Goal: Task Accomplishment & Management: Manage account settings

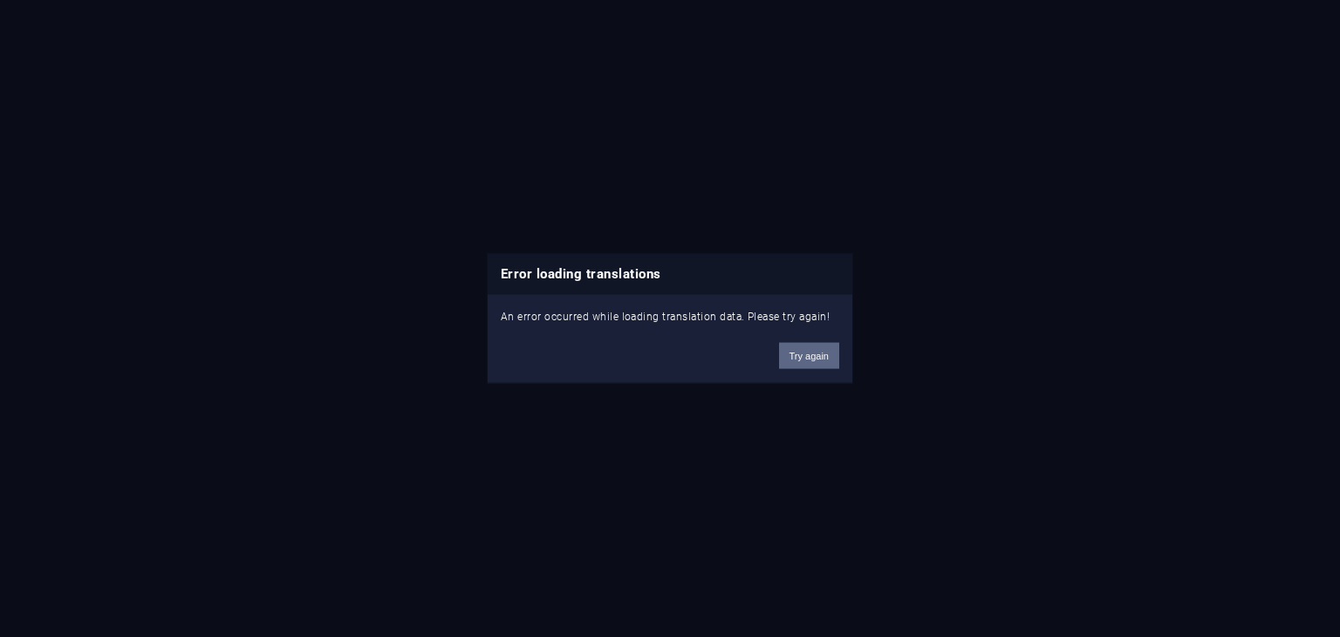
click at [797, 344] on button "Try again" at bounding box center [809, 355] width 60 height 26
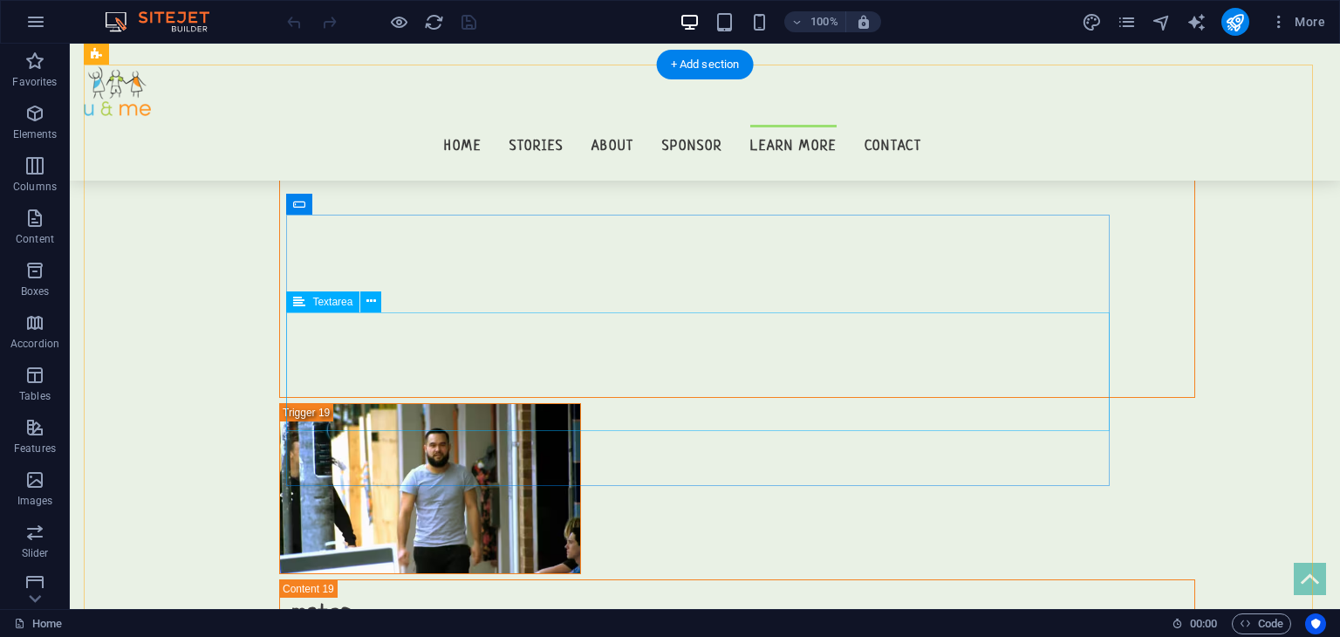
scroll to position [16150, 0]
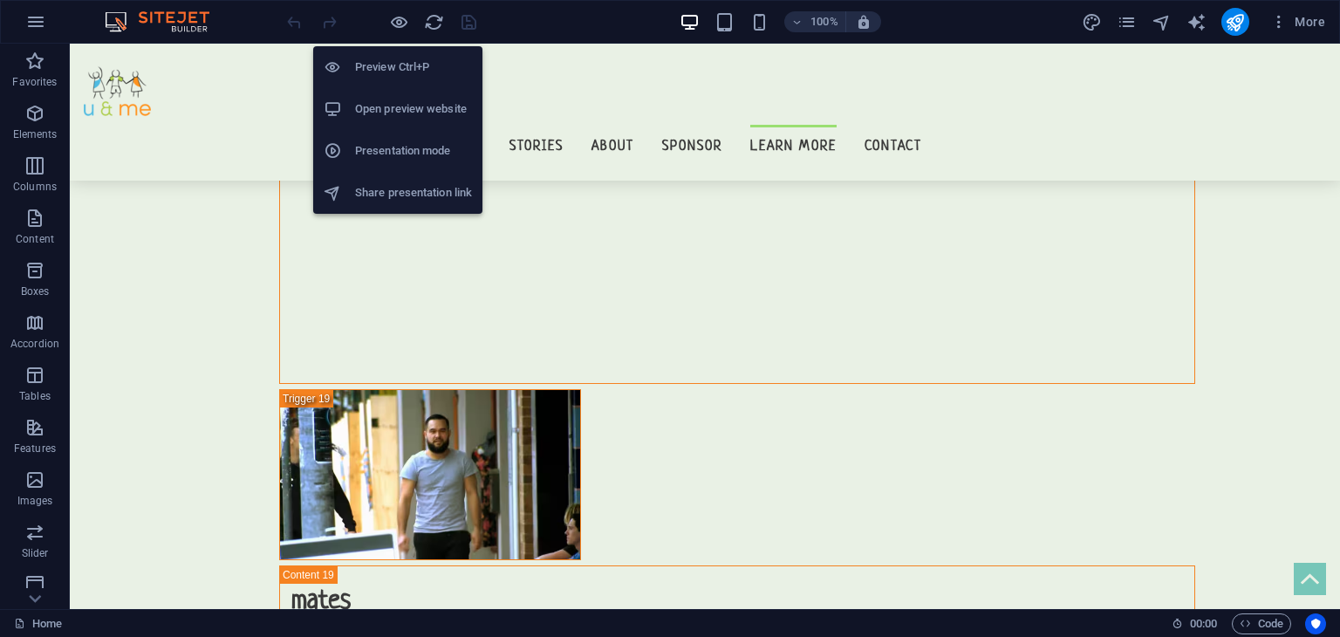
click at [382, 101] on h6 "Open preview website" at bounding box center [413, 109] width 117 height 21
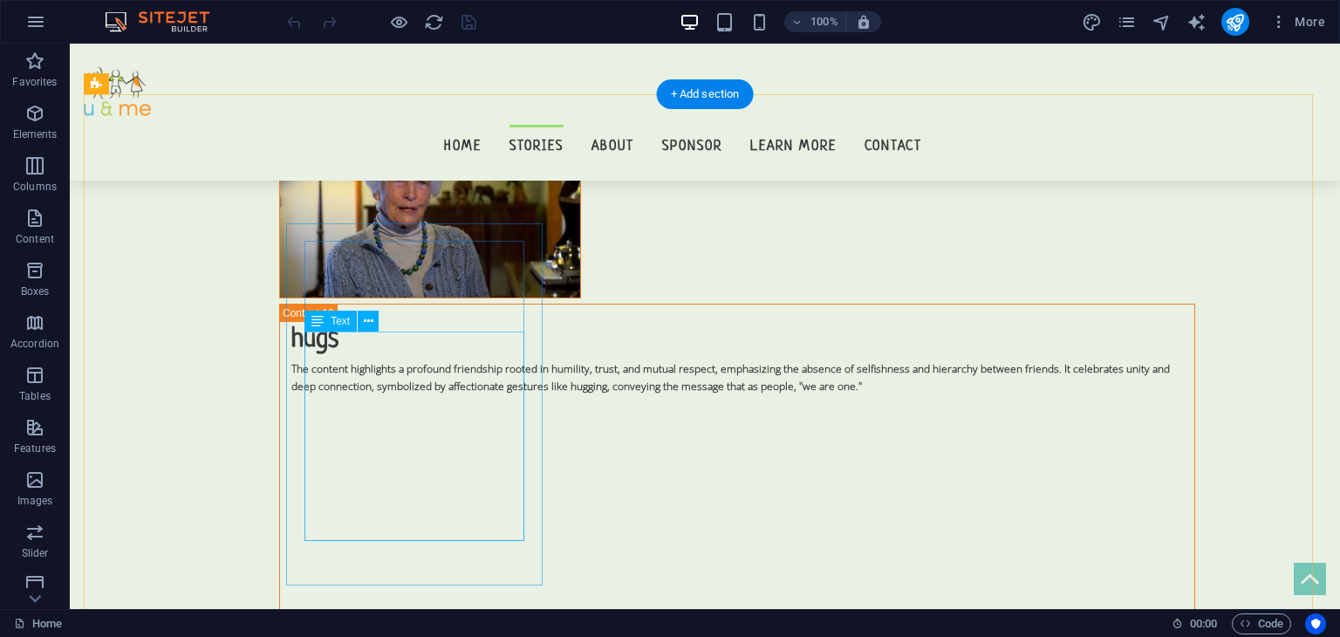
scroll to position [15188, 0]
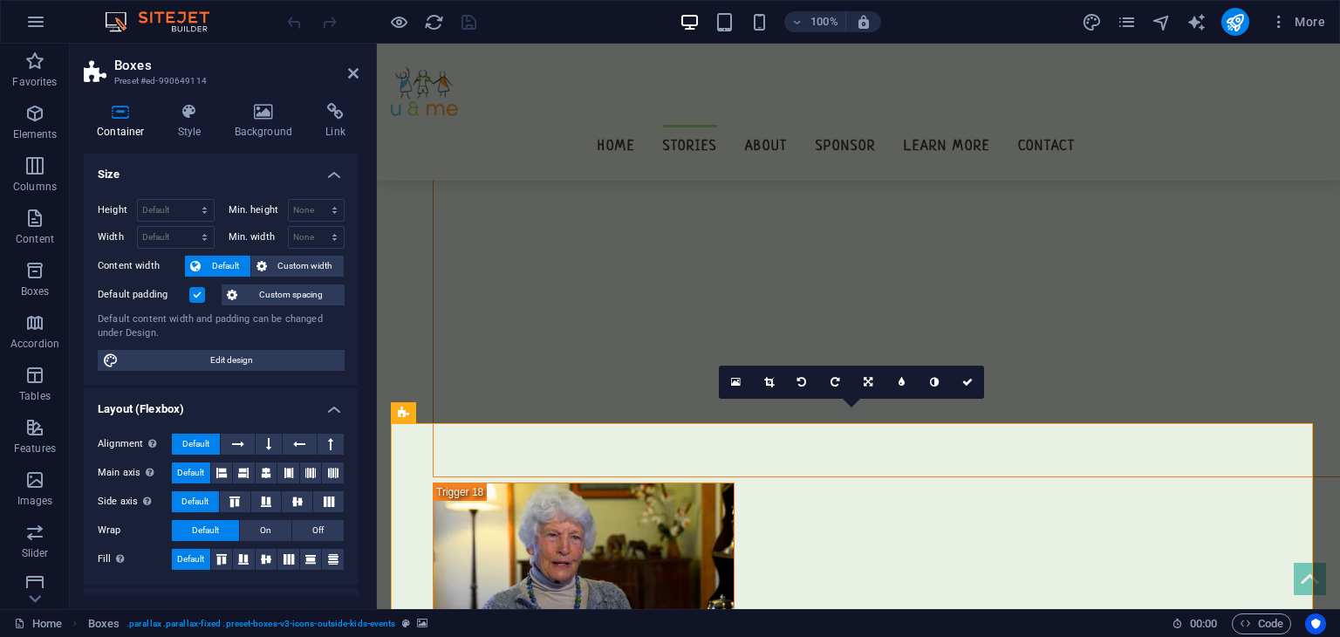
scroll to position [15240, 0]
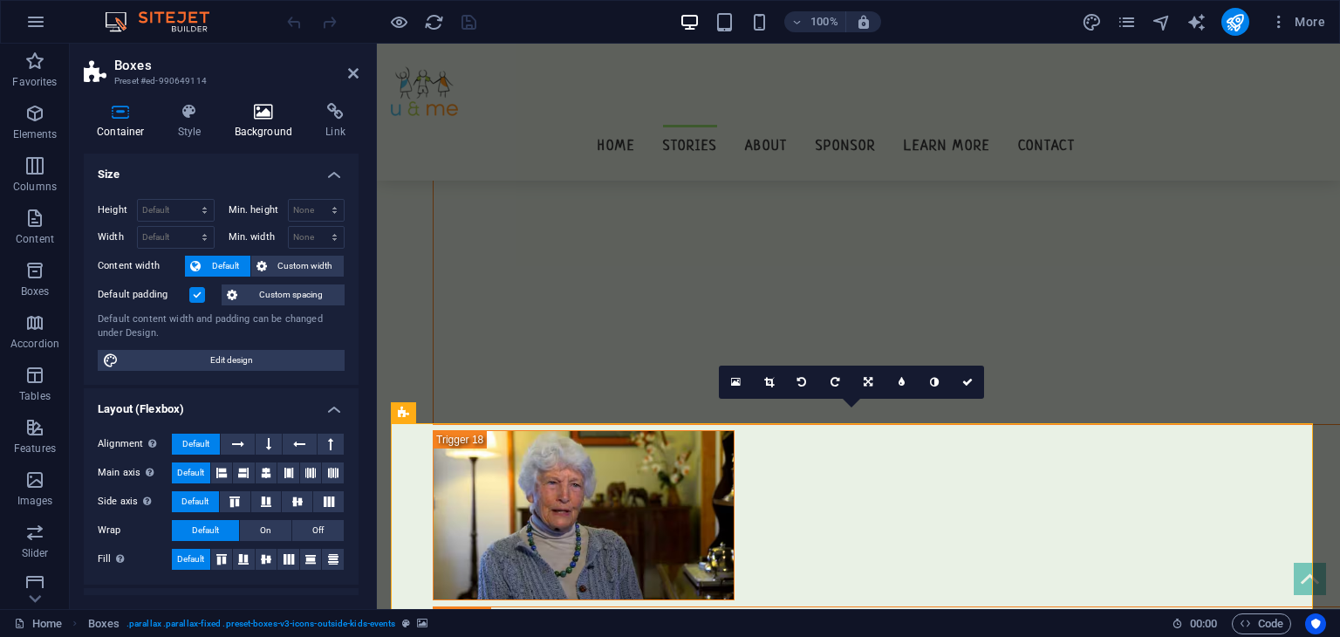
click at [272, 121] on h4 "Background" at bounding box center [268, 121] width 92 height 37
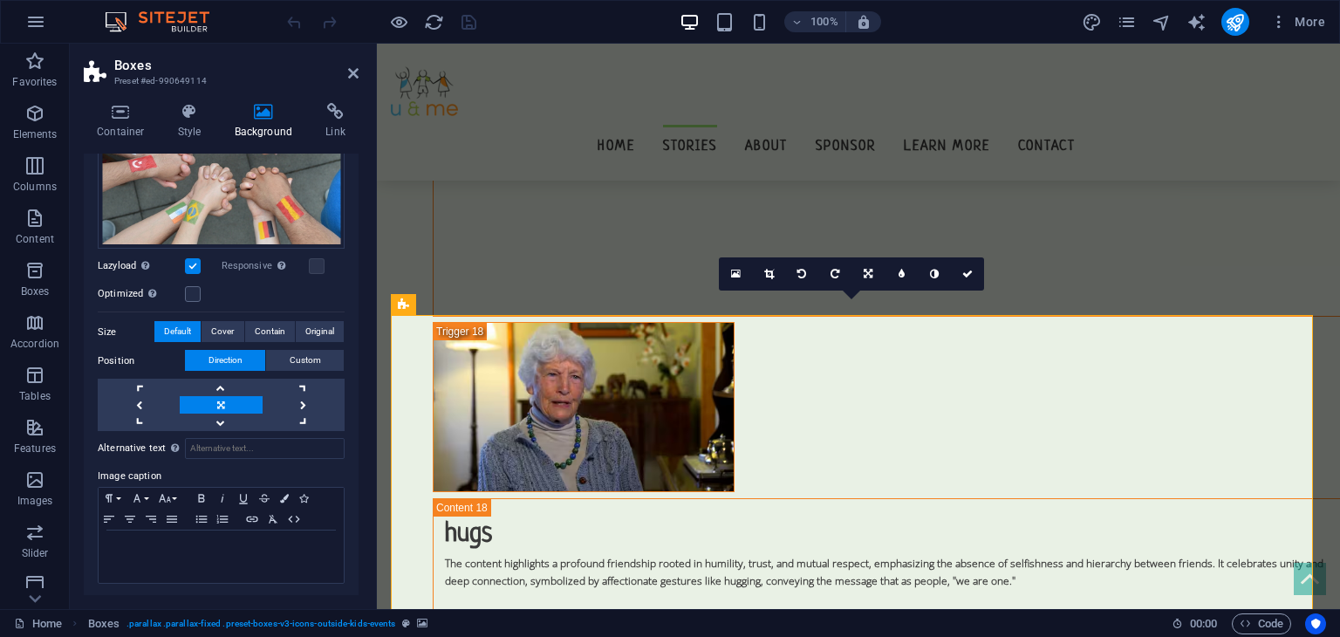
scroll to position [0, 0]
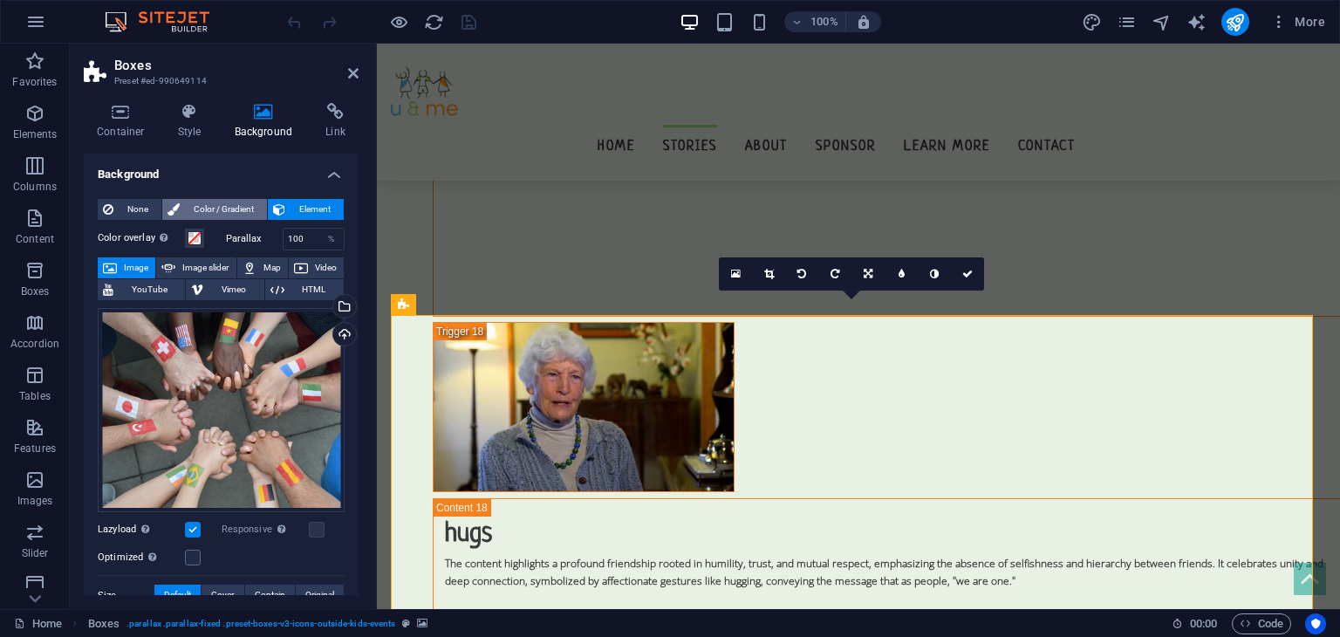
click at [207, 218] on span "Color / Gradient" at bounding box center [223, 209] width 77 height 21
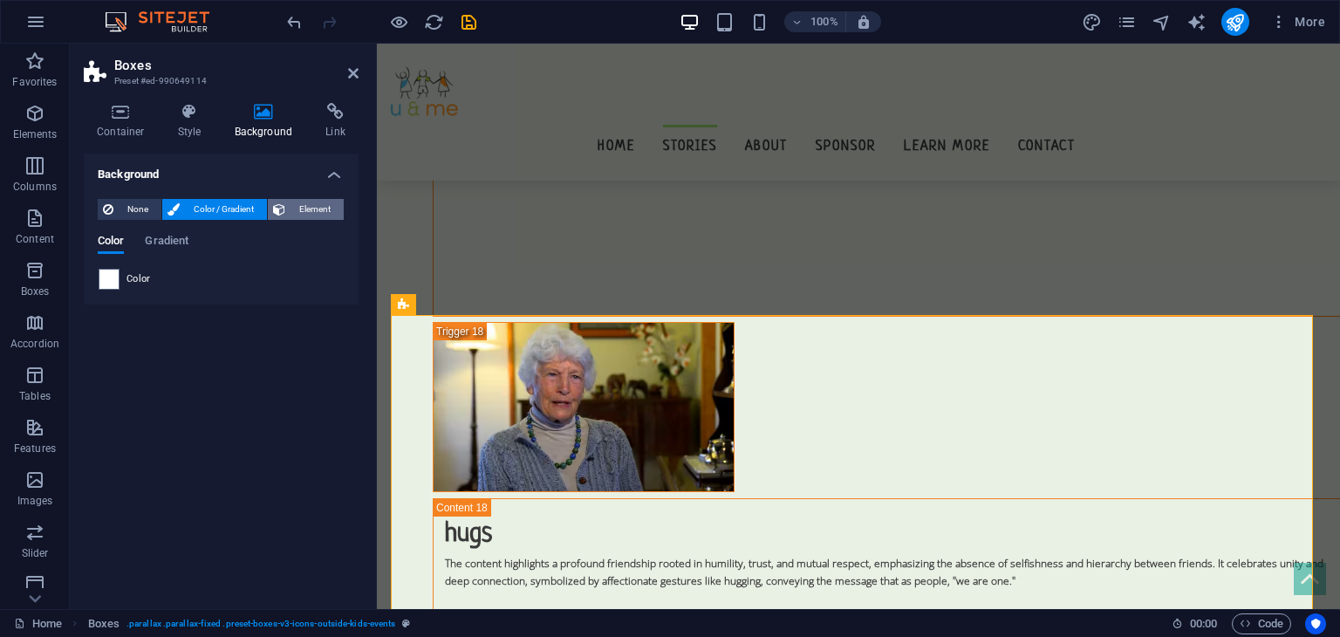
click at [291, 210] on span "Element" at bounding box center [315, 209] width 48 height 21
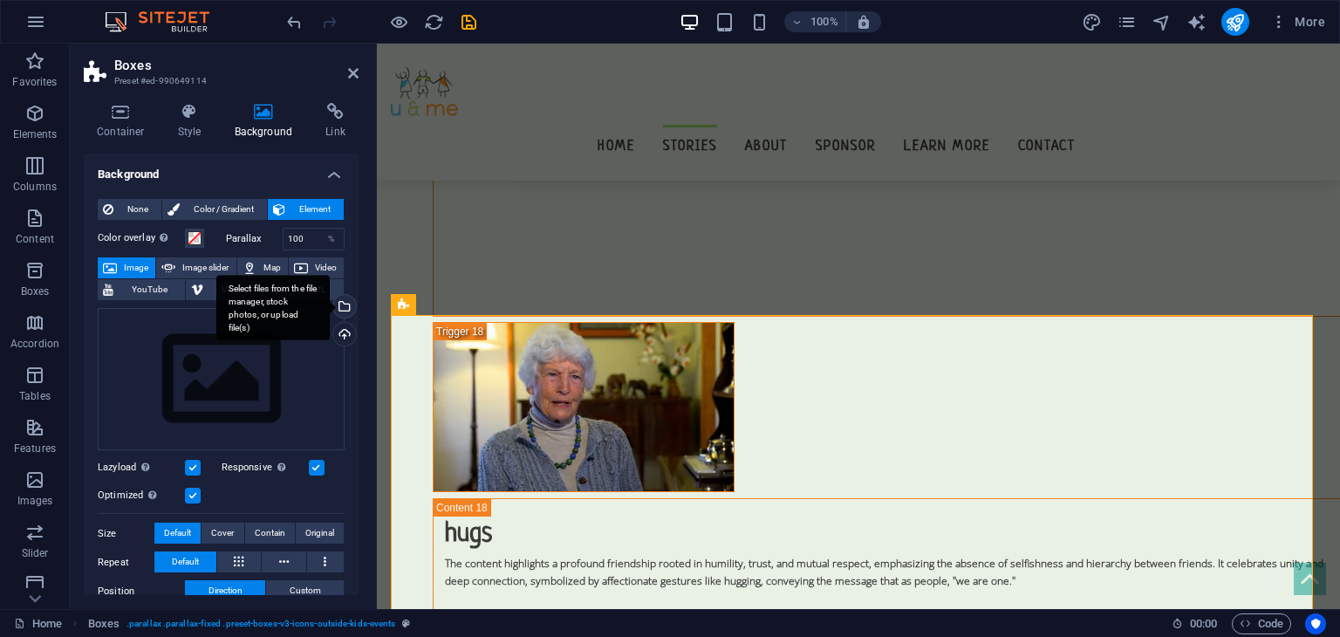
click at [340, 307] on div "Select files from the file manager, stock photos, or upload file(s)" at bounding box center [343, 308] width 26 height 26
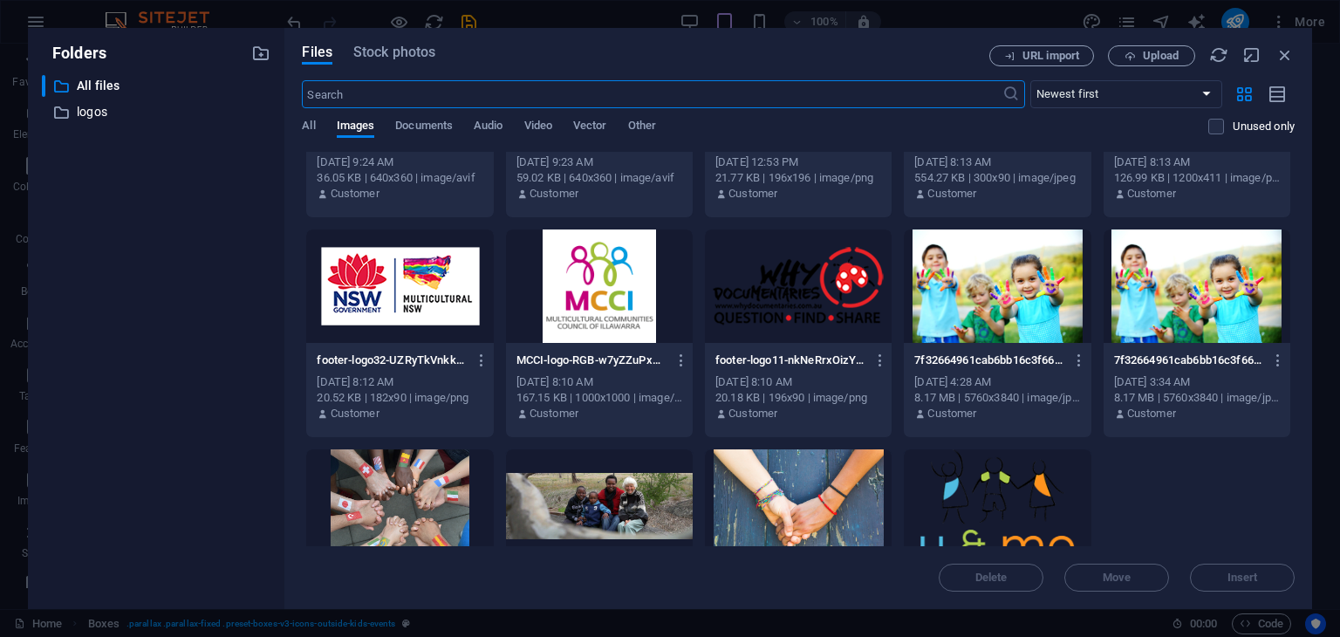
scroll to position [1794, 0]
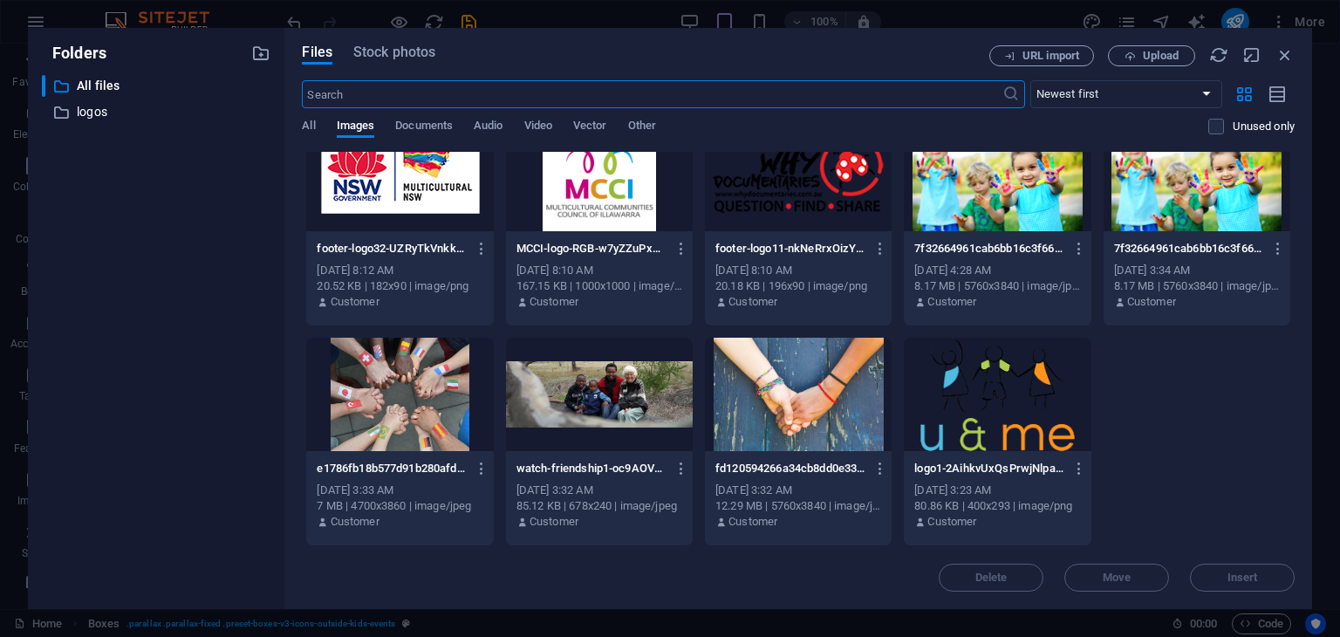
click at [453, 378] on div at bounding box center [399, 394] width 187 height 113
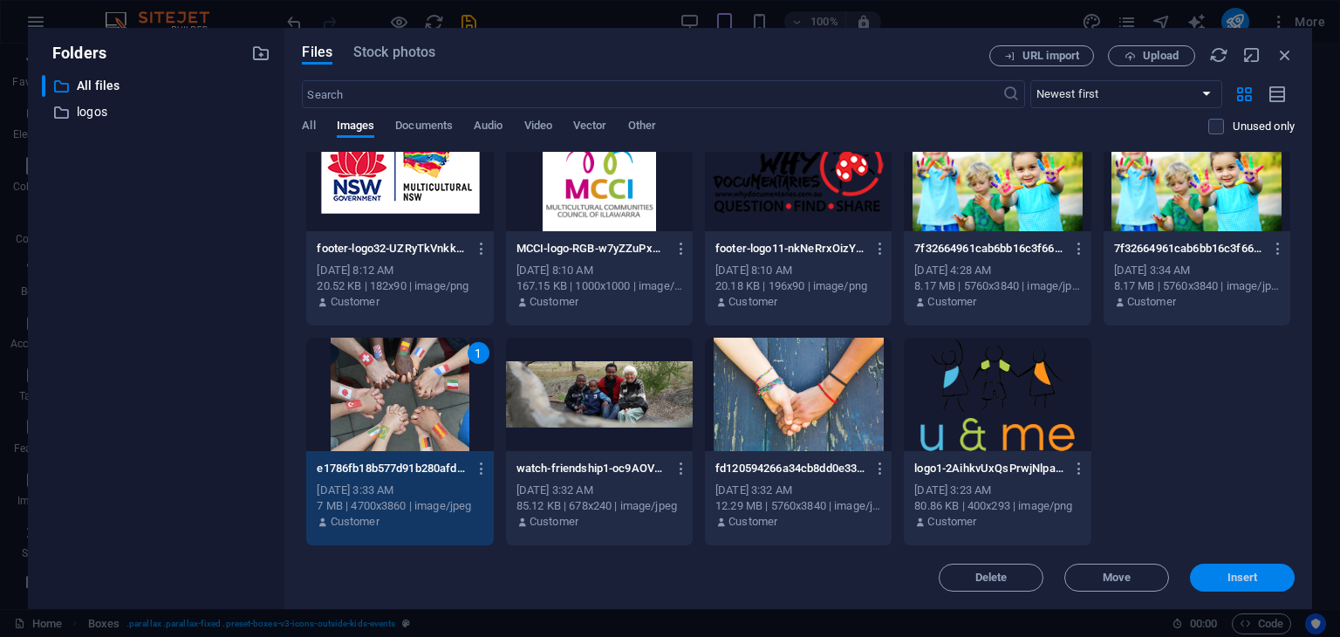
click at [1250, 578] on span "Insert" at bounding box center [1242, 577] width 31 height 10
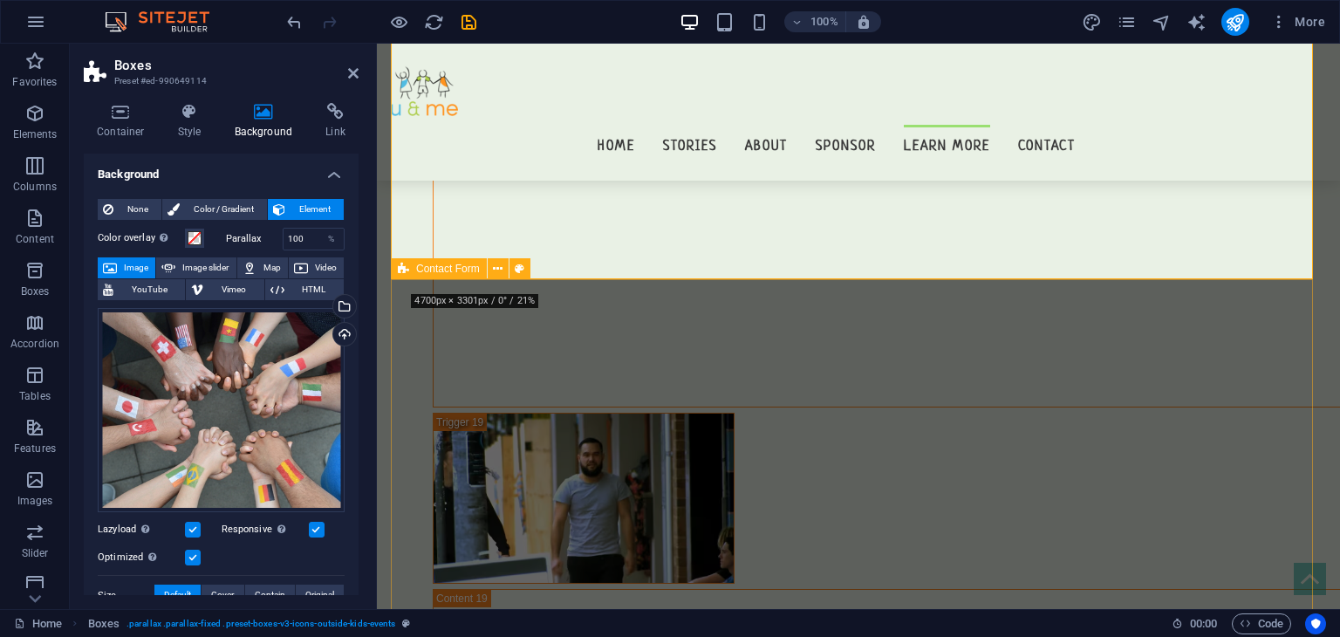
scroll to position [16066, 0]
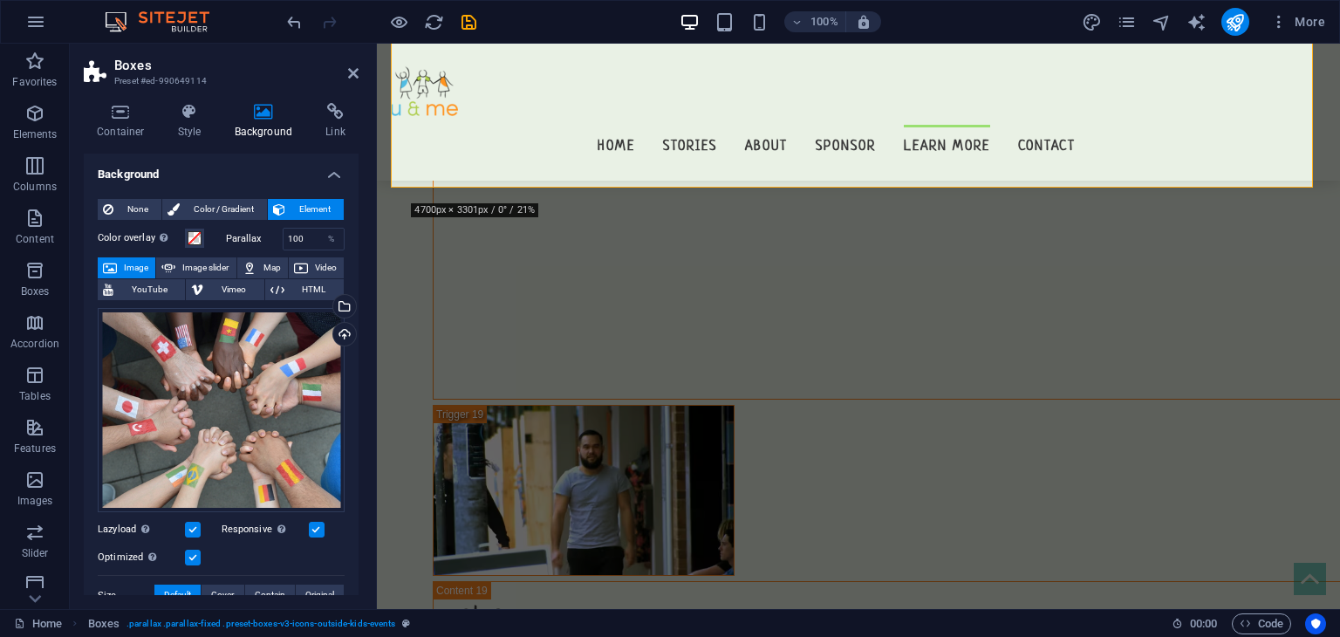
click at [343, 68] on h2 "Boxes" at bounding box center [236, 66] width 244 height 16
click at [346, 70] on h2 "Boxes" at bounding box center [236, 66] width 244 height 16
click at [350, 71] on icon at bounding box center [353, 73] width 10 height 14
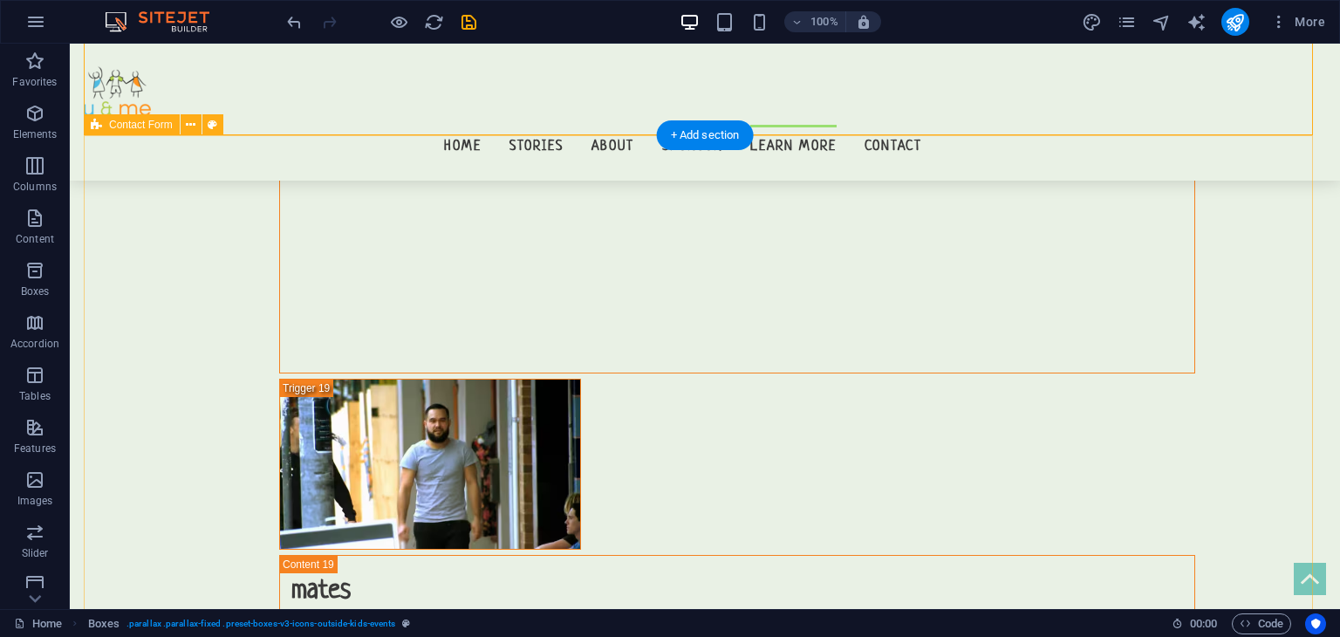
scroll to position [16061, 0]
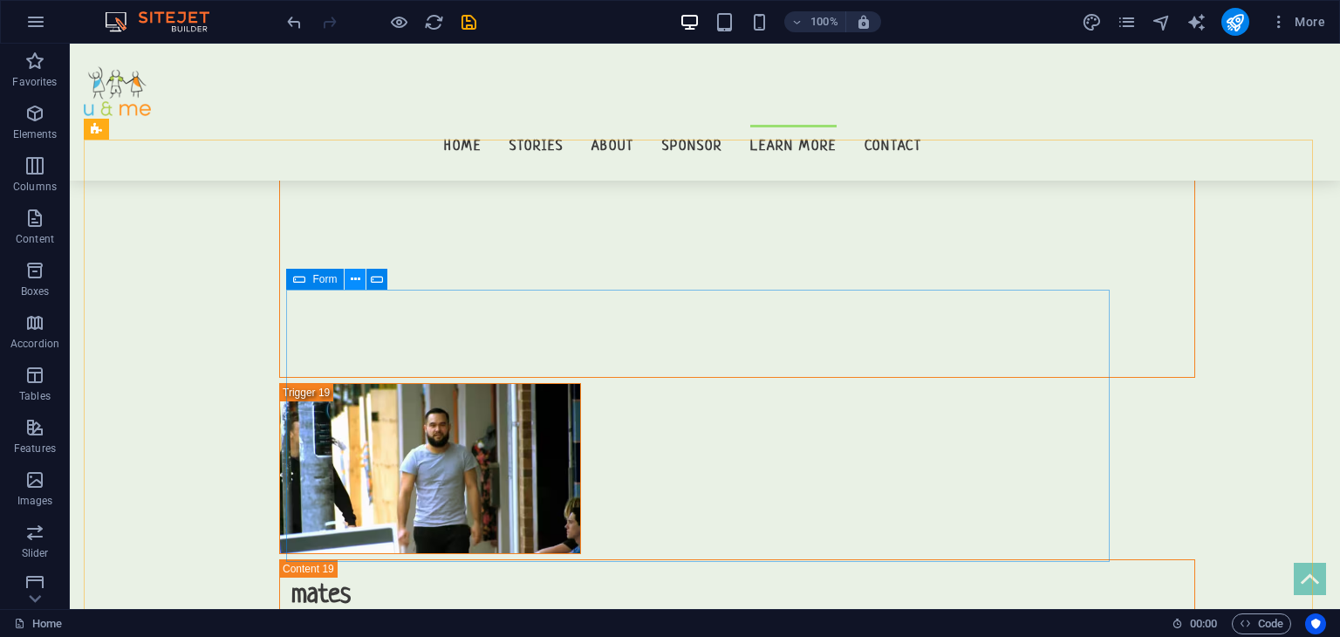
click at [356, 280] on icon at bounding box center [356, 279] width 10 height 18
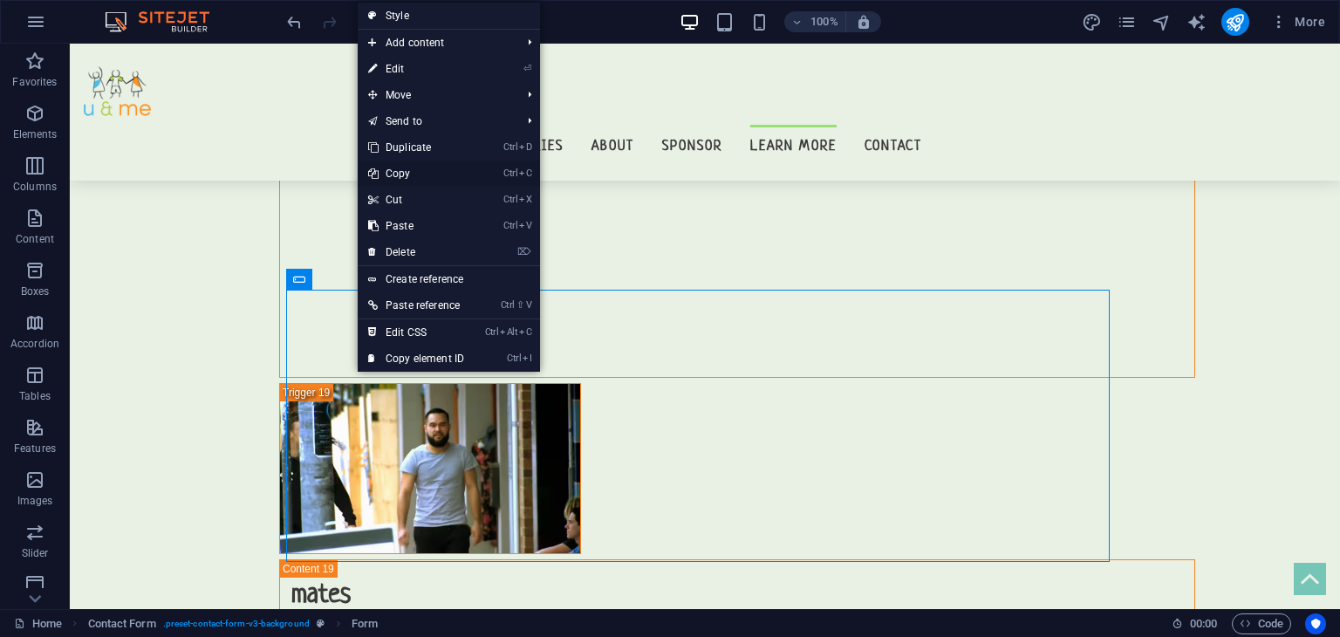
click at [400, 168] on link "Ctrl C Copy" at bounding box center [416, 174] width 117 height 26
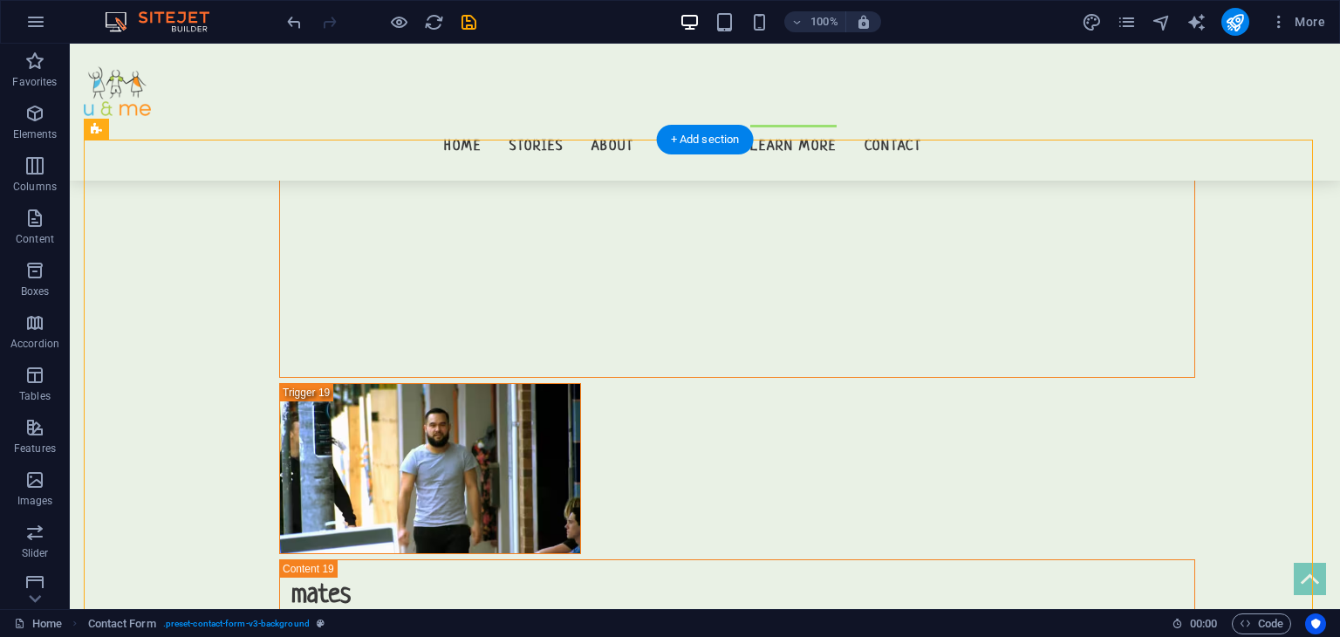
drag, startPoint x: 359, startPoint y: 182, endPoint x: 782, endPoint y: 455, distance: 502.4
click at [349, 277] on button at bounding box center [355, 279] width 21 height 21
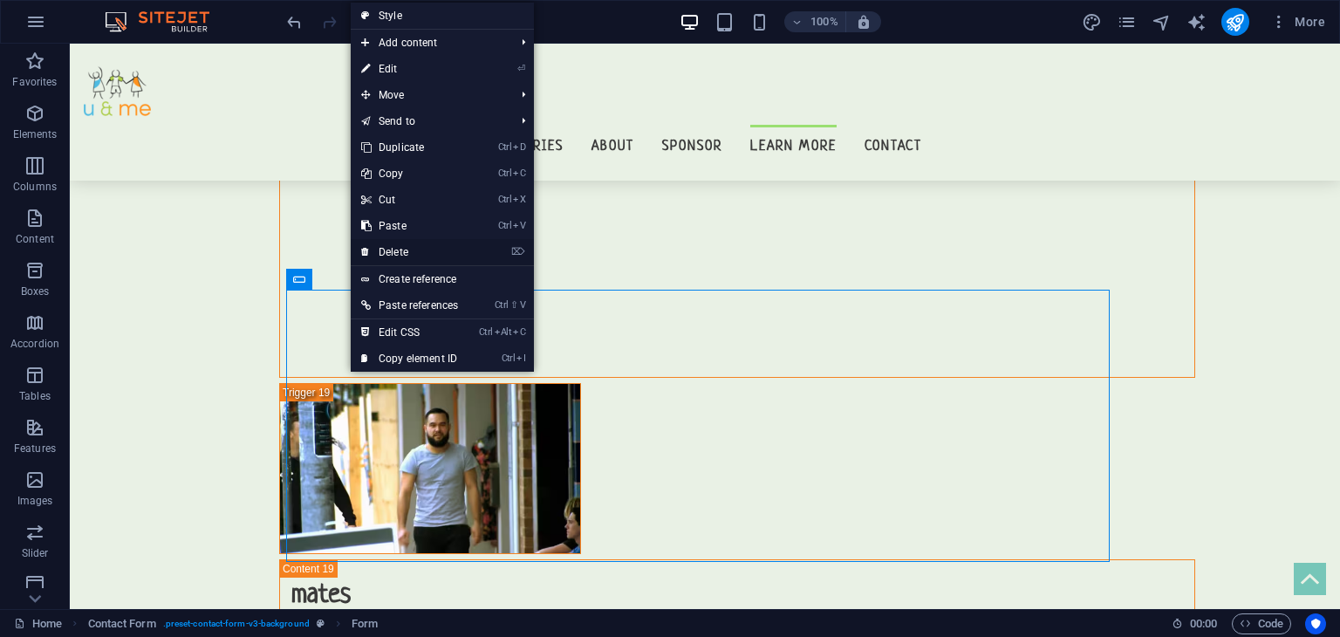
click at [387, 246] on link "⌦ Delete" at bounding box center [410, 252] width 118 height 26
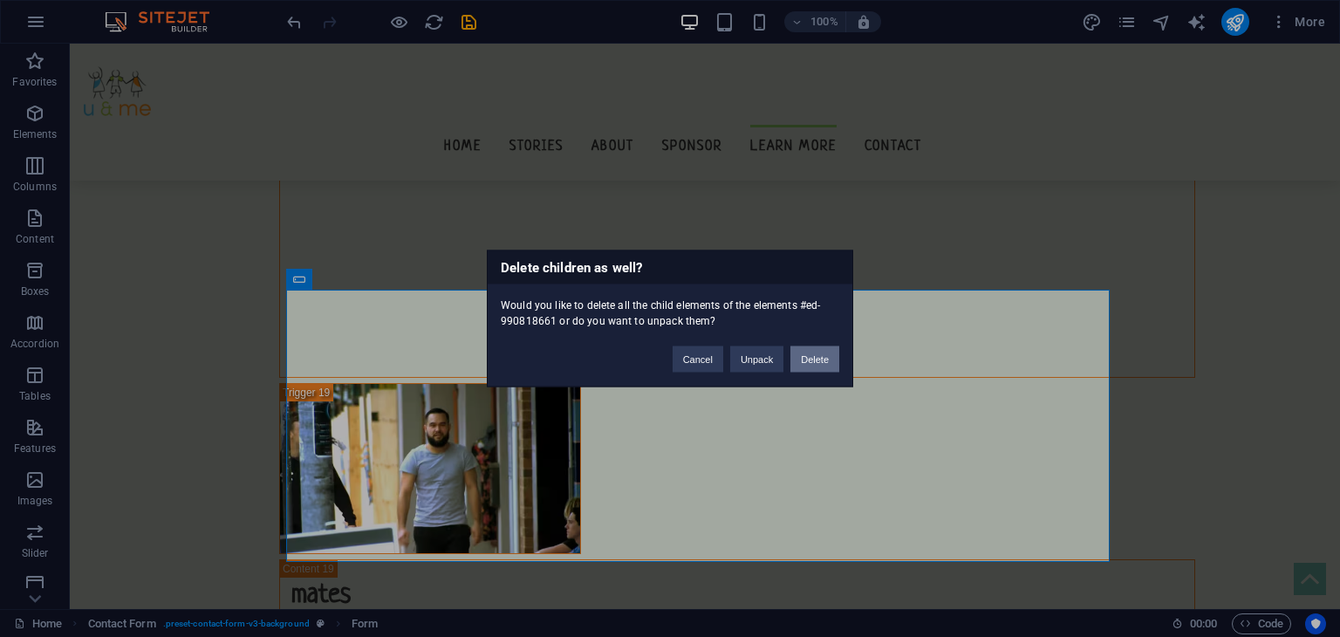
click at [812, 352] on button "Delete" at bounding box center [814, 359] width 49 height 26
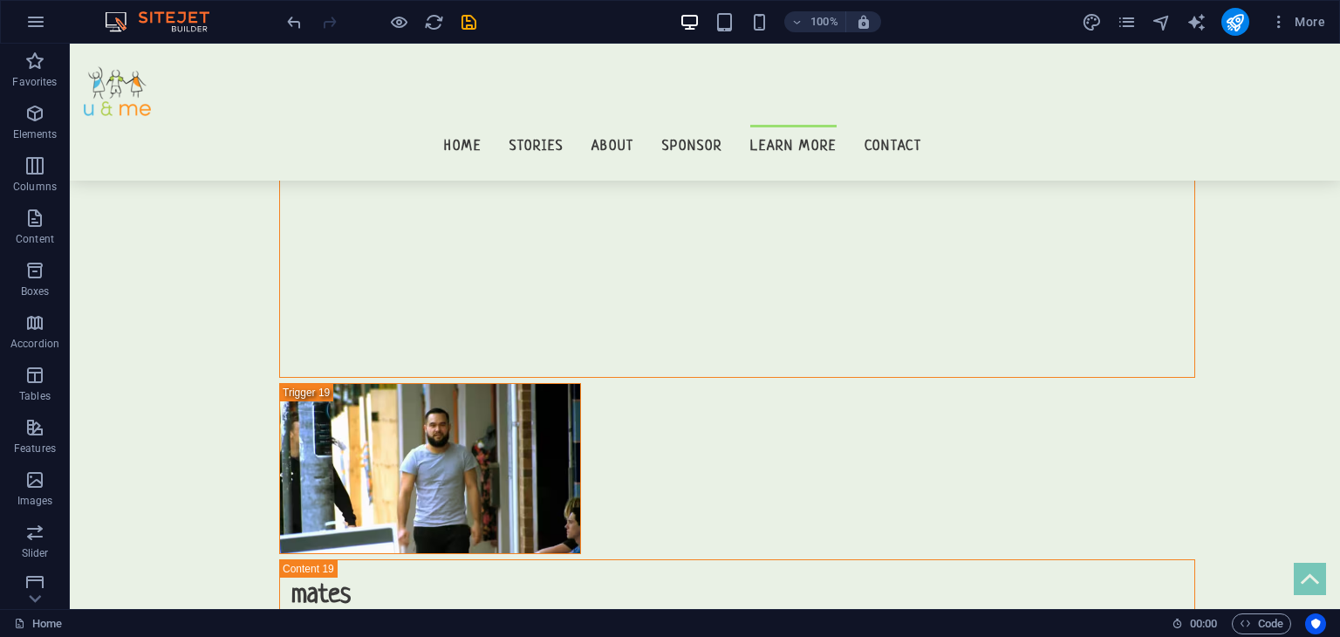
click at [457, 14] on div at bounding box center [381, 22] width 195 height 28
click at [464, 18] on icon "save" at bounding box center [469, 22] width 20 height 20
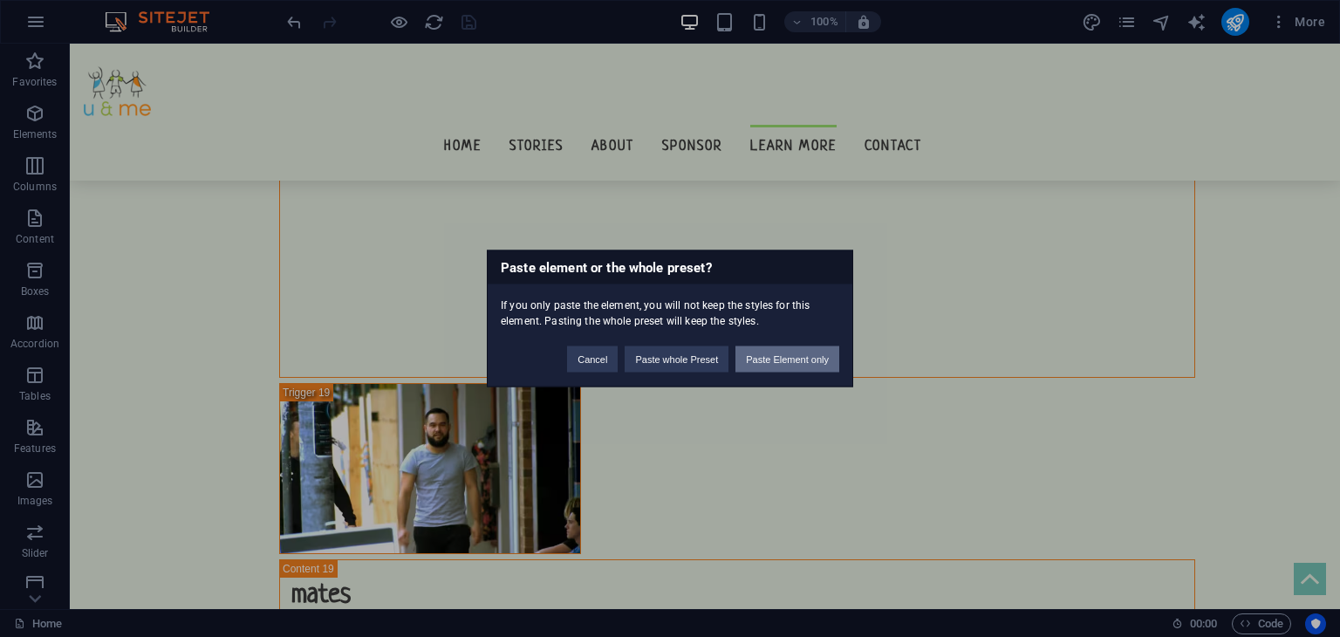
click at [790, 359] on button "Paste Element only" at bounding box center [787, 359] width 104 height 26
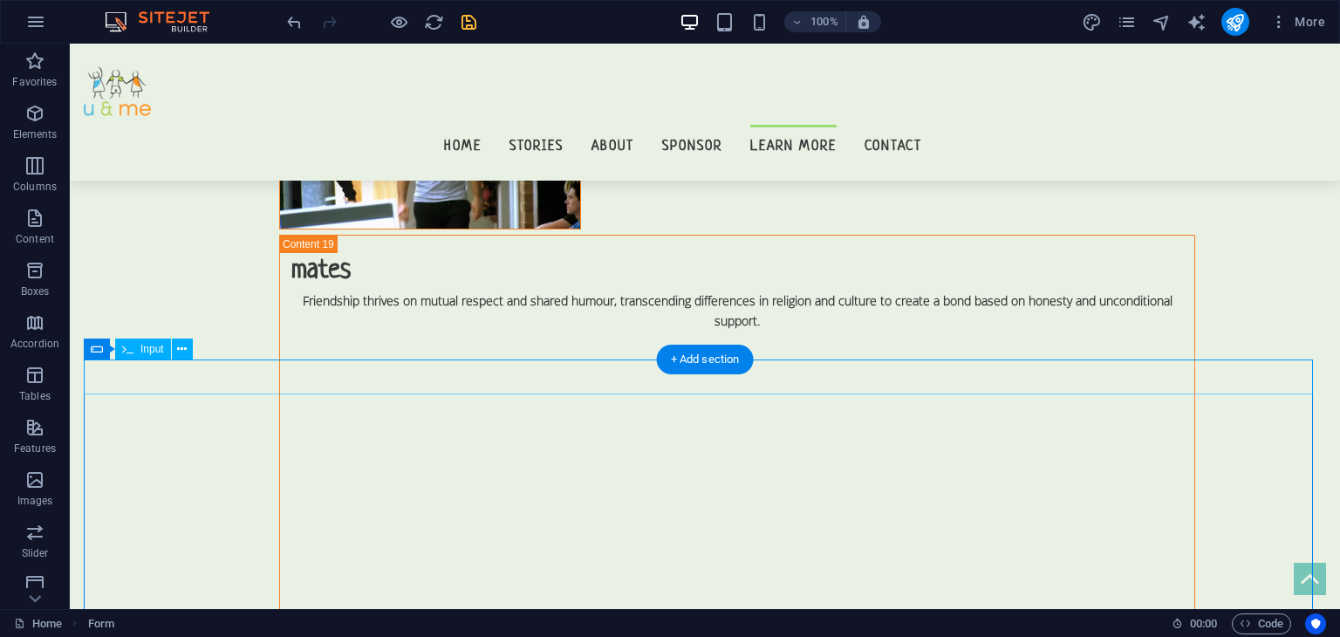
scroll to position [16383, 0]
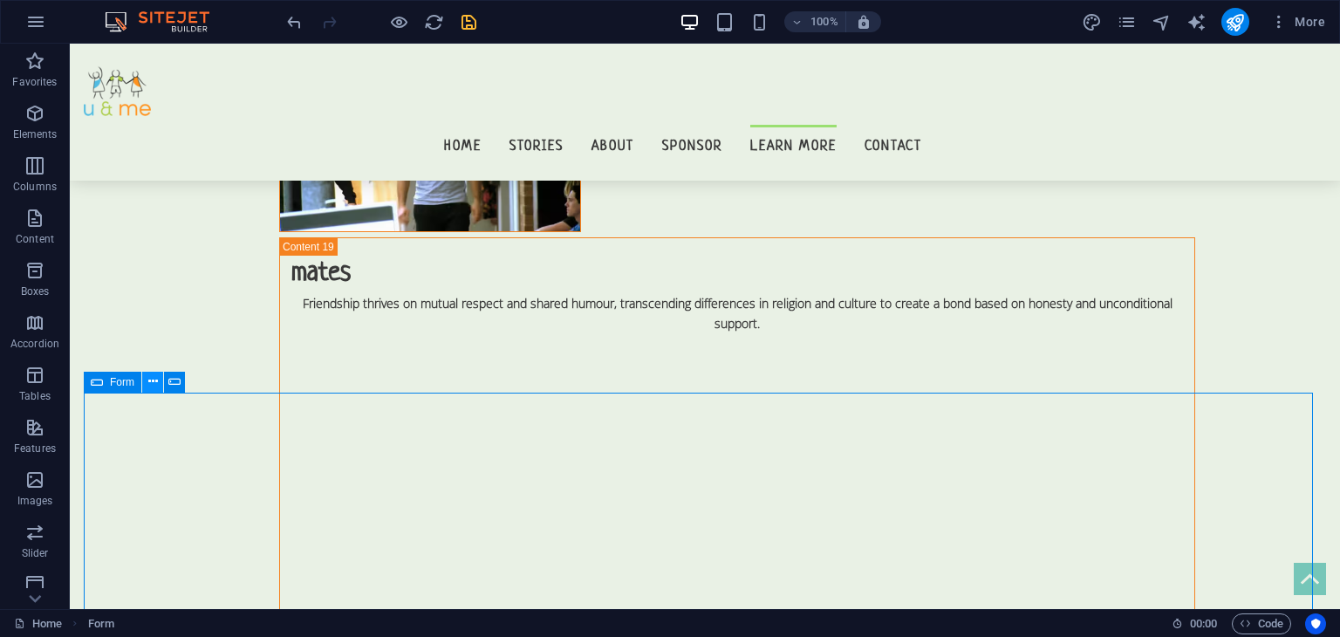
click at [154, 382] on icon at bounding box center [153, 382] width 10 height 18
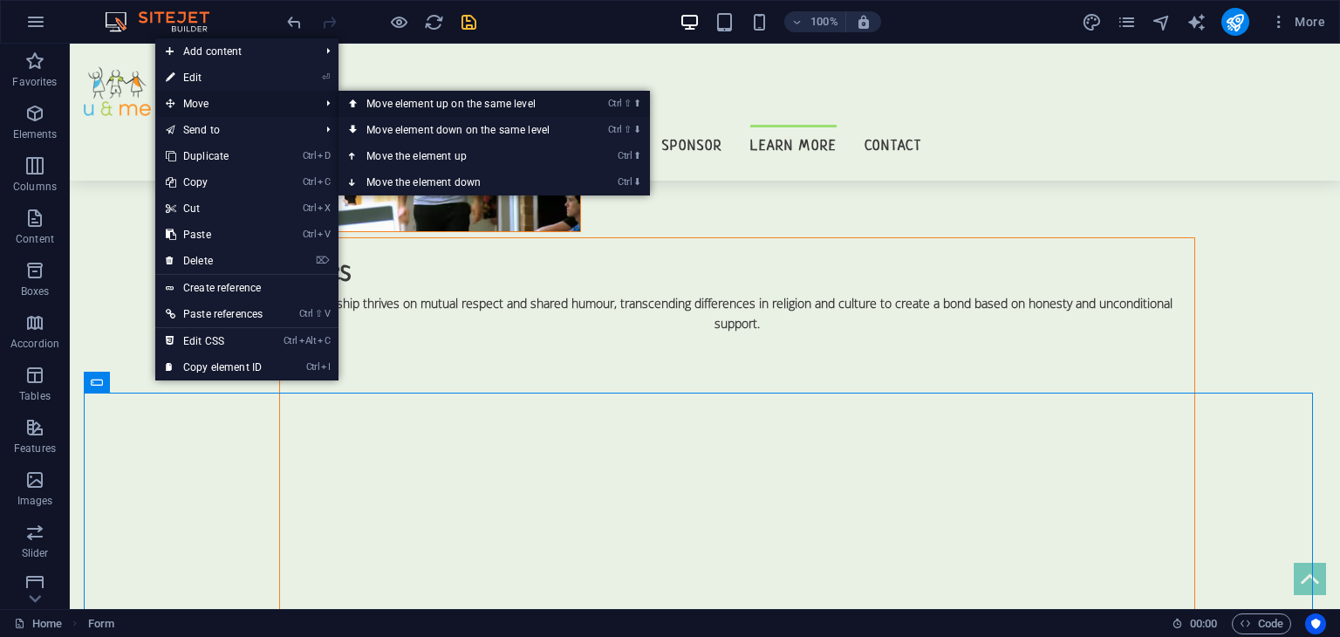
click at [408, 106] on link "Ctrl ⇧ ⬆ Move element up on the same level" at bounding box center [461, 104] width 246 height 26
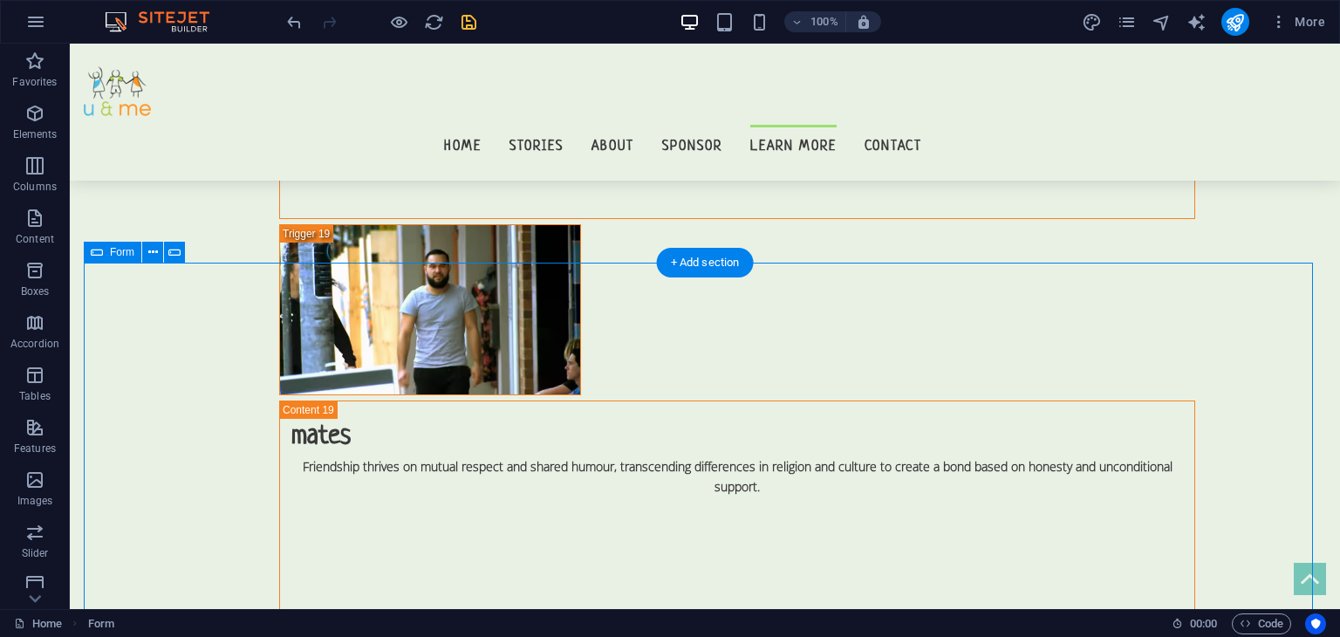
scroll to position [16218, 0]
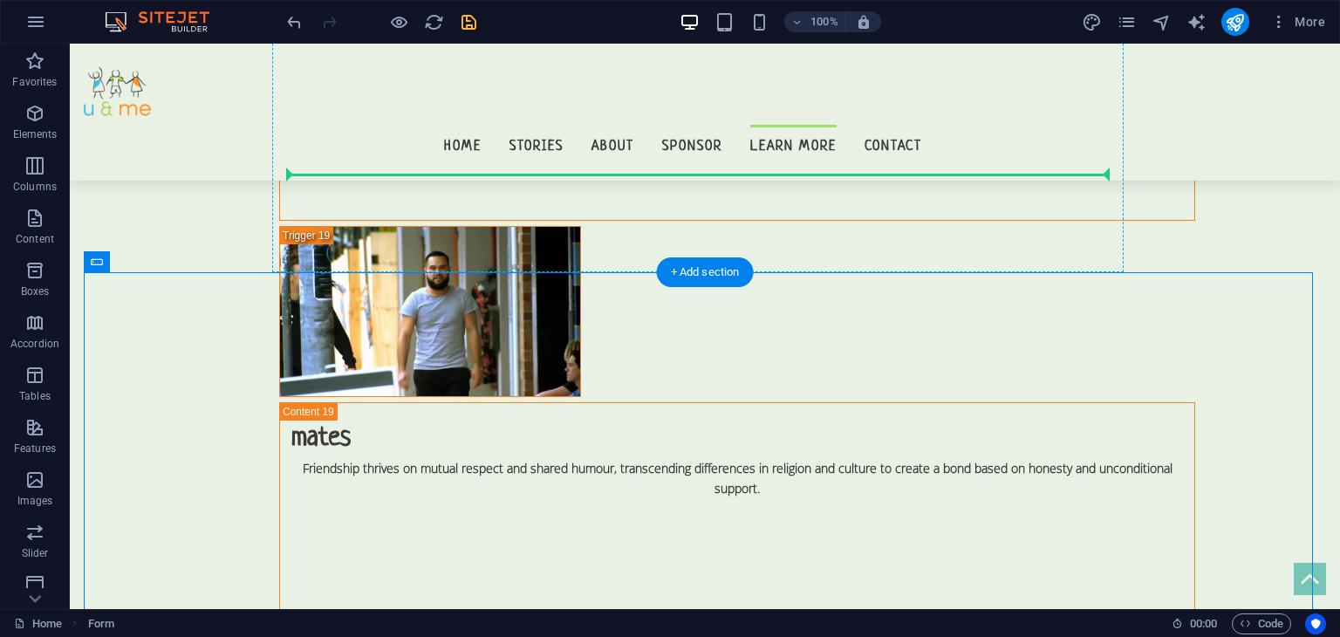
drag, startPoint x: 168, startPoint y: 313, endPoint x: 630, endPoint y: 172, distance: 483.5
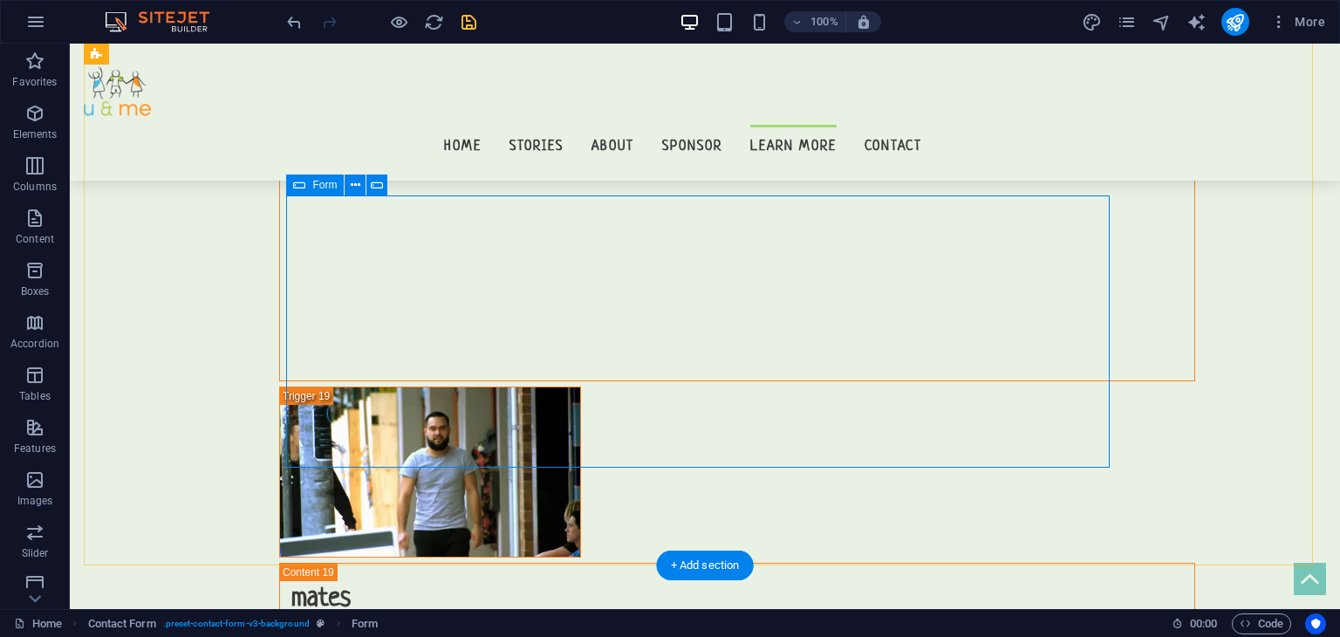
scroll to position [16054, 0]
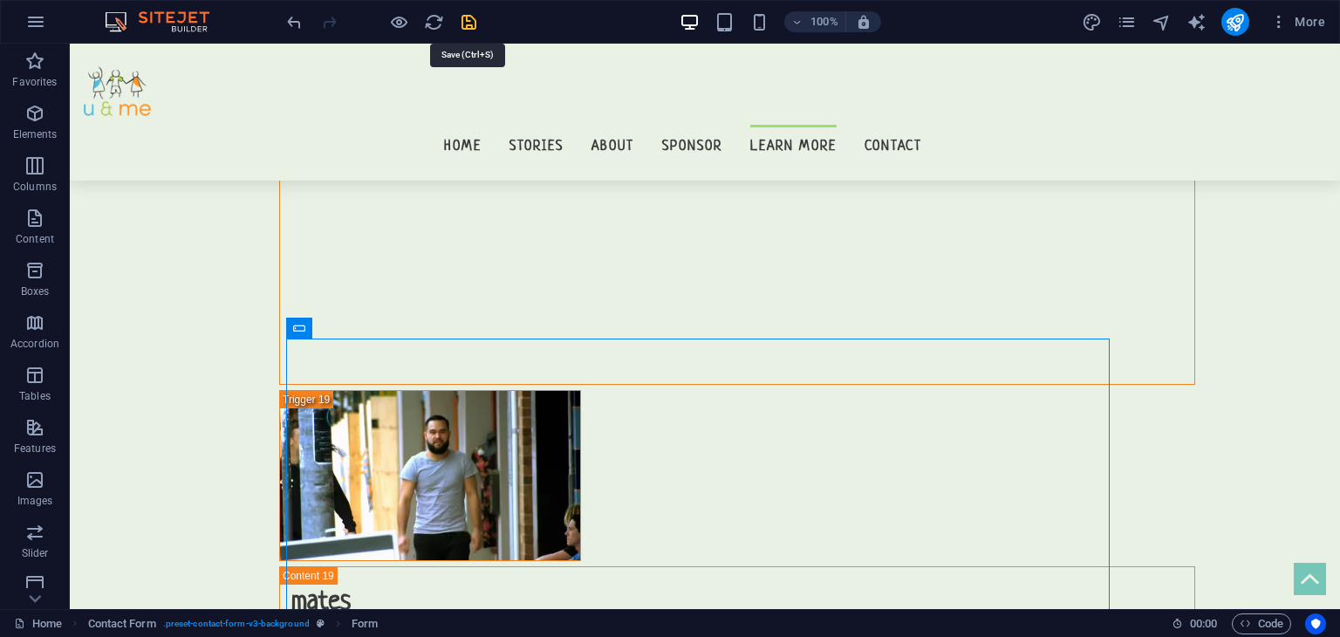
click at [463, 19] on icon "save" at bounding box center [469, 22] width 20 height 20
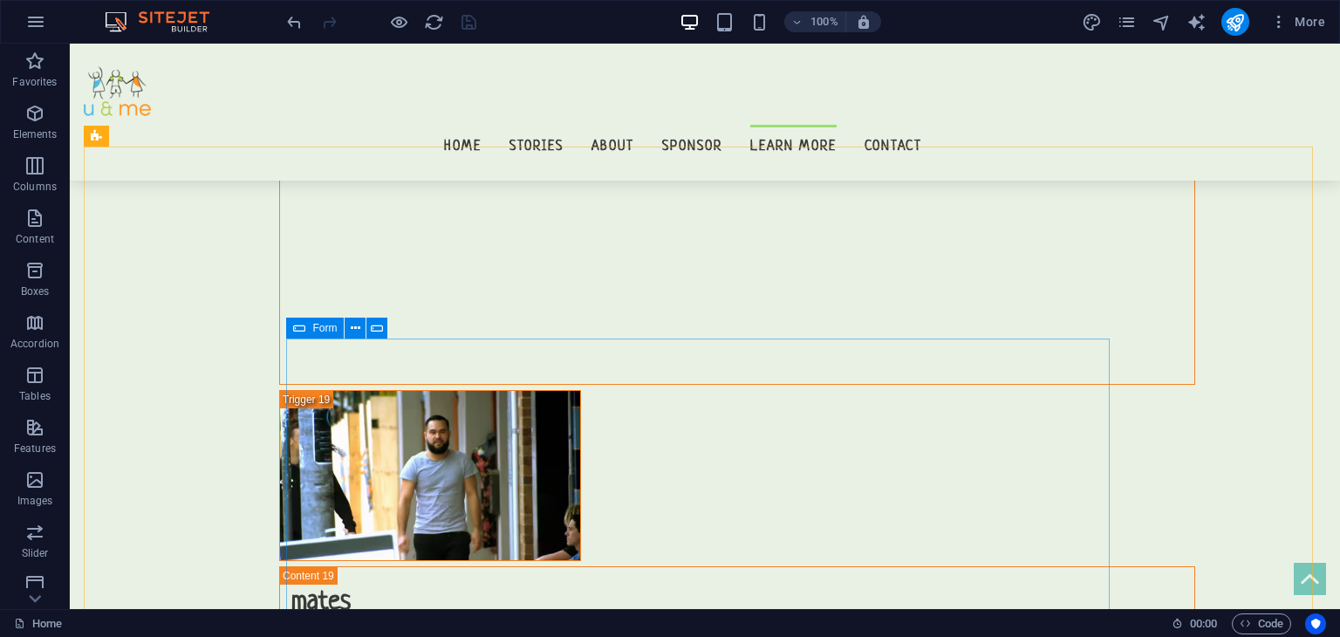
click at [294, 330] on icon at bounding box center [299, 328] width 12 height 21
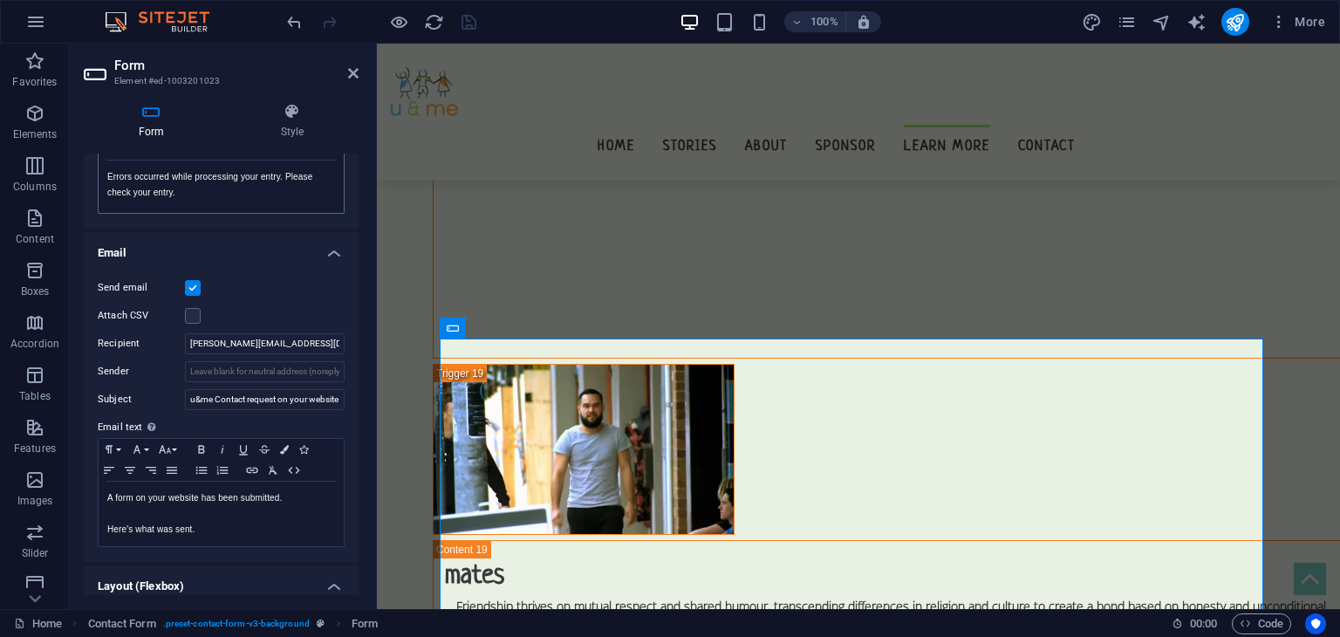
scroll to position [382, 0]
drag, startPoint x: 209, startPoint y: 480, endPoint x: 199, endPoint y: 333, distance: 146.9
click at [199, 333] on input "[PERSON_NAME][EMAIL_ADDRESS][DOMAIN_NAME] , [EMAIL_ADDRESS][DOMAIN_NAME]" at bounding box center [265, 342] width 160 height 21
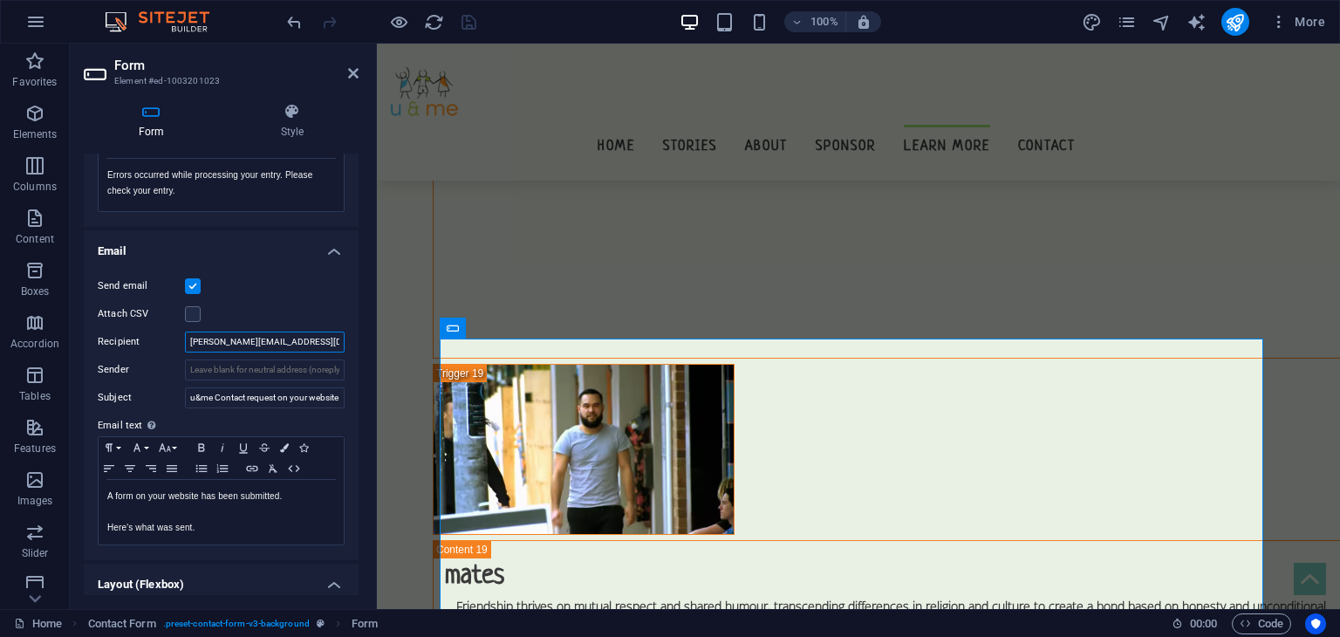
click at [199, 333] on input "[PERSON_NAME][EMAIL_ADDRESS][DOMAIN_NAME] , [EMAIL_ADDRESS][DOMAIN_NAME]" at bounding box center [265, 342] width 160 height 21
click at [257, 395] on input "u&me Contact request on your website" at bounding box center [265, 397] width 160 height 21
click at [338, 71] on h2 "Form" at bounding box center [236, 66] width 244 height 16
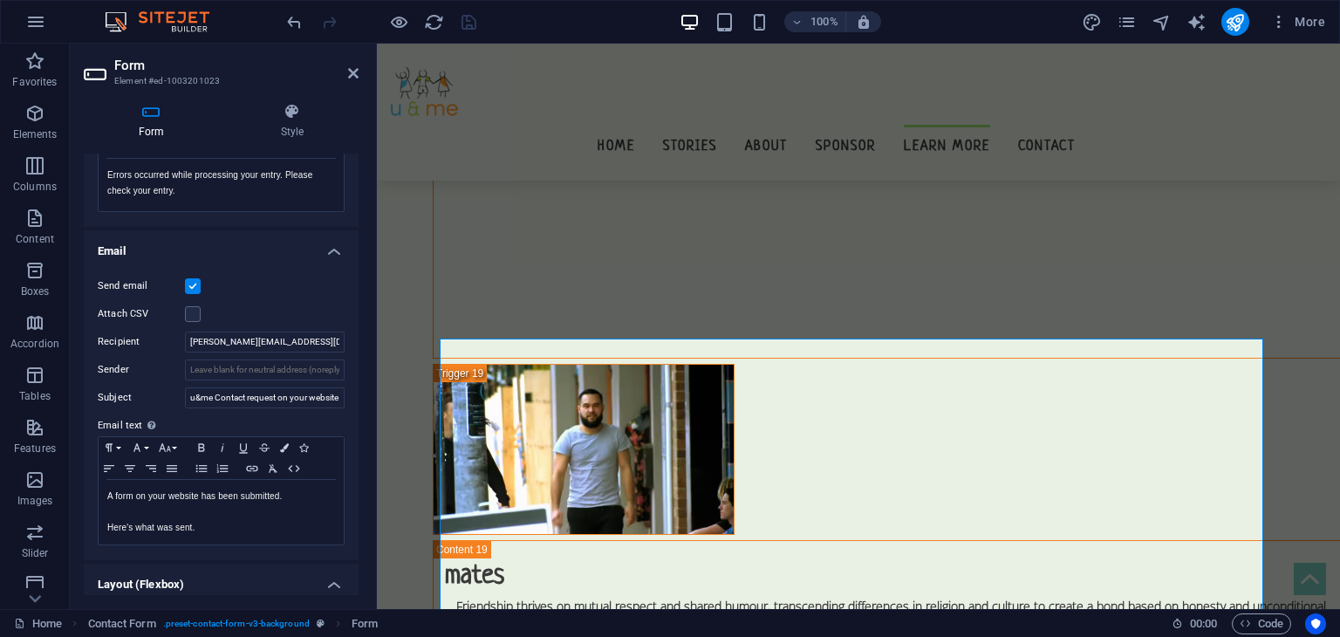
click at [341, 71] on h2 "Form" at bounding box center [236, 66] width 244 height 16
click at [345, 71] on h2 "Form" at bounding box center [236, 66] width 244 height 16
click at [355, 71] on icon at bounding box center [353, 73] width 10 height 14
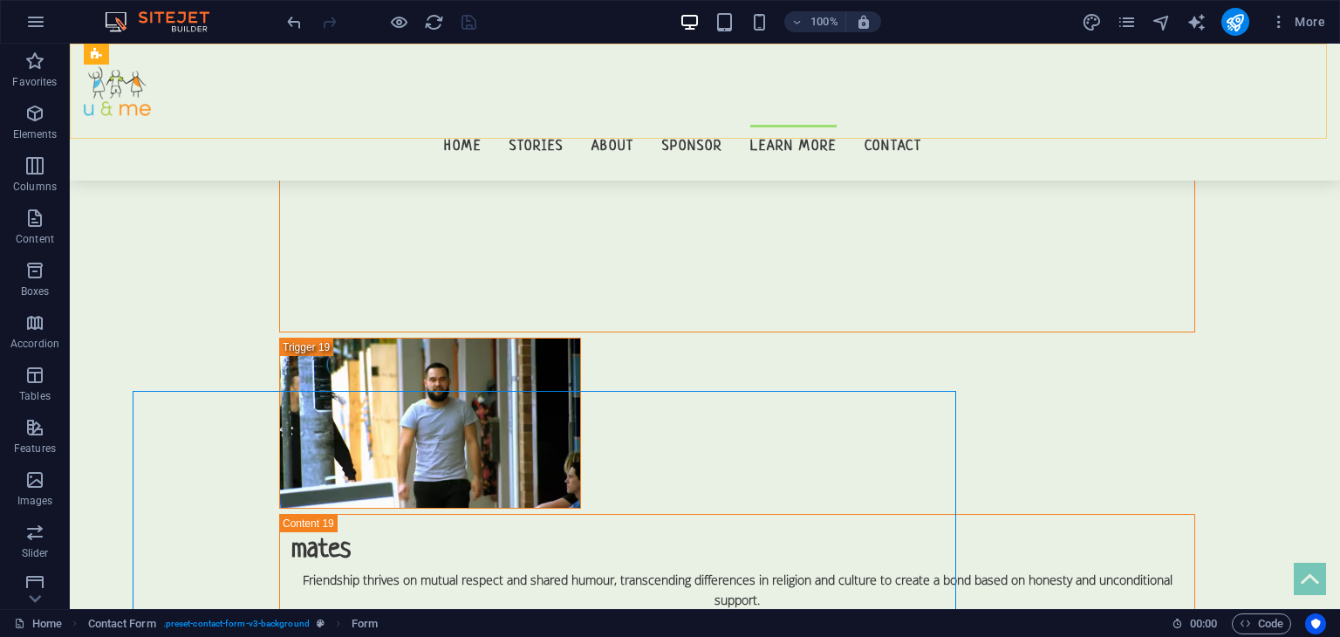
scroll to position [16054, 0]
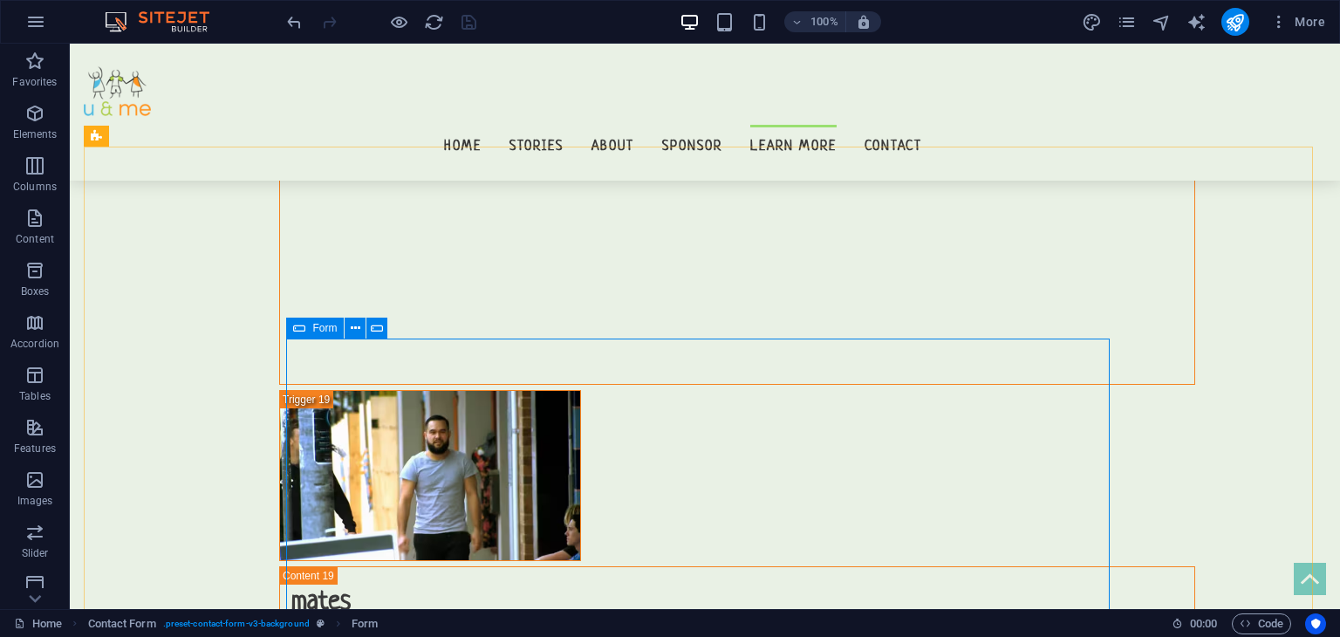
click at [297, 331] on icon at bounding box center [299, 328] width 12 height 21
click at [359, 329] on icon at bounding box center [356, 328] width 10 height 18
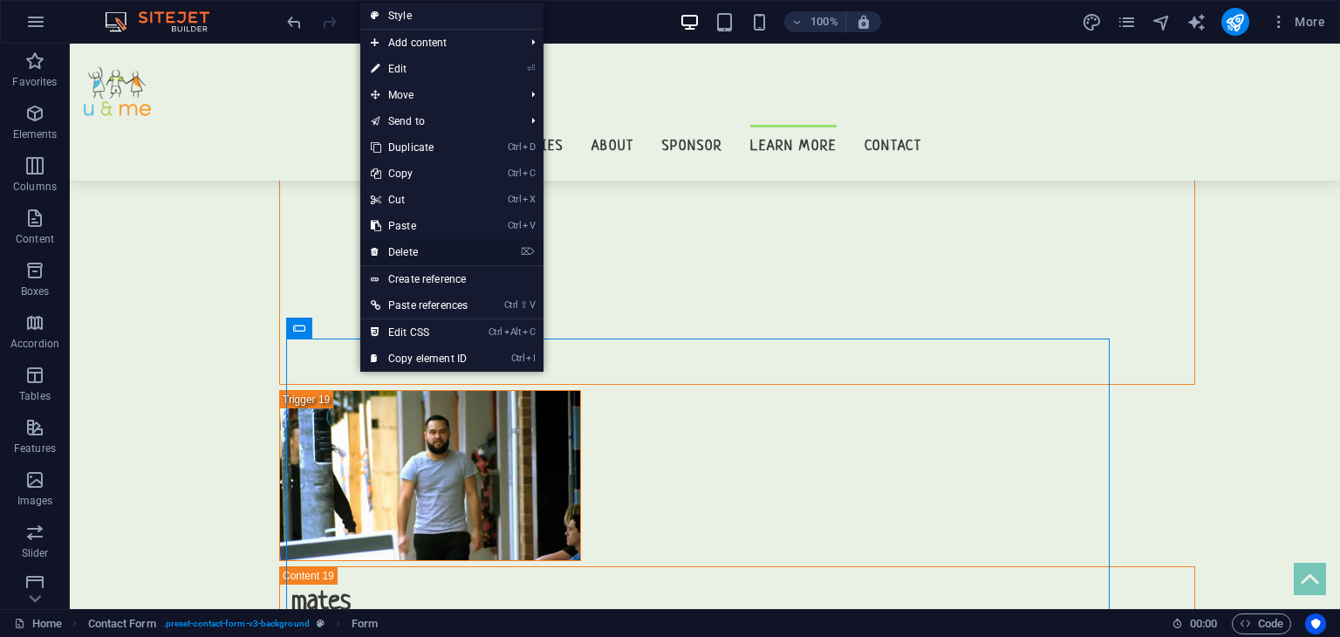
click at [415, 251] on link "⌦ Delete" at bounding box center [419, 252] width 118 height 26
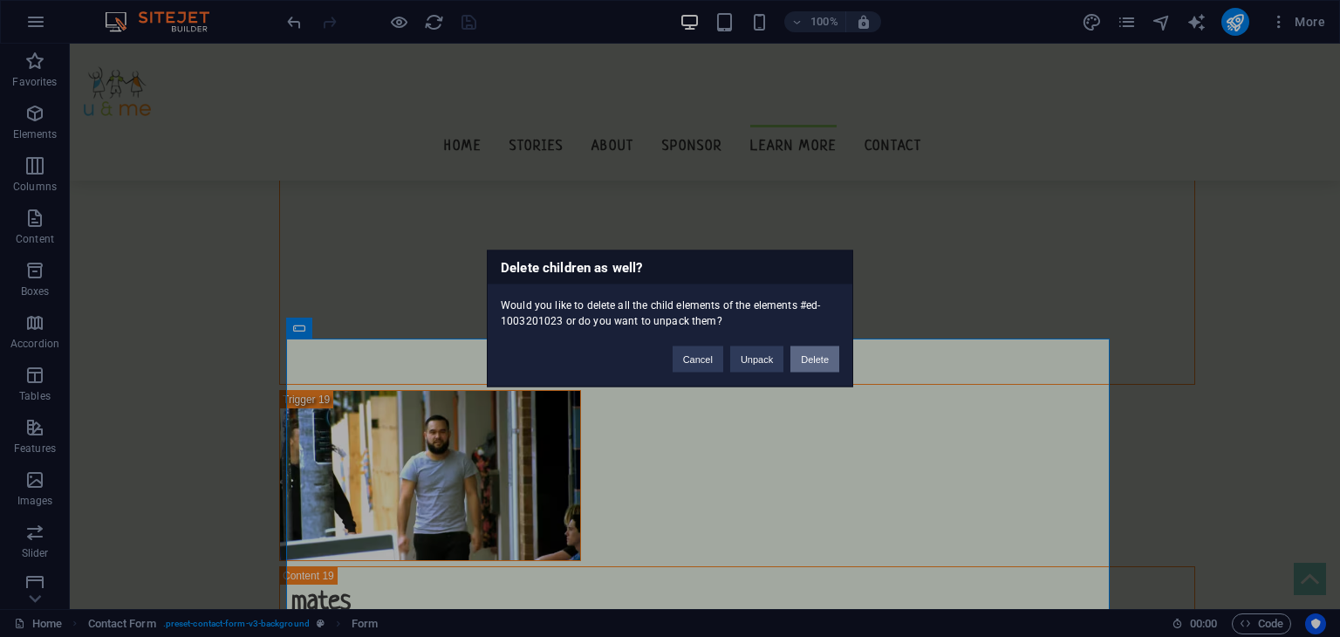
click at [819, 363] on button "Delete" at bounding box center [814, 359] width 49 height 26
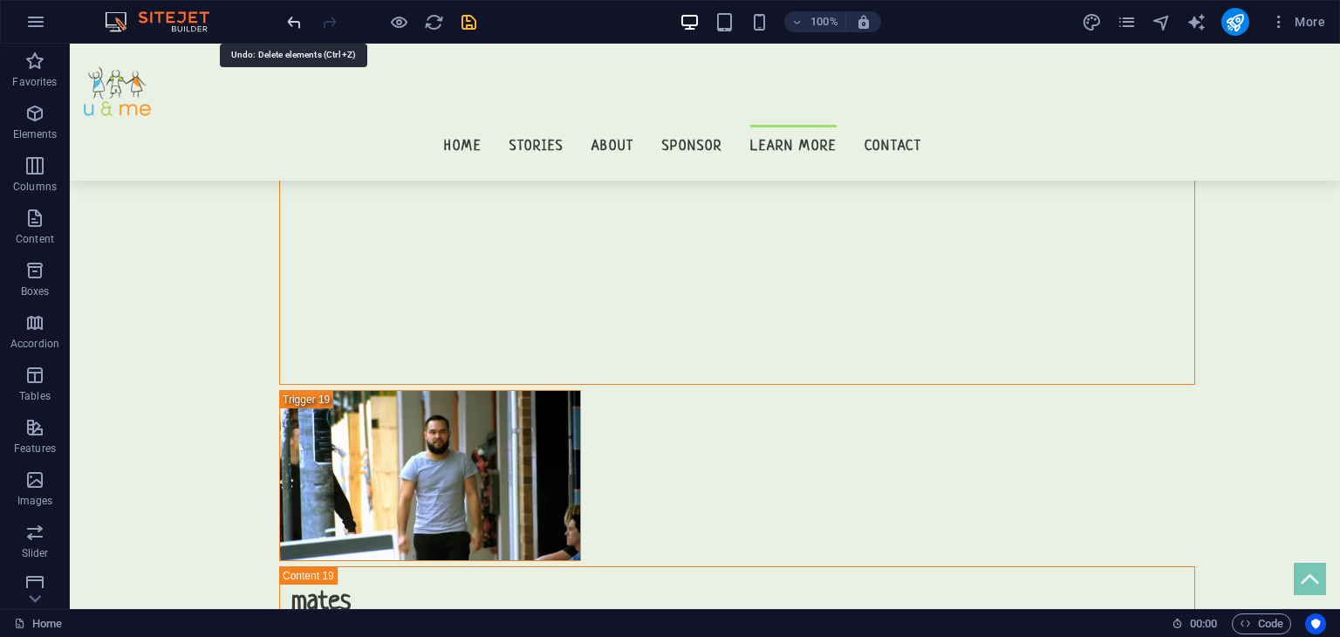
click at [294, 20] on icon "undo" at bounding box center [294, 22] width 20 height 20
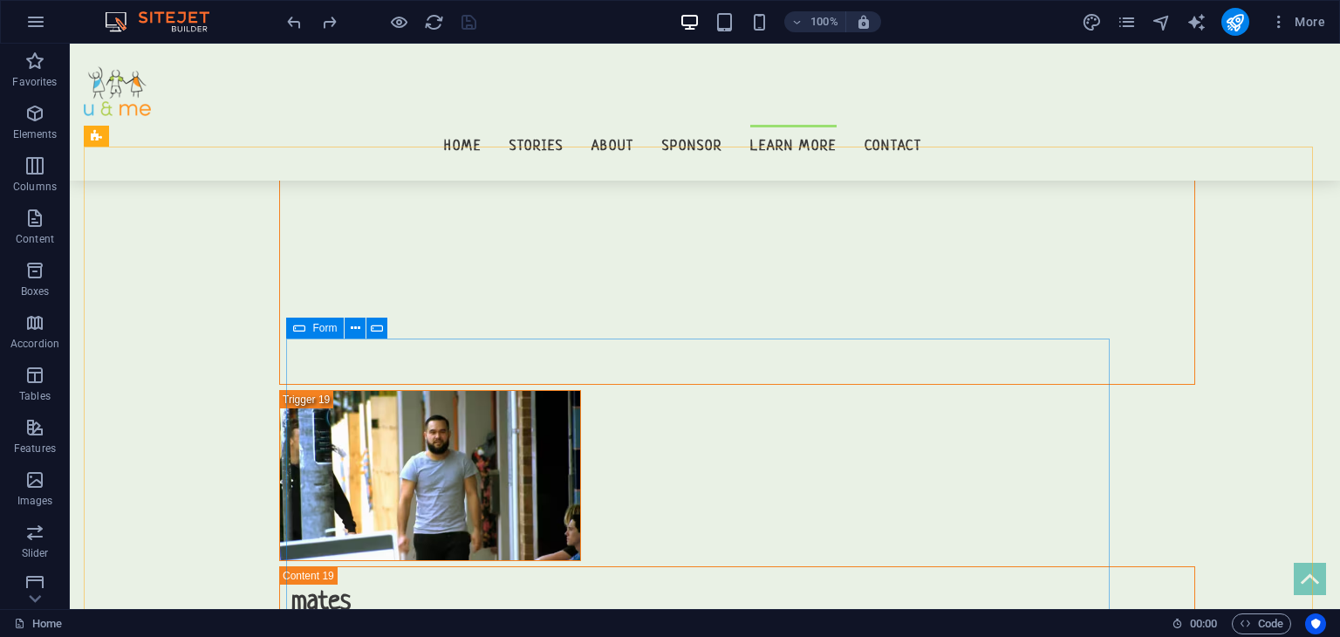
click at [295, 332] on icon at bounding box center [299, 328] width 12 height 21
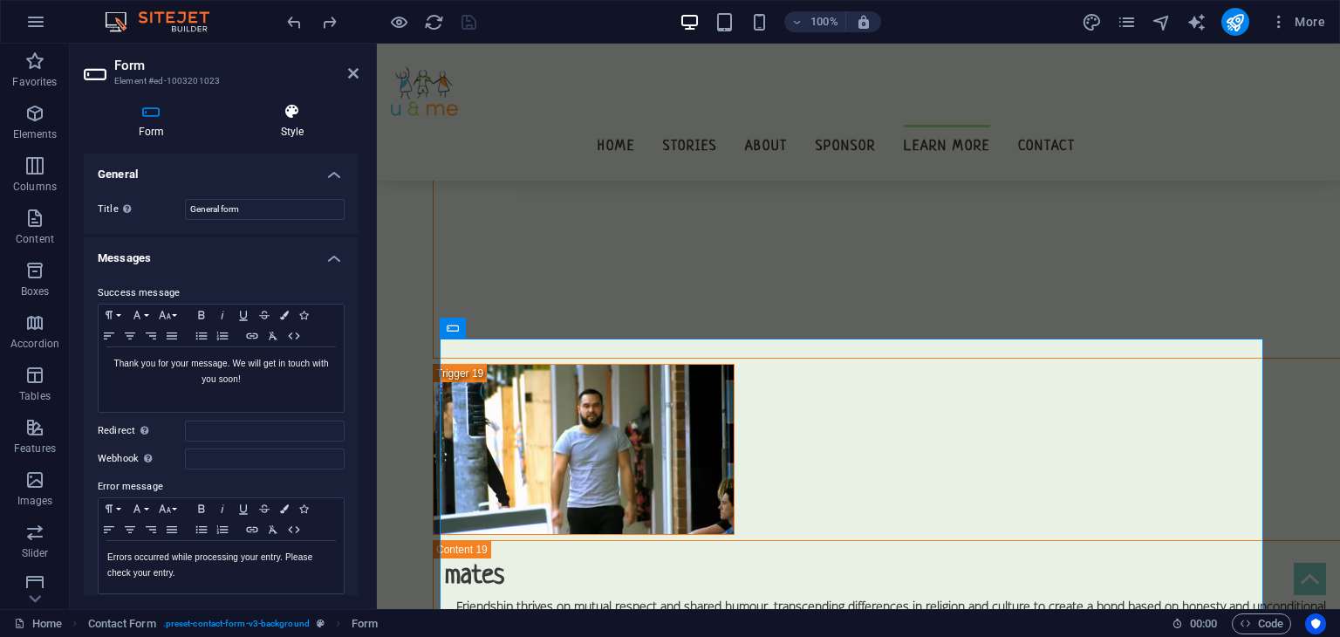
click at [307, 125] on h4 "Style" at bounding box center [292, 121] width 133 height 37
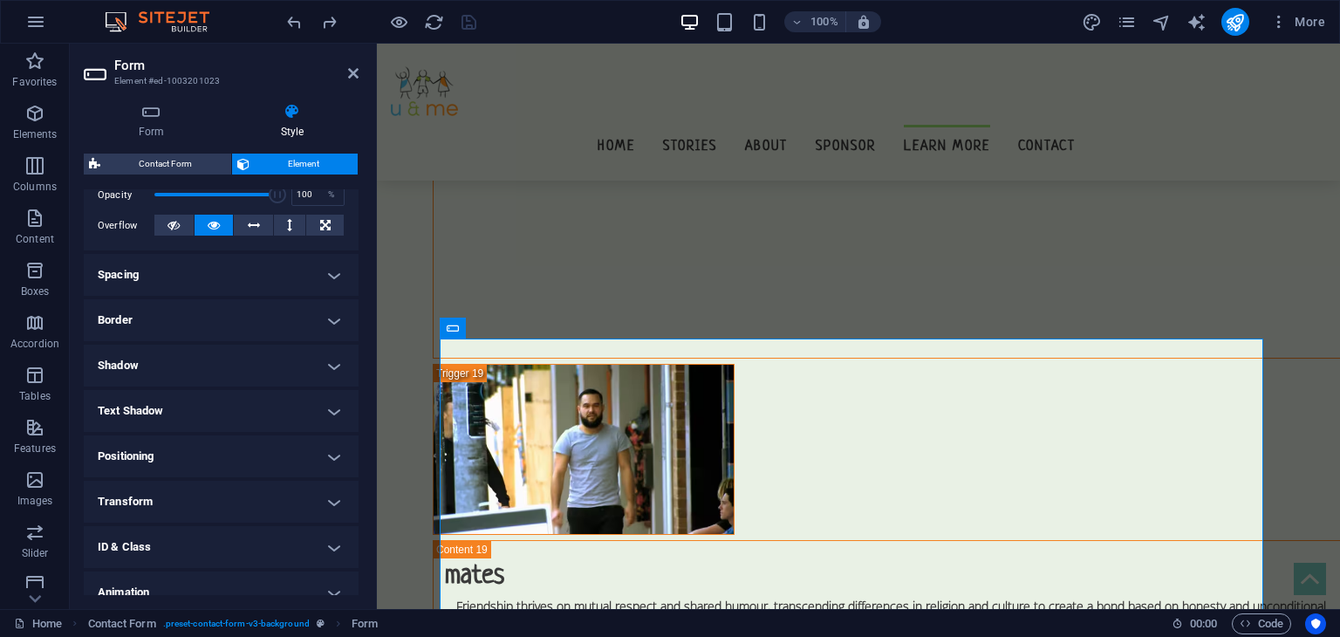
scroll to position [269, 0]
click at [199, 287] on h4 "Spacing" at bounding box center [221, 274] width 275 height 42
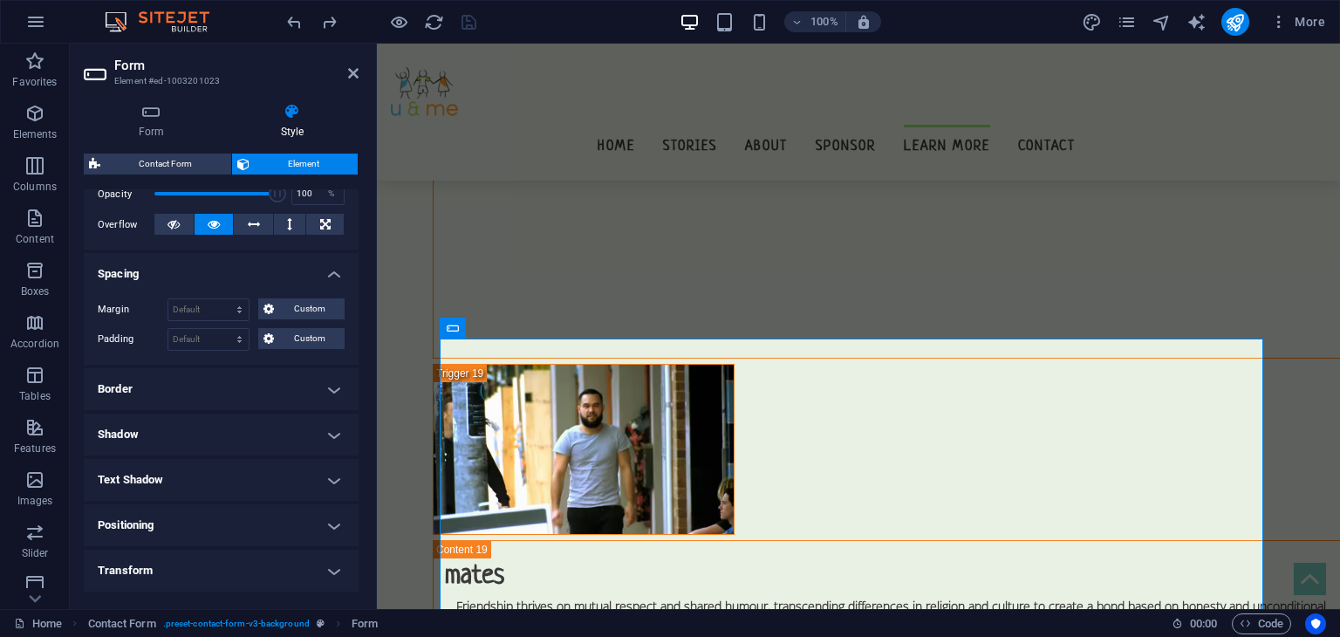
click at [185, 270] on h4 "Spacing" at bounding box center [221, 268] width 275 height 31
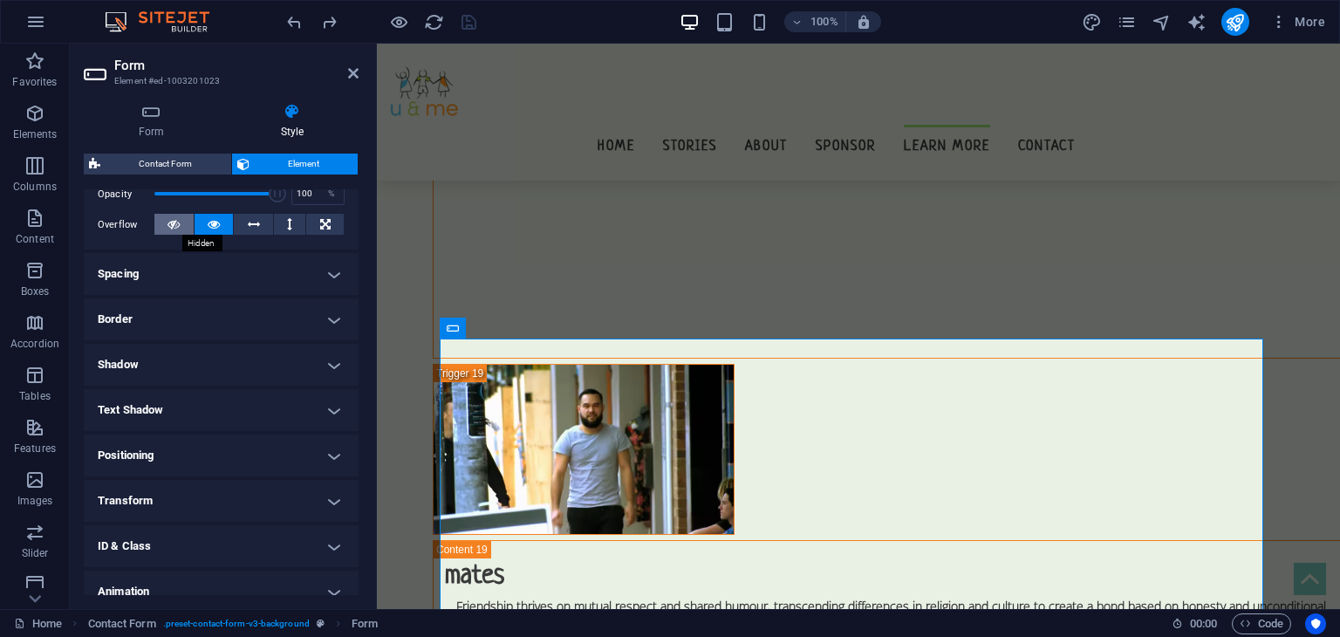
click at [168, 229] on icon at bounding box center [174, 224] width 12 height 21
click at [468, 18] on icon "save" at bounding box center [469, 22] width 20 height 20
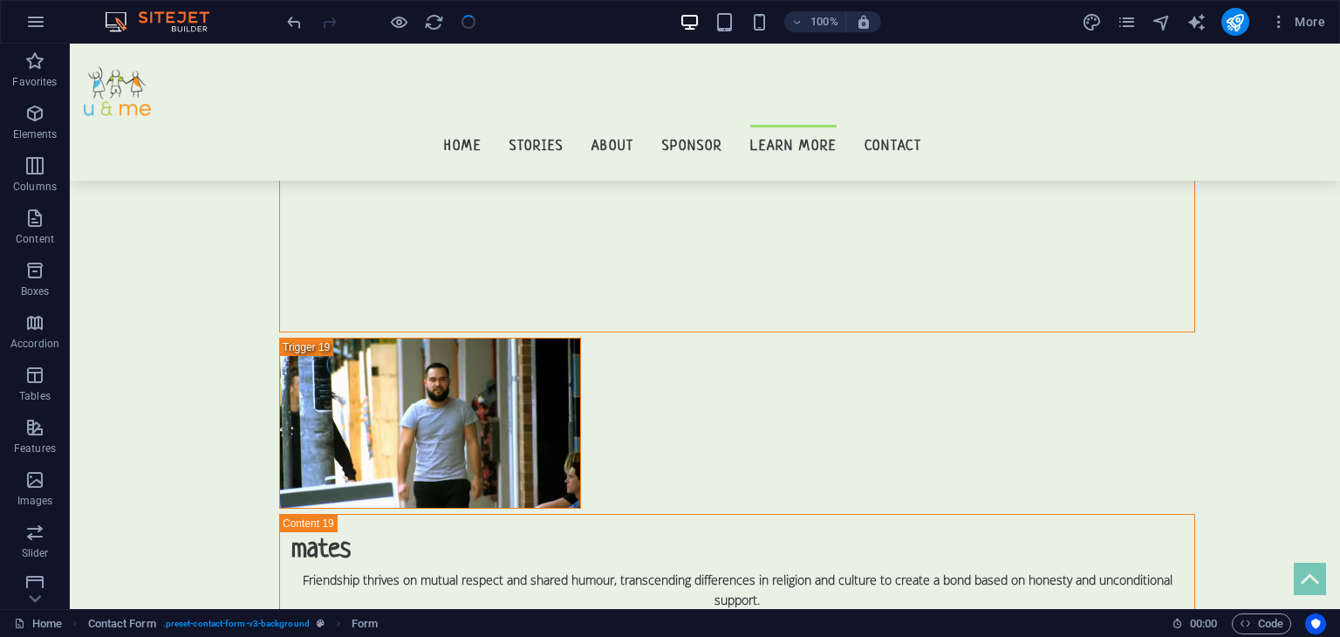
scroll to position [16054, 0]
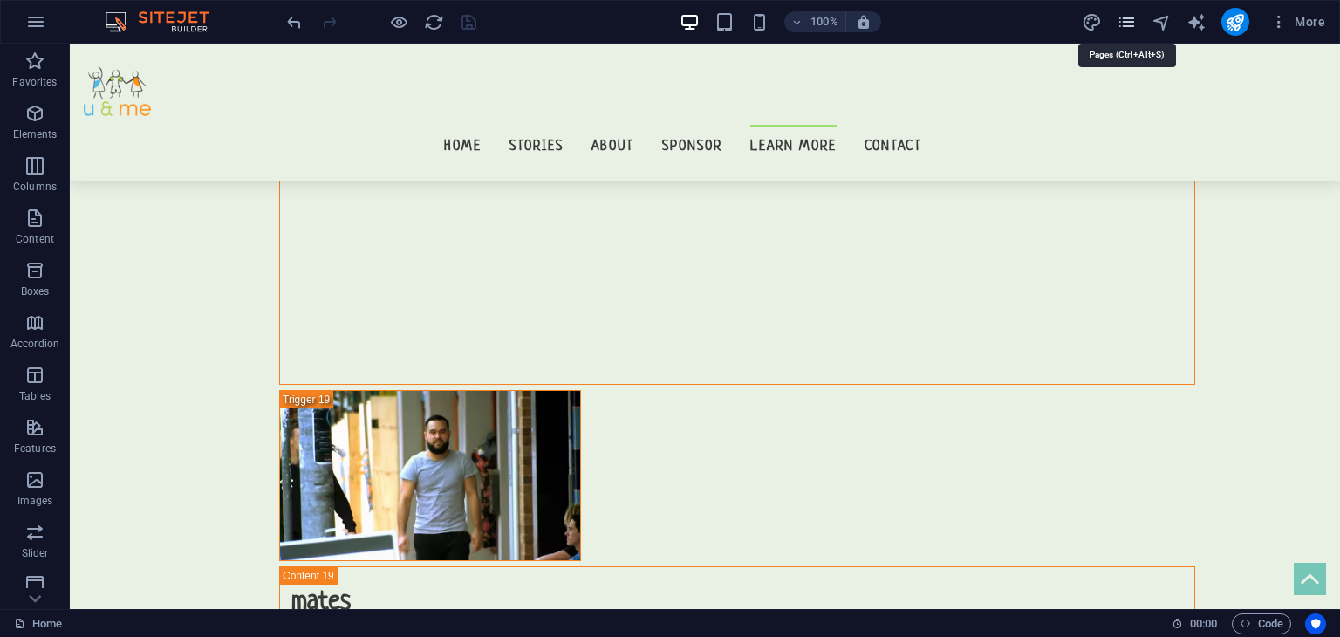
click at [1125, 20] on icon "pages" at bounding box center [1127, 22] width 20 height 20
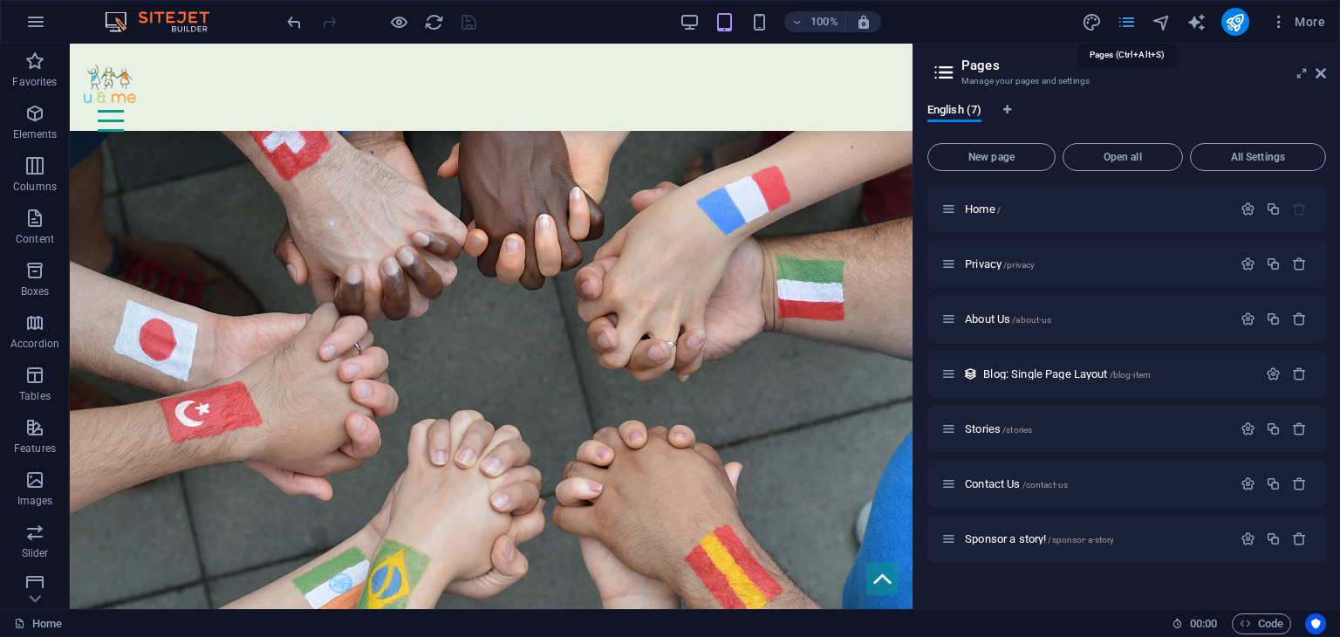
scroll to position [15362, 0]
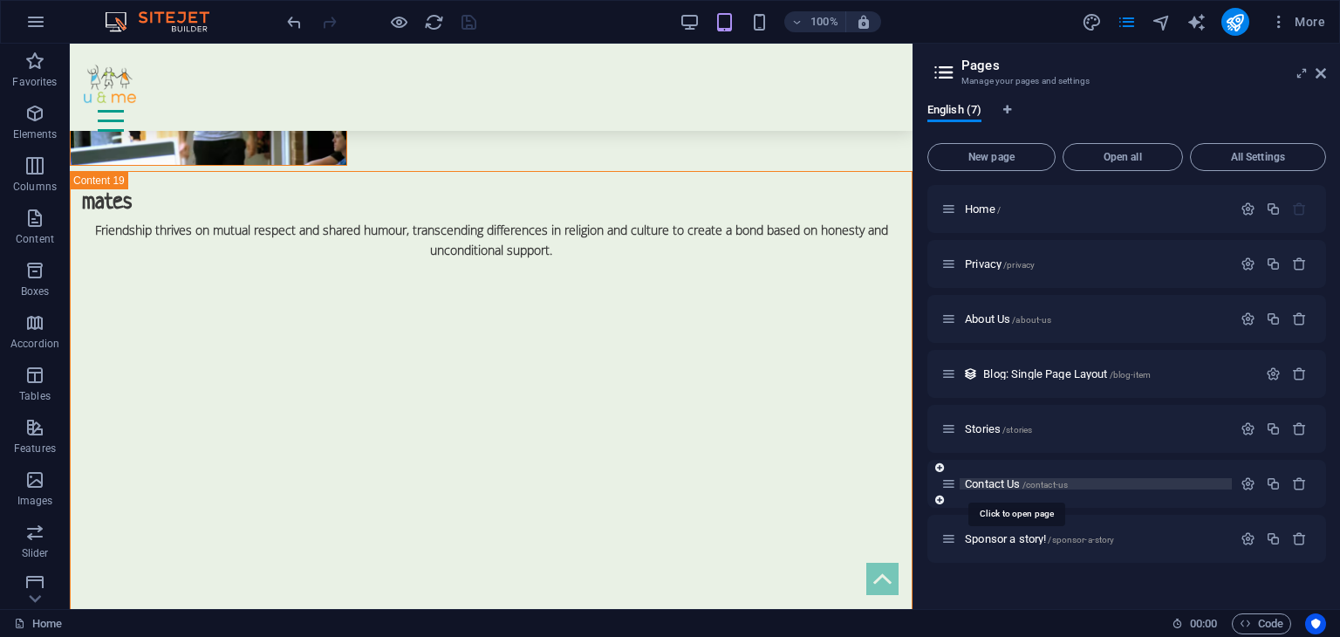
click at [976, 480] on span "Contact Us /contact-us" at bounding box center [1016, 483] width 103 height 13
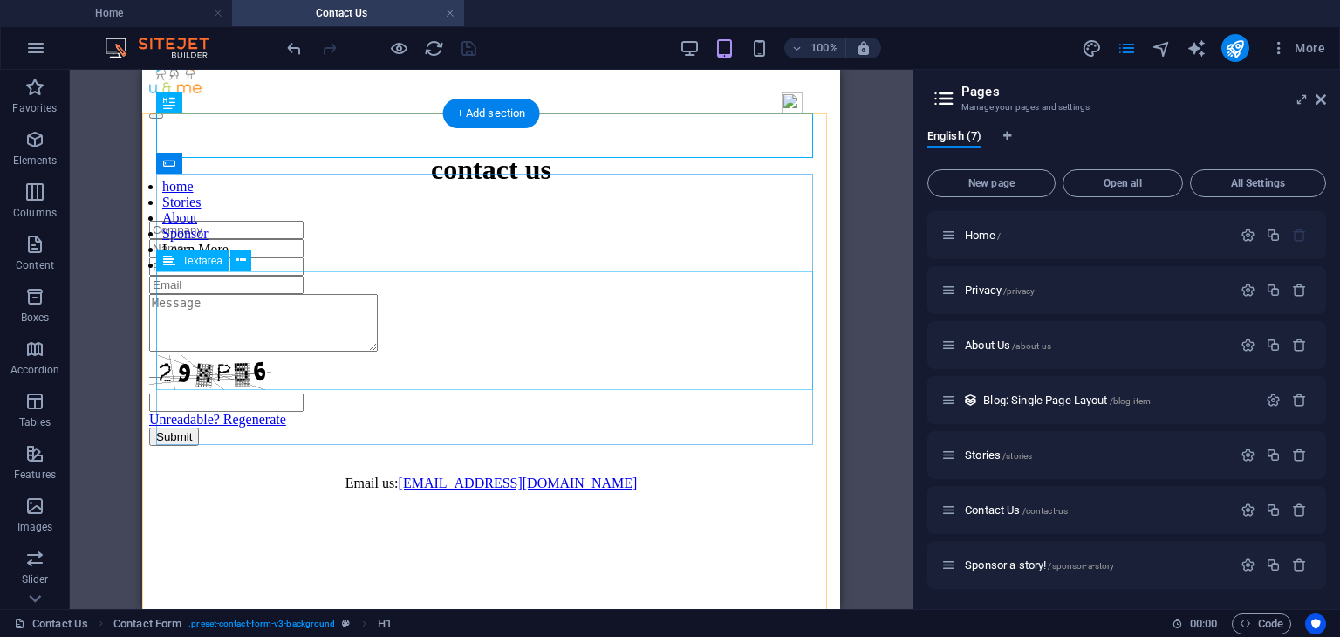
scroll to position [45, 0]
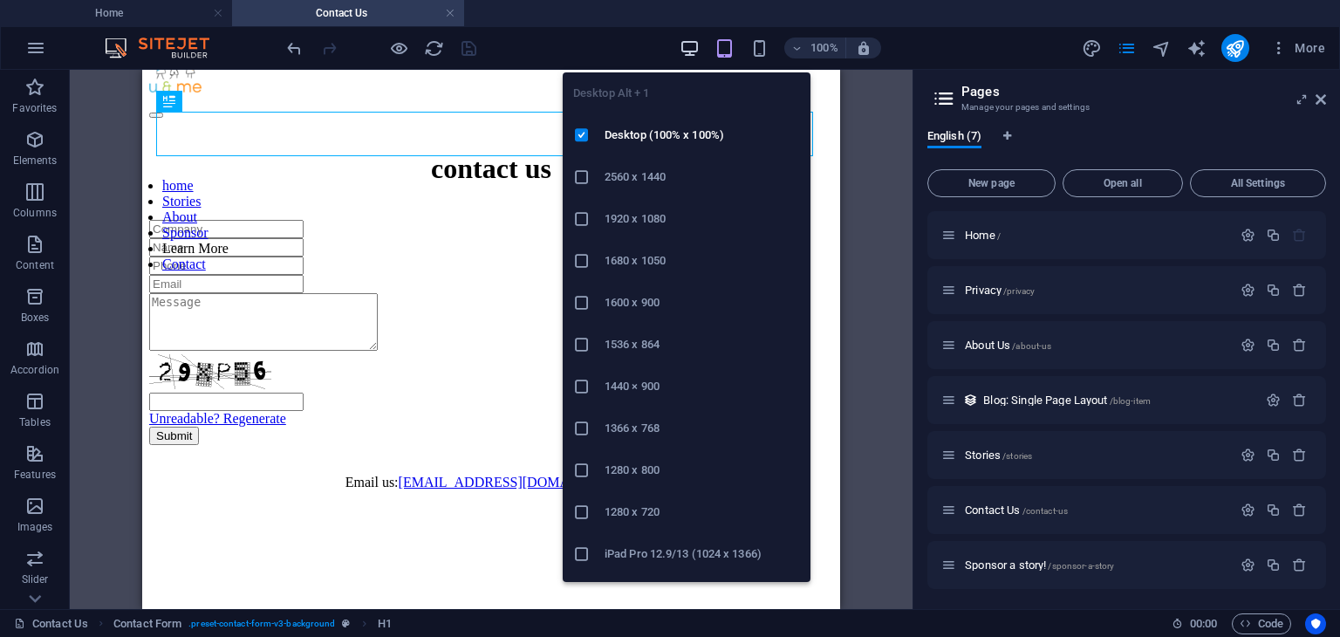
click at [692, 47] on icon "button" at bounding box center [690, 48] width 20 height 20
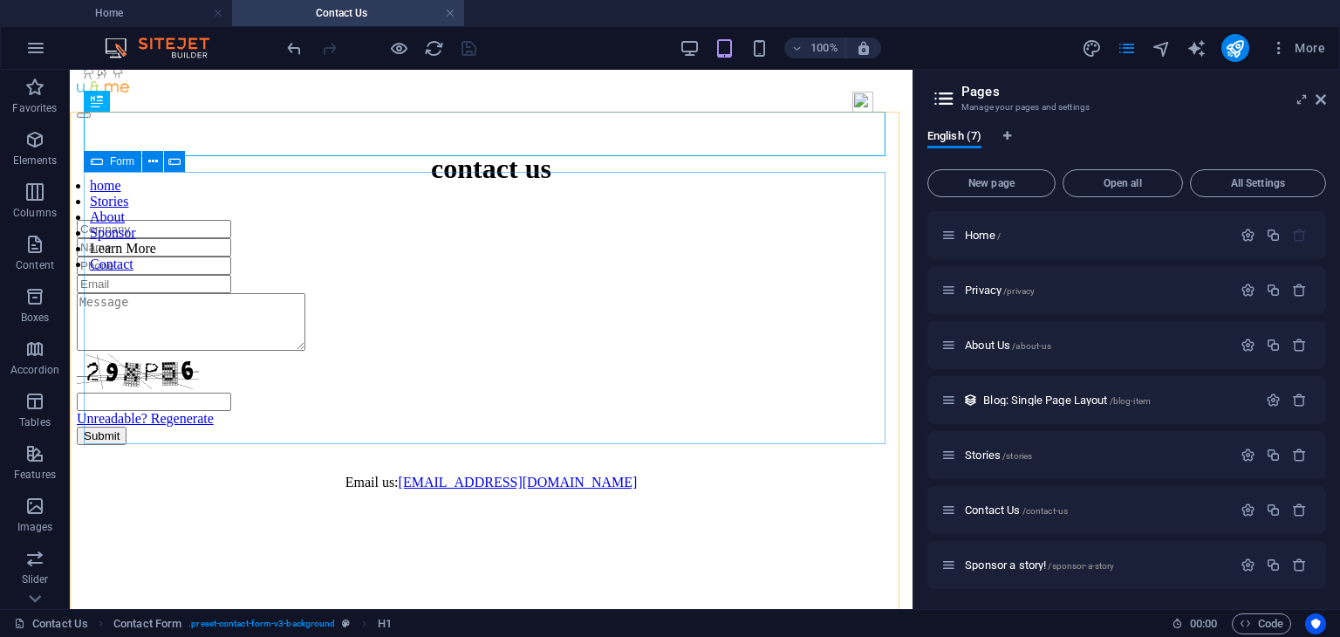
click at [108, 166] on div "Form" at bounding box center [113, 161] width 58 height 21
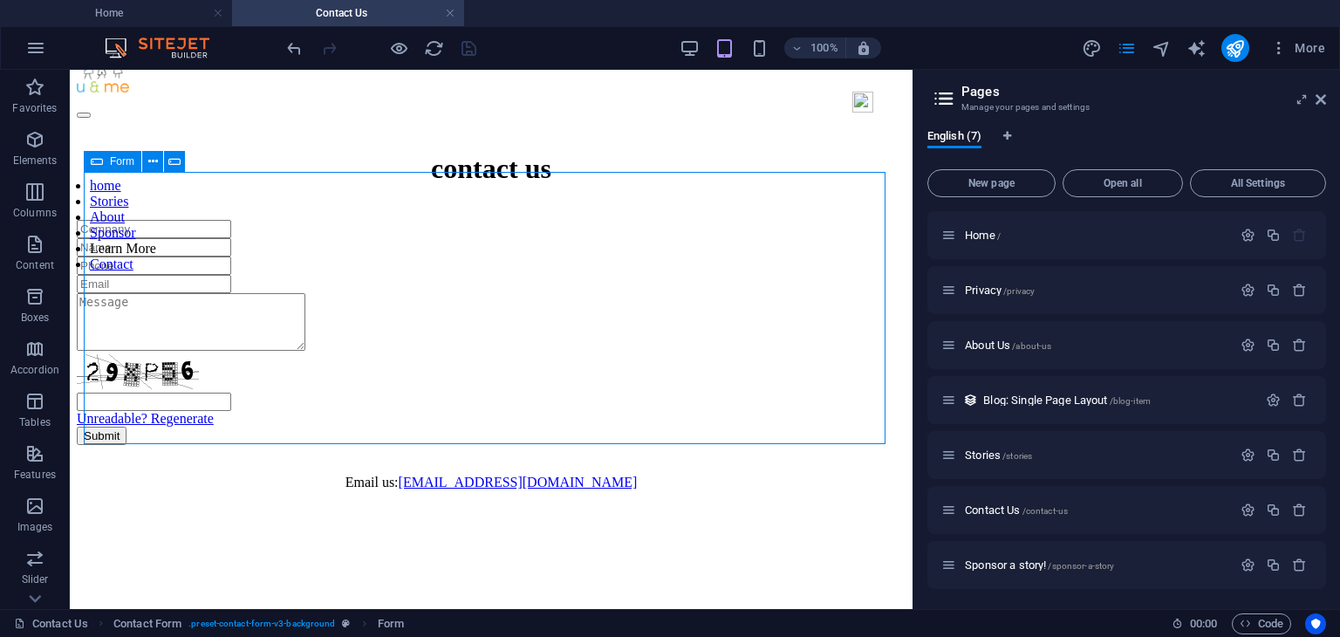
click at [108, 166] on div "Form" at bounding box center [113, 161] width 58 height 21
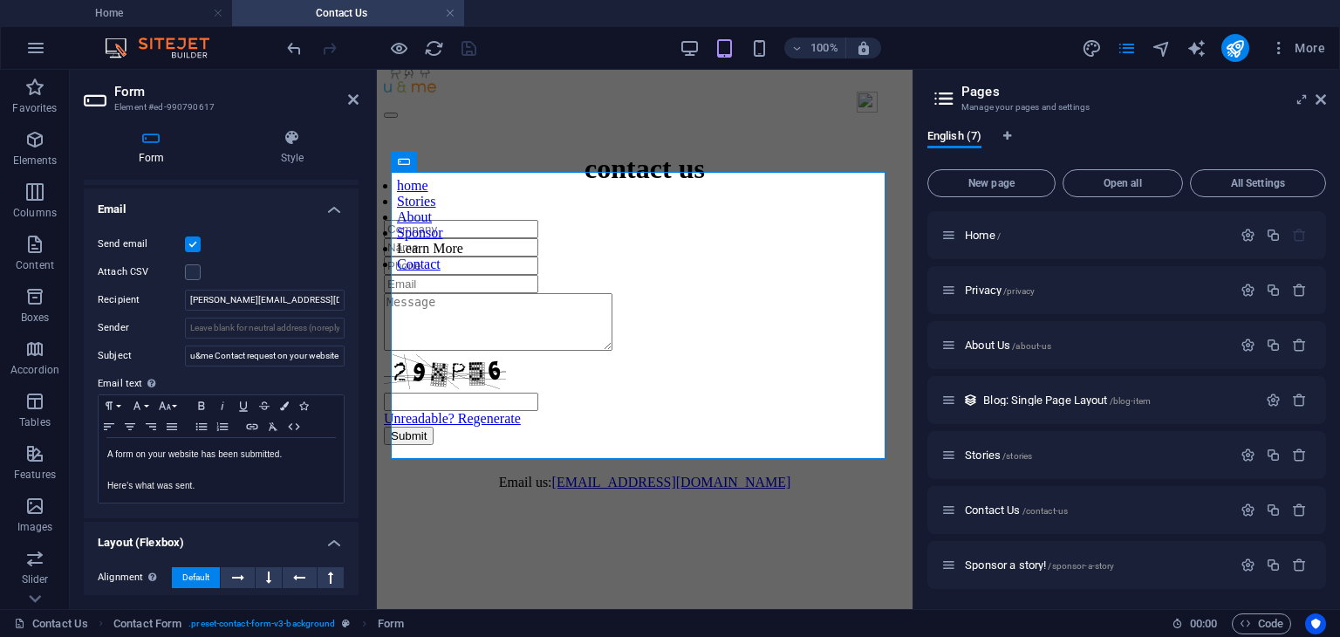
scroll to position [572, 0]
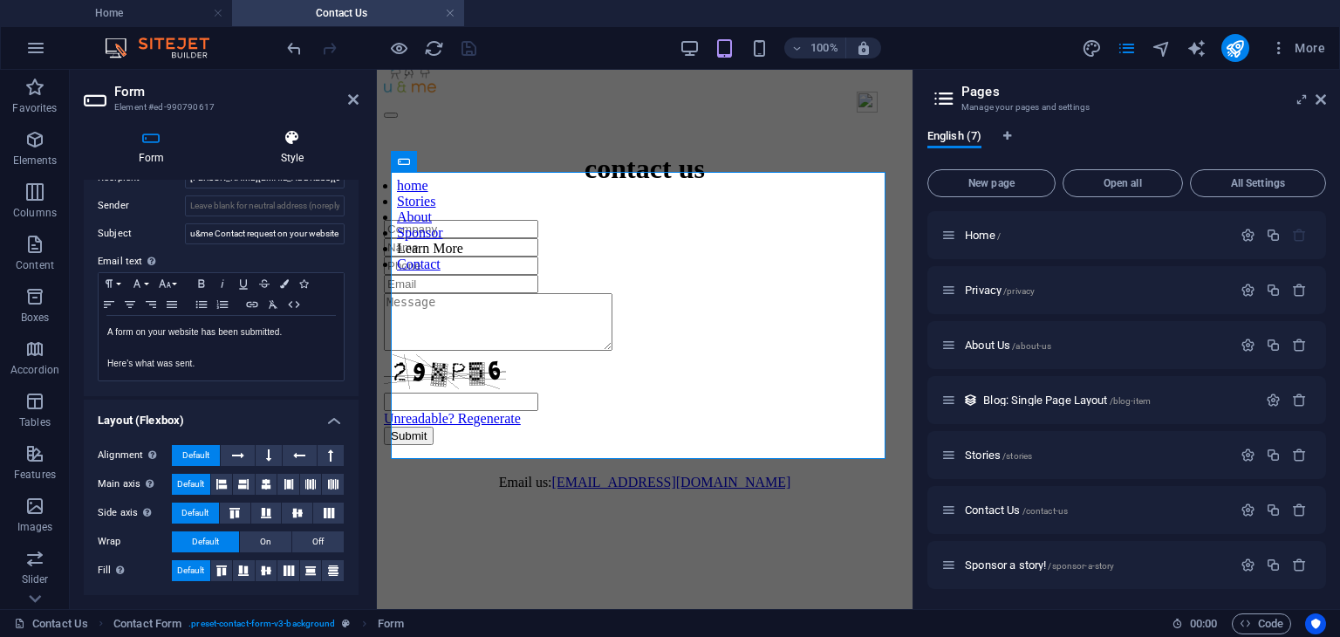
click at [292, 137] on icon at bounding box center [292, 137] width 133 height 17
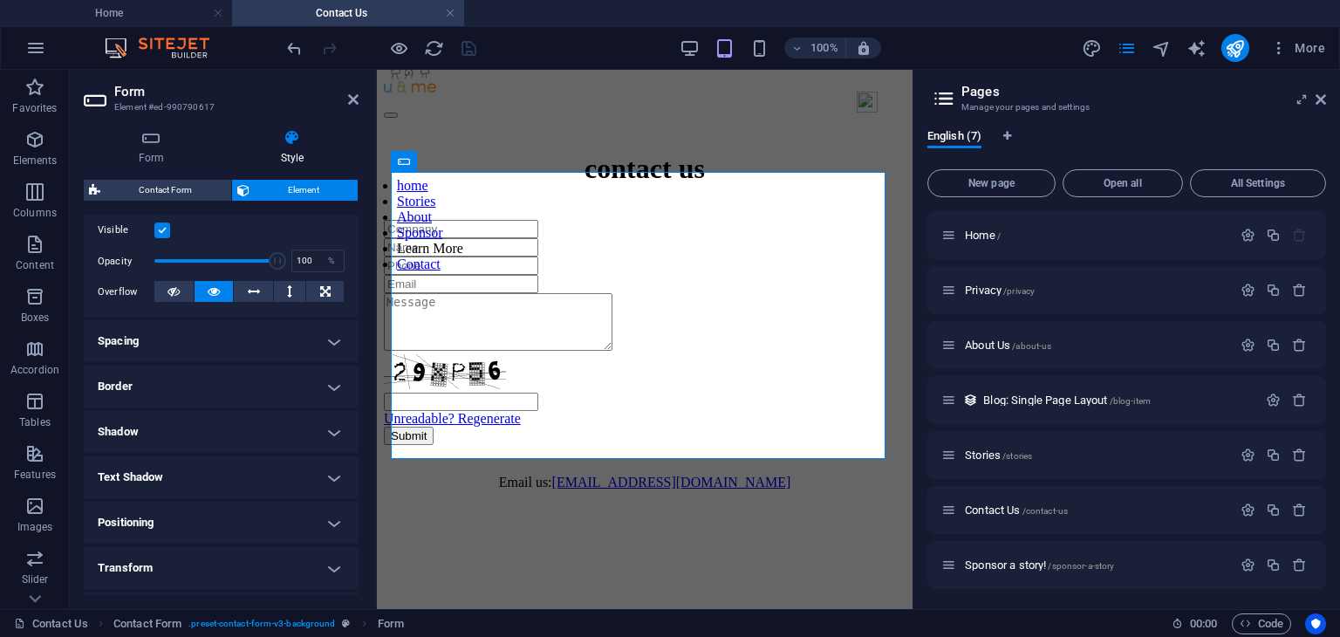
scroll to position [227, 0]
click at [208, 292] on icon at bounding box center [214, 292] width 12 height 21
click at [175, 292] on icon at bounding box center [174, 292] width 12 height 21
click at [469, 43] on icon "save" at bounding box center [469, 48] width 20 height 20
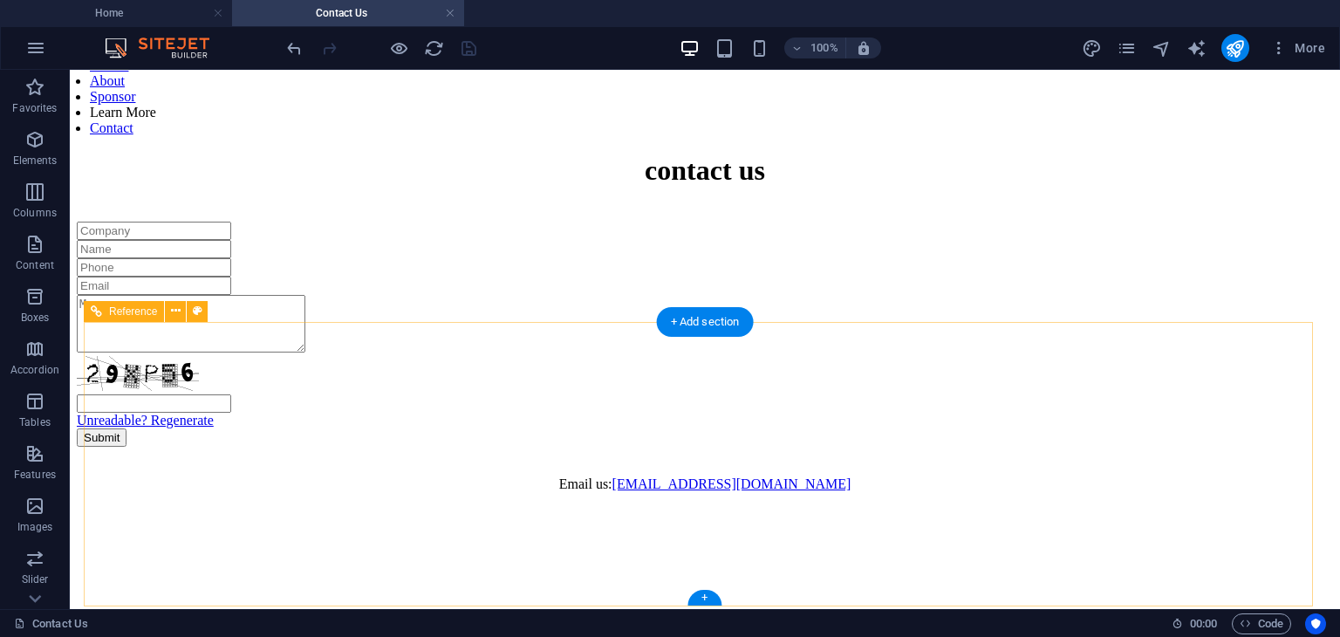
scroll to position [0, 0]
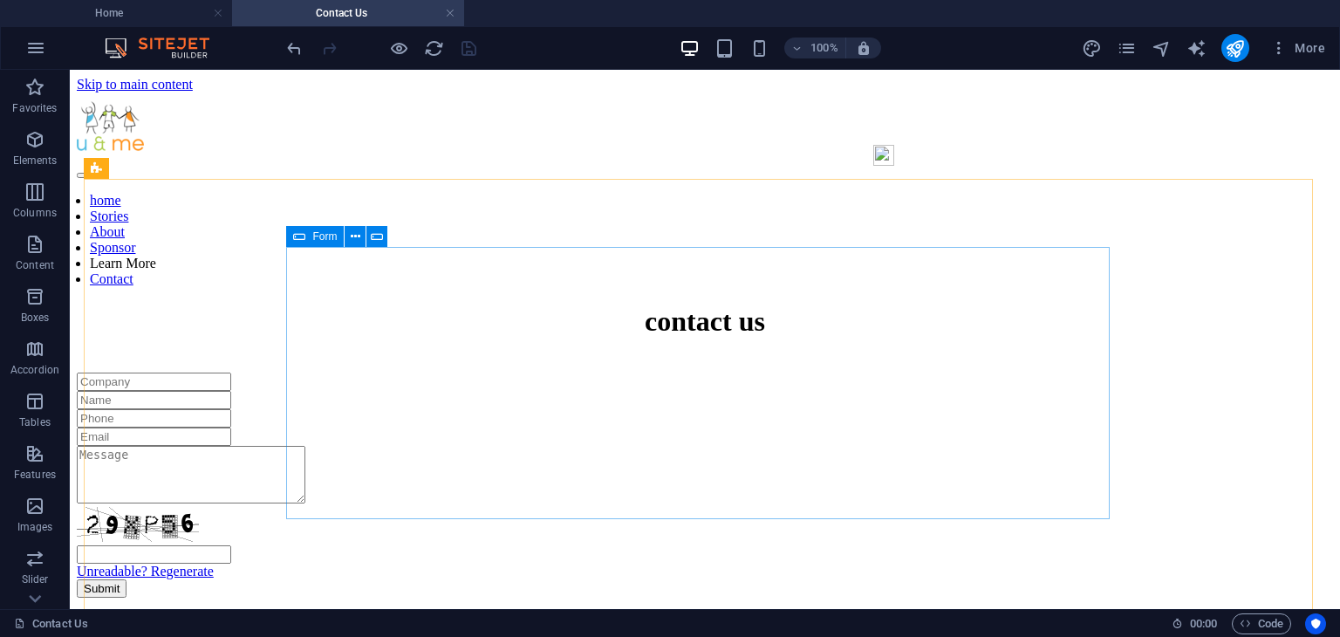
click at [299, 238] on icon at bounding box center [299, 236] width 12 height 21
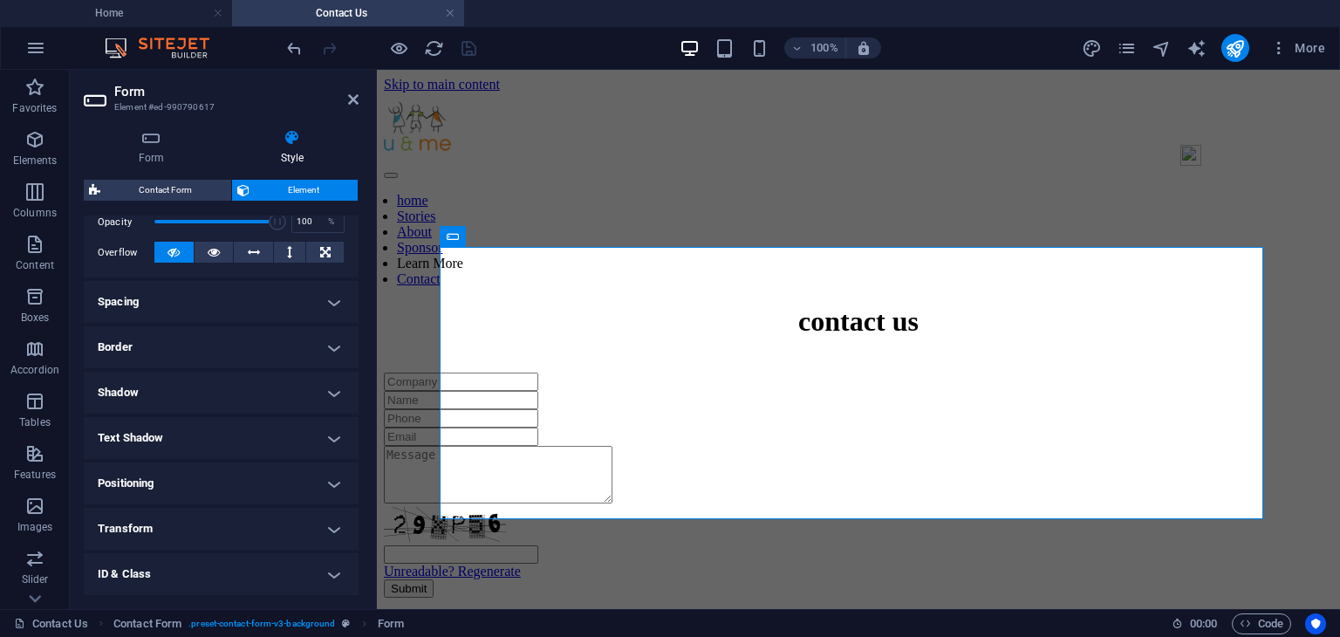
scroll to position [265, 0]
click at [195, 301] on h4 "Spacing" at bounding box center [221, 304] width 275 height 42
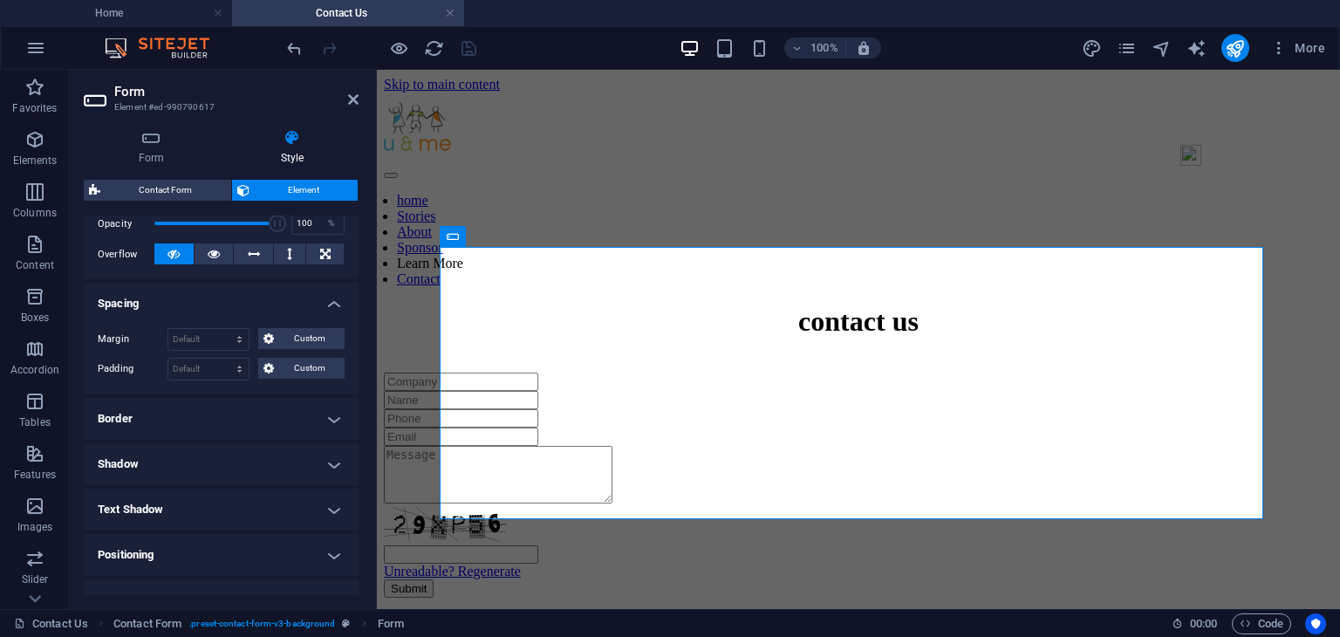
click at [142, 415] on h4 "Border" at bounding box center [221, 419] width 275 height 42
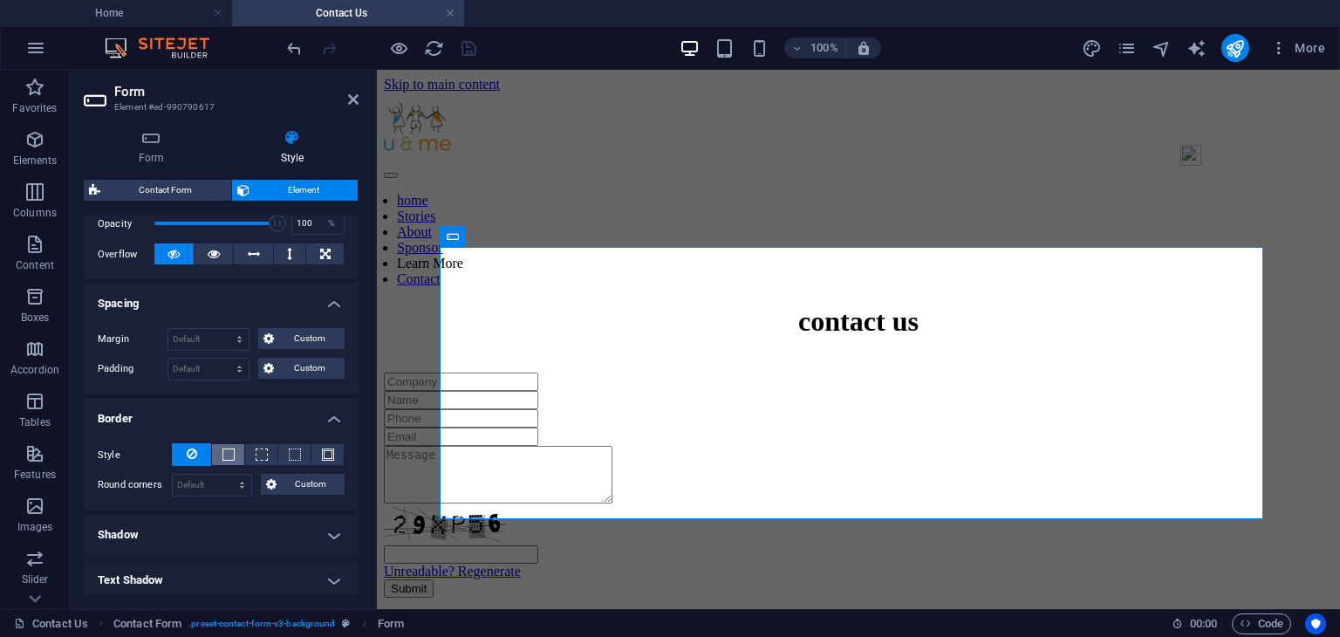
click at [217, 448] on button at bounding box center [228, 454] width 32 height 21
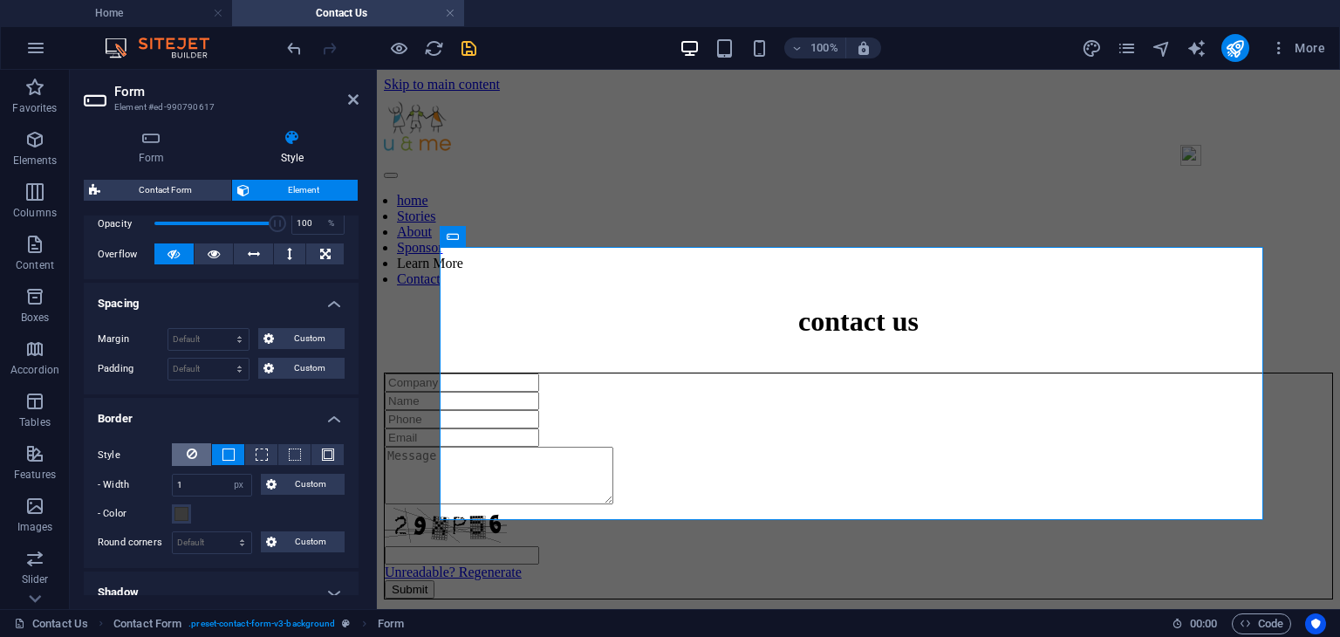
click at [183, 452] on button at bounding box center [191, 454] width 39 height 23
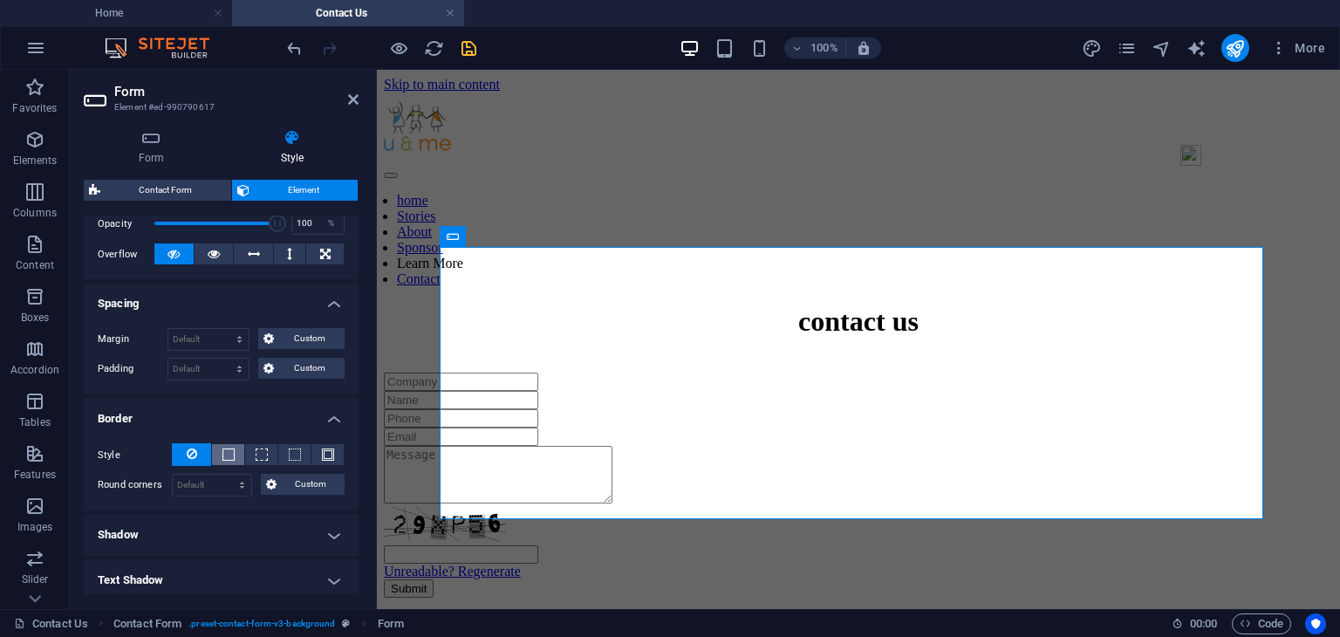
scroll to position [0, 0]
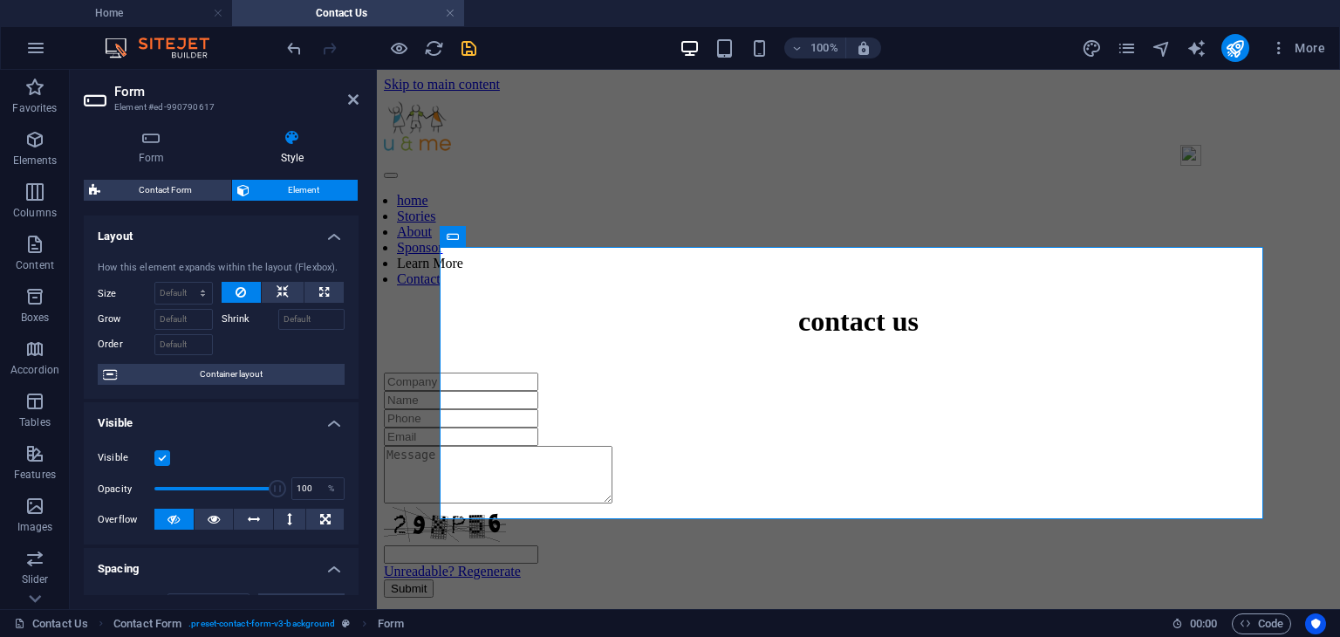
click at [483, 52] on div "100% More" at bounding box center [808, 48] width 1049 height 28
click at [480, 50] on div "100% More" at bounding box center [808, 48] width 1049 height 28
click at [468, 49] on icon "save" at bounding box center [469, 48] width 20 height 20
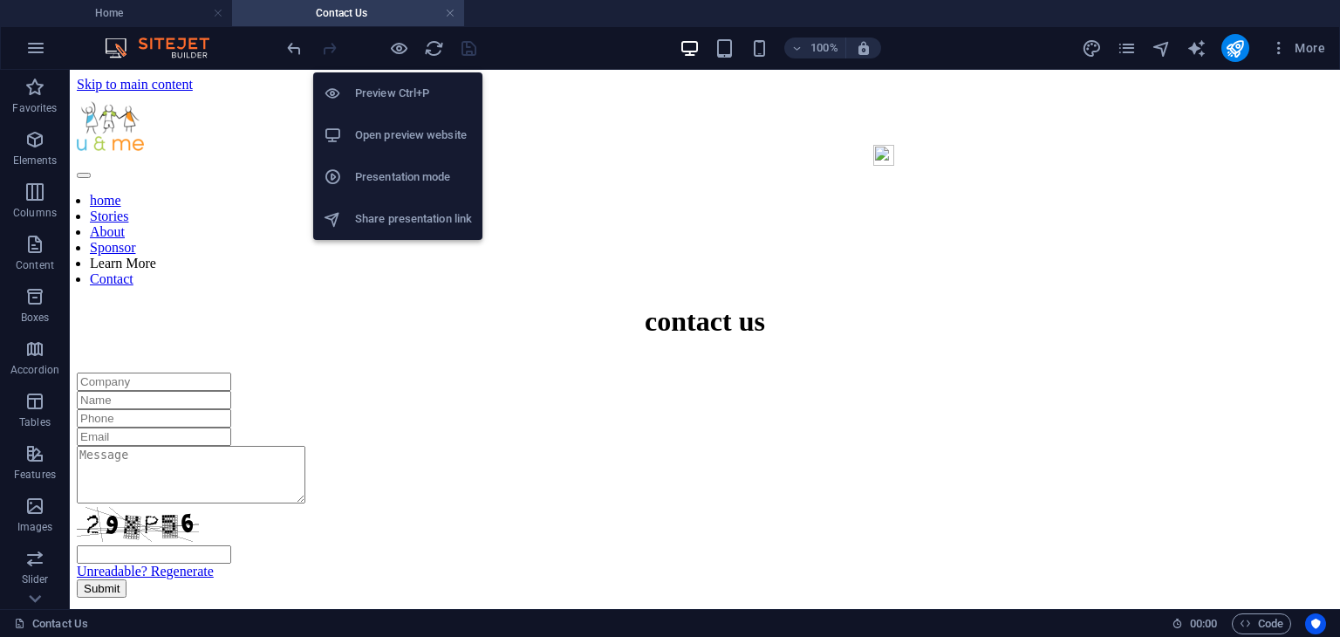
click at [404, 126] on h6 "Open preview website" at bounding box center [413, 135] width 117 height 21
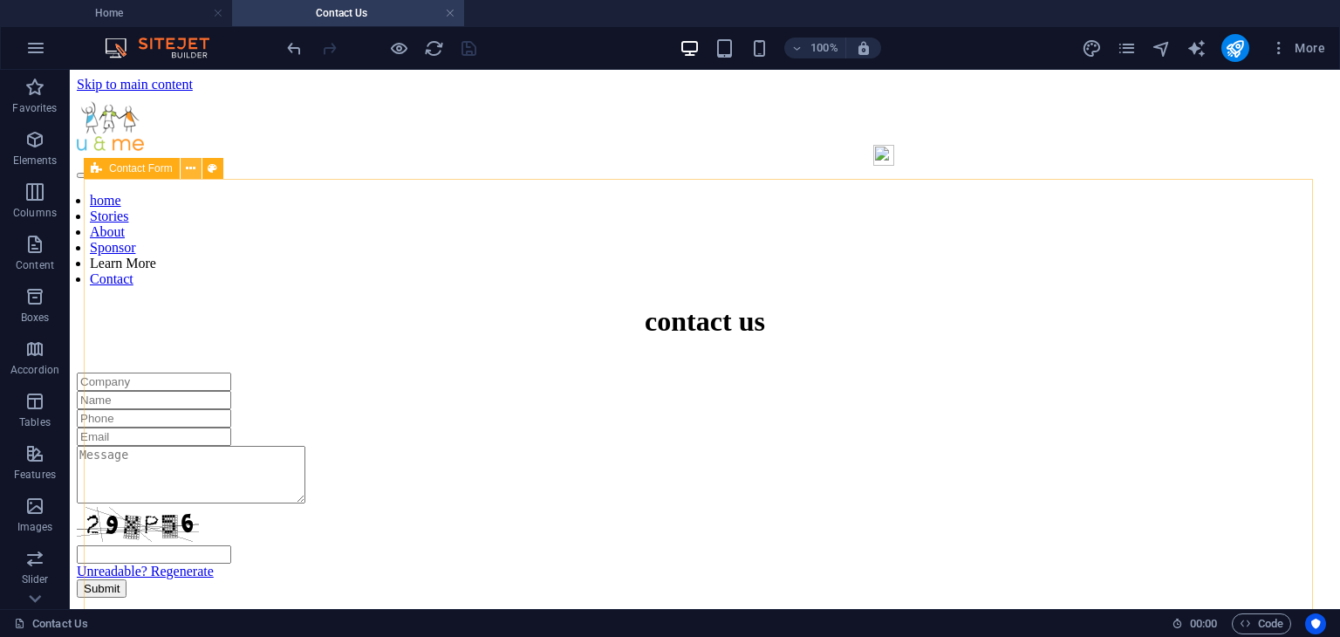
click at [184, 172] on button at bounding box center [191, 168] width 21 height 21
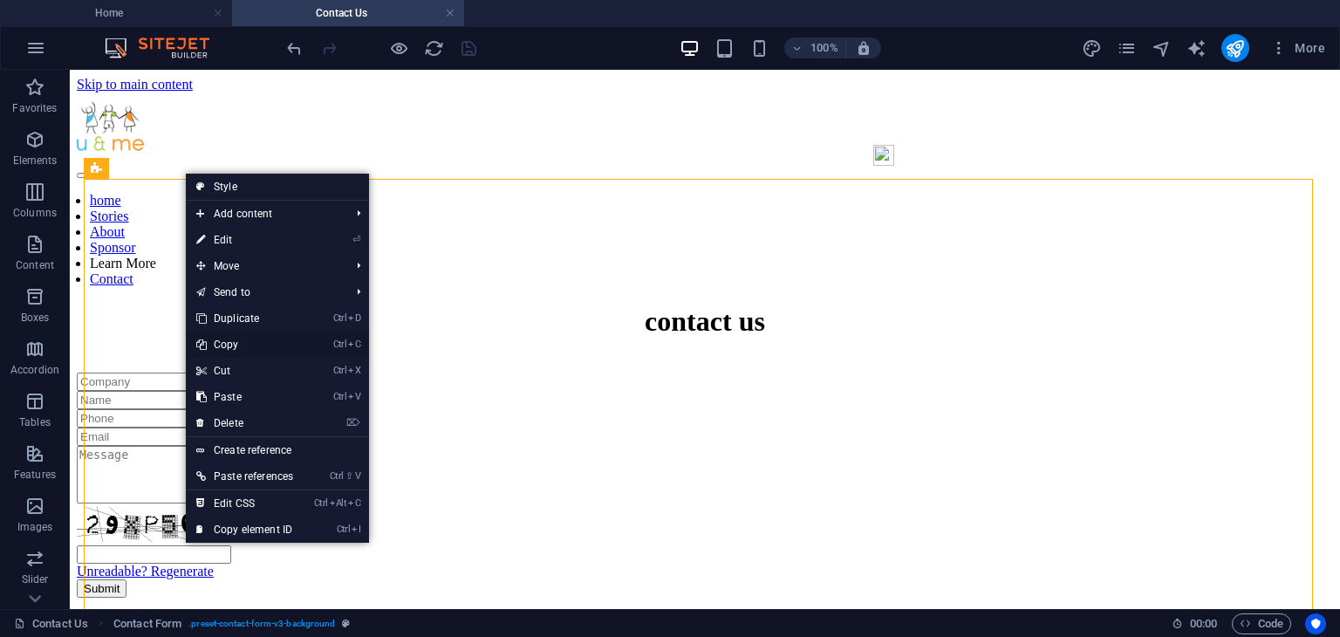
click at [227, 342] on link "Ctrl C Copy" at bounding box center [245, 345] width 118 height 26
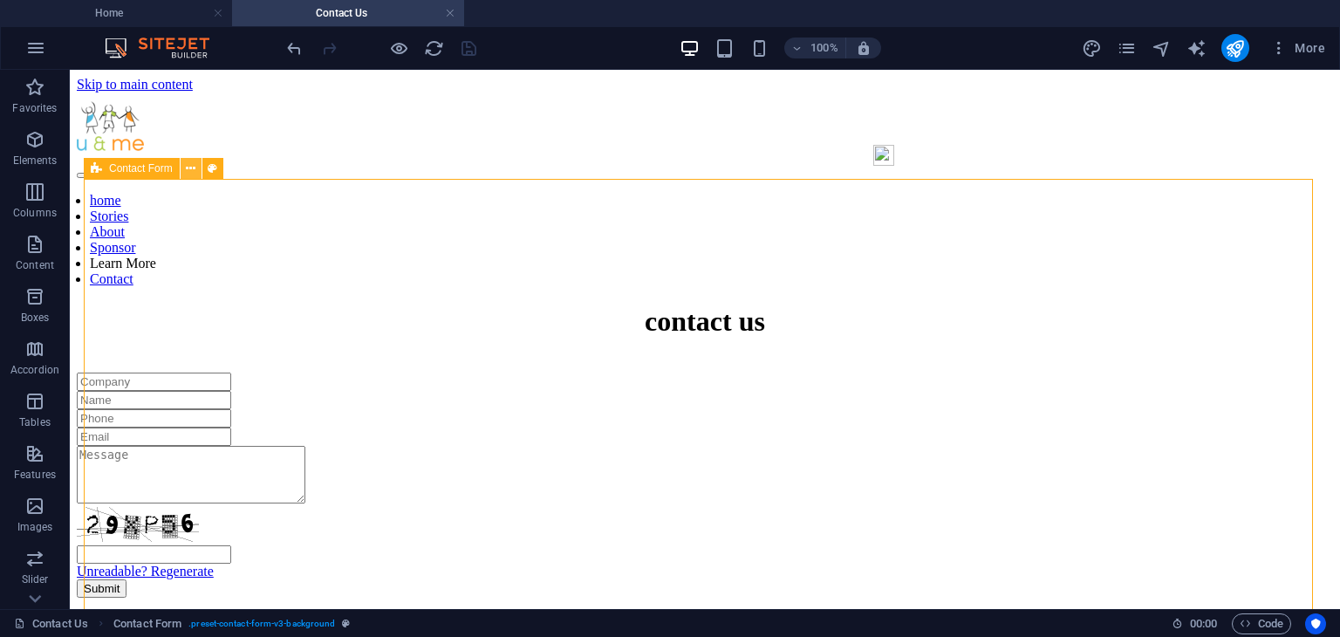
click at [192, 172] on icon at bounding box center [191, 169] width 10 height 18
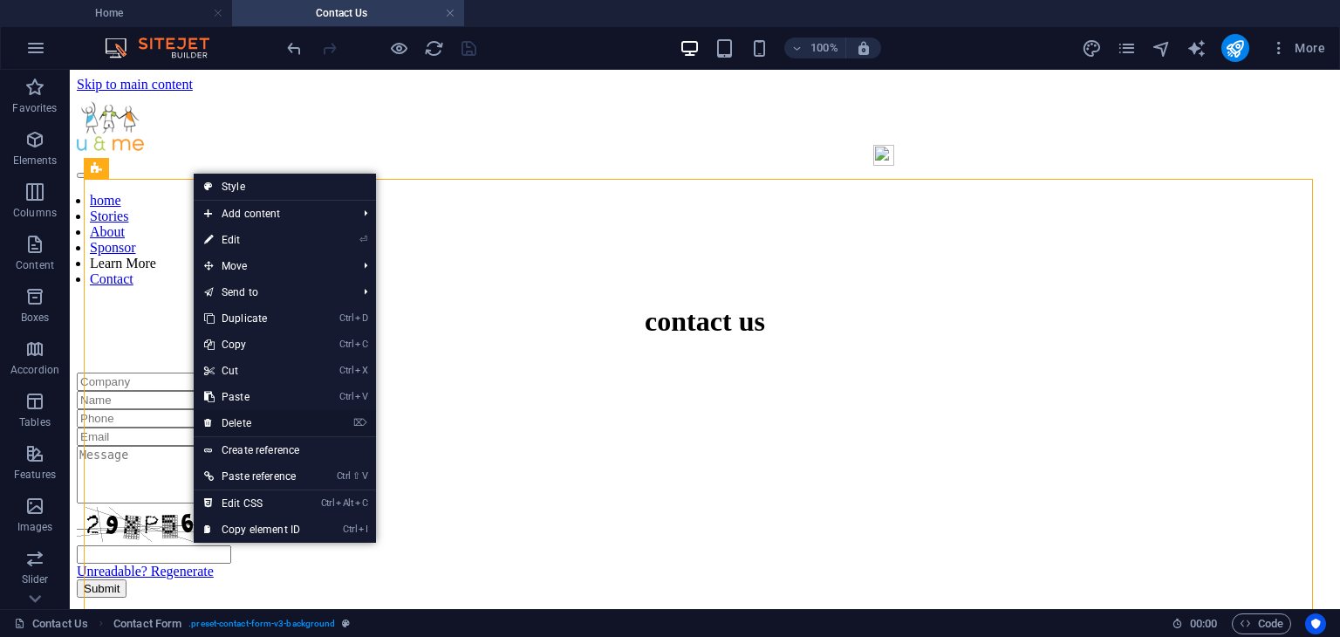
click at [246, 423] on link "⌦ Delete" at bounding box center [252, 423] width 117 height 26
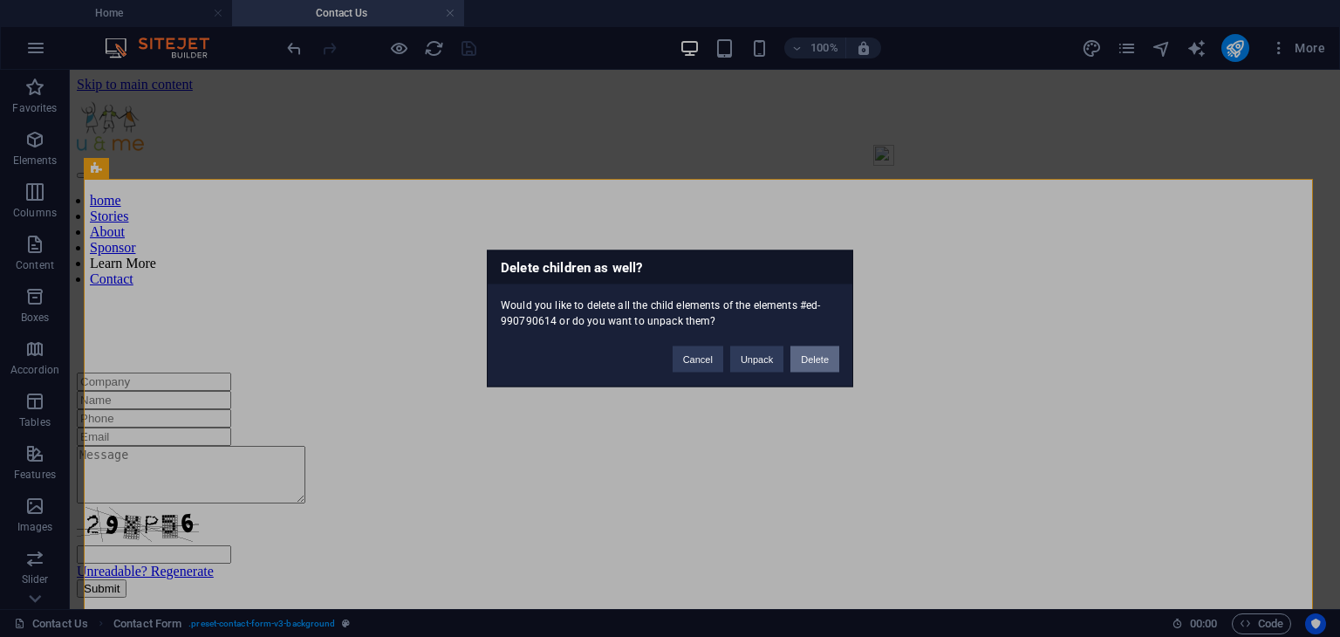
click at [831, 355] on button "Delete" at bounding box center [814, 359] width 49 height 26
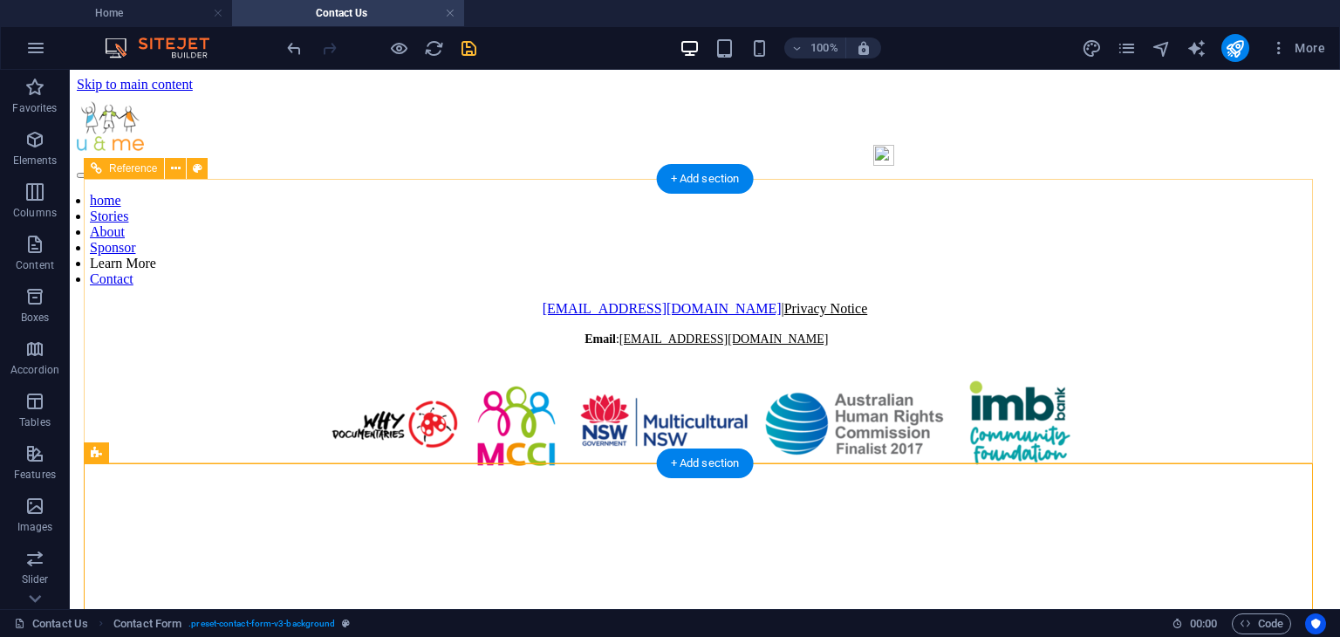
scroll to position [136, 0]
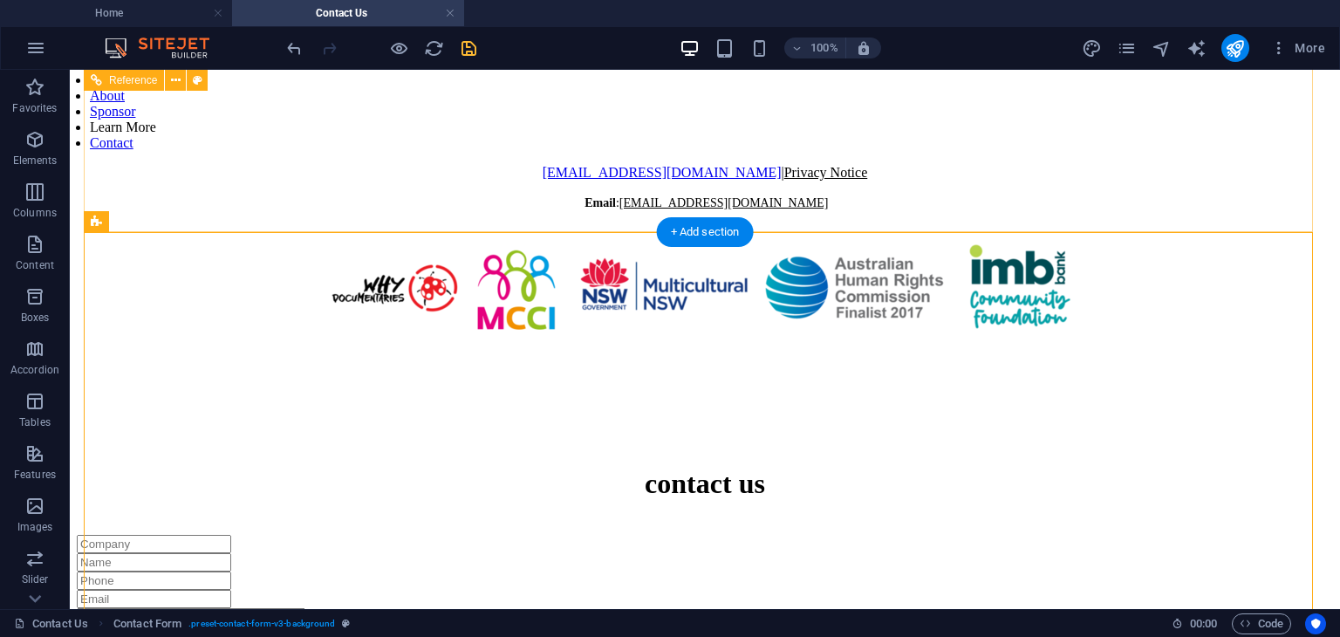
click at [195, 210] on div "[EMAIL_ADDRESS][DOMAIN_NAME] | Privacy Notice Email : [EMAIL_ADDRESS][DOMAIN_NA…" at bounding box center [705, 307] width 1256 height 284
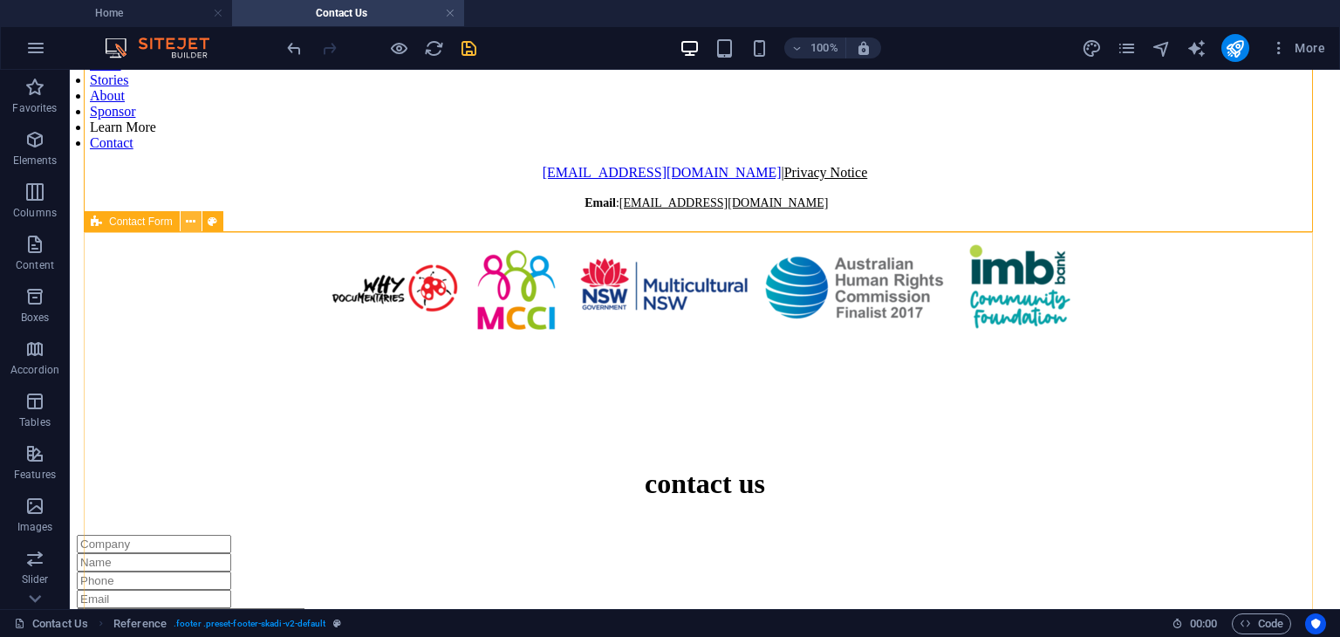
click at [187, 225] on icon at bounding box center [191, 222] width 10 height 18
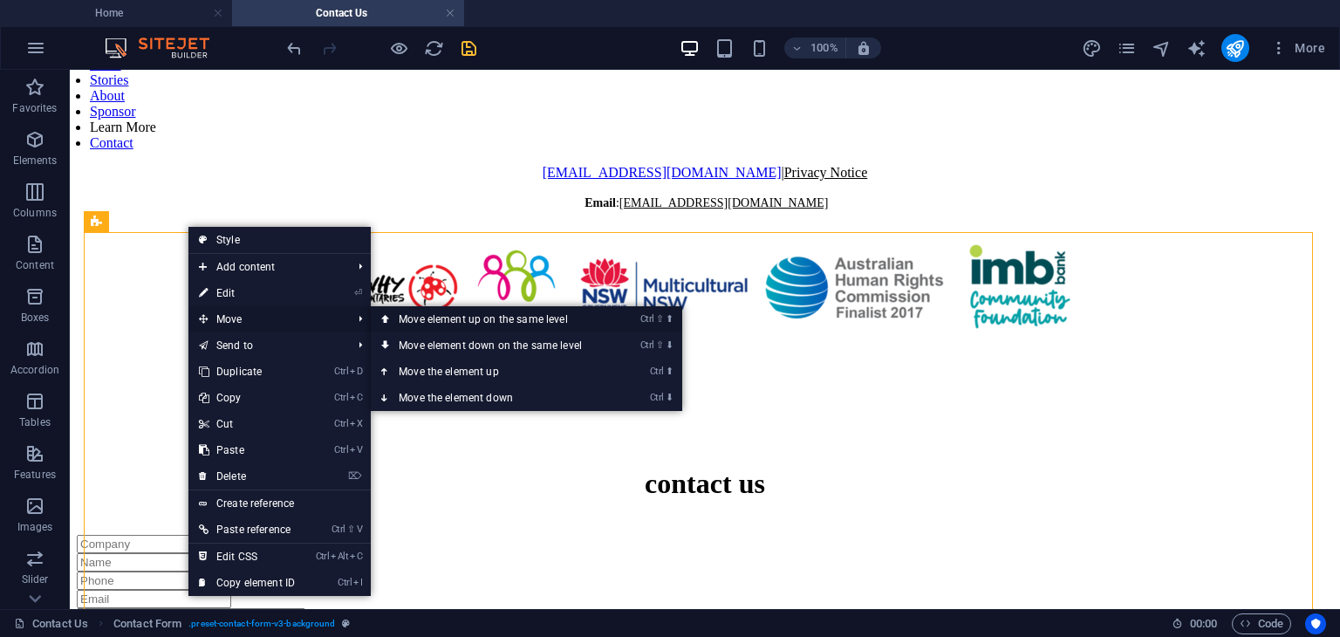
click at [441, 323] on link "Ctrl ⇧ ⬆ Move element up on the same level" at bounding box center [494, 319] width 246 height 26
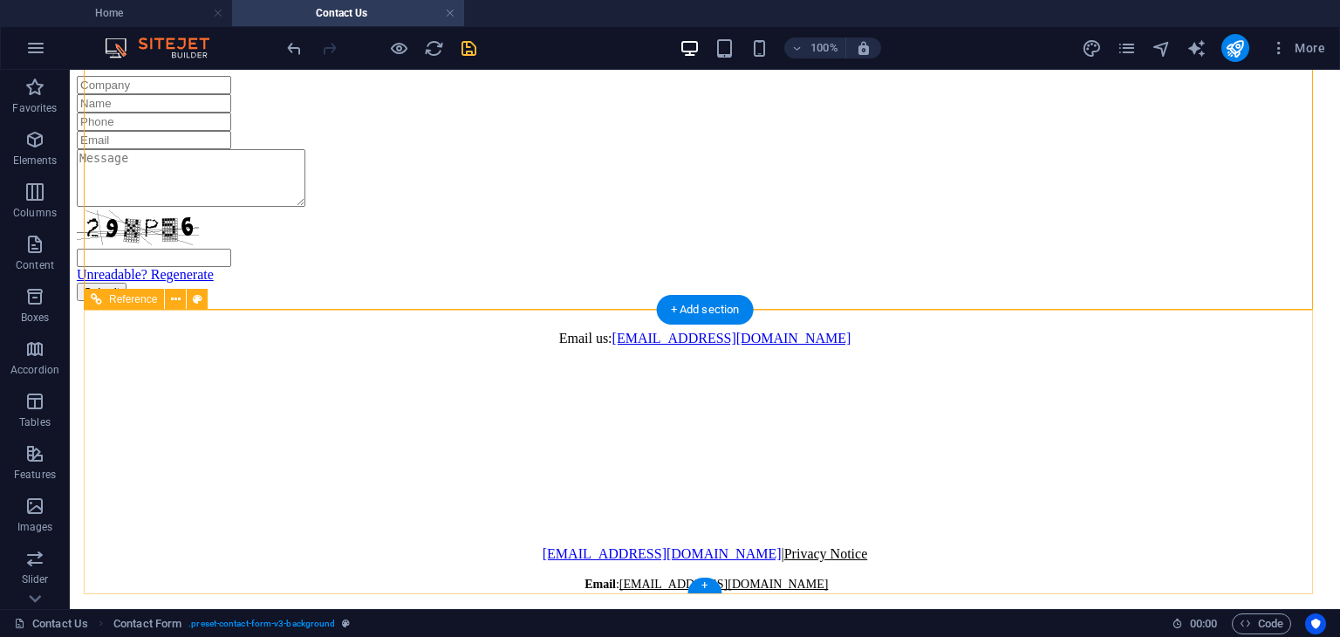
scroll to position [0, 0]
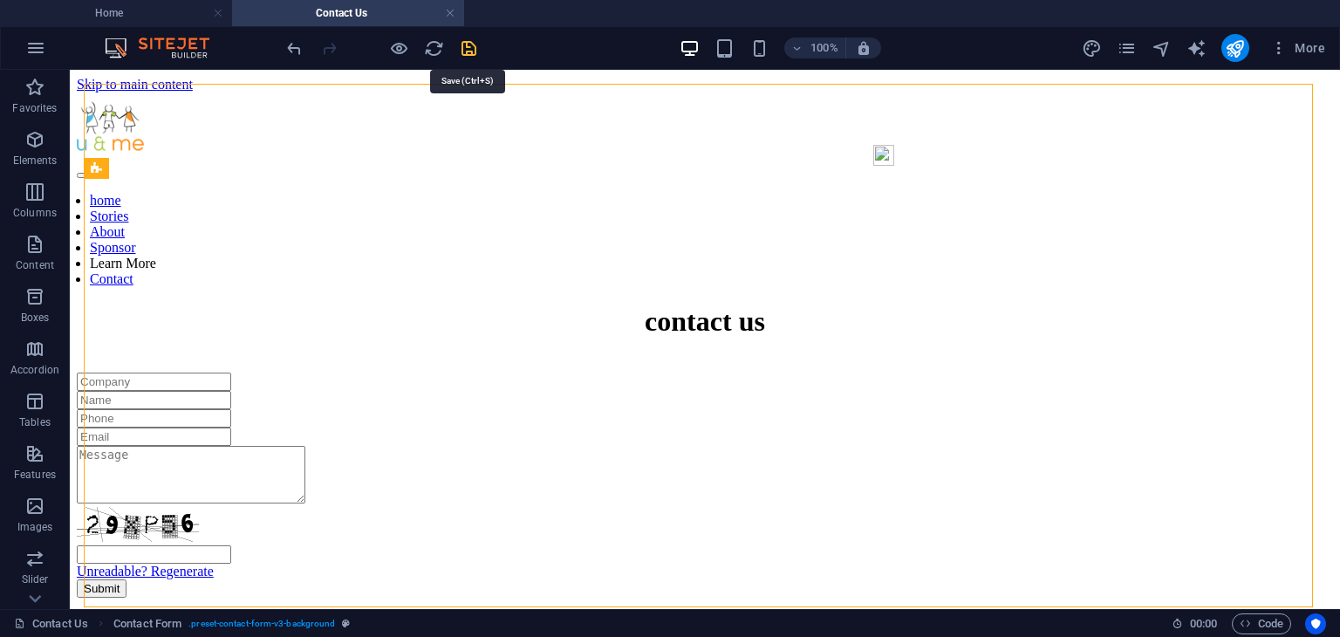
click at [468, 48] on icon "save" at bounding box center [469, 48] width 20 height 20
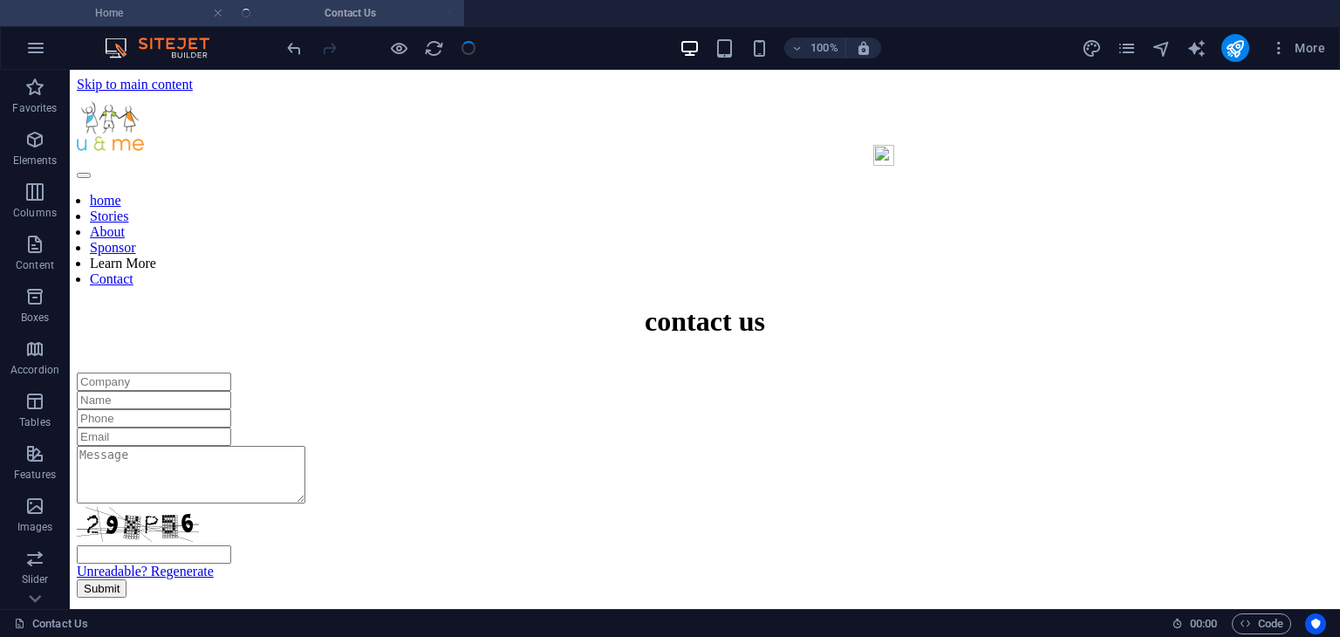
click at [171, 15] on h4 "Home" at bounding box center [116, 12] width 232 height 19
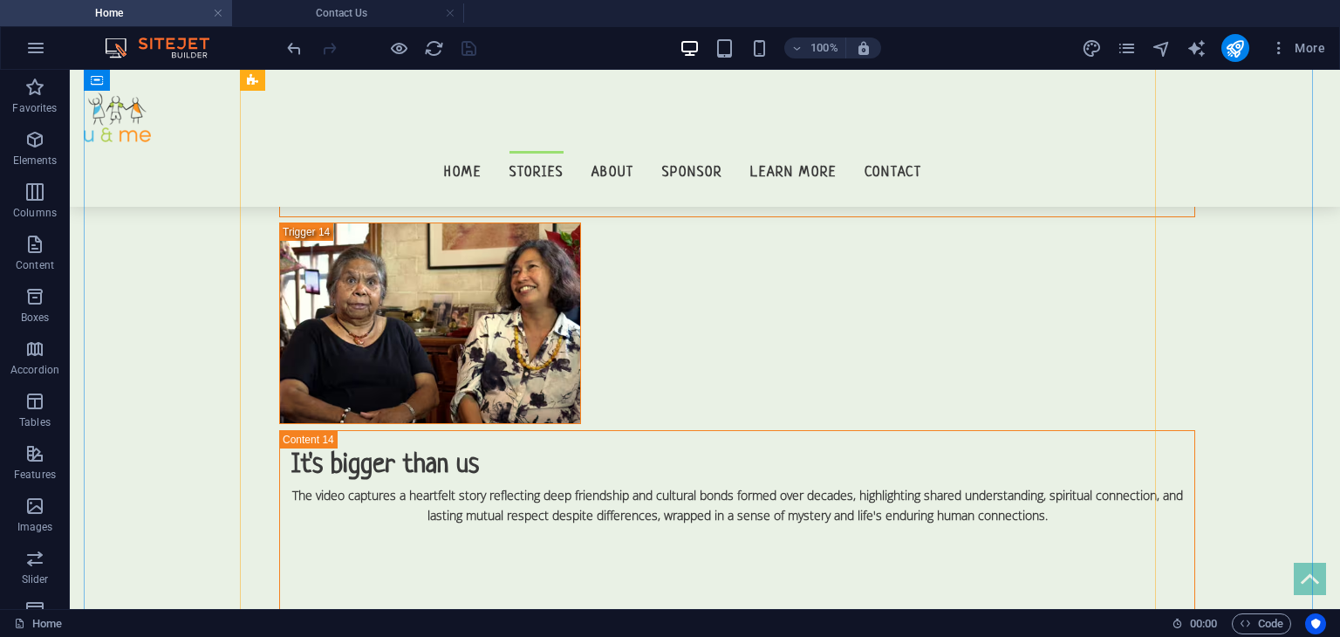
scroll to position [12155, 0]
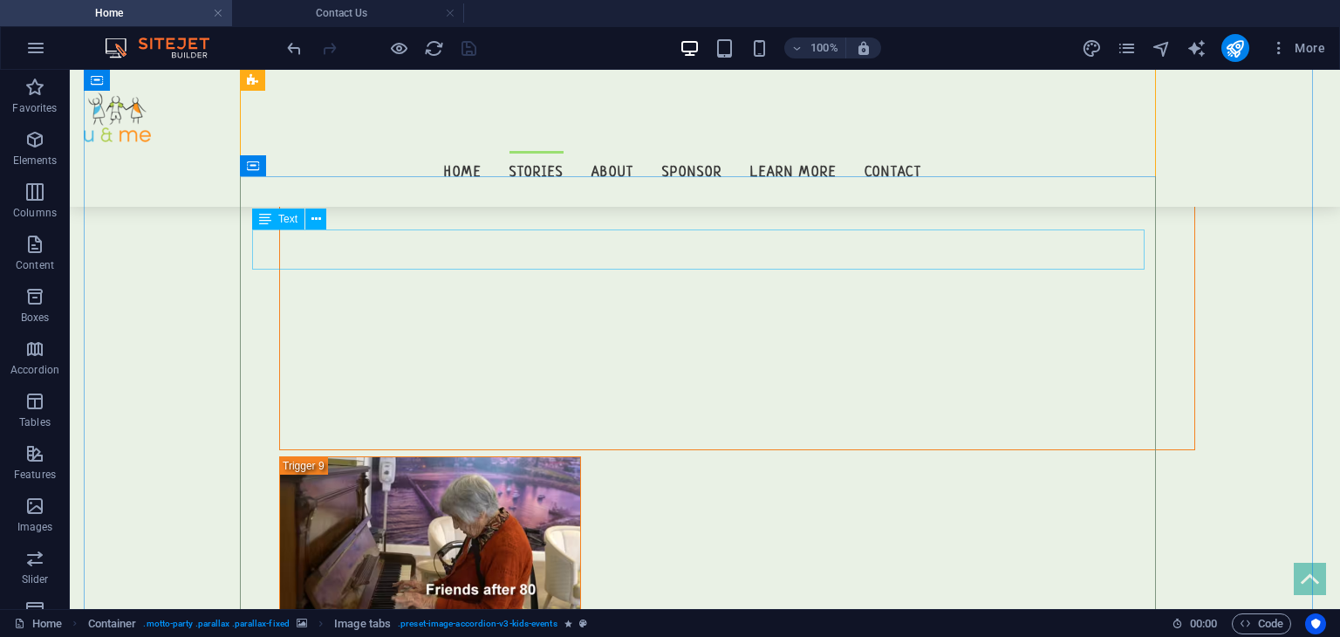
scroll to position [7657, 0]
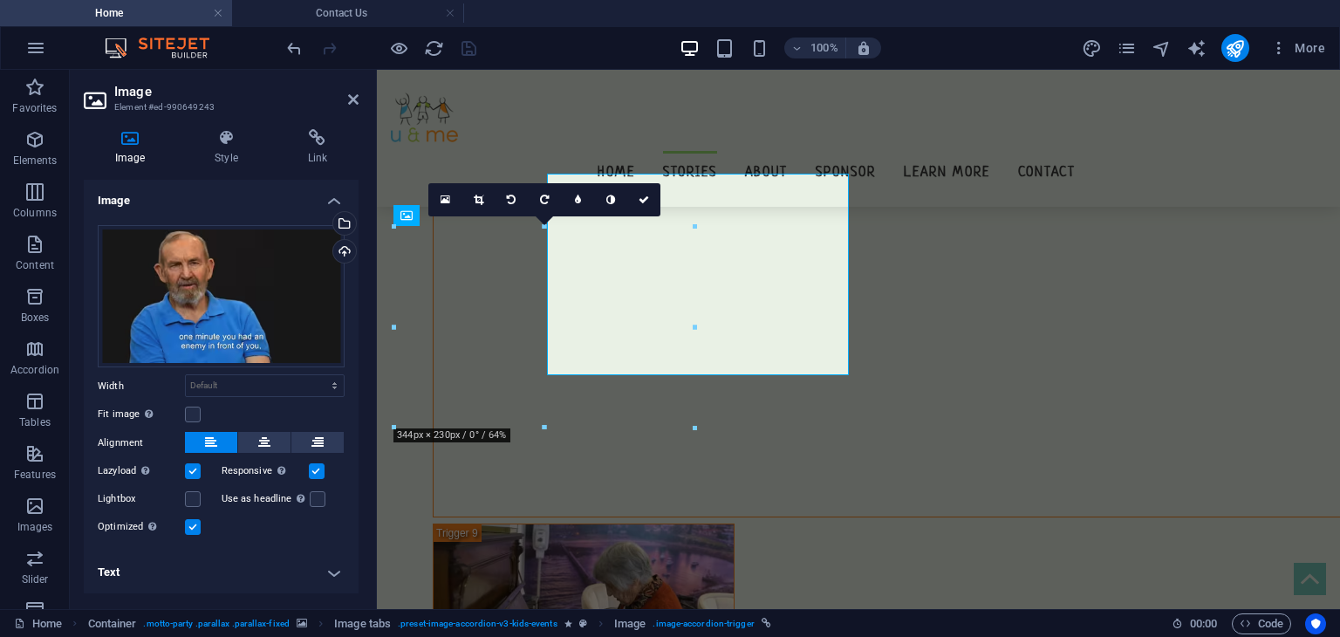
scroll to position [7710, 0]
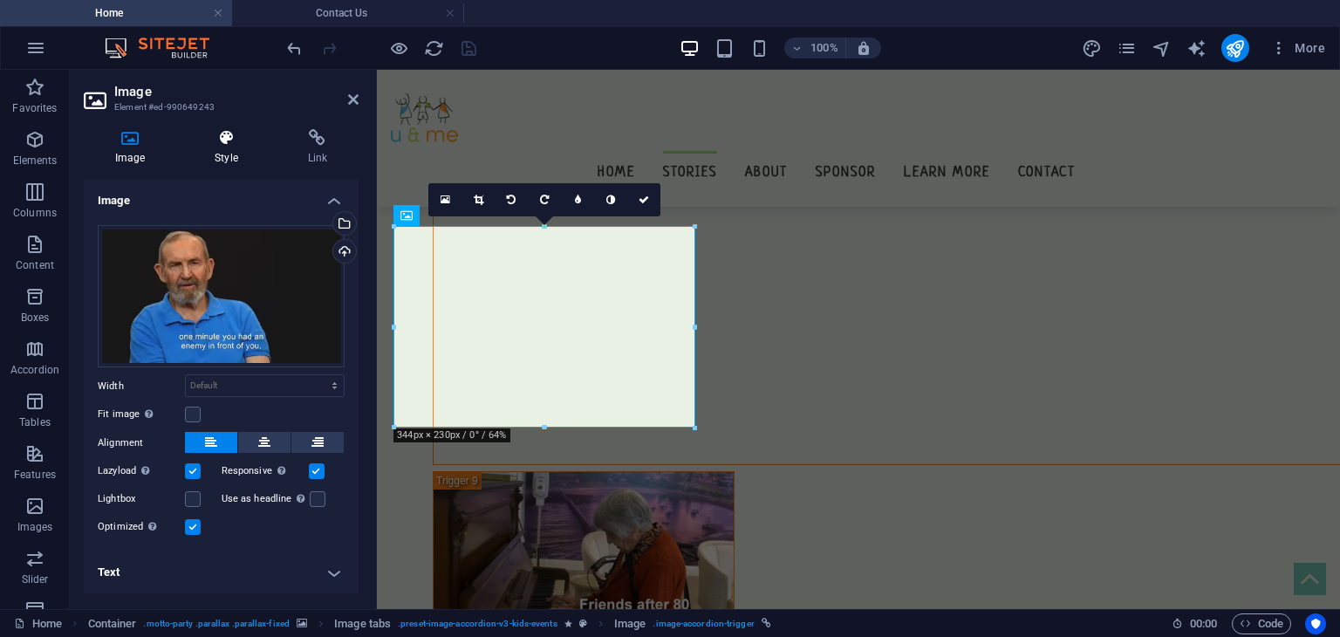
click at [213, 144] on icon at bounding box center [225, 137] width 85 height 17
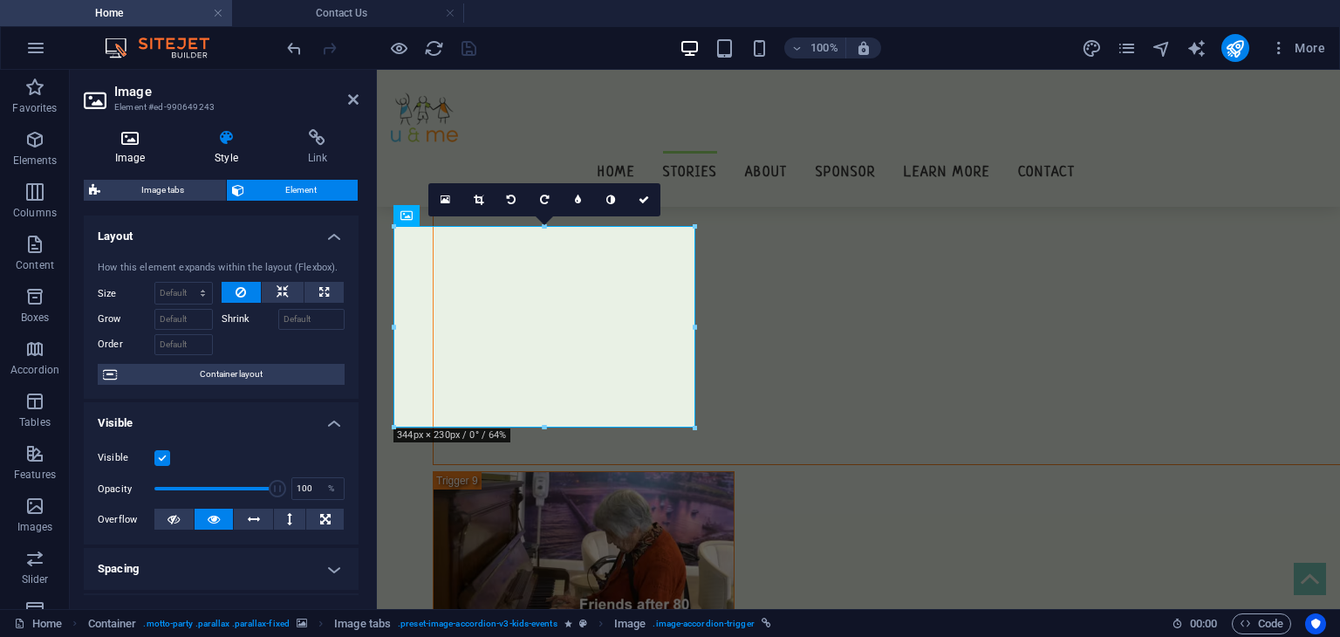
click at [129, 133] on icon at bounding box center [130, 137] width 92 height 17
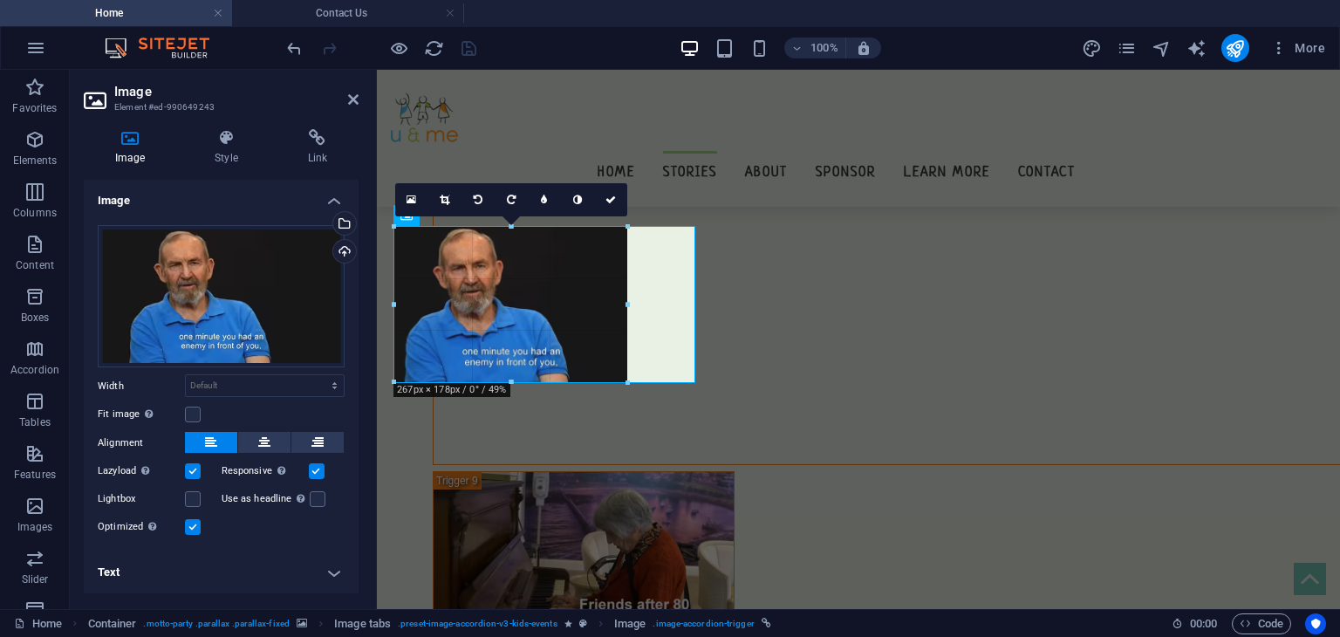
drag, startPoint x: 544, startPoint y: 427, endPoint x: 547, endPoint y: 382, distance: 44.6
type input "267"
select select "px"
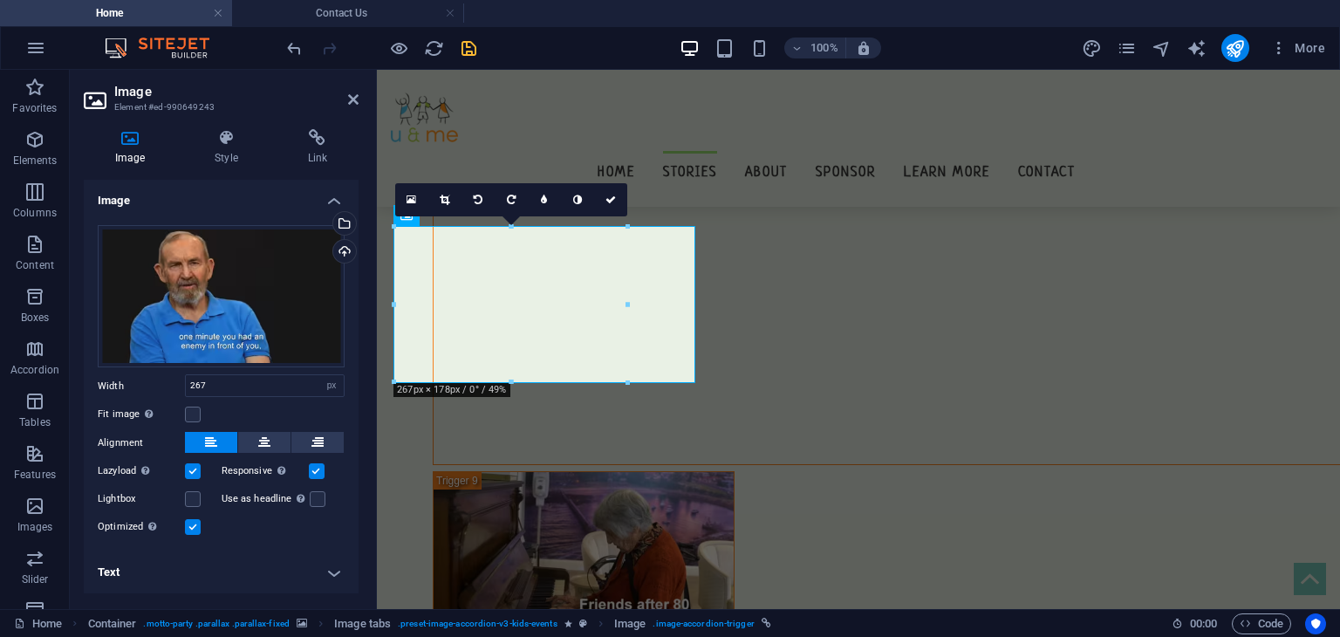
select select "DISABLED_OPTION_VALUE"
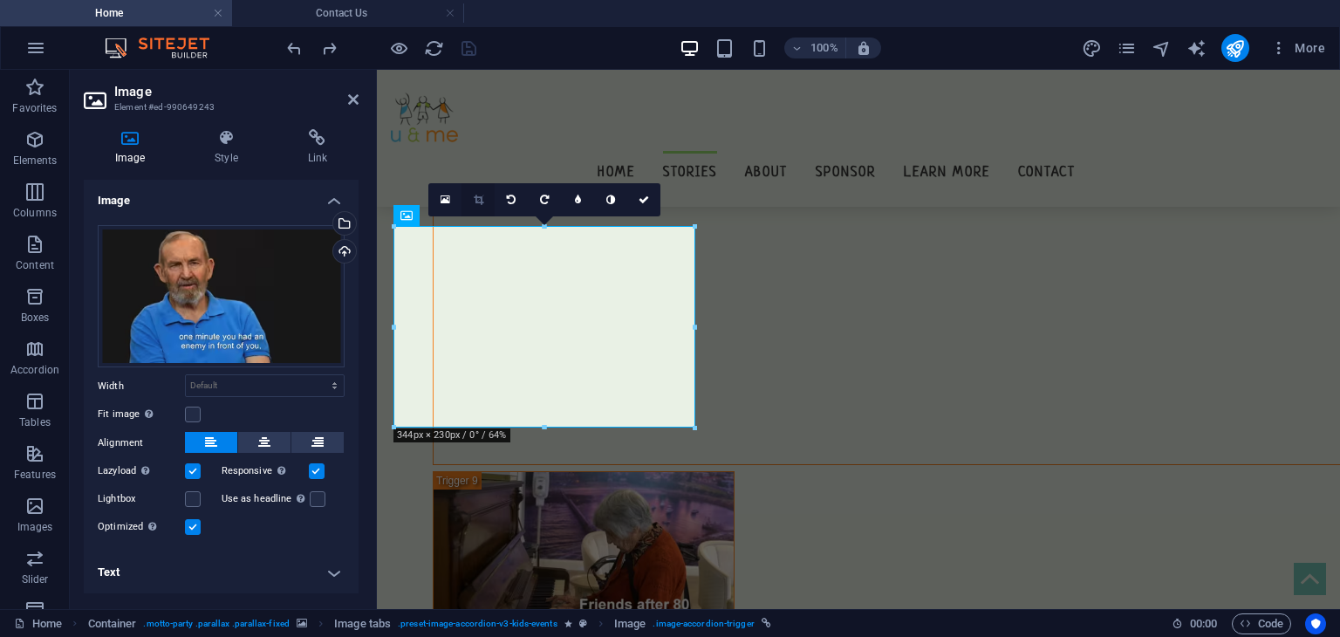
click at [485, 203] on link at bounding box center [478, 199] width 33 height 33
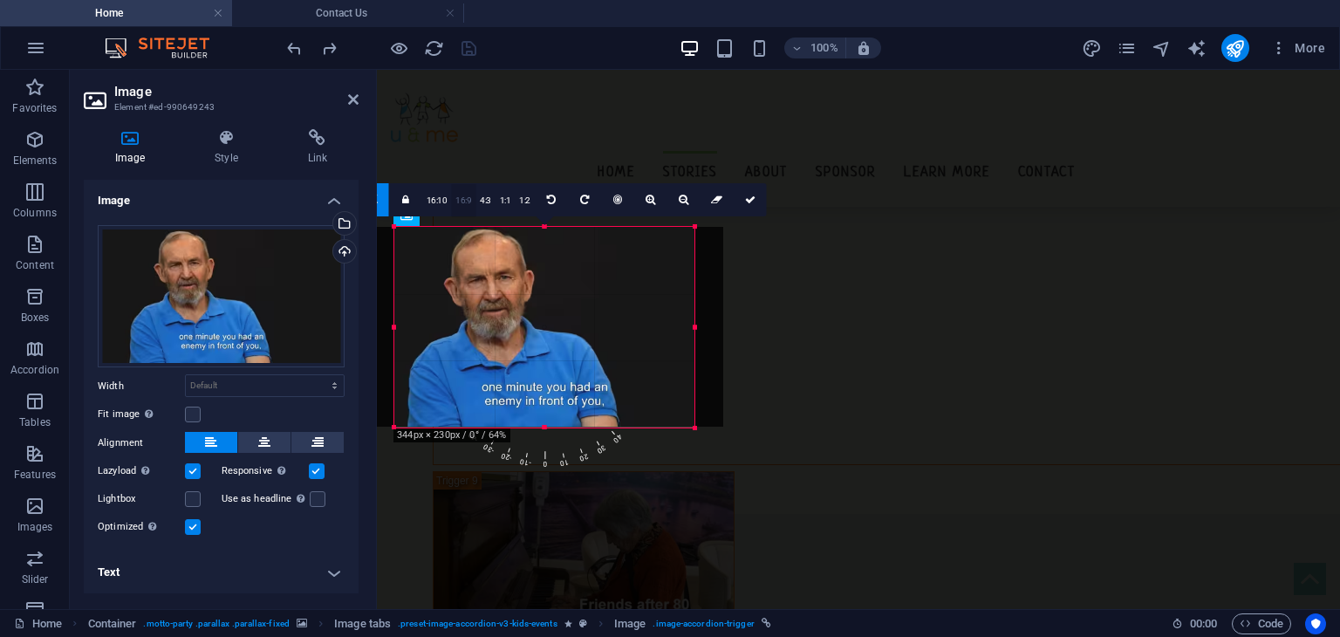
click at [467, 201] on link "16:9" at bounding box center [463, 200] width 24 height 33
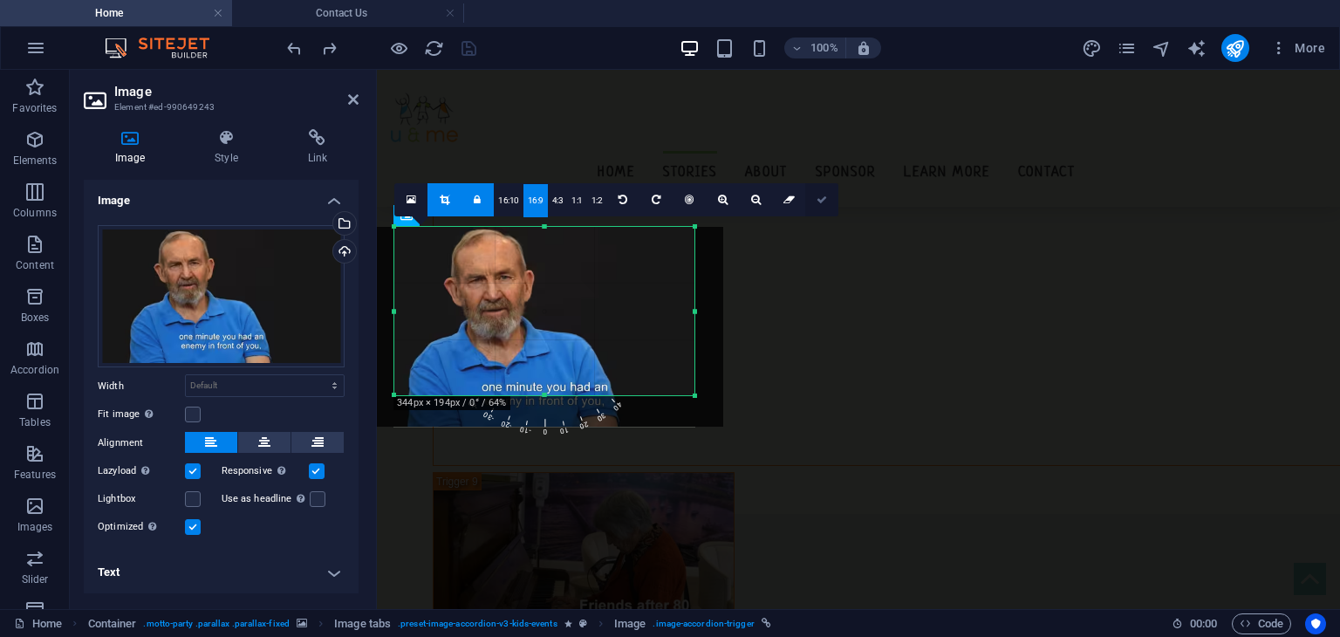
click at [817, 188] on link at bounding box center [821, 199] width 33 height 33
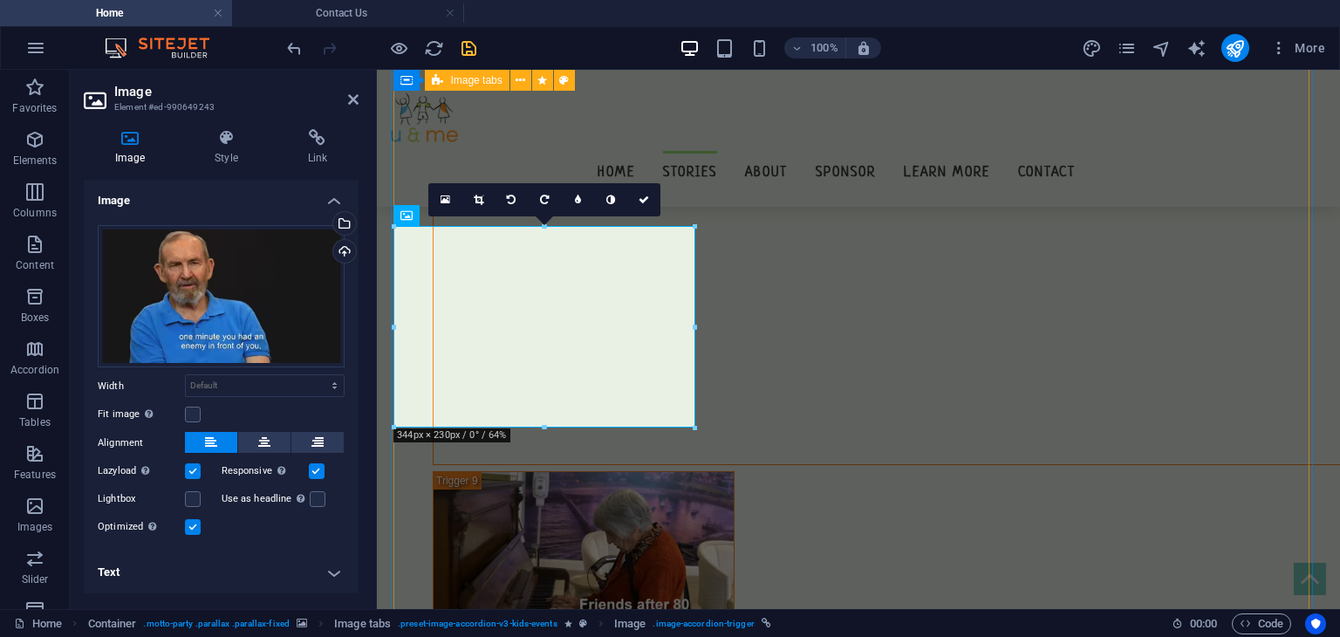
scroll to position [7684, 0]
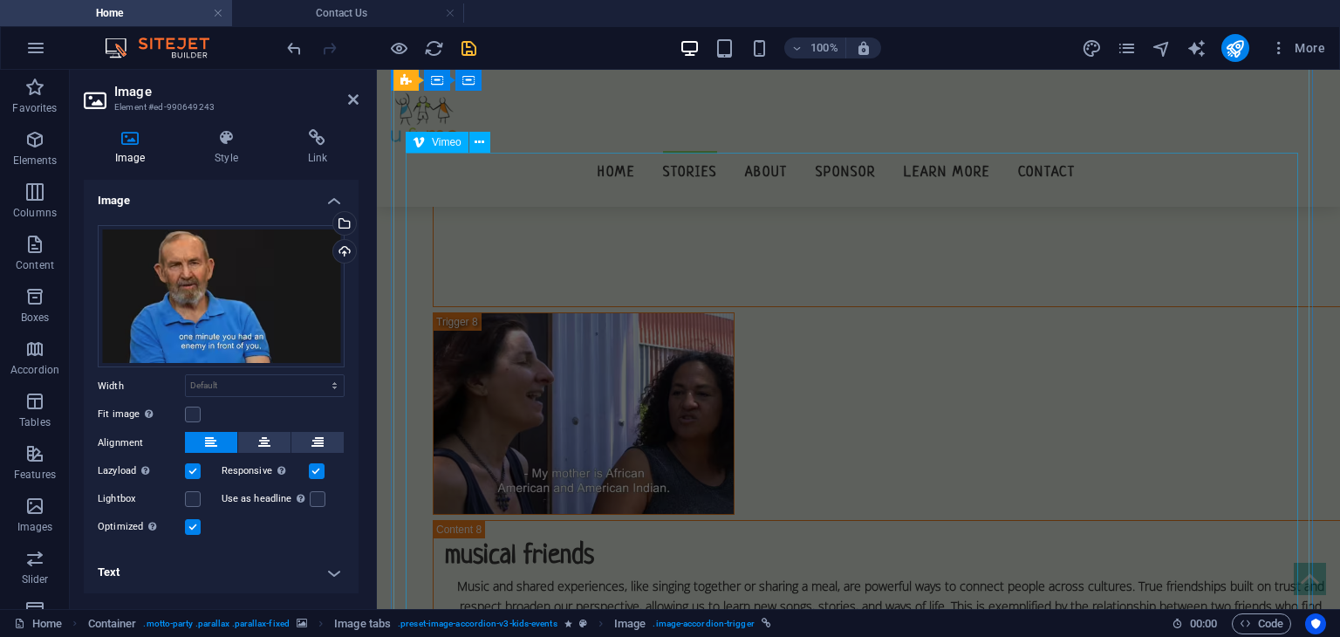
scroll to position [6944, 0]
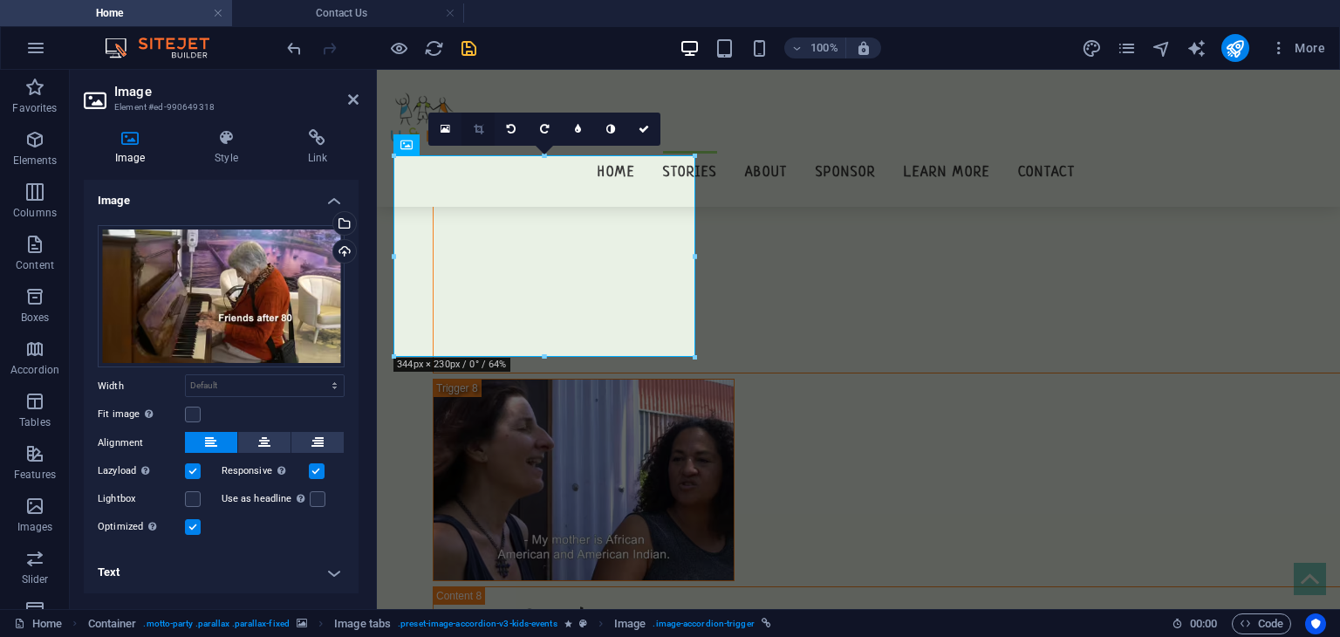
click at [473, 133] on link at bounding box center [478, 129] width 33 height 33
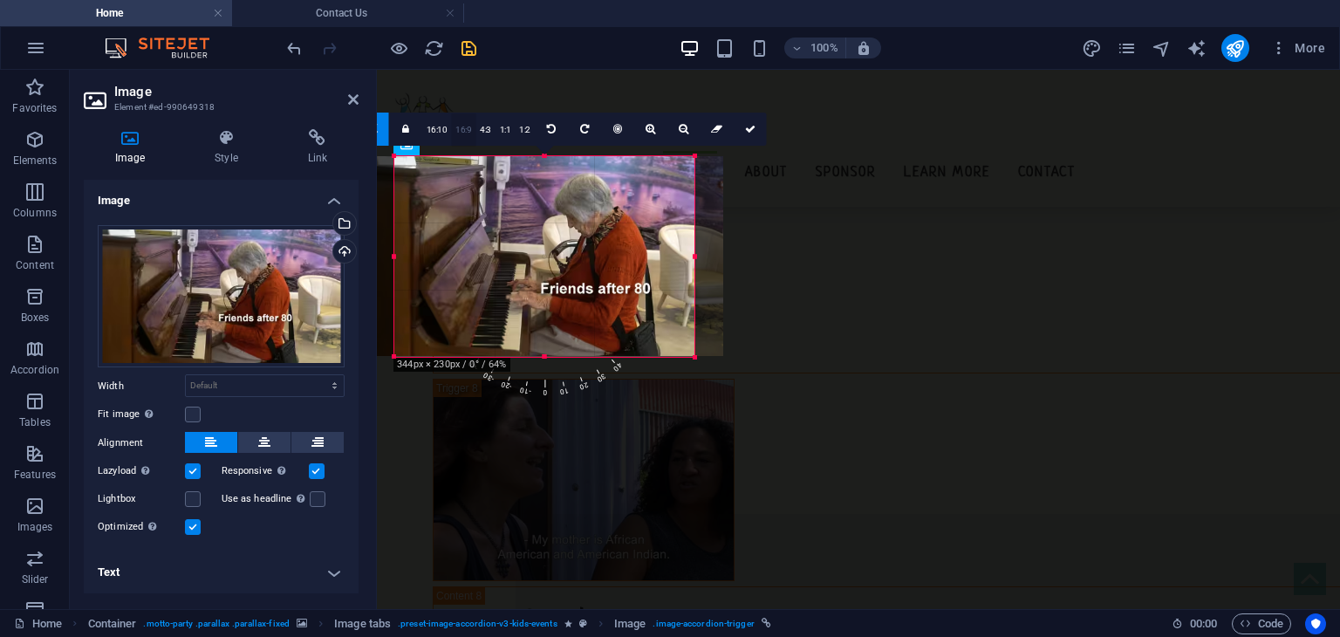
click at [465, 133] on link "16:9" at bounding box center [463, 129] width 24 height 33
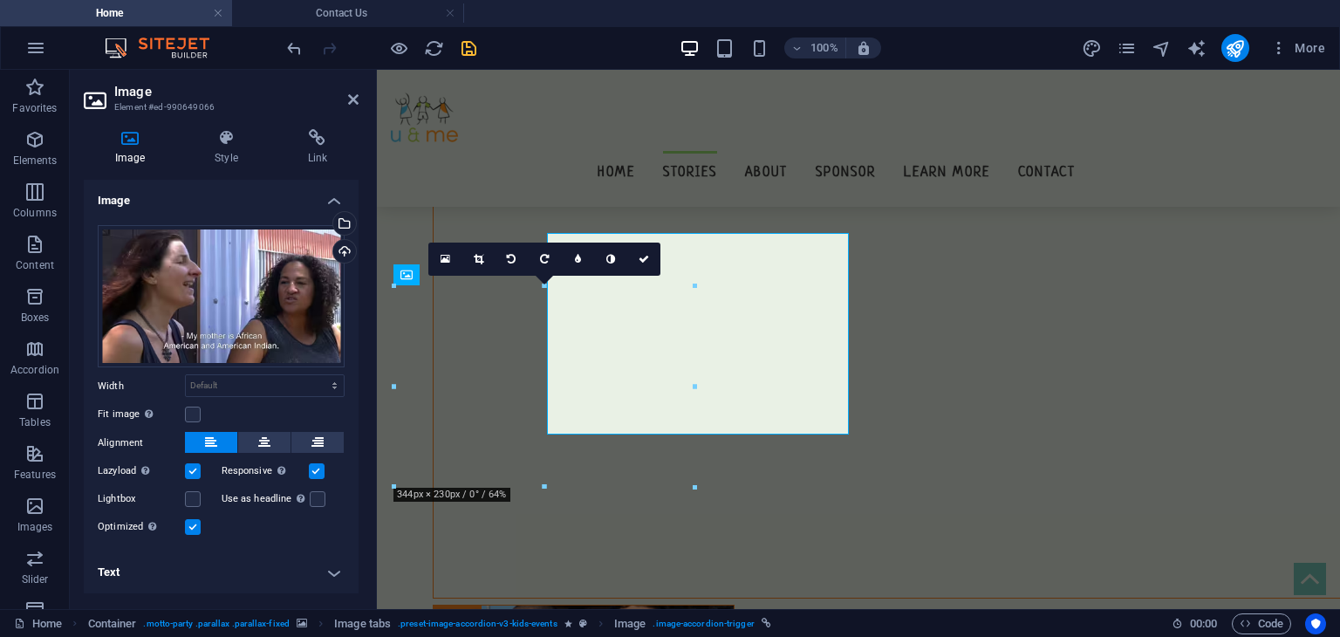
scroll to position [5957, 0]
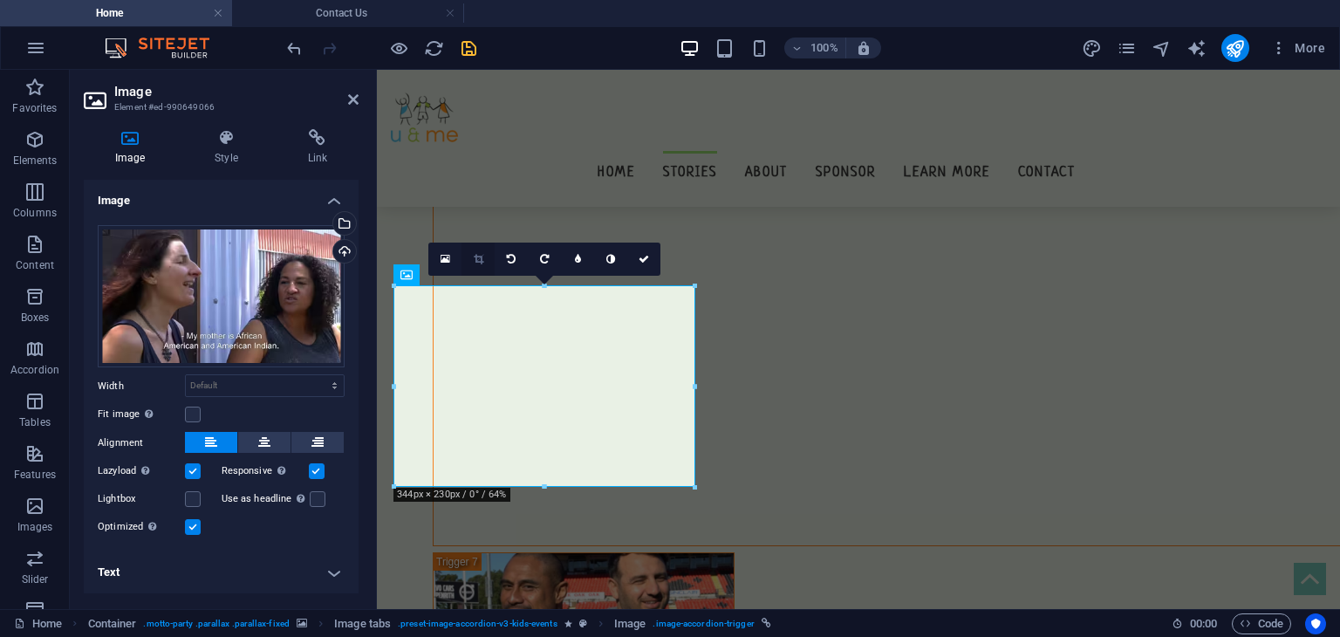
click at [475, 258] on icon at bounding box center [479, 259] width 10 height 10
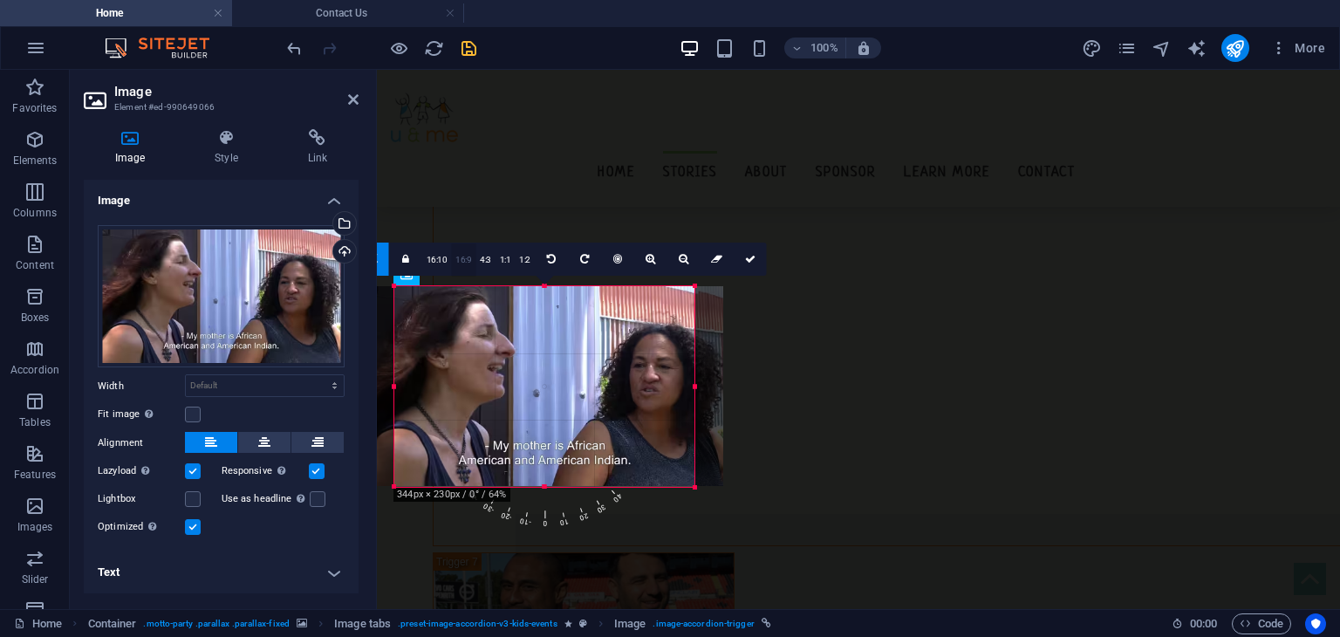
click at [466, 271] on link "16:9" at bounding box center [463, 259] width 24 height 33
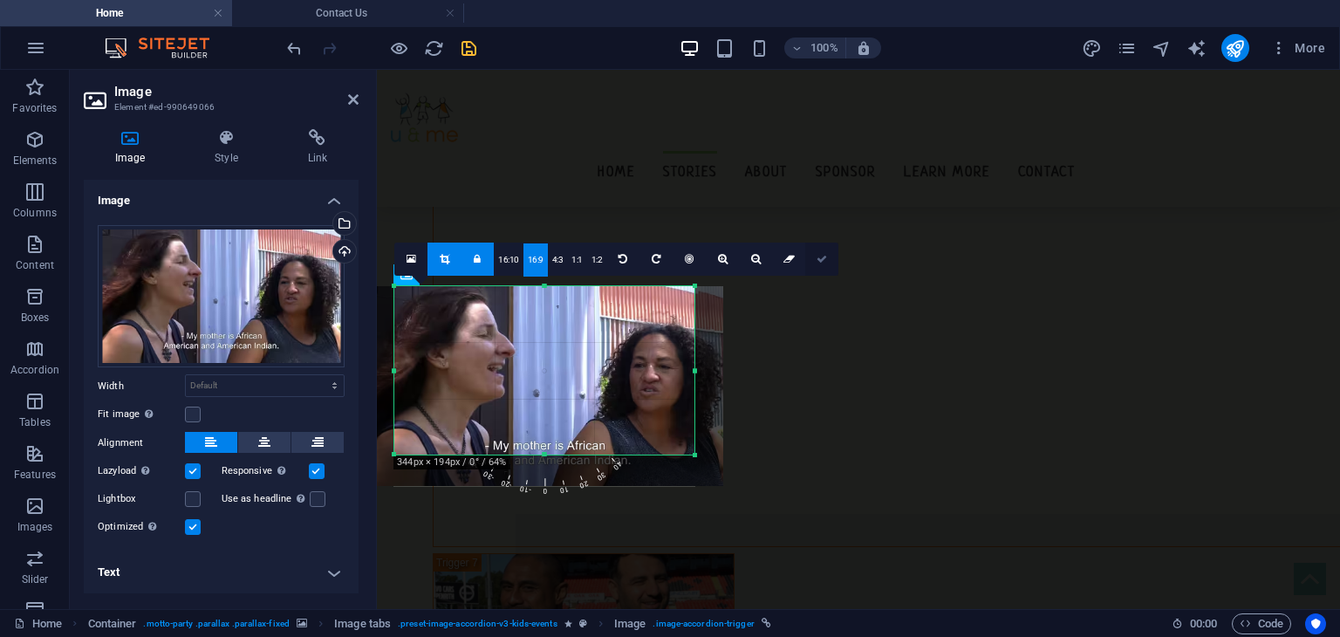
click at [817, 257] on icon at bounding box center [822, 259] width 10 height 10
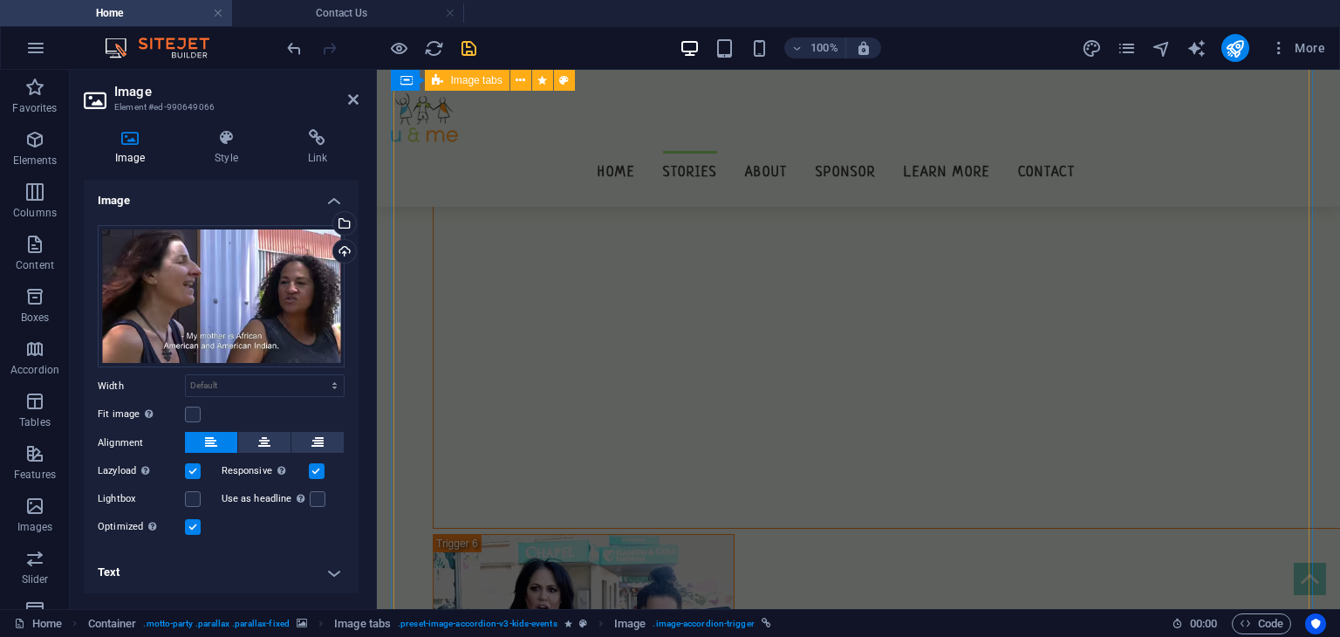
scroll to position [5166, 0]
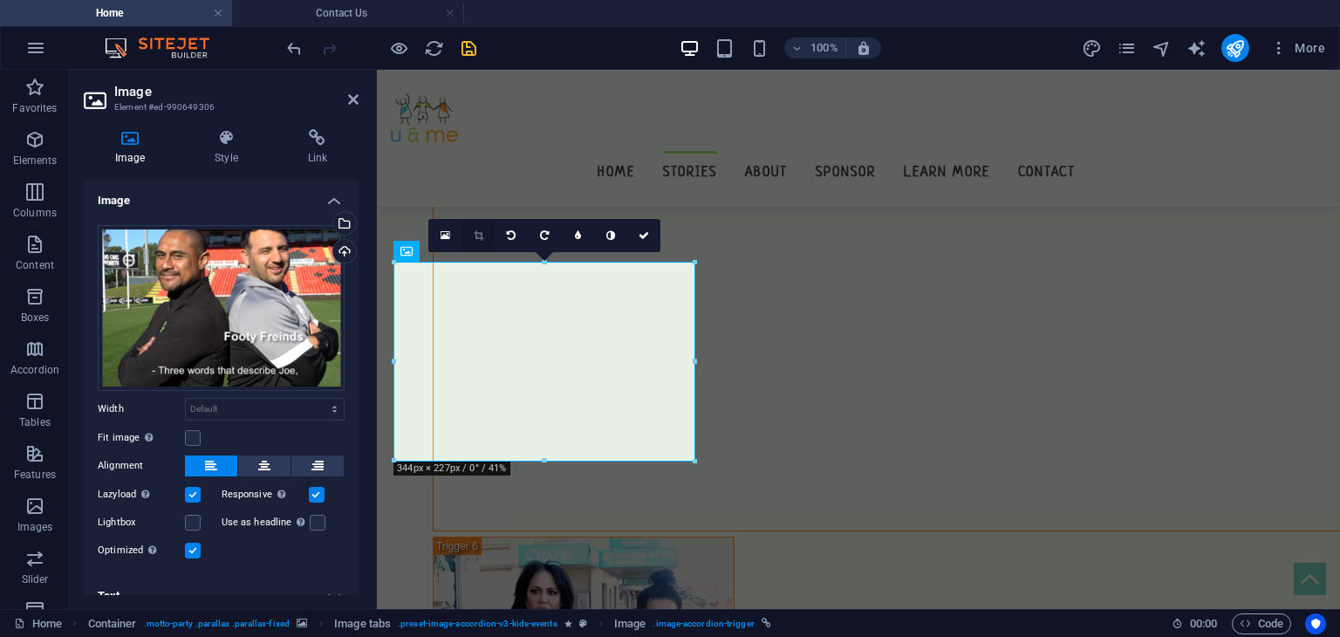
click at [470, 239] on link at bounding box center [478, 235] width 33 height 33
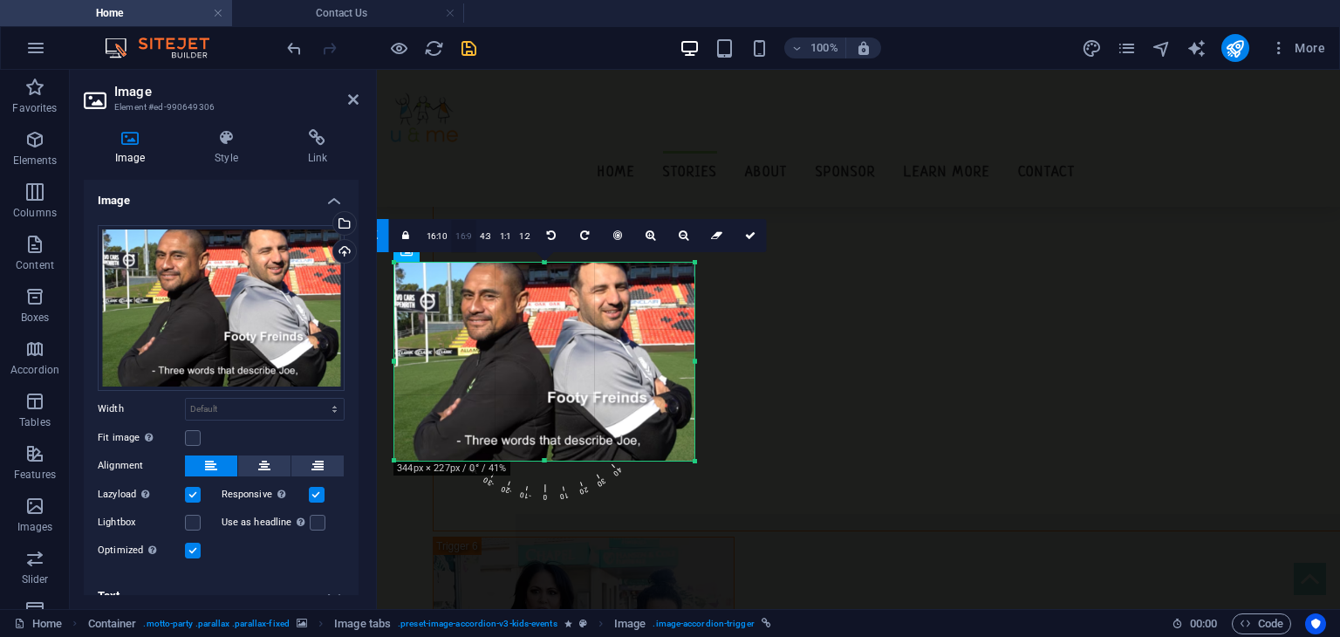
click at [466, 238] on link "16:9" at bounding box center [463, 236] width 24 height 33
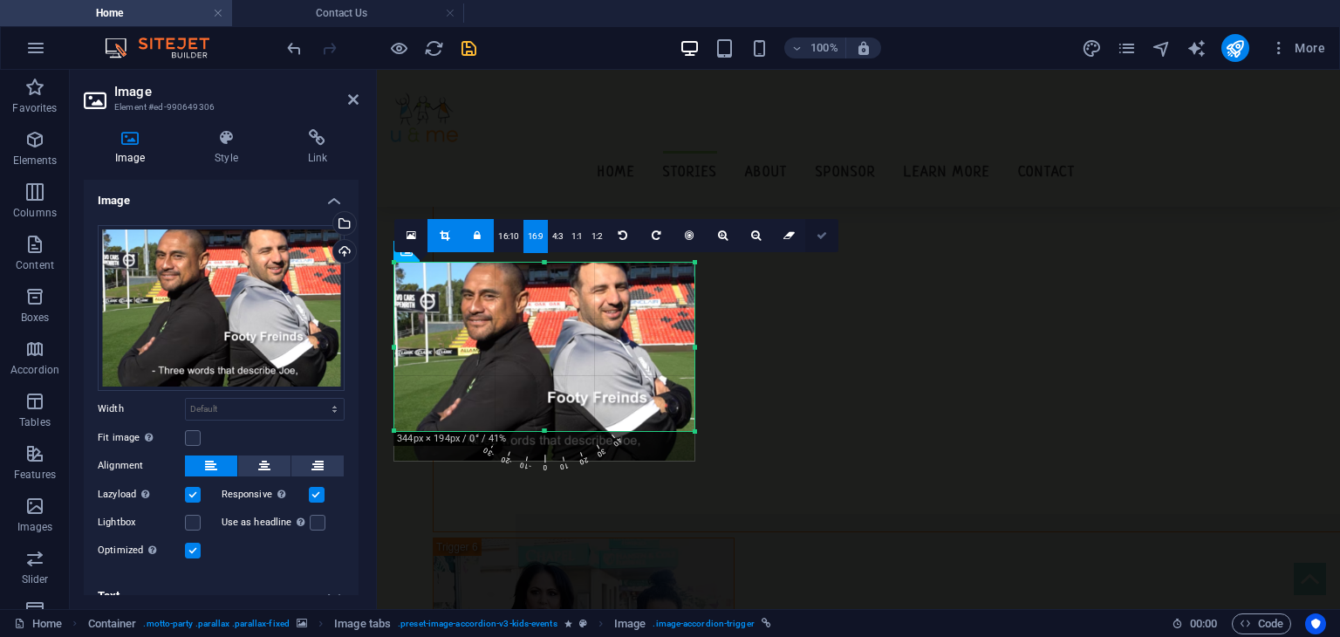
click at [817, 231] on icon at bounding box center [822, 235] width 10 height 10
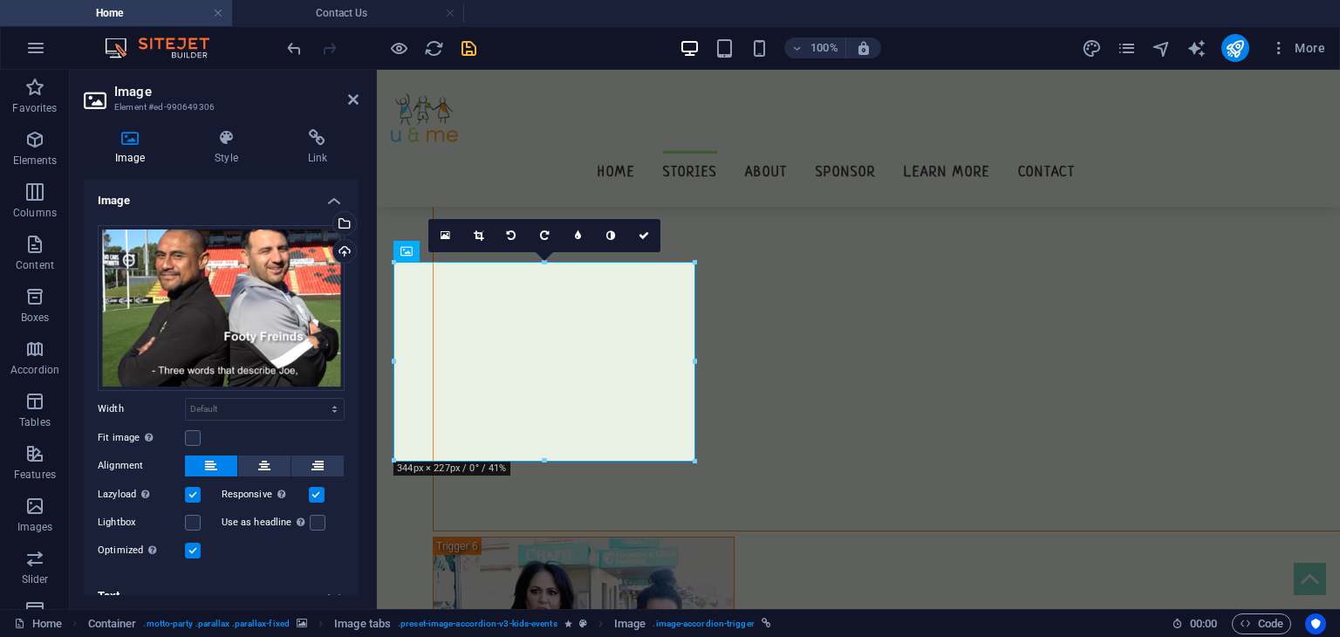
click at [468, 53] on icon "save" at bounding box center [469, 48] width 20 height 20
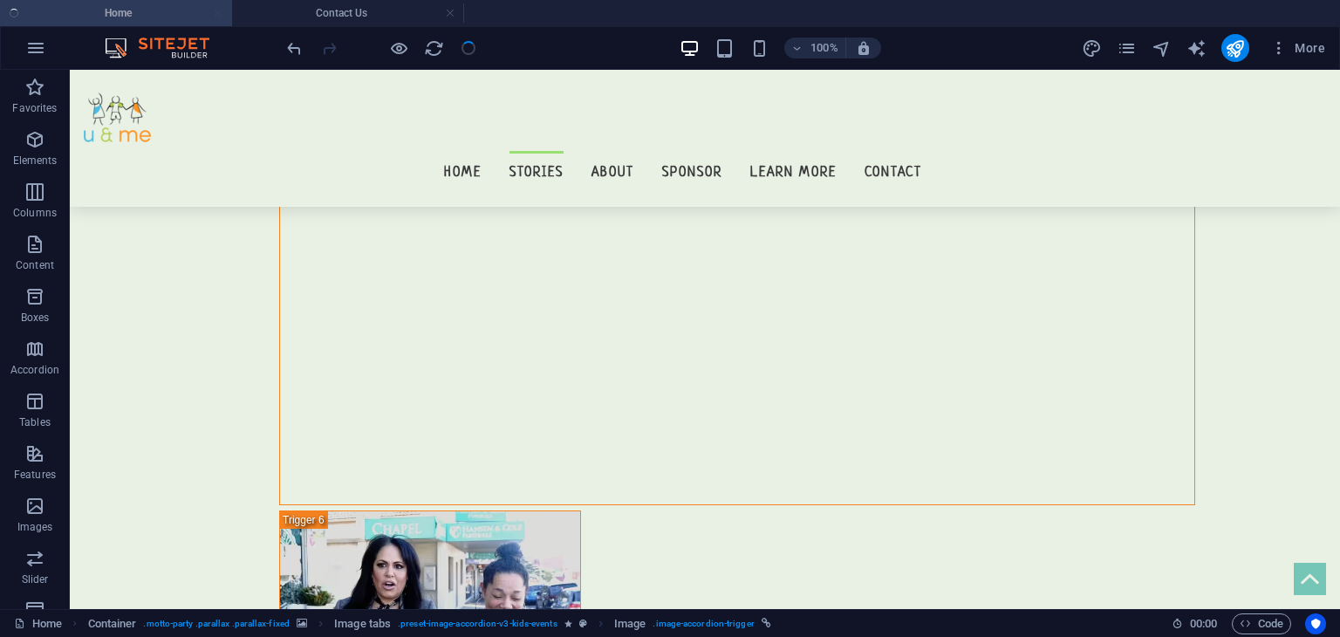
scroll to position [5114, 0]
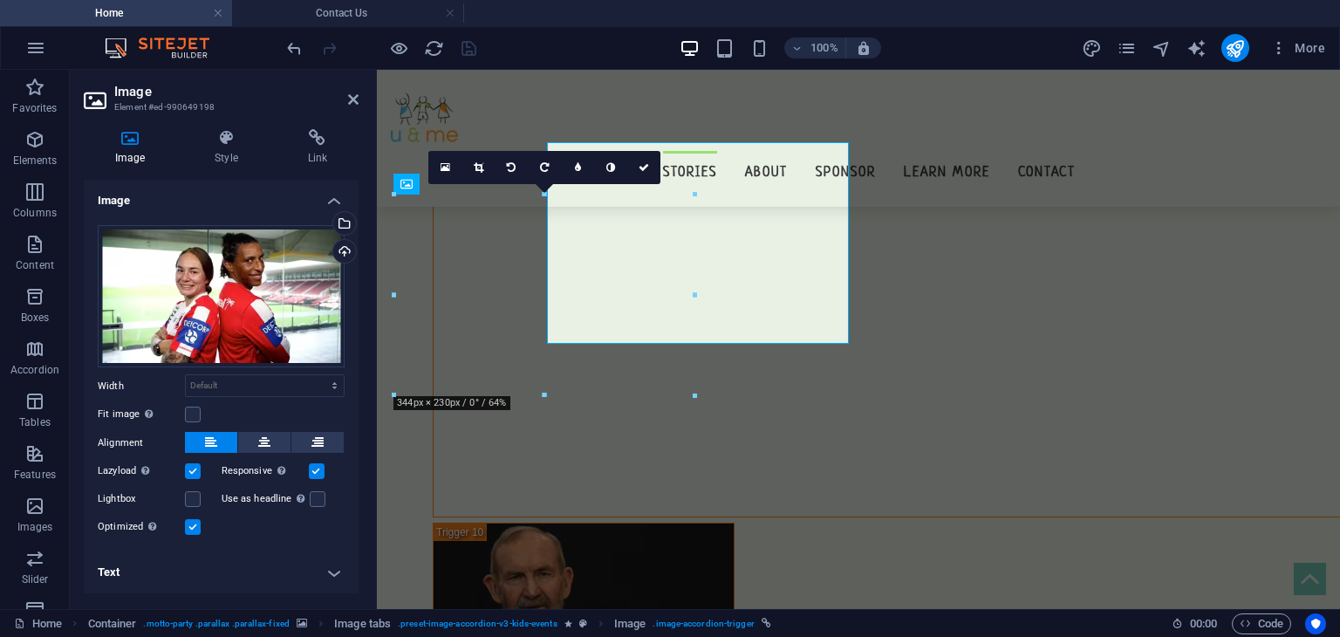
scroll to position [8455, 0]
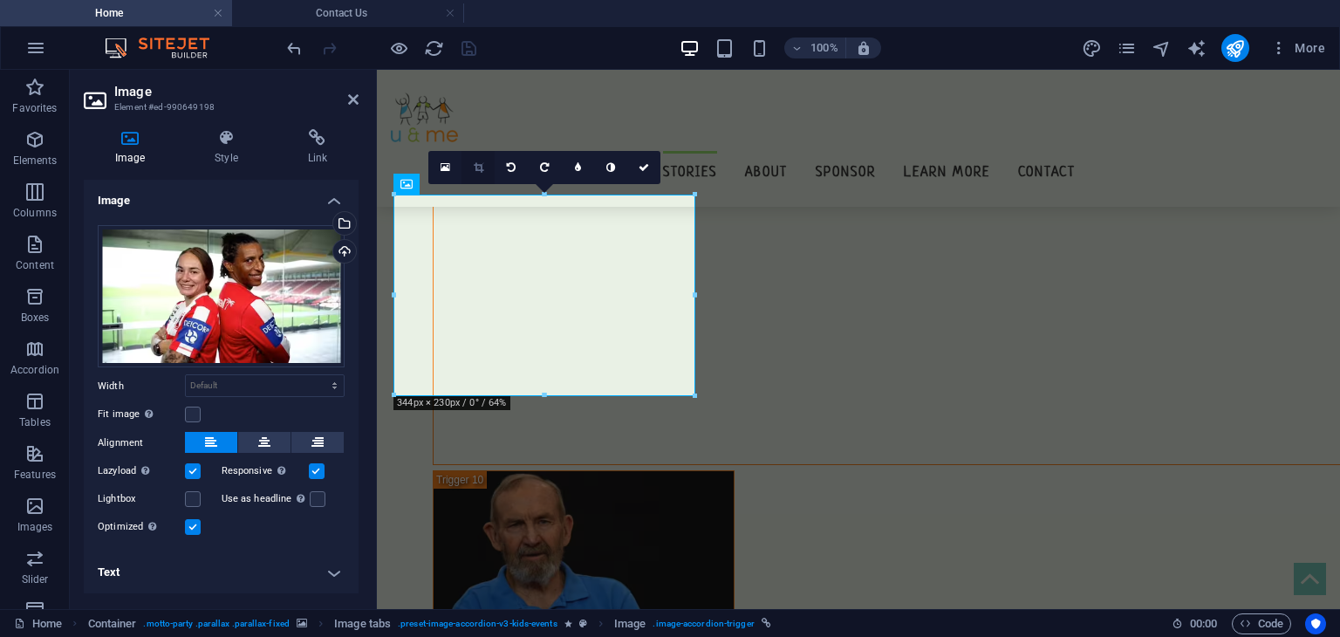
click at [470, 167] on link at bounding box center [478, 167] width 33 height 33
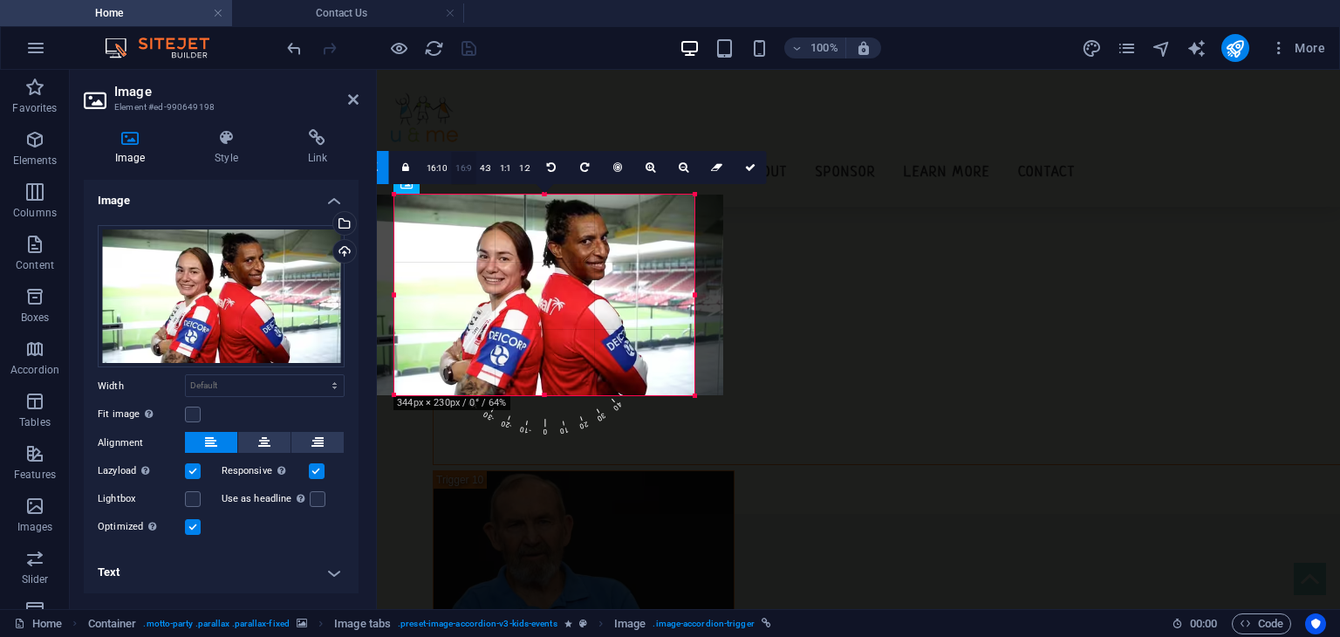
click at [464, 175] on link "16:9" at bounding box center [463, 168] width 24 height 33
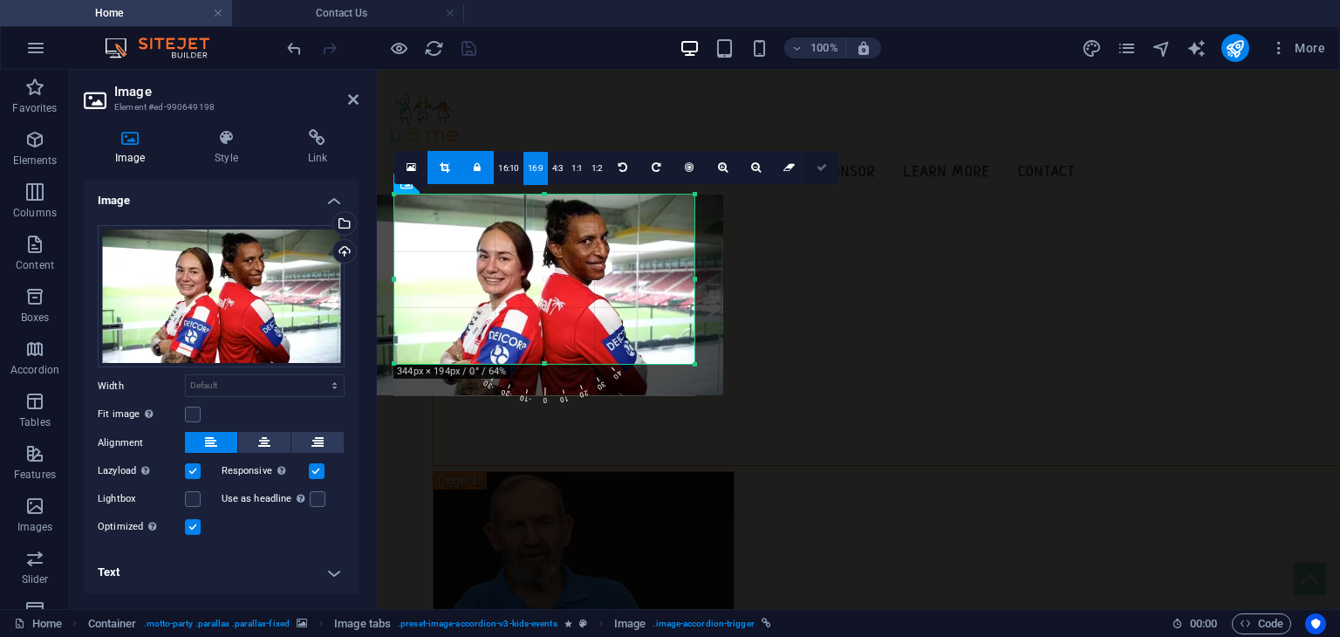
click at [812, 168] on link at bounding box center [821, 167] width 33 height 33
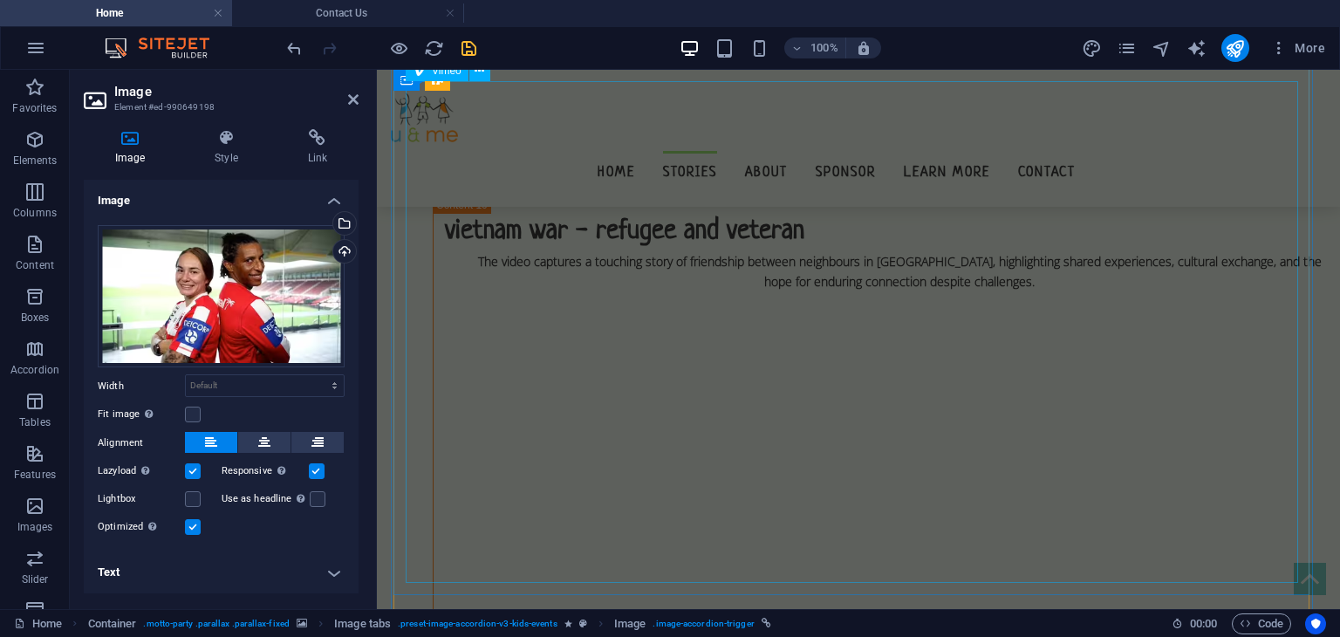
scroll to position [9273, 0]
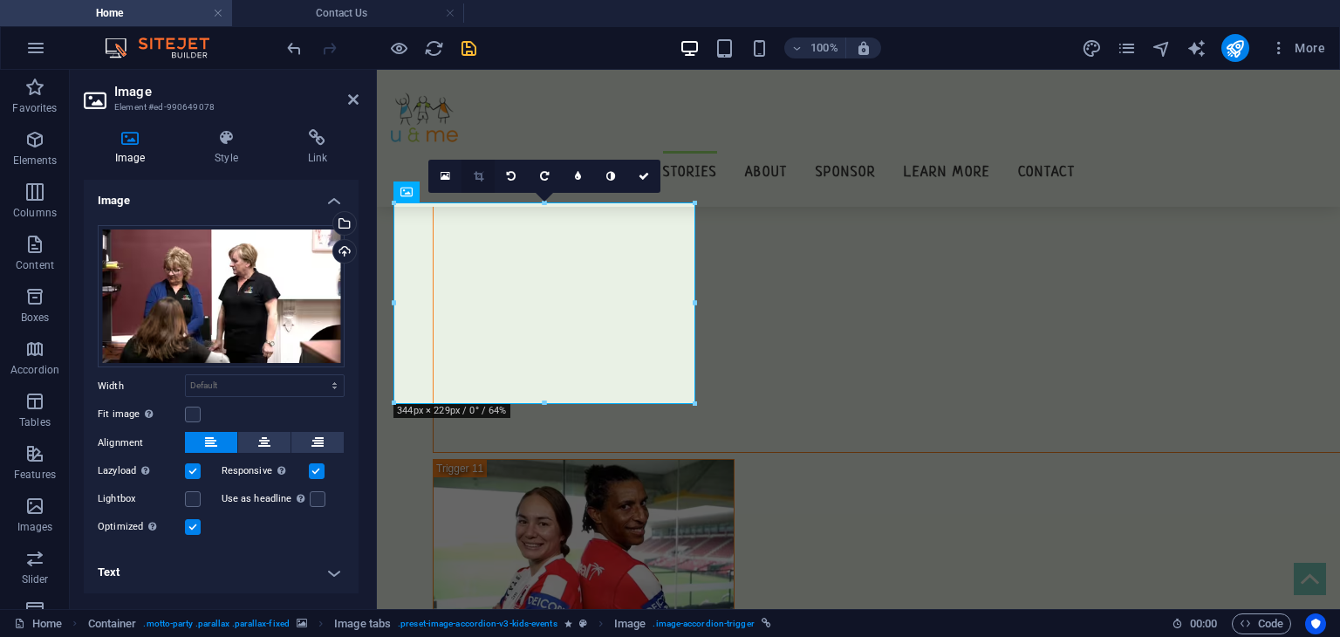
click at [479, 174] on icon at bounding box center [479, 176] width 10 height 10
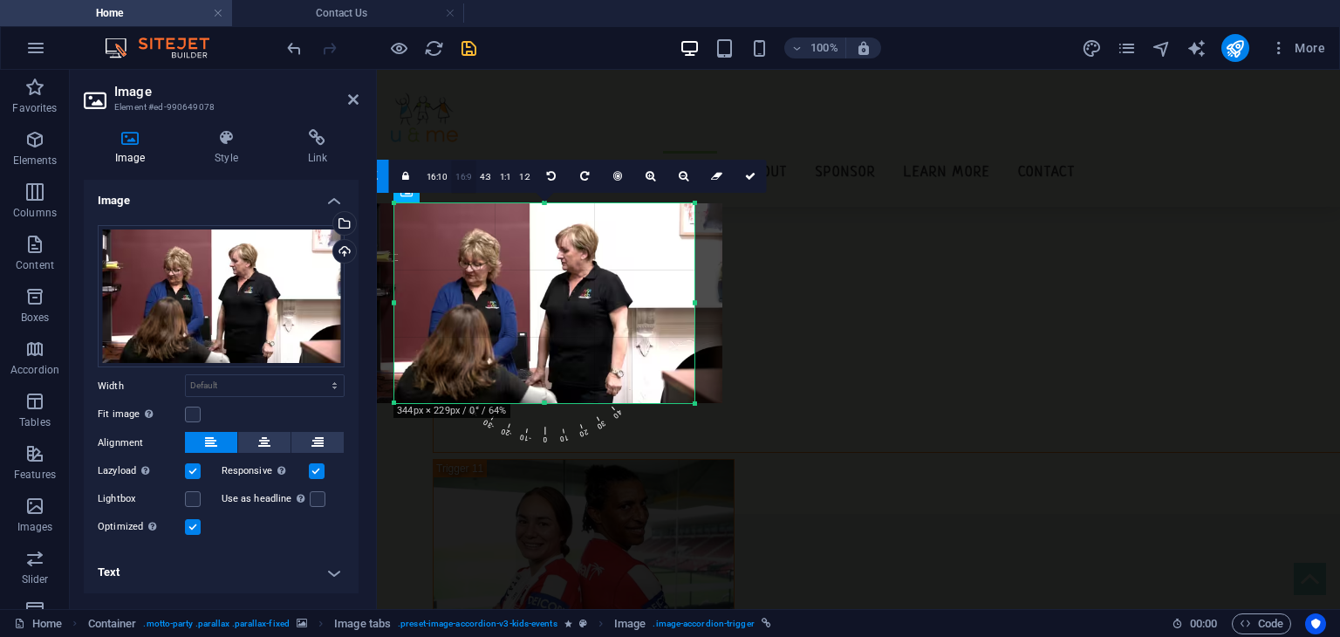
click at [462, 175] on link "16:9" at bounding box center [463, 177] width 24 height 33
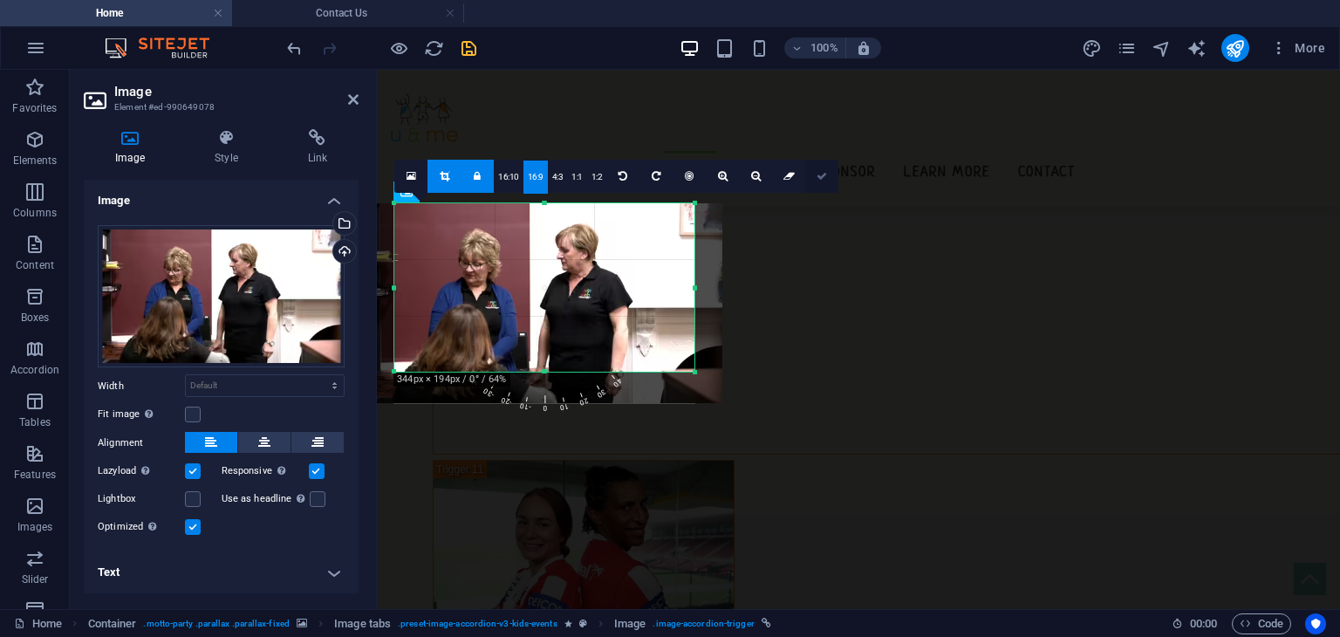
click at [819, 182] on link at bounding box center [821, 176] width 33 height 33
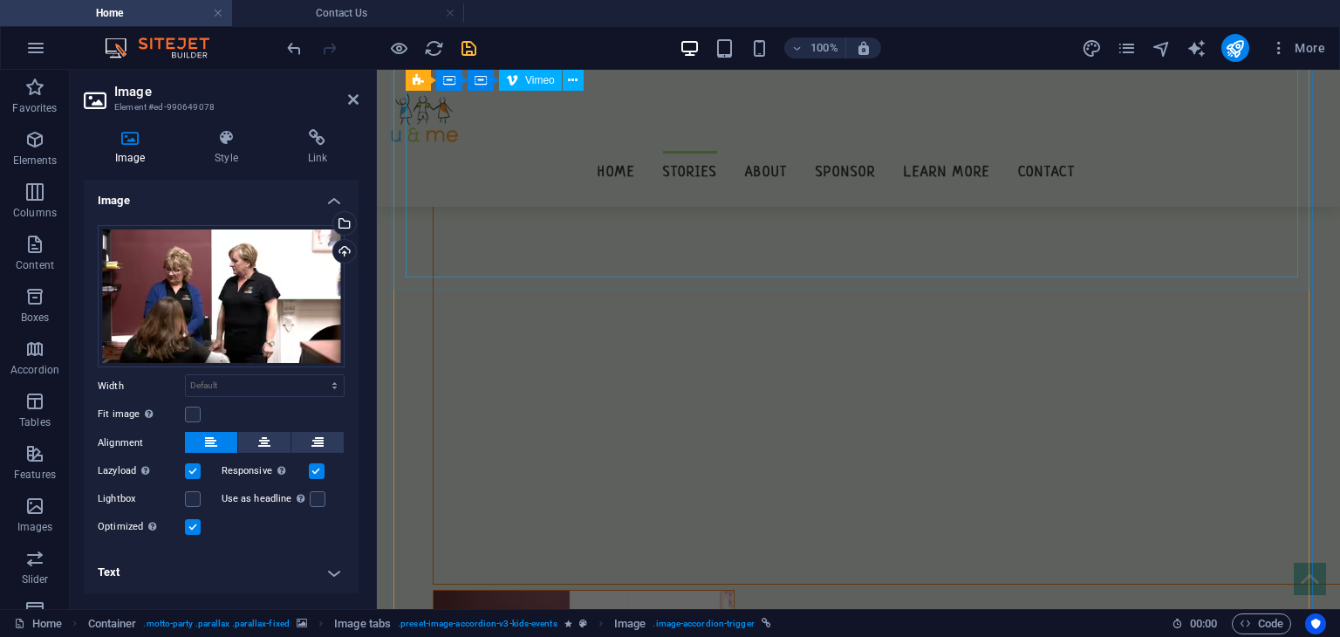
scroll to position [10083, 0]
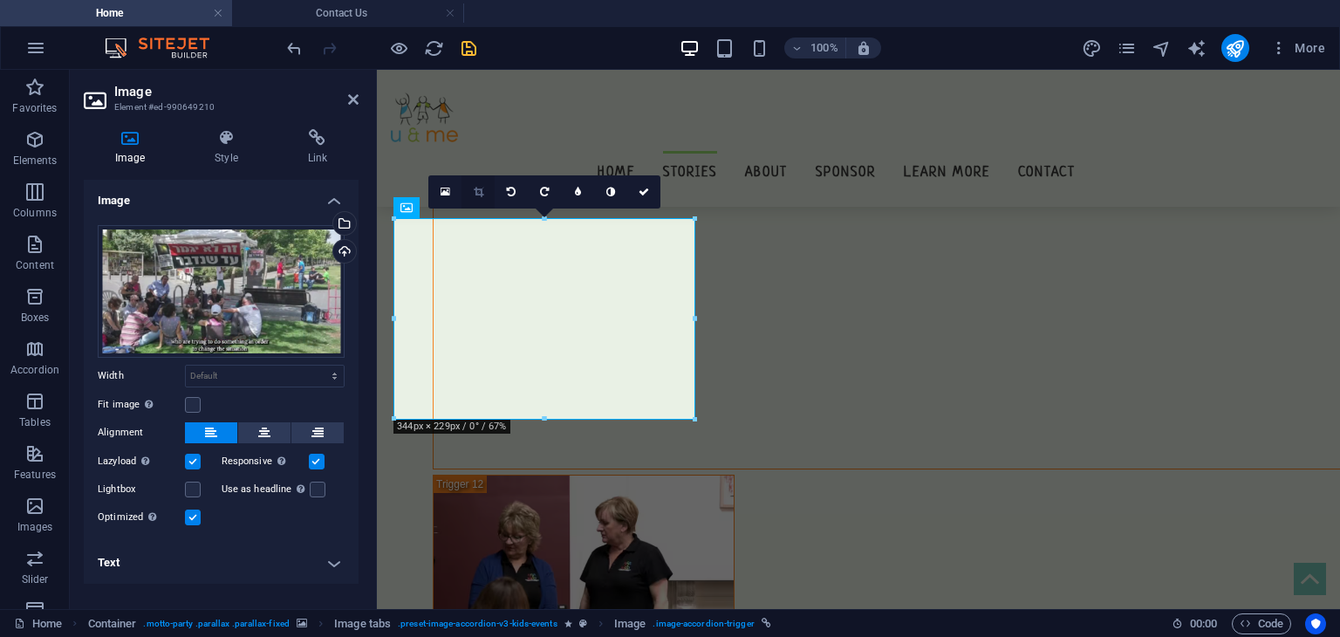
click at [481, 191] on icon at bounding box center [479, 192] width 10 height 10
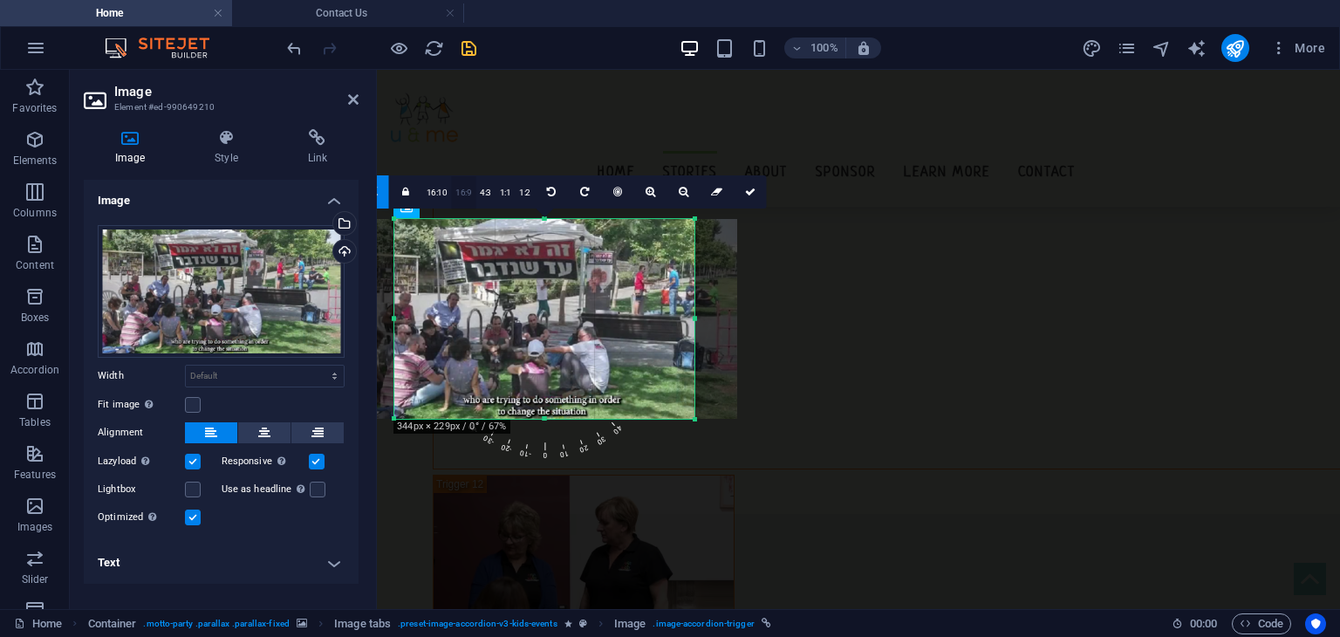
click at [461, 193] on link "16:9" at bounding box center [463, 192] width 24 height 33
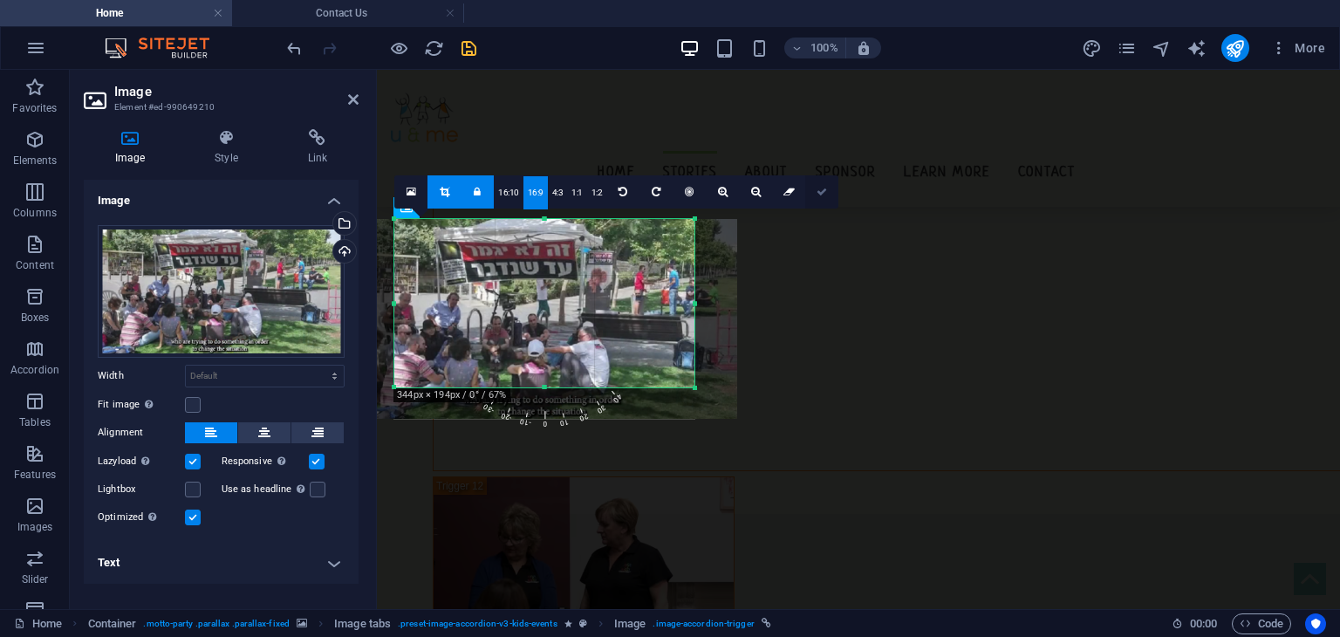
click at [810, 193] on link at bounding box center [821, 191] width 33 height 33
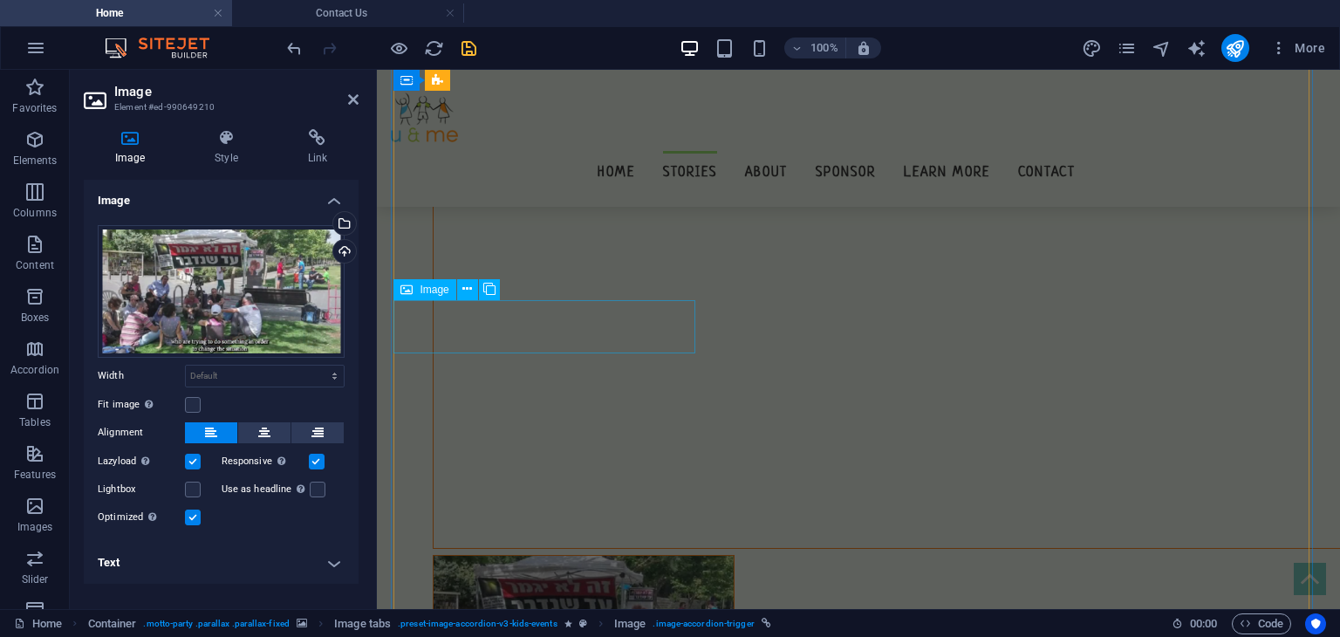
scroll to position [10827, 0]
select select "px"
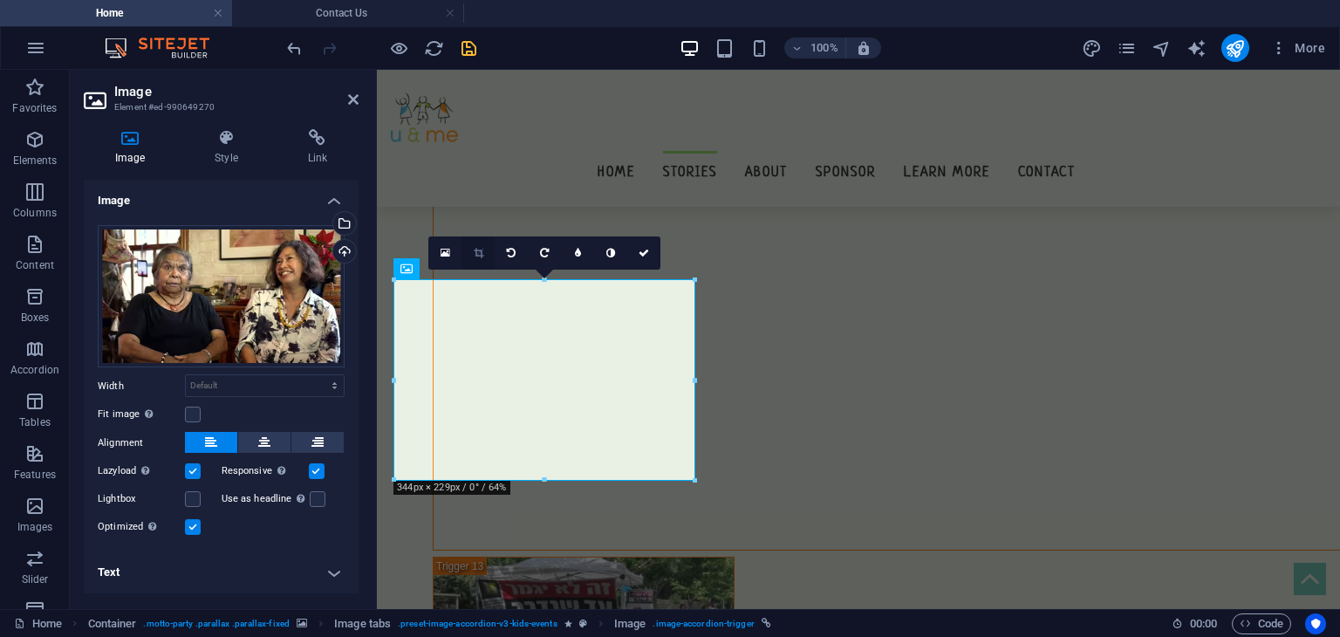
click at [474, 250] on icon at bounding box center [479, 253] width 10 height 10
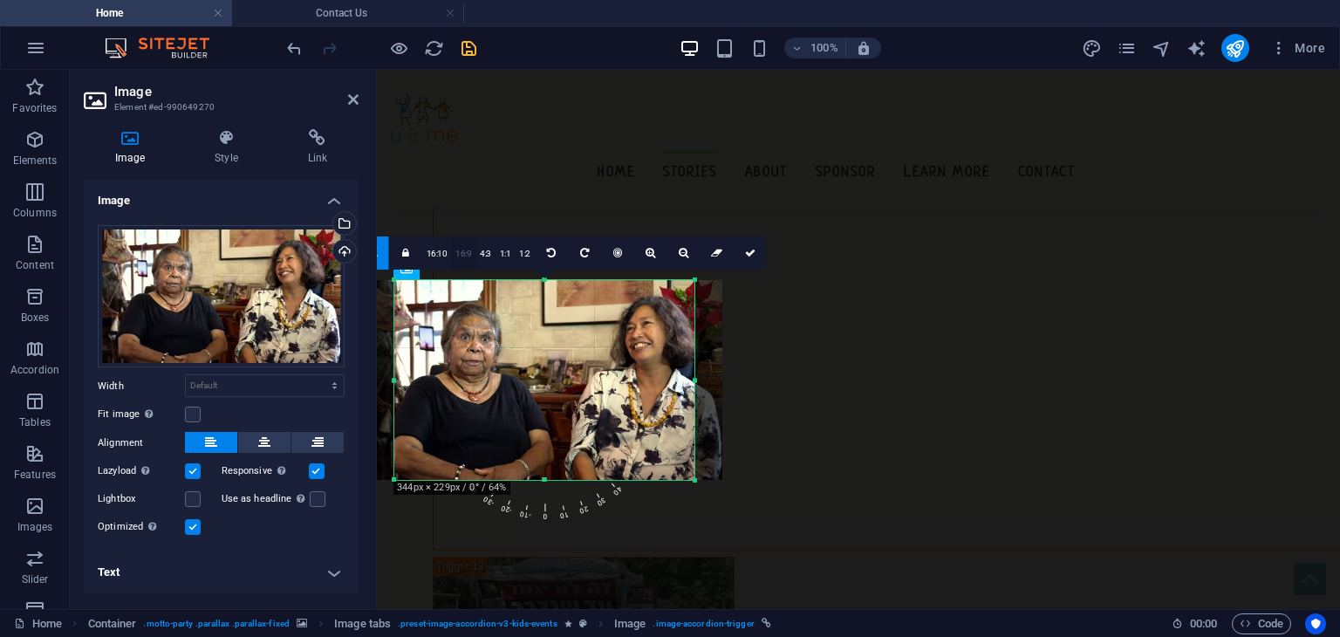
click at [469, 257] on link "16:9" at bounding box center [463, 253] width 24 height 33
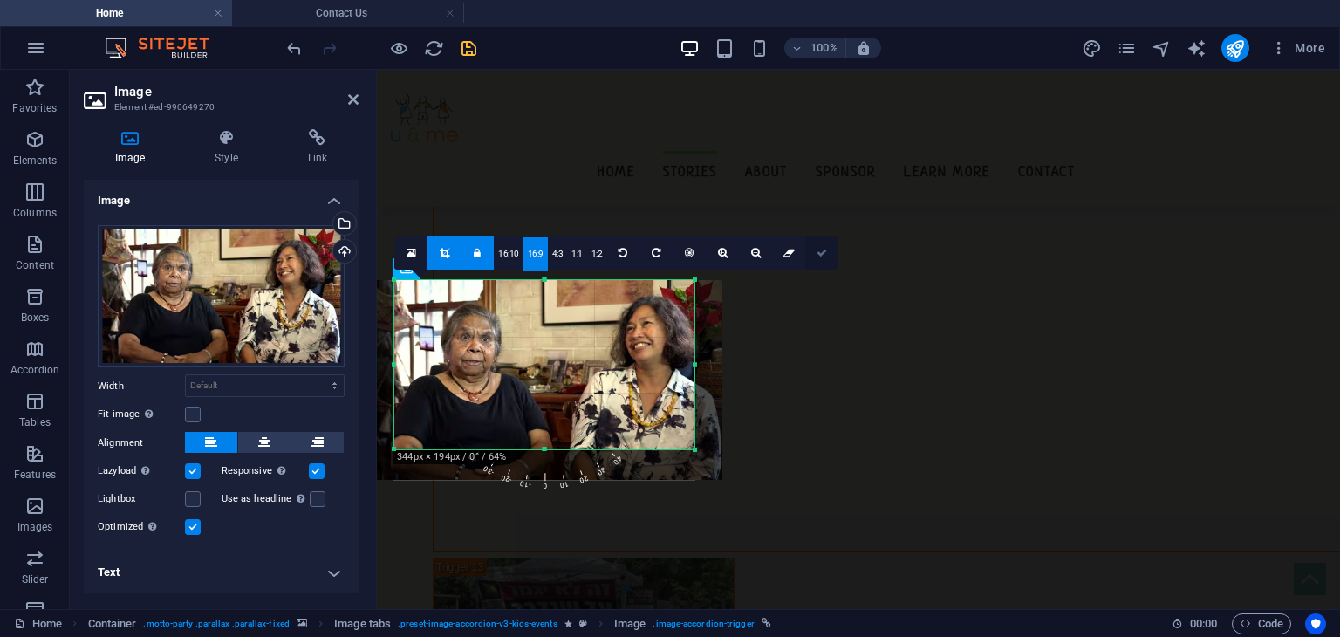
click at [820, 256] on icon at bounding box center [822, 253] width 10 height 10
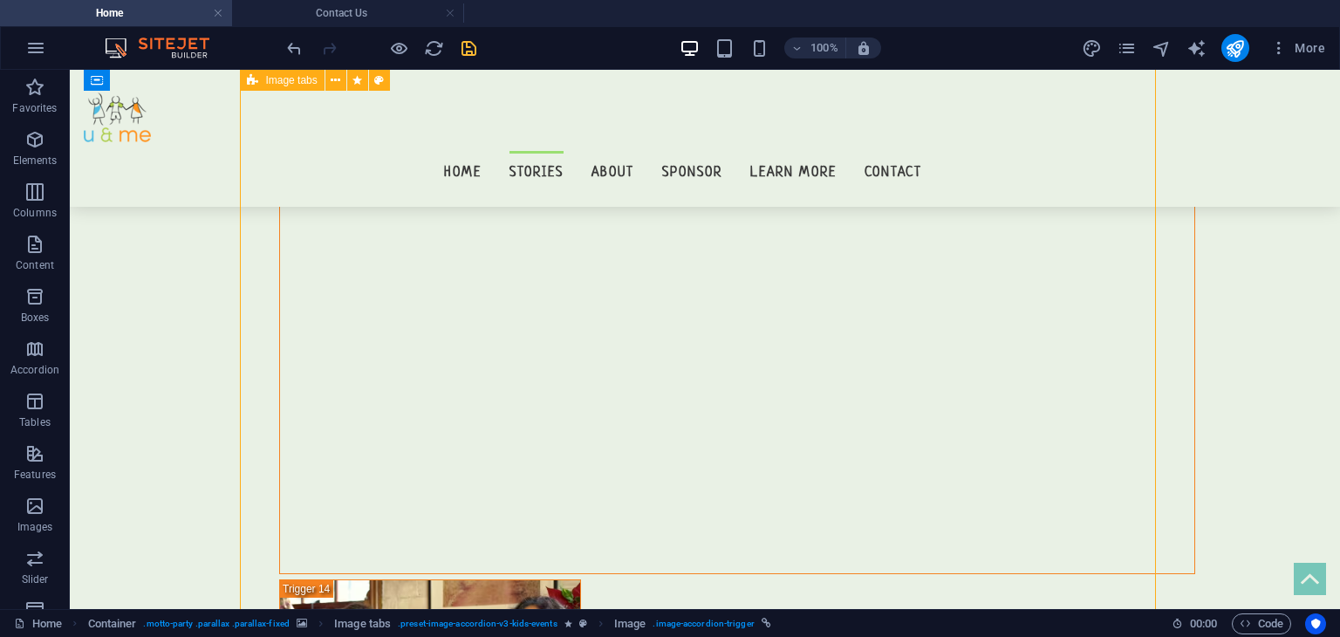
select select "px"
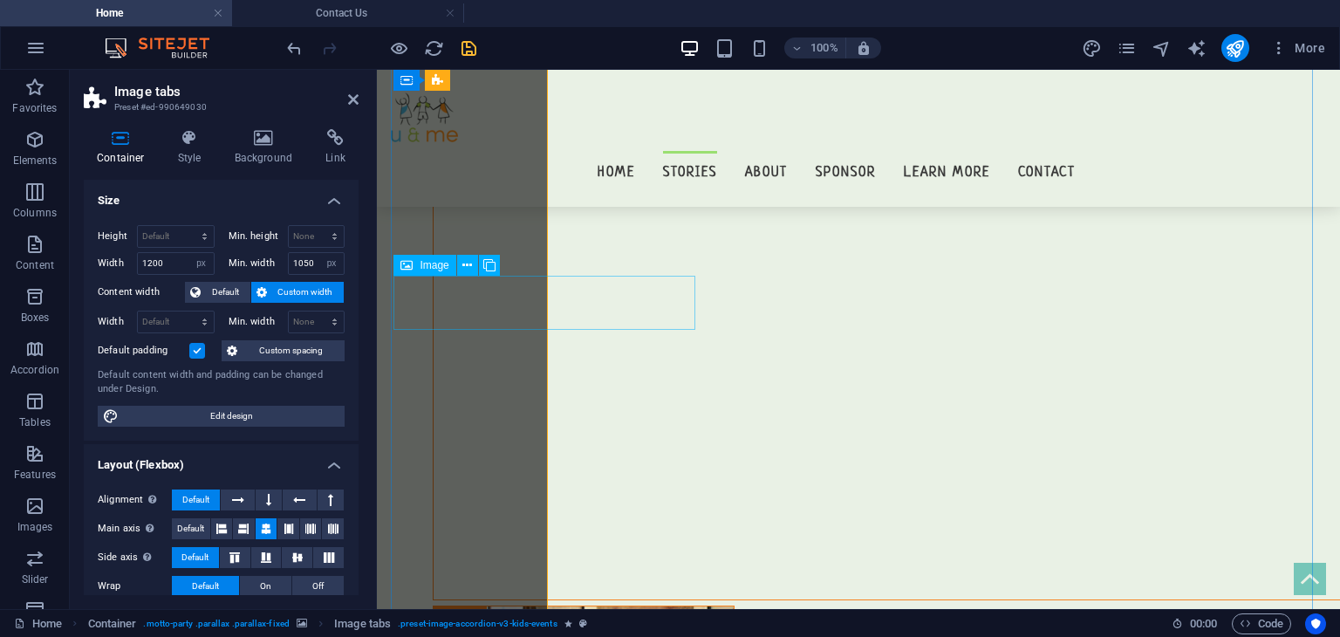
scroll to position [11635, 0]
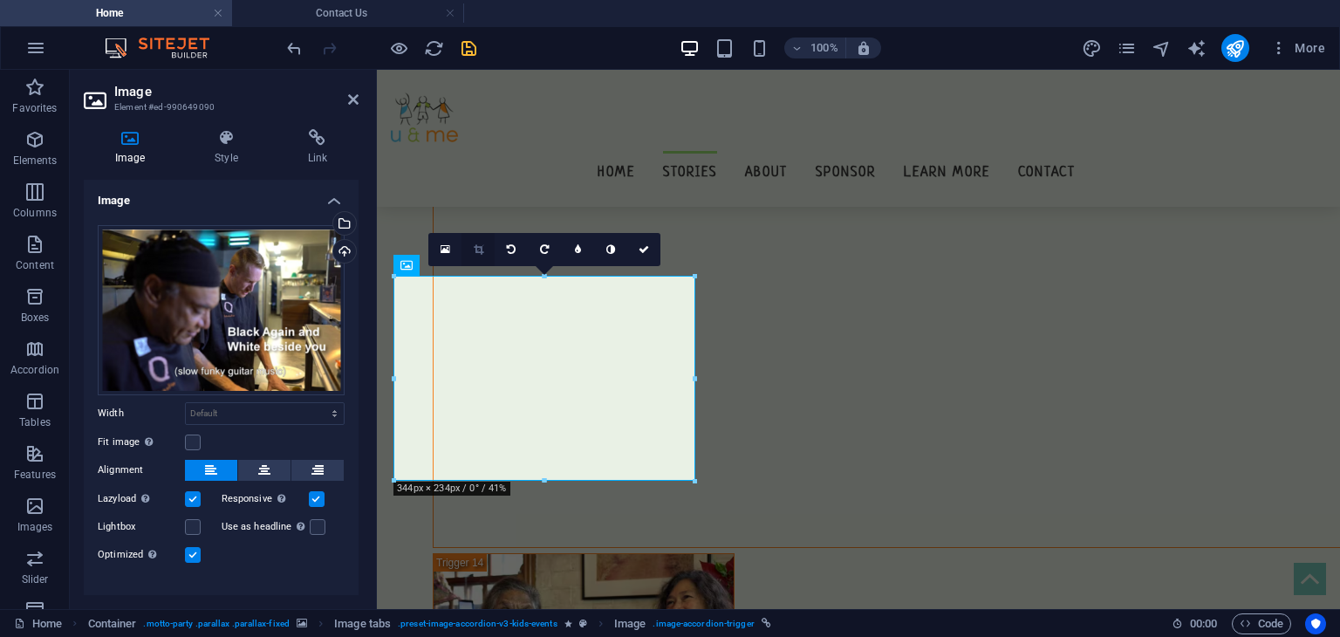
click at [493, 250] on link at bounding box center [478, 249] width 33 height 33
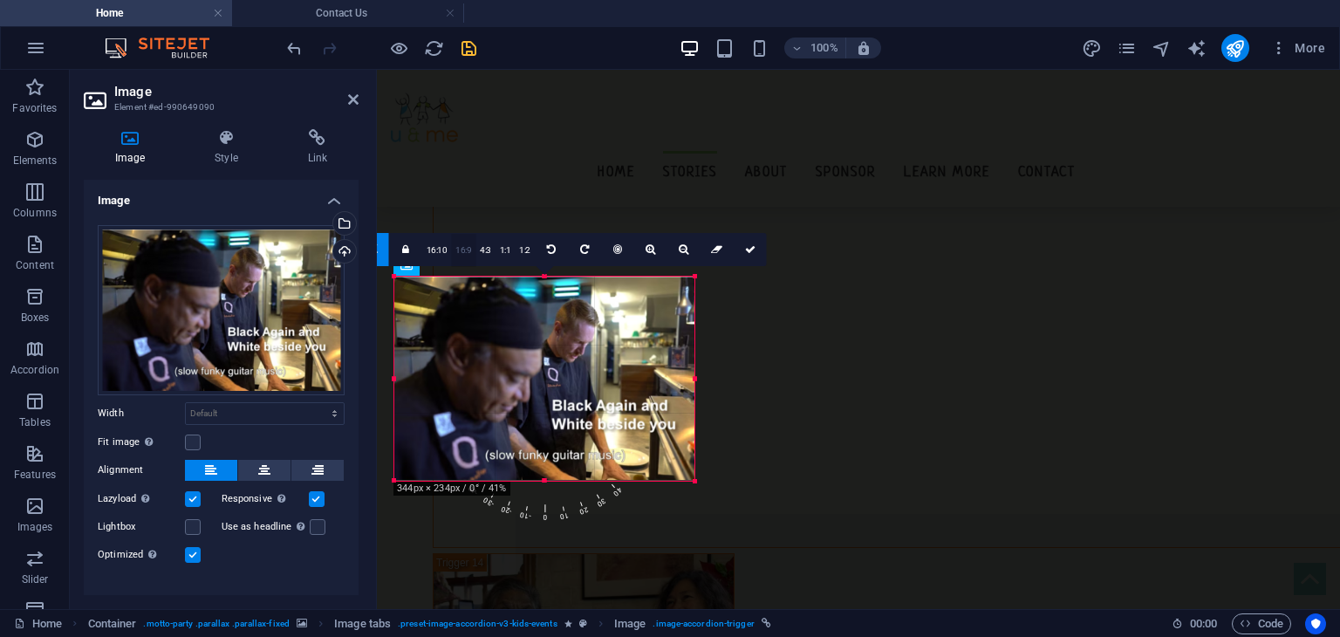
click at [467, 254] on link "16:9" at bounding box center [463, 250] width 24 height 33
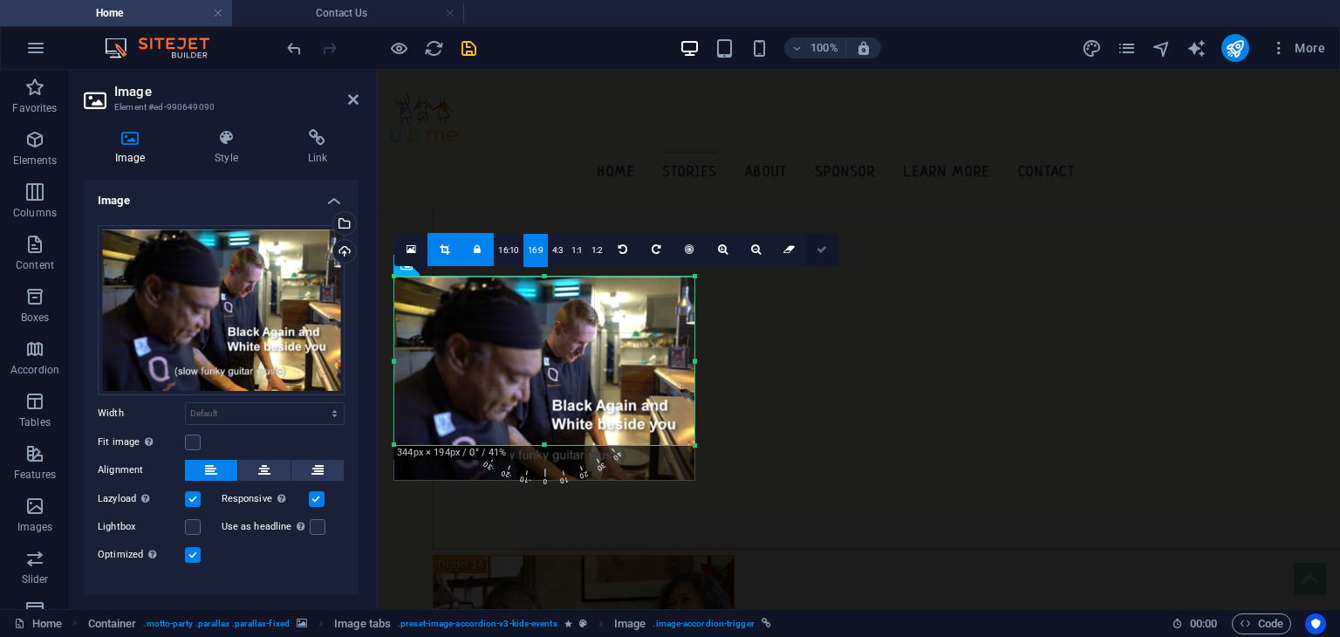
click at [824, 253] on icon at bounding box center [822, 249] width 10 height 10
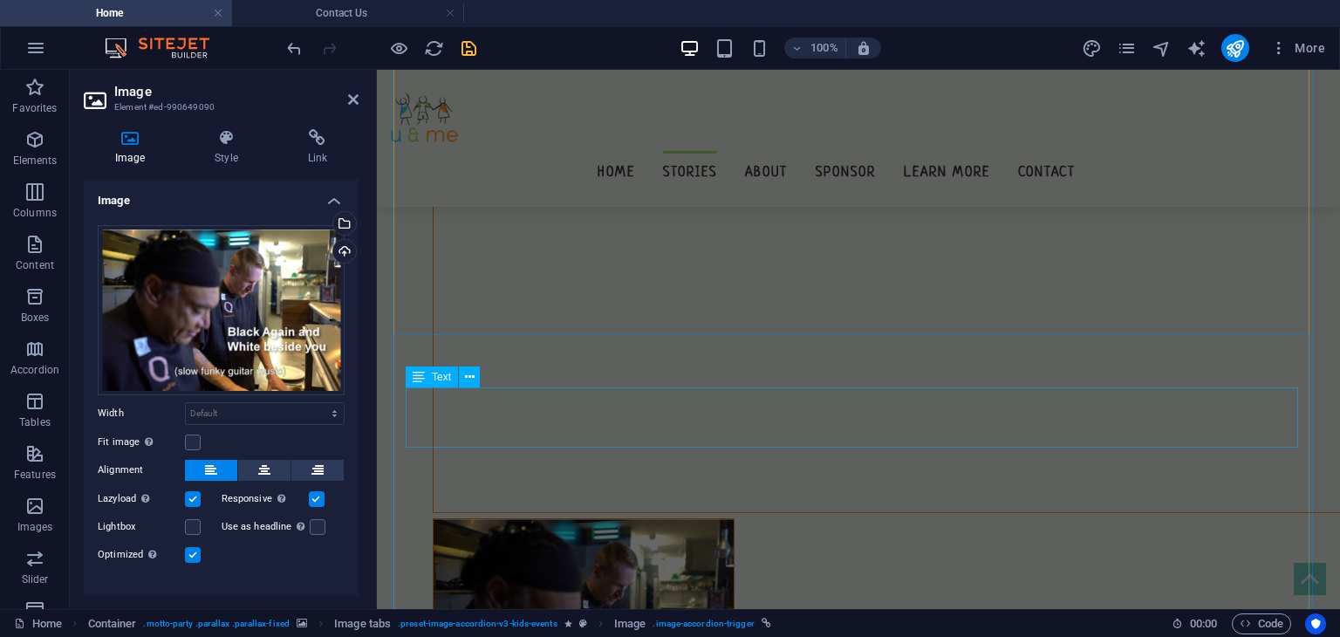
scroll to position [12476, 0]
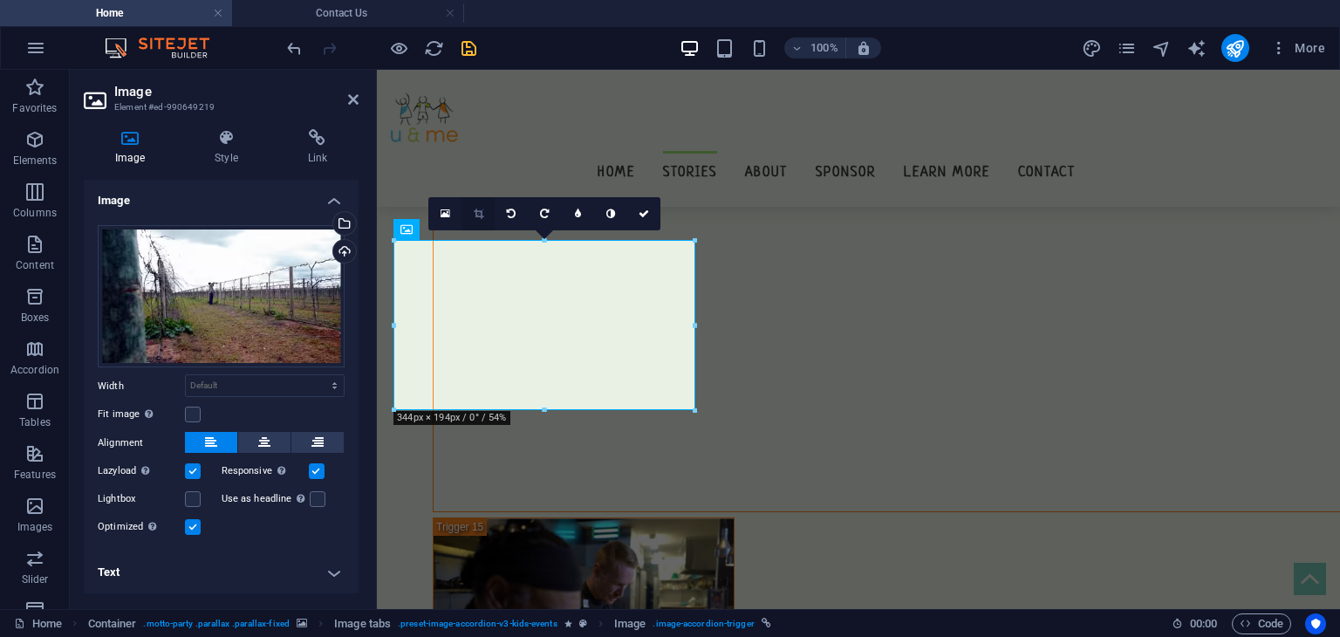
click at [479, 214] on icon at bounding box center [479, 214] width 10 height 10
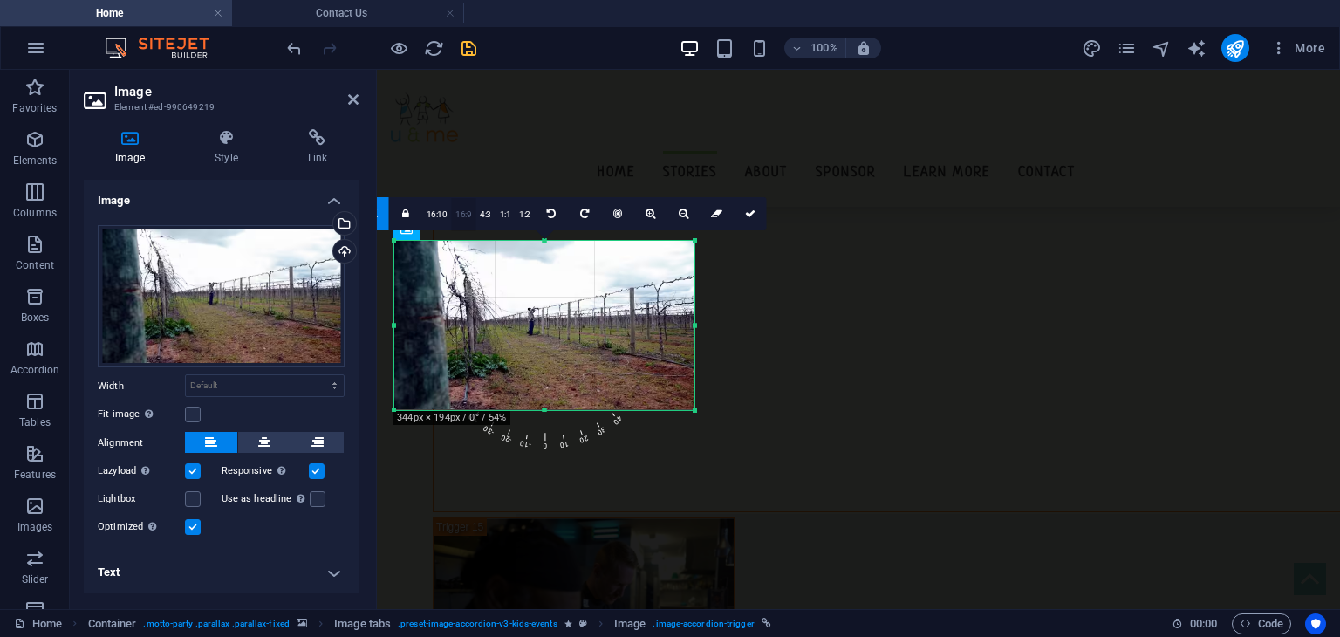
click at [456, 210] on link "16:9" at bounding box center [463, 214] width 24 height 33
click at [814, 220] on link at bounding box center [821, 213] width 33 height 33
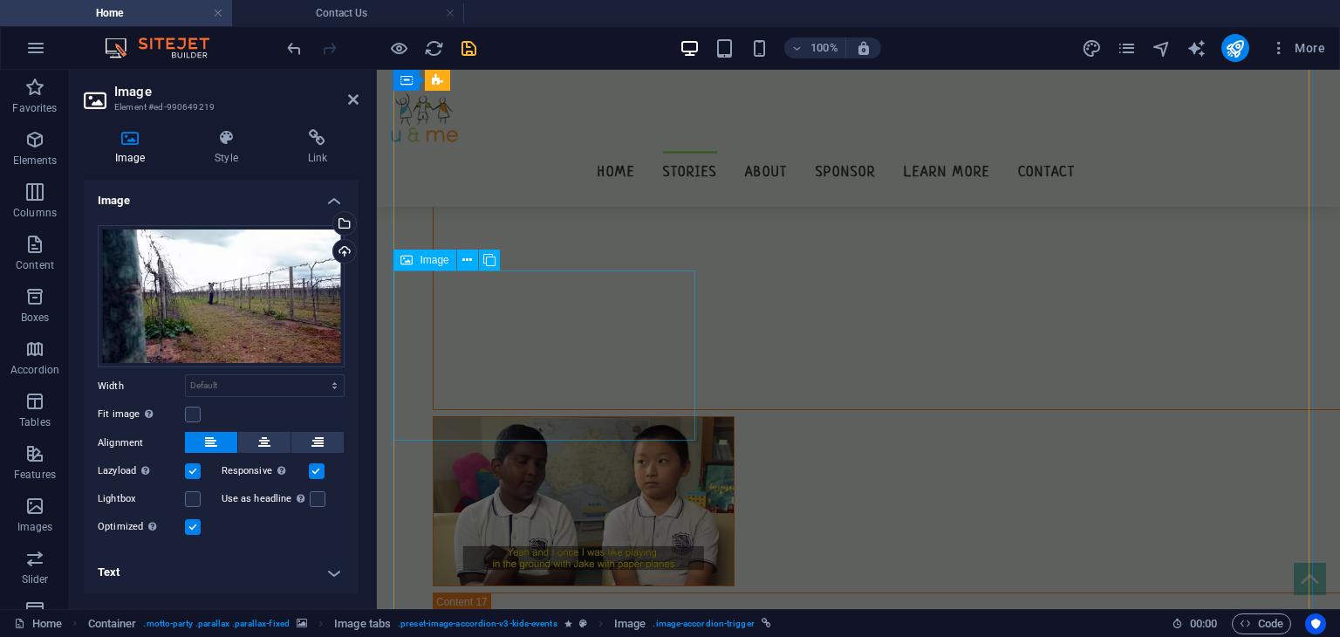
scroll to position [14206, 0]
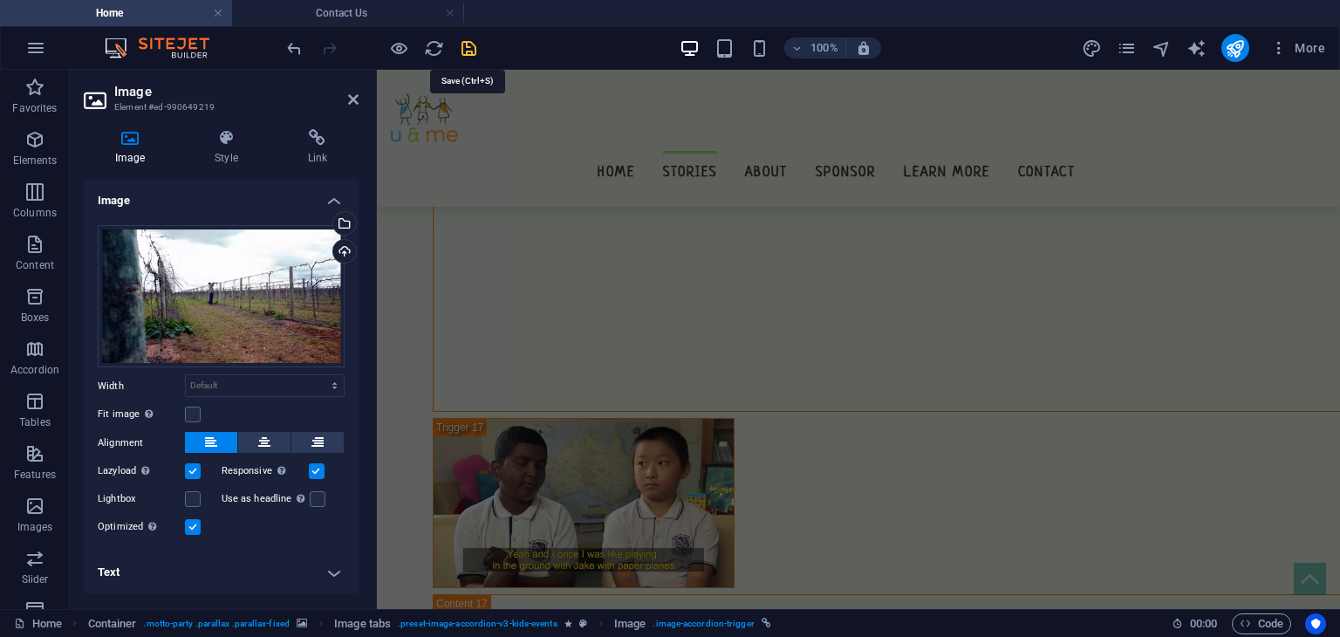
click at [470, 47] on icon "save" at bounding box center [469, 48] width 20 height 20
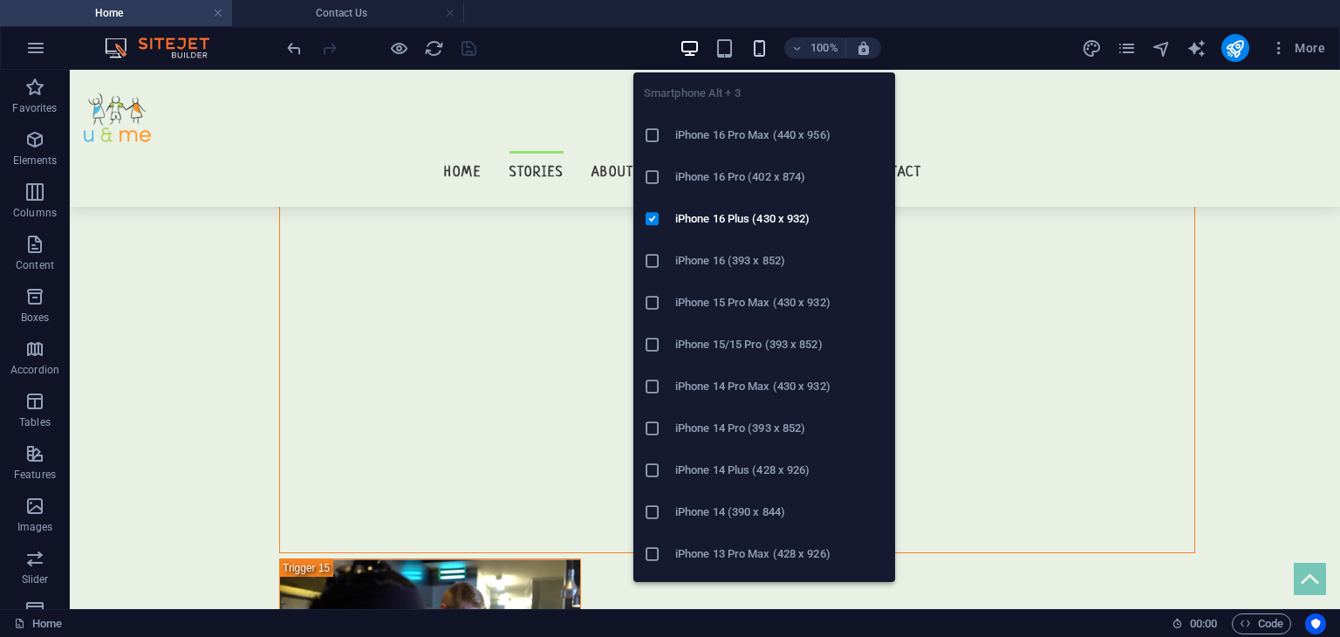
click at [758, 38] on icon "button" at bounding box center [759, 48] width 20 height 20
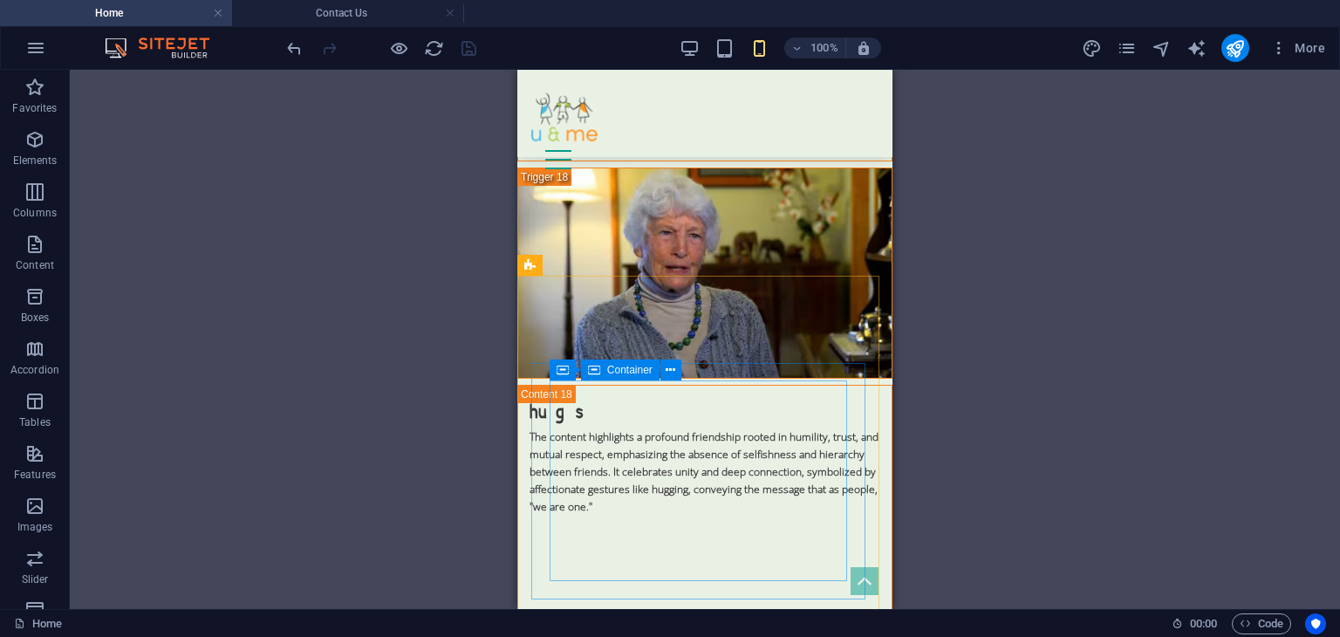
scroll to position [11528, 0]
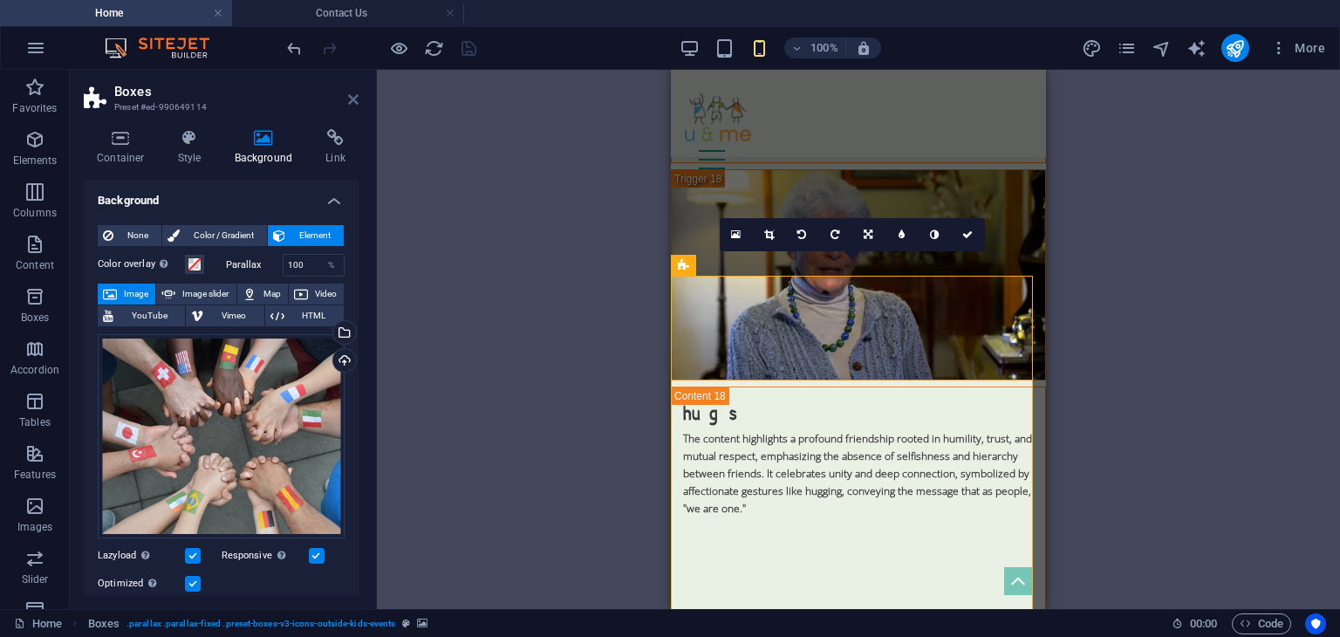
click at [352, 96] on icon at bounding box center [353, 99] width 10 height 14
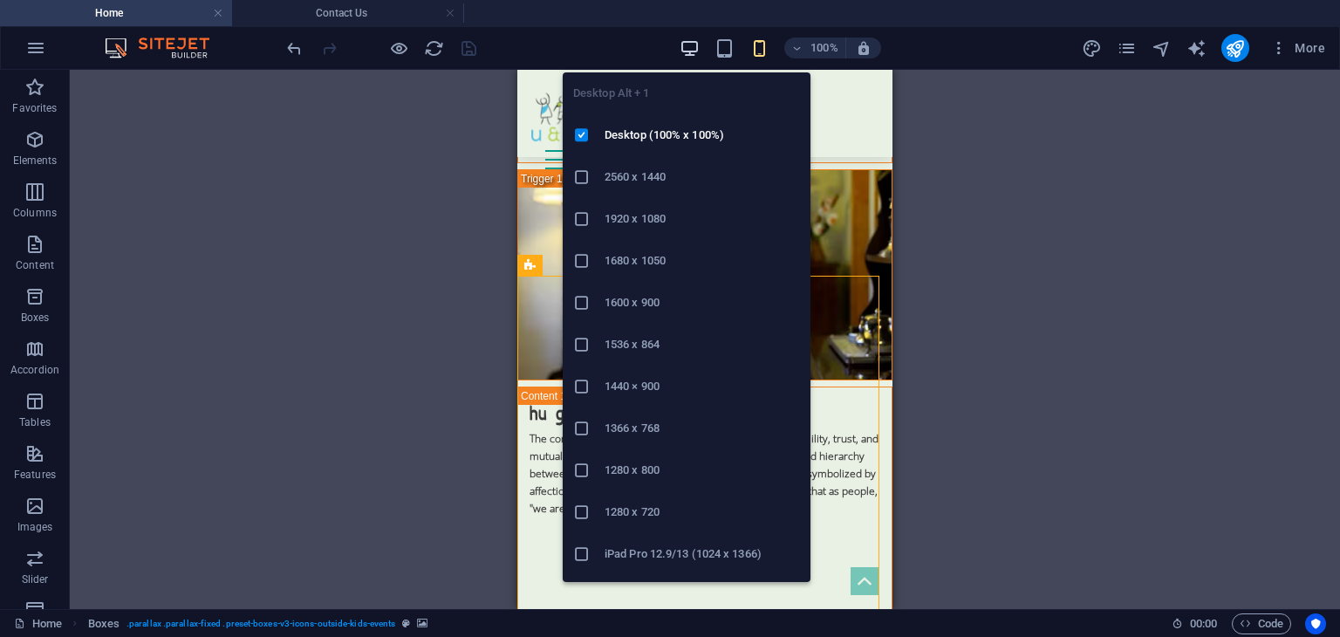
click at [694, 43] on icon "button" at bounding box center [690, 48] width 20 height 20
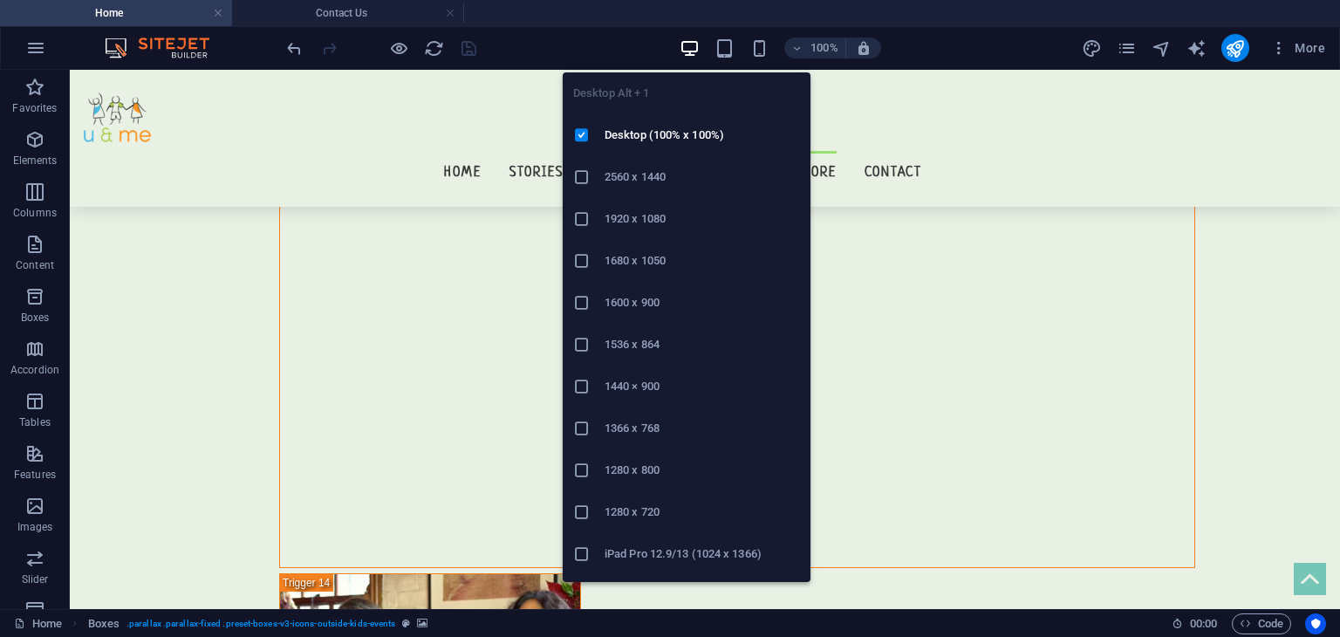
scroll to position [16429, 0]
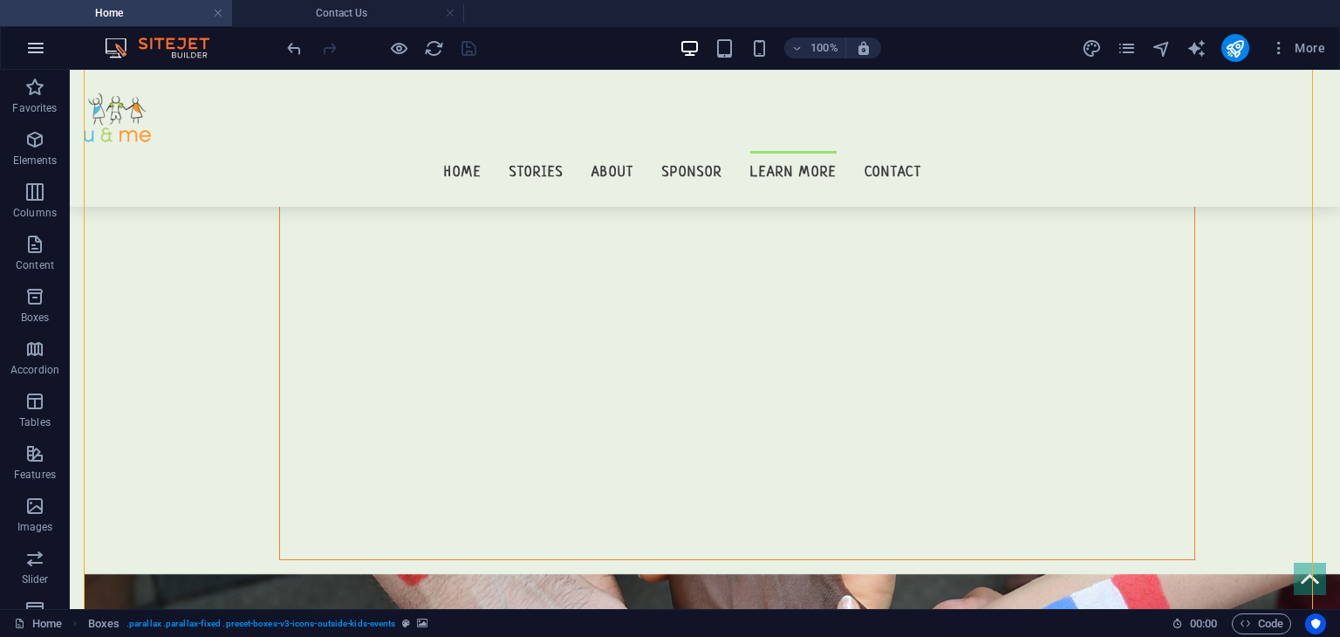
click at [35, 44] on icon "button" at bounding box center [35, 48] width 21 height 21
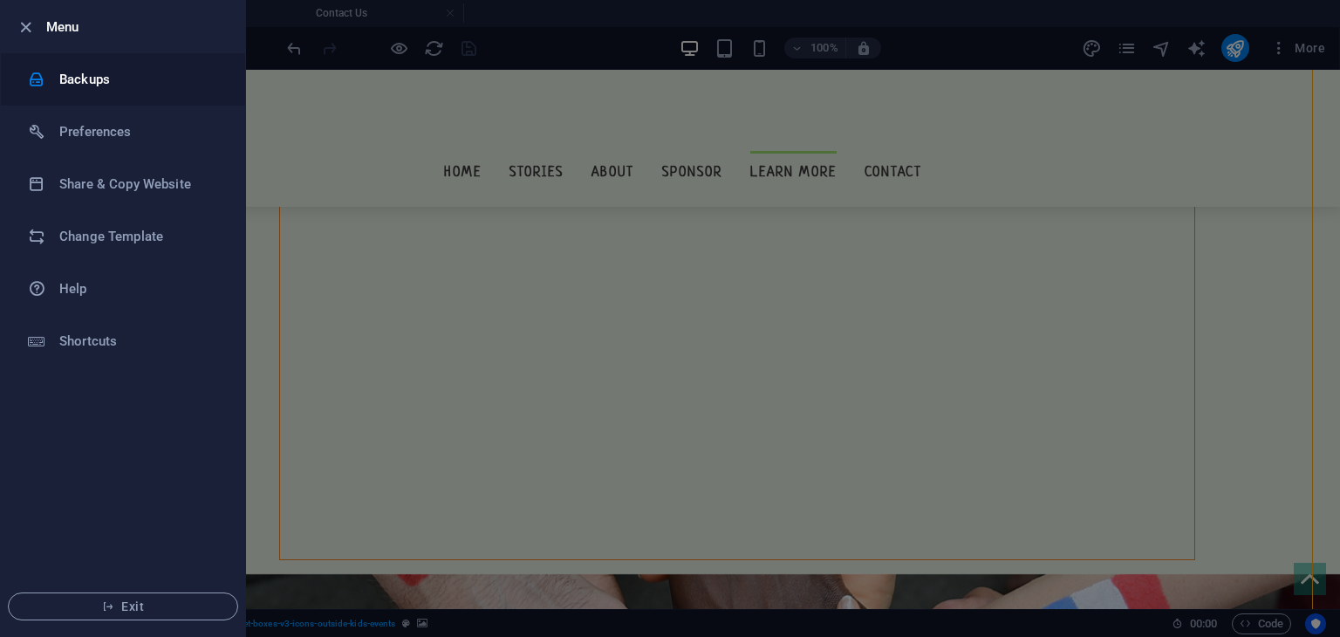
click at [126, 95] on li "Backups" at bounding box center [123, 79] width 244 height 52
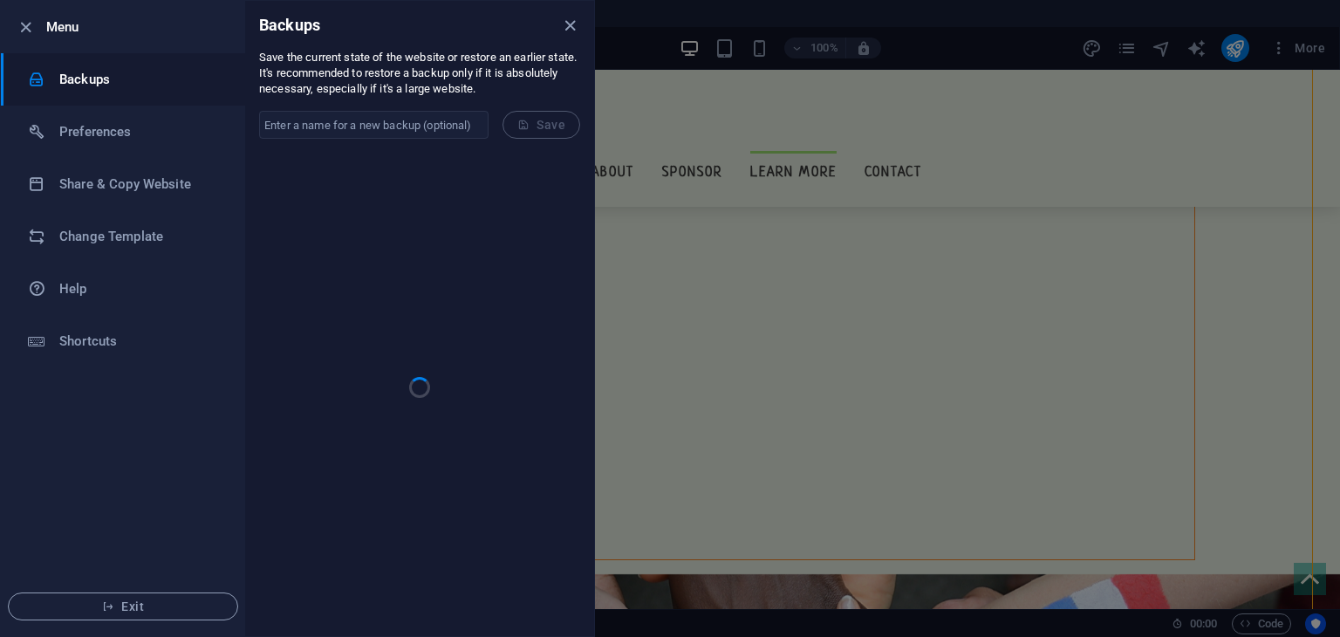
click at [429, 120] on input "text" at bounding box center [373, 125] width 229 height 28
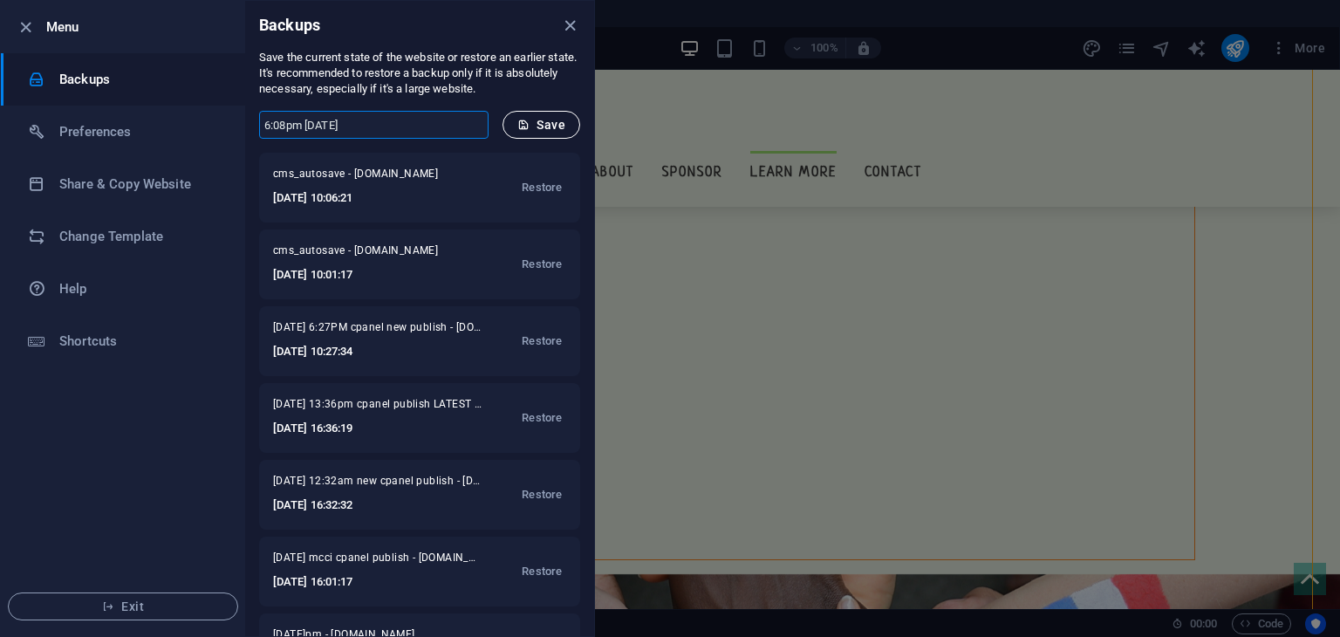
type input "6:08pm [DATE]"
click at [555, 130] on span "Save" at bounding box center [541, 125] width 48 height 14
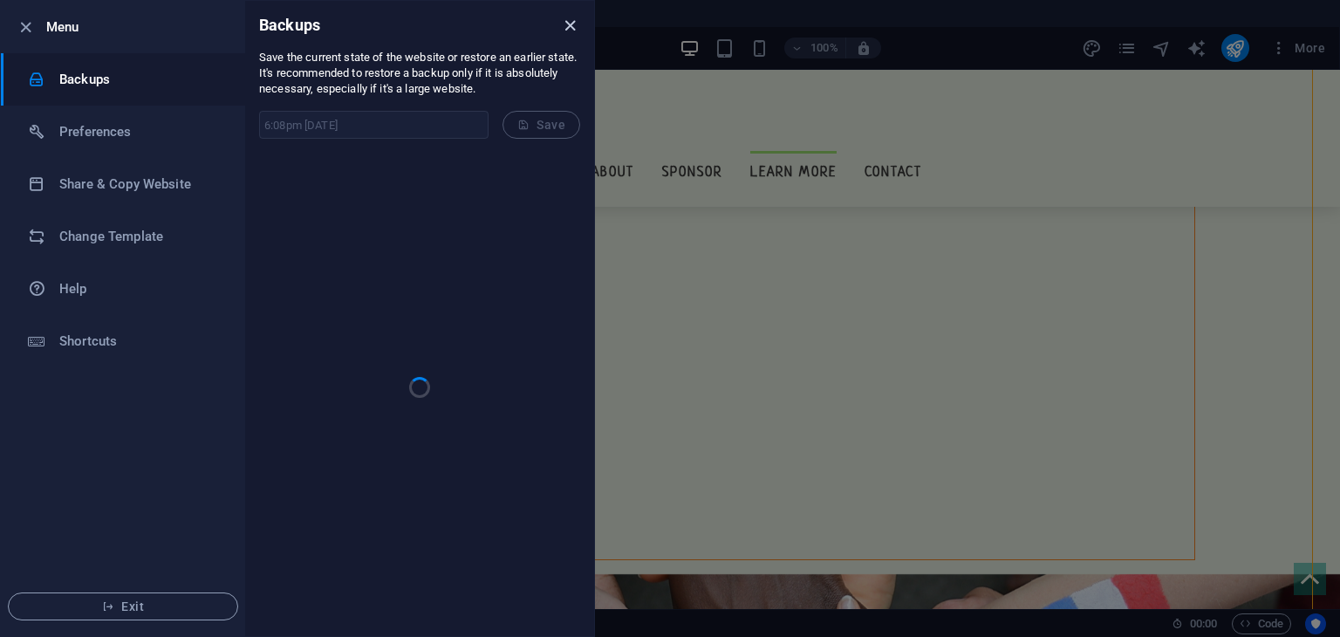
click at [571, 31] on icon "close" at bounding box center [570, 26] width 20 height 20
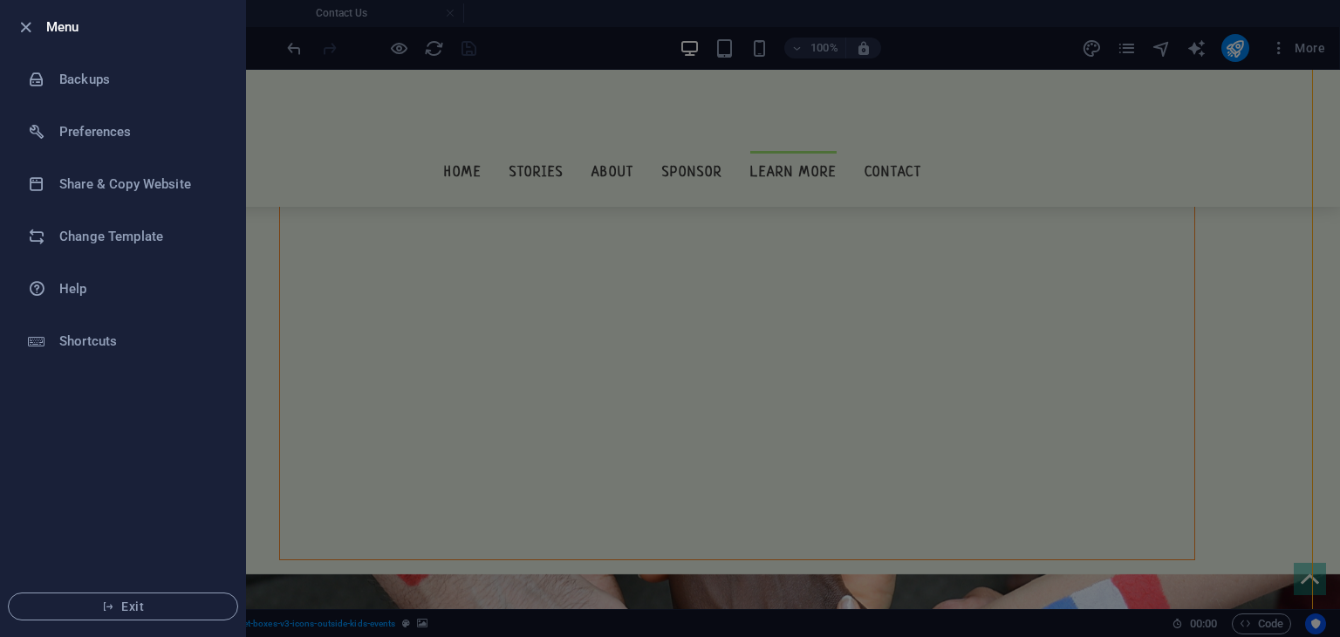
click at [368, 126] on div at bounding box center [670, 318] width 1340 height 637
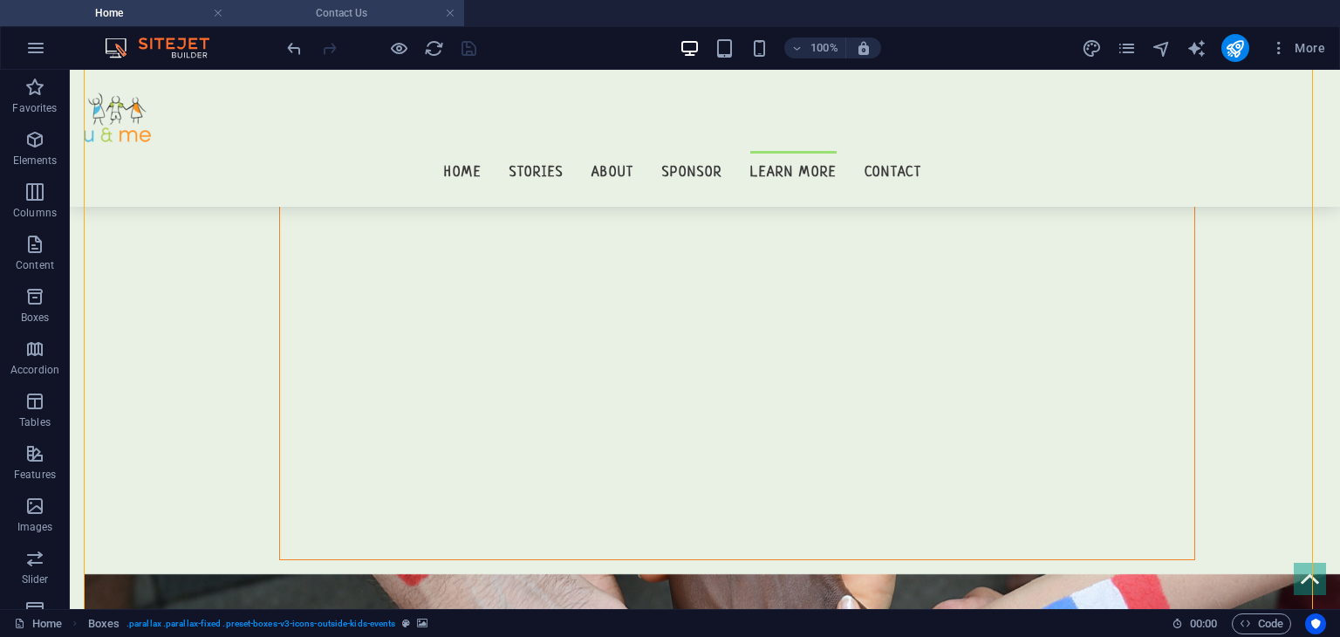
click at [272, 4] on h4 "Contact Us" at bounding box center [348, 12] width 232 height 19
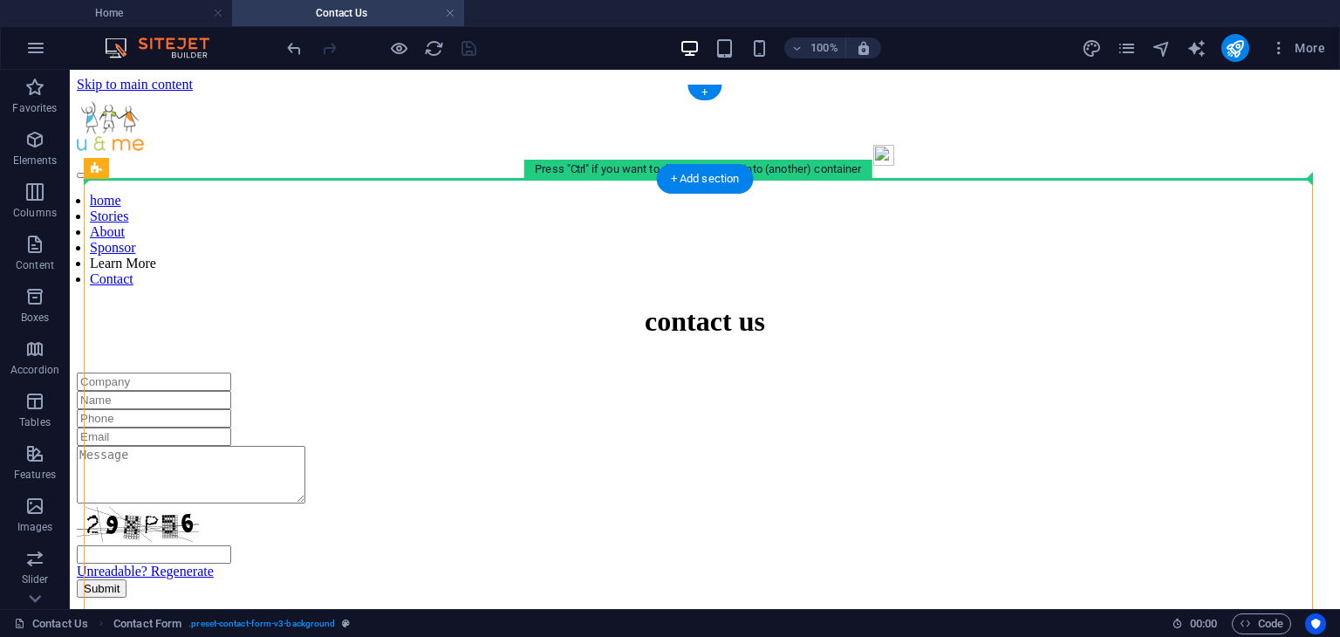
drag, startPoint x: 369, startPoint y: 306, endPoint x: 373, endPoint y: 167, distance: 139.6
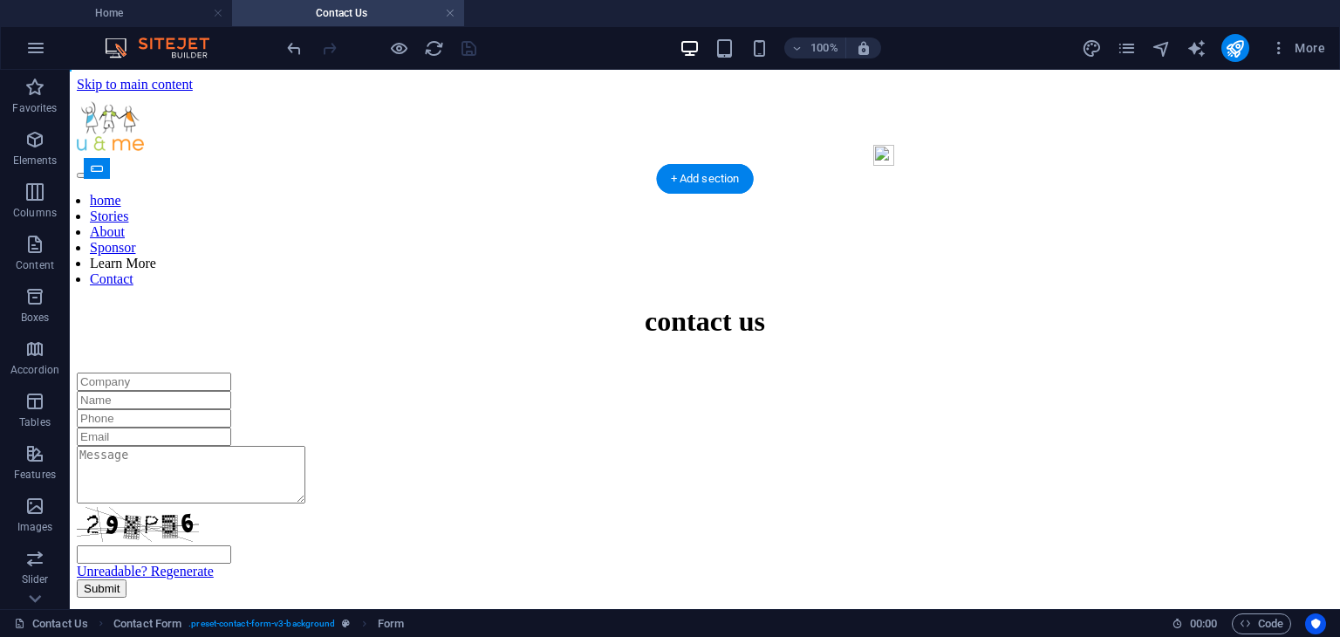
drag, startPoint x: 375, startPoint y: 308, endPoint x: 464, endPoint y: 187, distance: 150.4
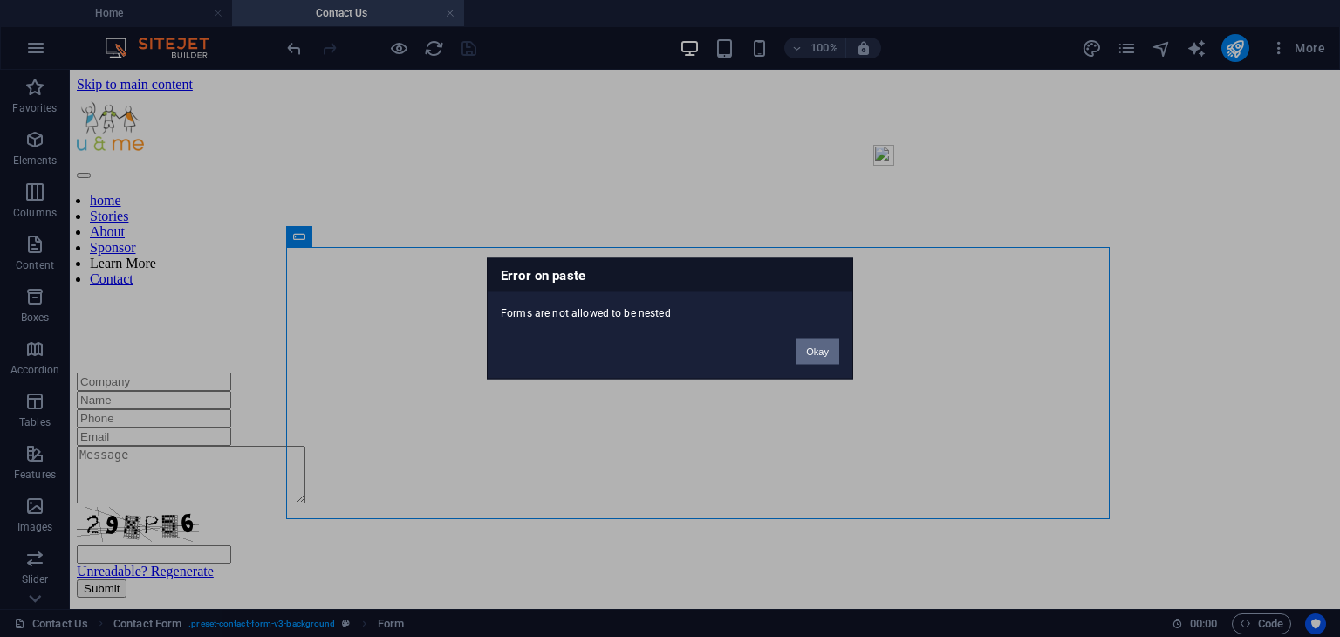
click at [810, 357] on button "Okay" at bounding box center [818, 351] width 44 height 26
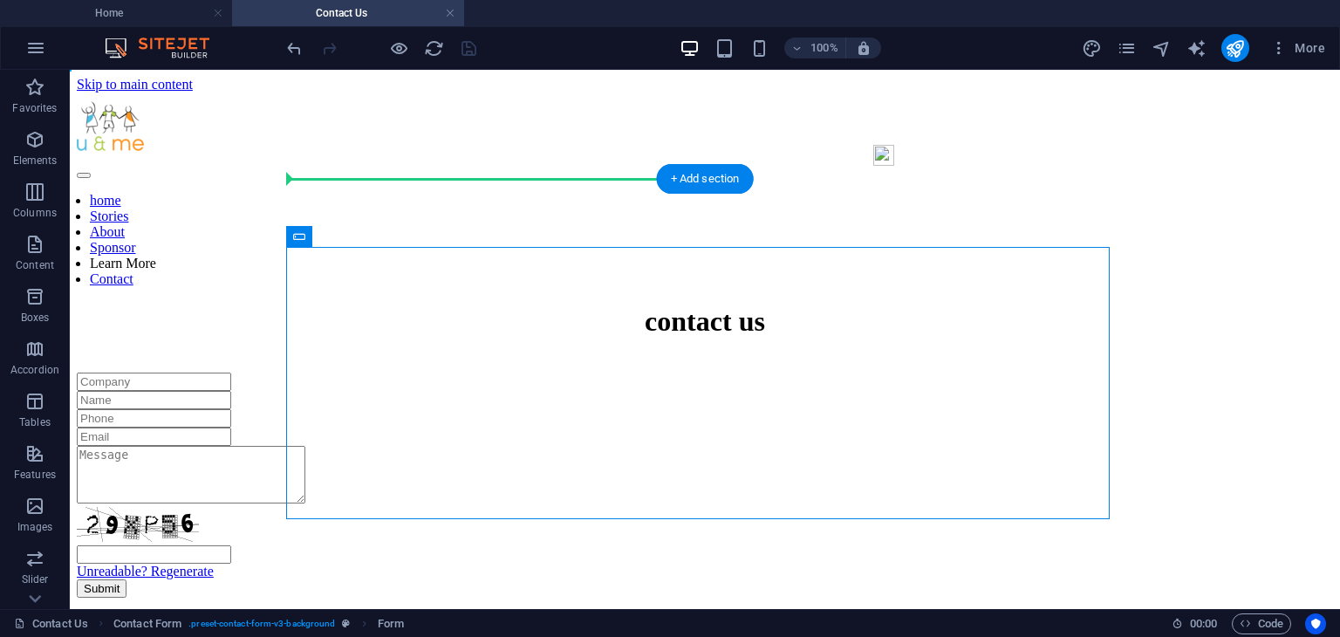
drag, startPoint x: 366, startPoint y: 304, endPoint x: 452, endPoint y: 184, distance: 147.7
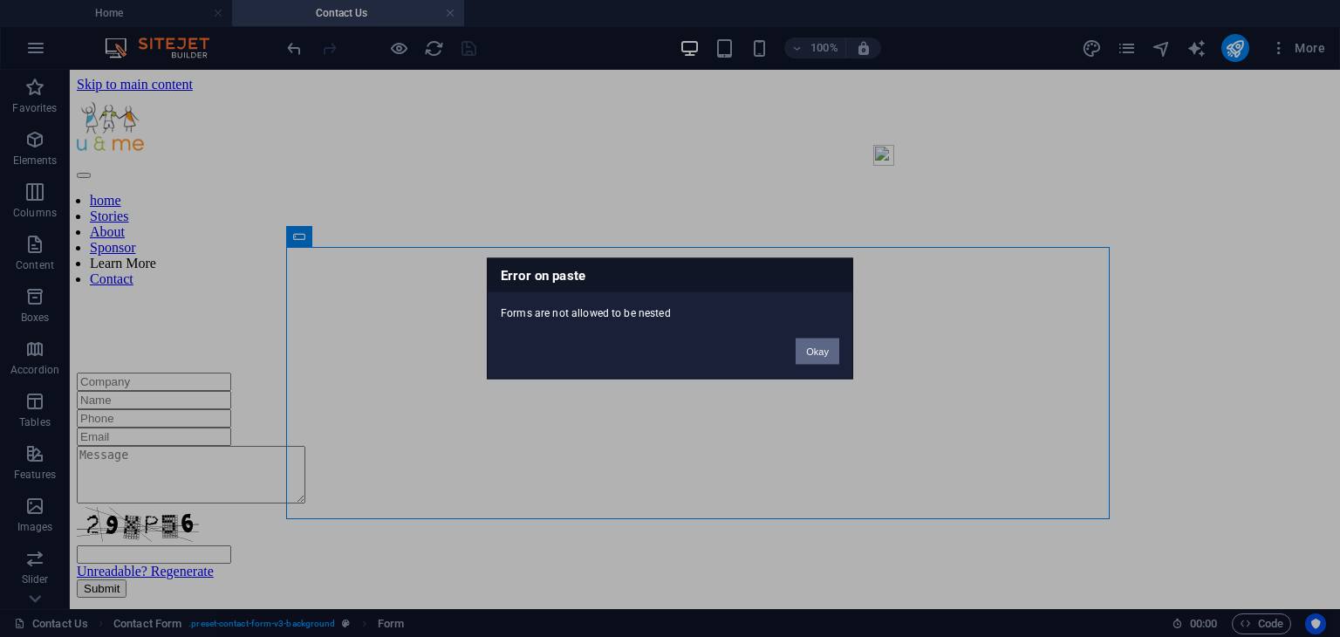
click at [824, 352] on button "Okay" at bounding box center [818, 351] width 44 height 26
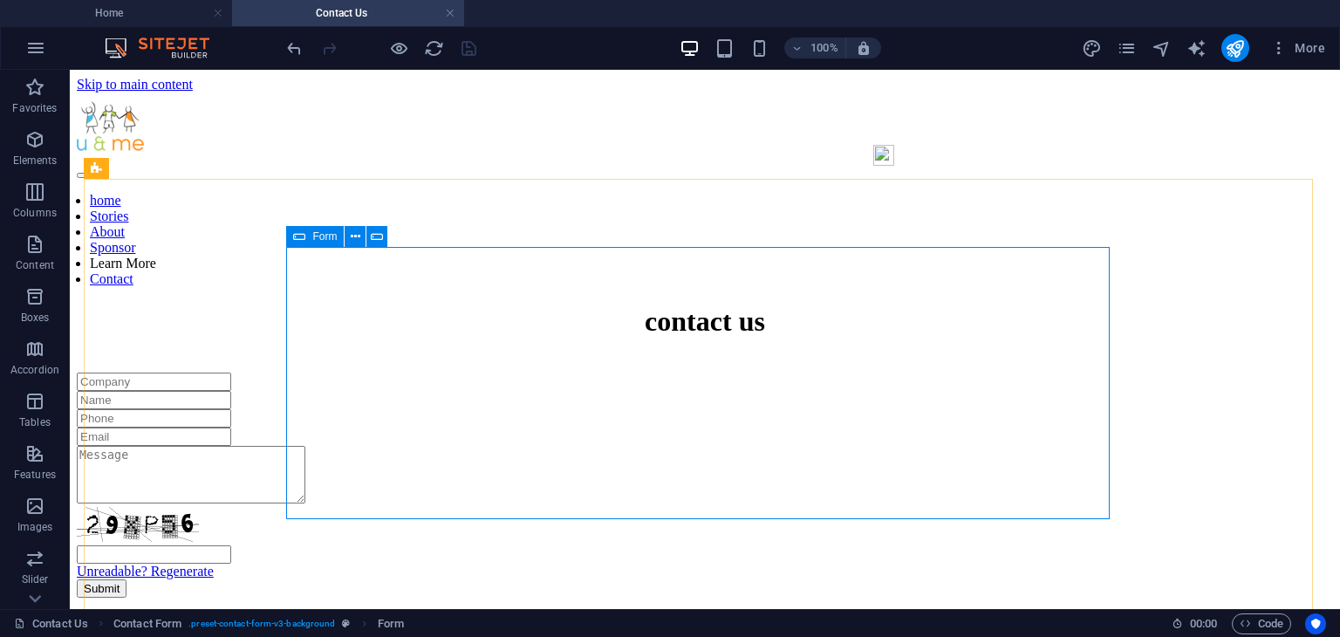
click at [305, 238] on icon at bounding box center [299, 236] width 12 height 21
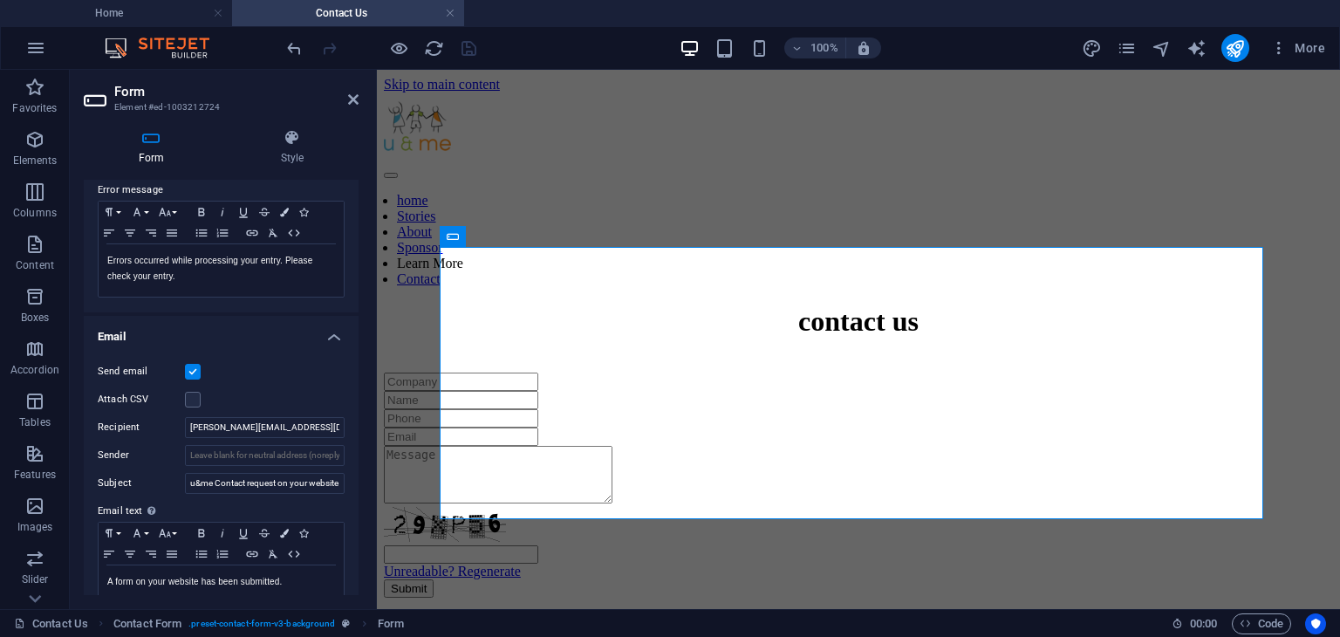
scroll to position [328, 0]
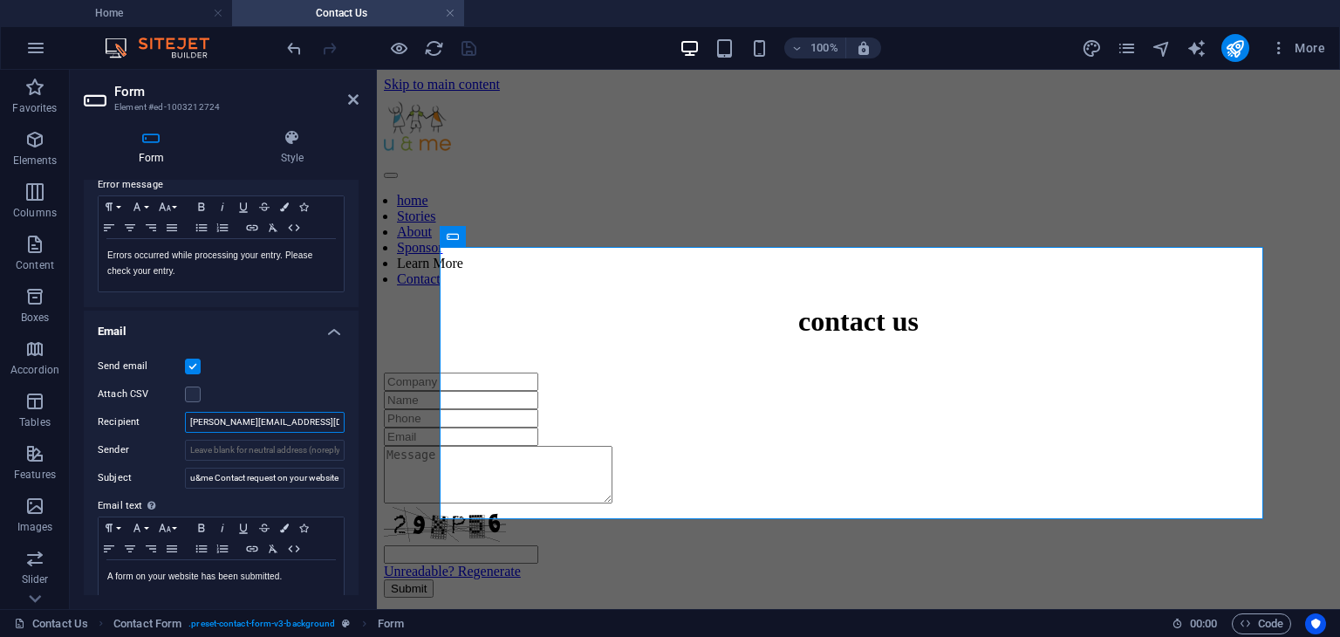
click at [244, 415] on input "[PERSON_NAME][EMAIL_ADDRESS][DOMAIN_NAME] , [EMAIL_ADDRESS][DOMAIN_NAME]" at bounding box center [265, 422] width 160 height 21
click at [350, 98] on icon at bounding box center [353, 99] width 10 height 14
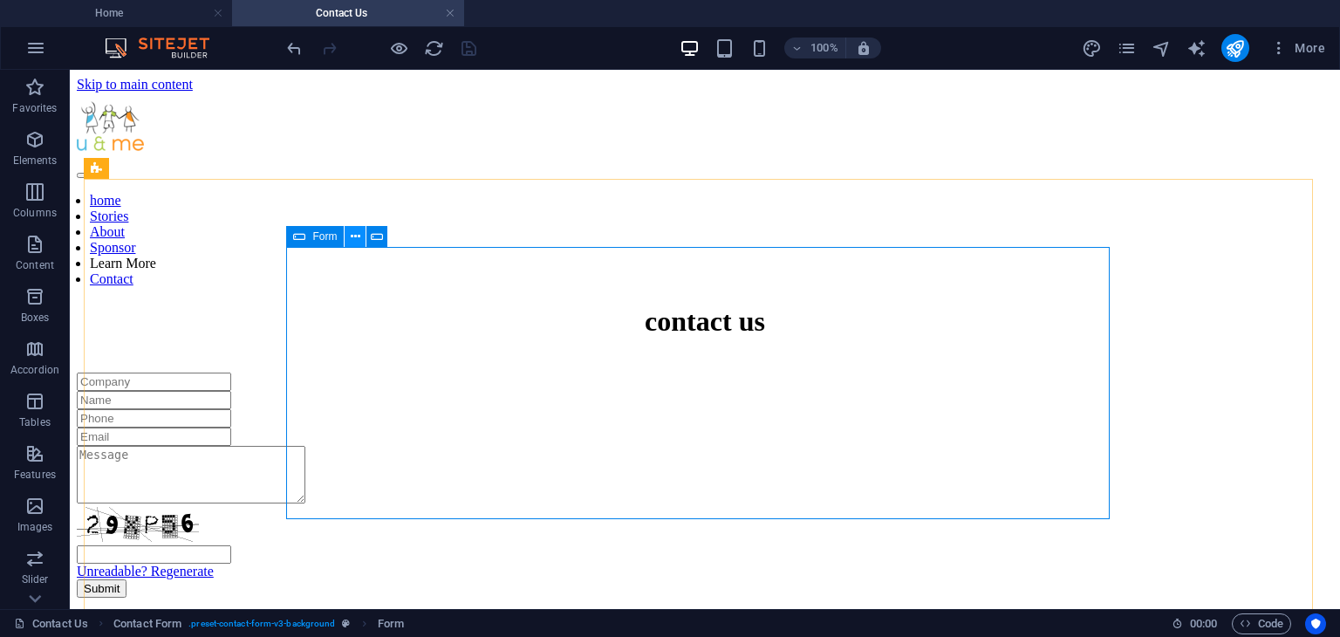
click at [355, 238] on icon at bounding box center [356, 237] width 10 height 18
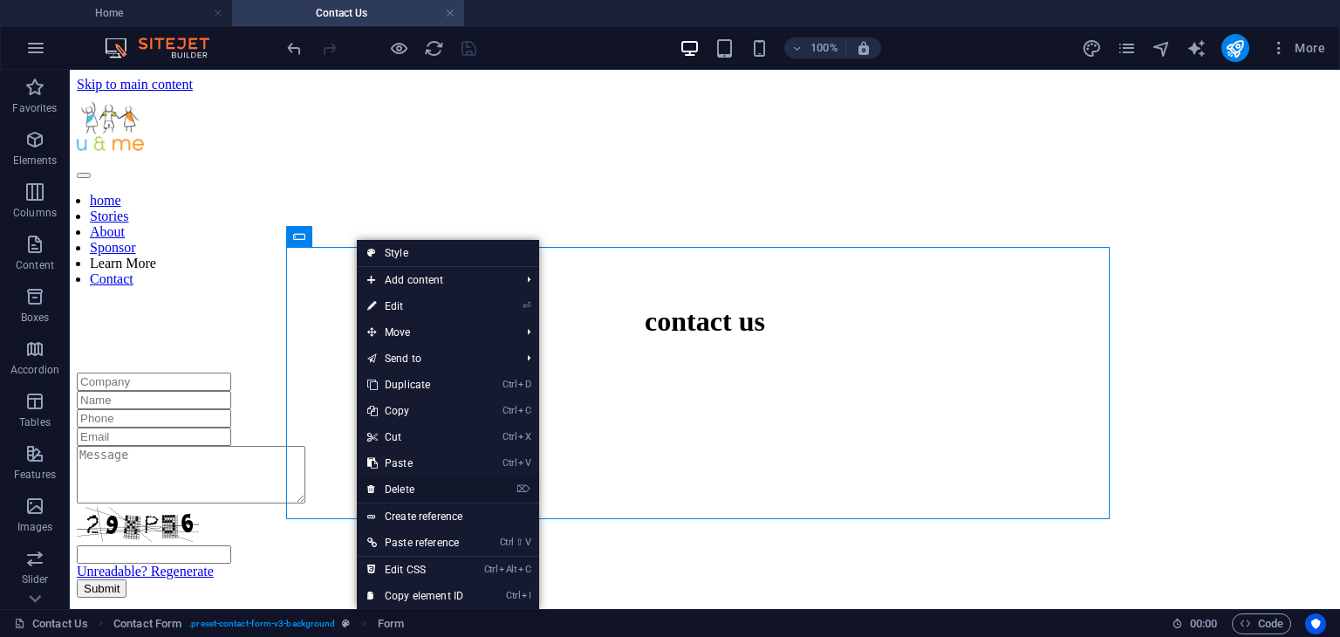
click at [401, 484] on link "⌦ Delete" at bounding box center [415, 489] width 117 height 26
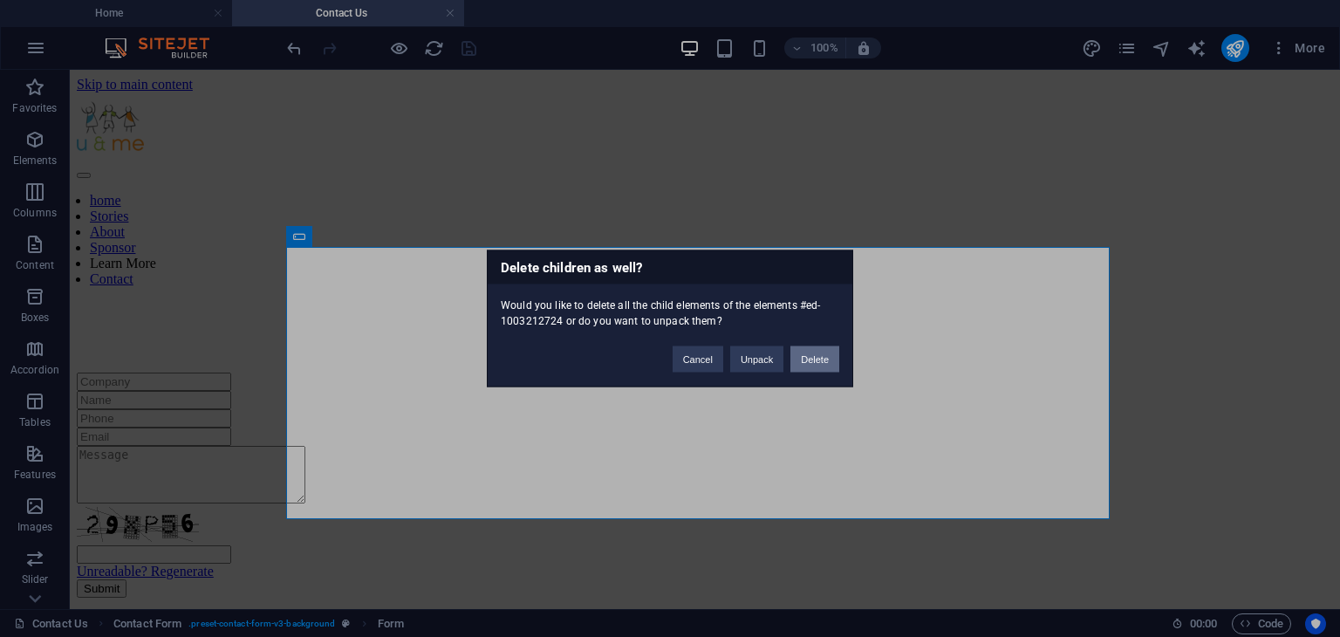
click at [792, 349] on button "Delete" at bounding box center [814, 359] width 49 height 26
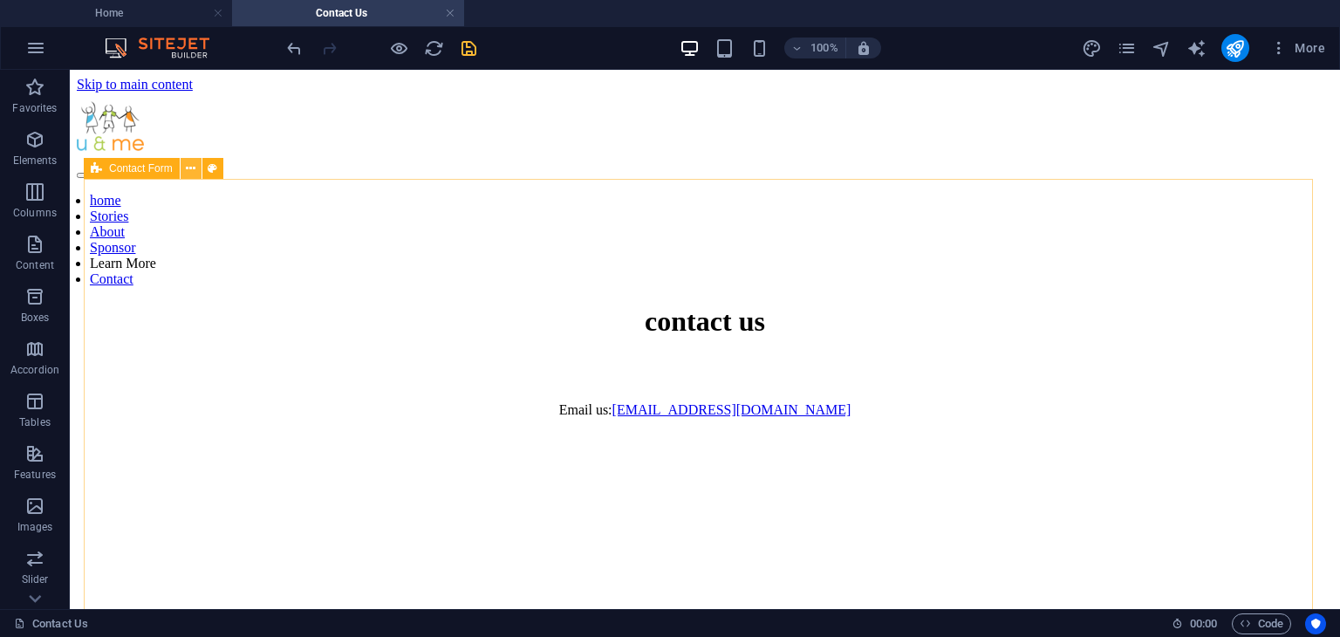
click at [187, 172] on icon at bounding box center [191, 169] width 10 height 18
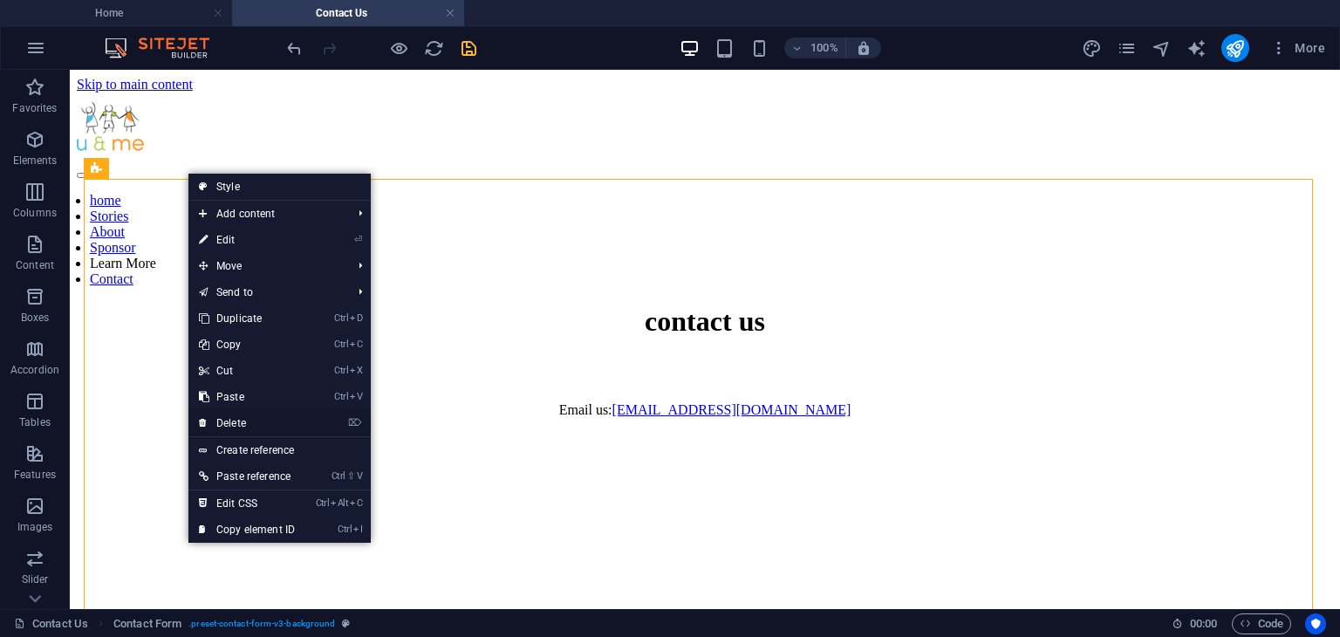
click at [234, 420] on link "⌦ Delete" at bounding box center [246, 423] width 117 height 26
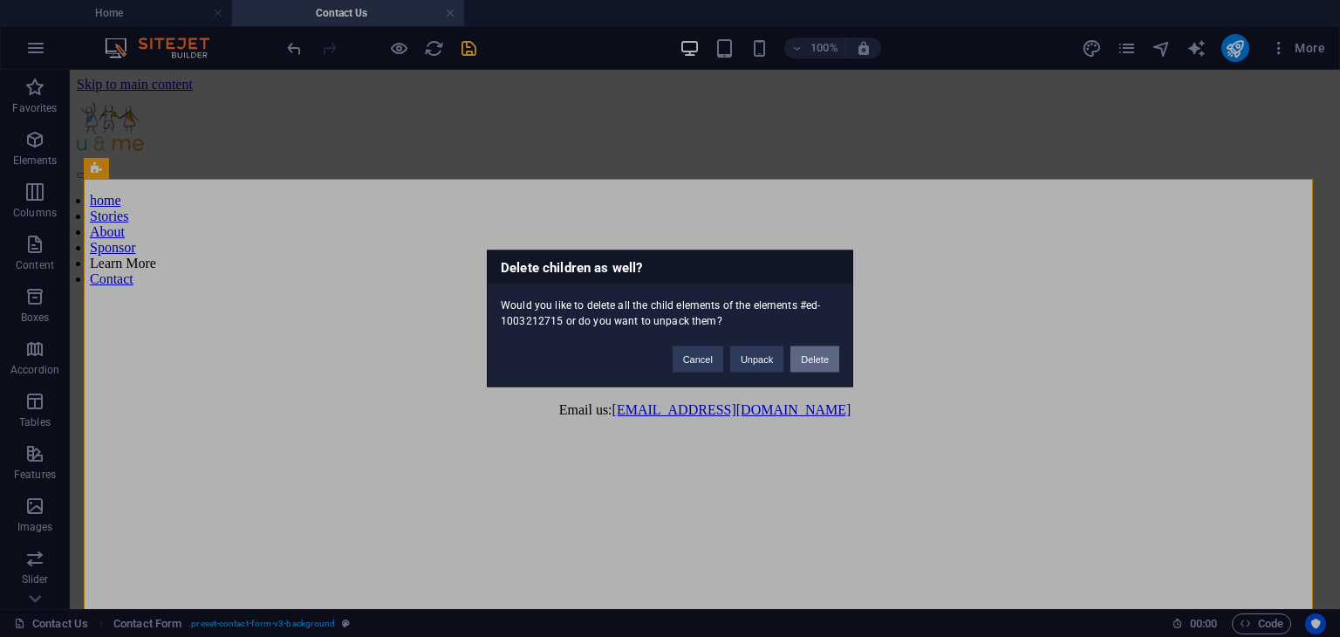
click at [820, 364] on button "Delete" at bounding box center [814, 359] width 49 height 26
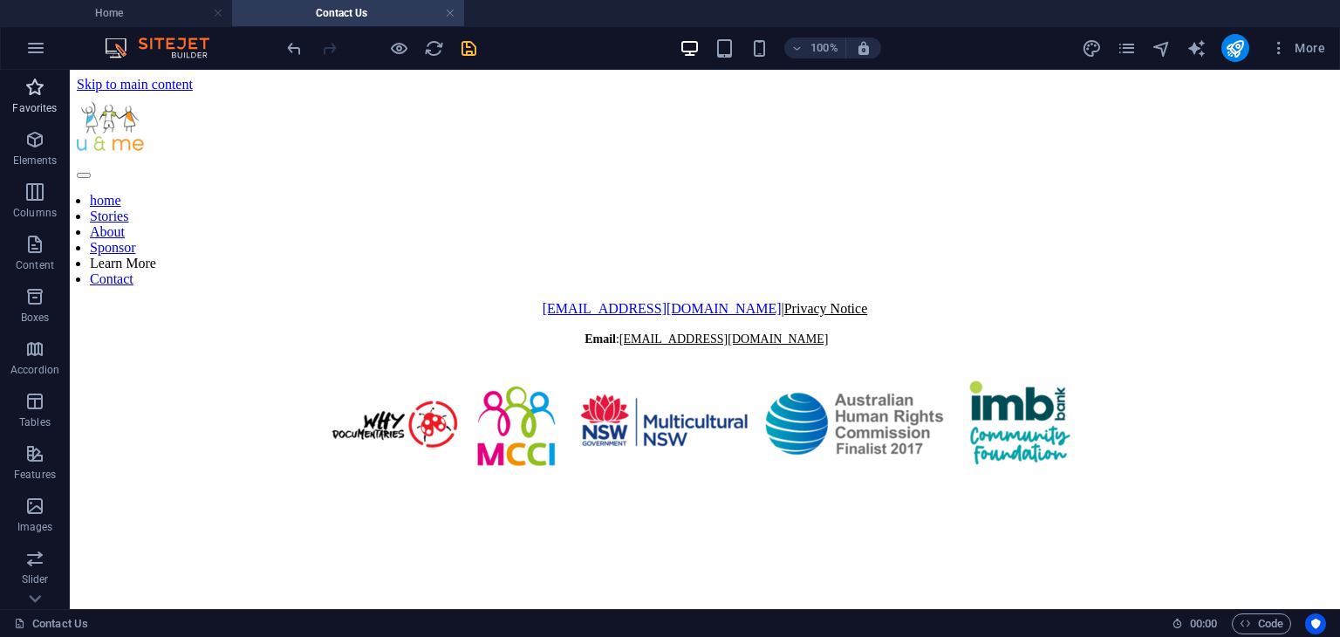
click at [36, 98] on icon "button" at bounding box center [34, 87] width 21 height 21
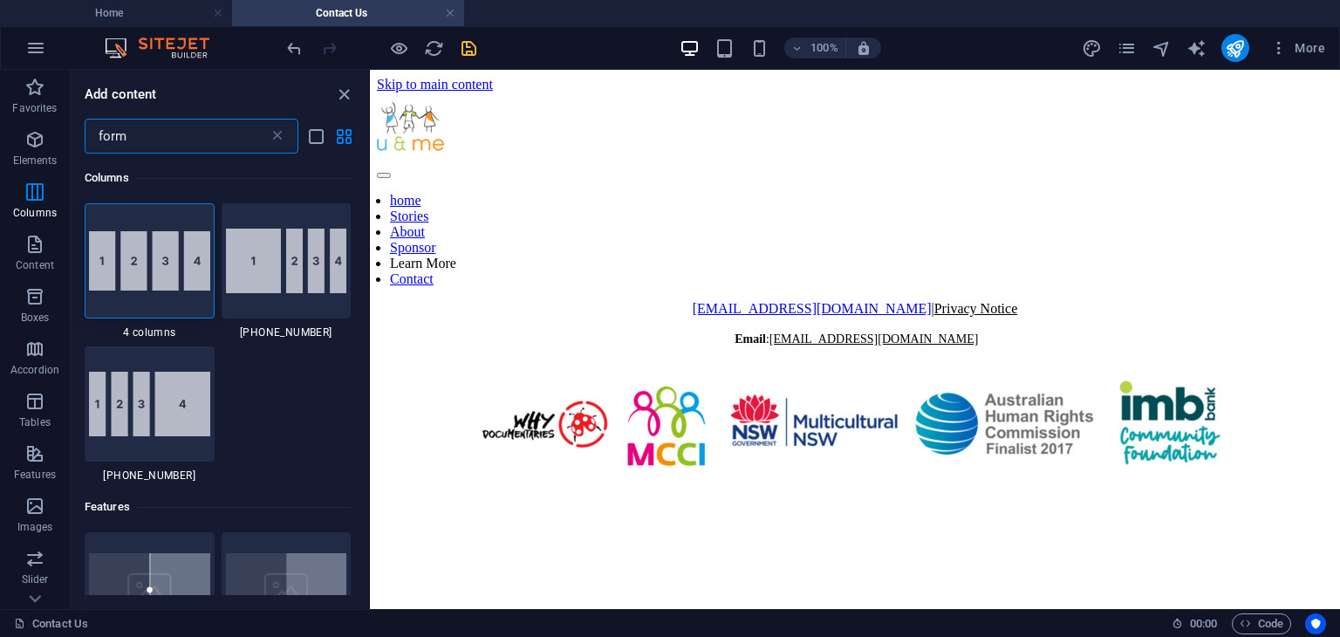
type input "form"
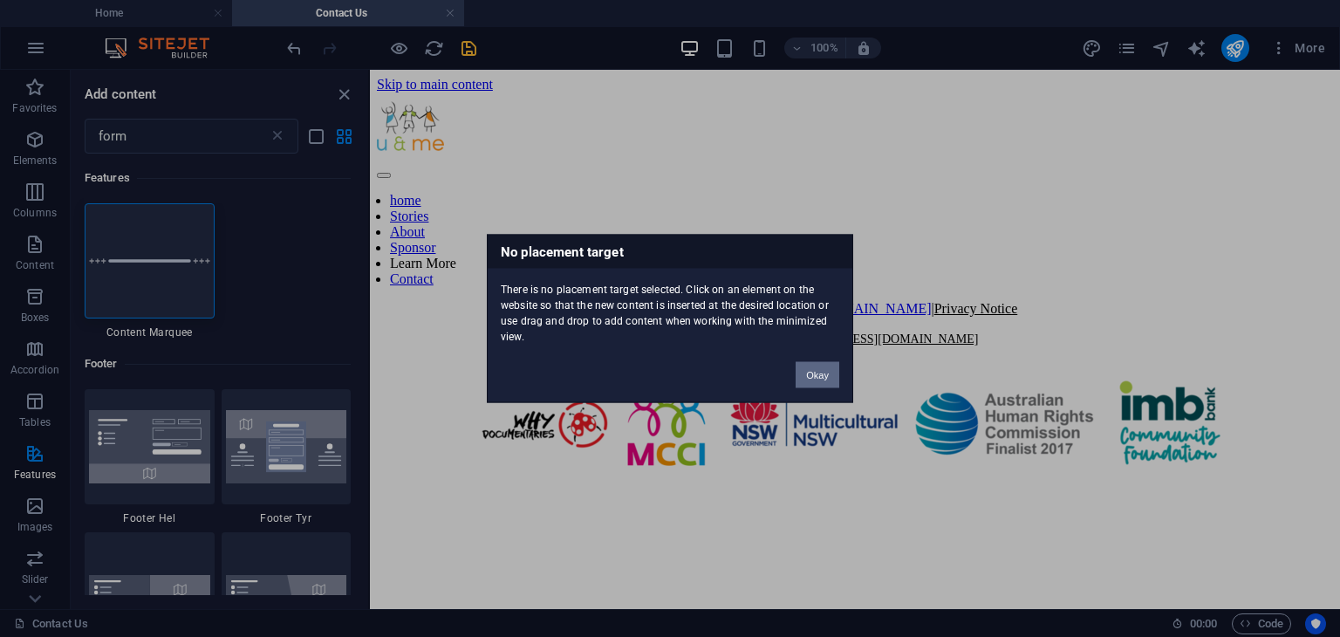
click at [824, 376] on button "Okay" at bounding box center [818, 375] width 44 height 26
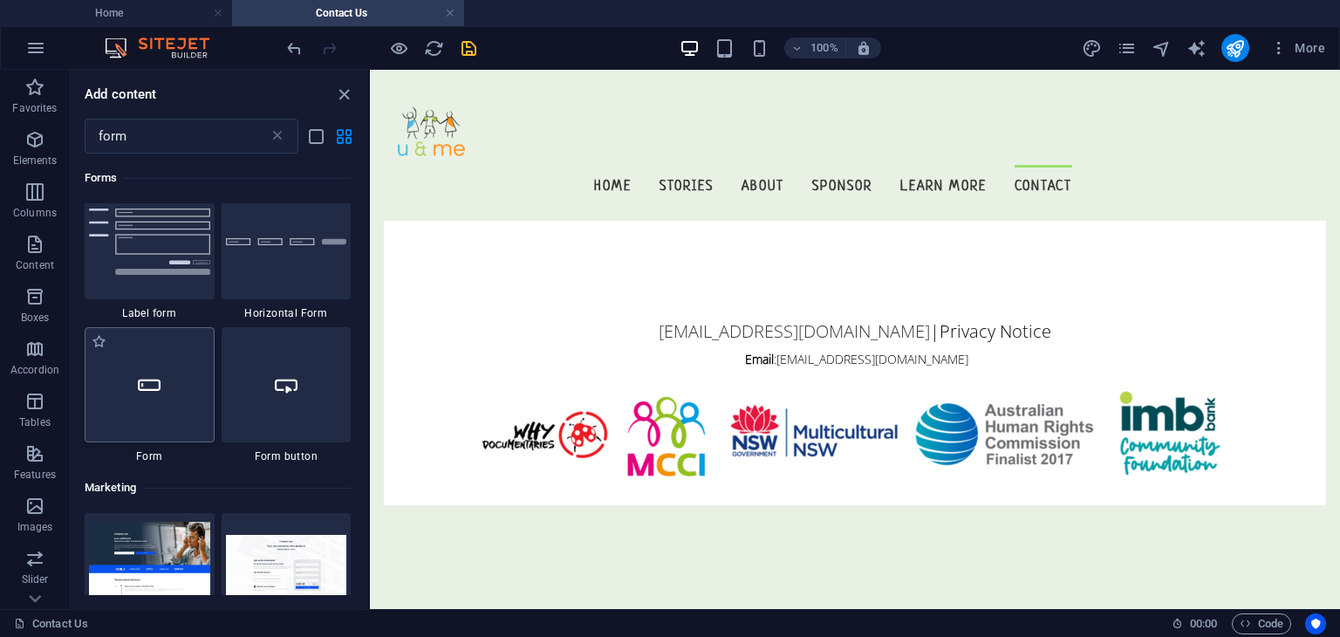
scroll to position [960, 0]
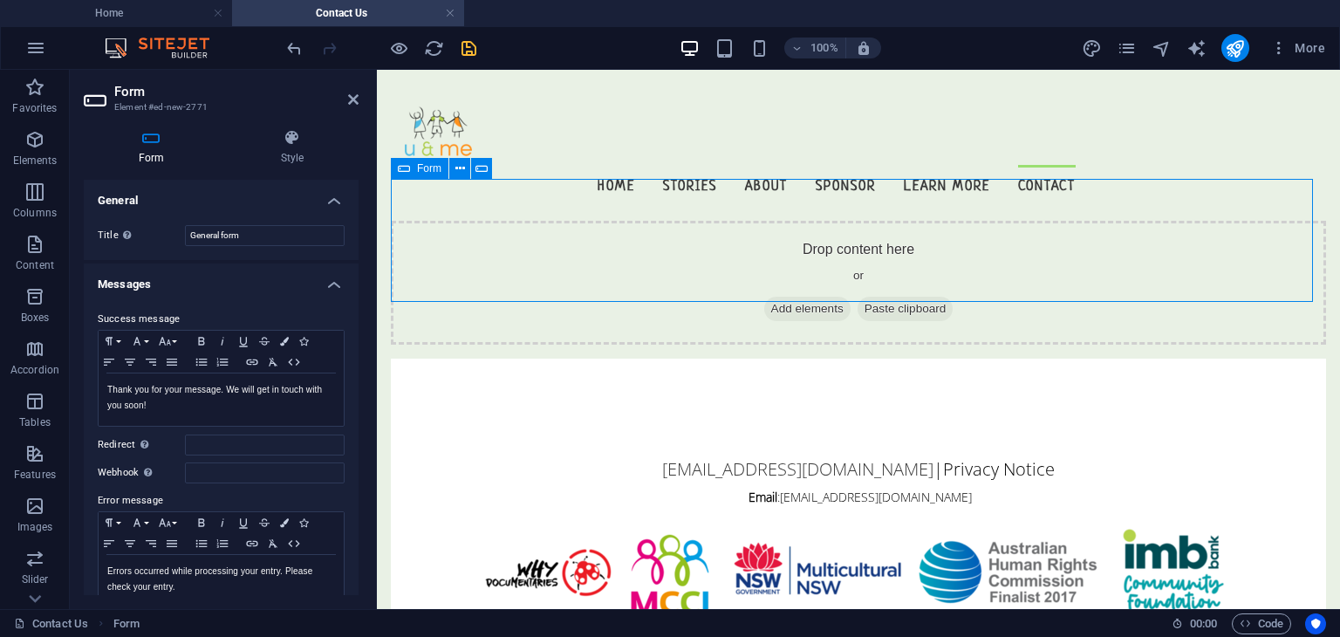
click at [796, 297] on span "Add elements" at bounding box center [807, 309] width 86 height 24
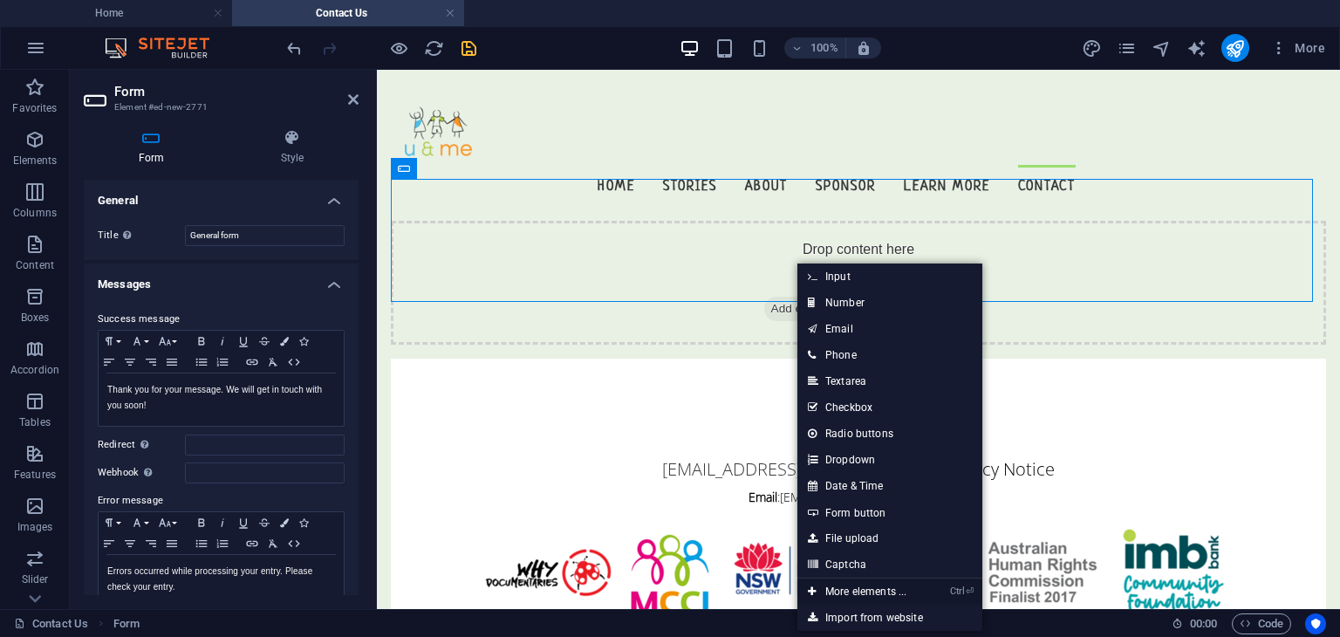
click at [853, 588] on link "Ctrl ⏎ More elements ..." at bounding box center [857, 591] width 120 height 26
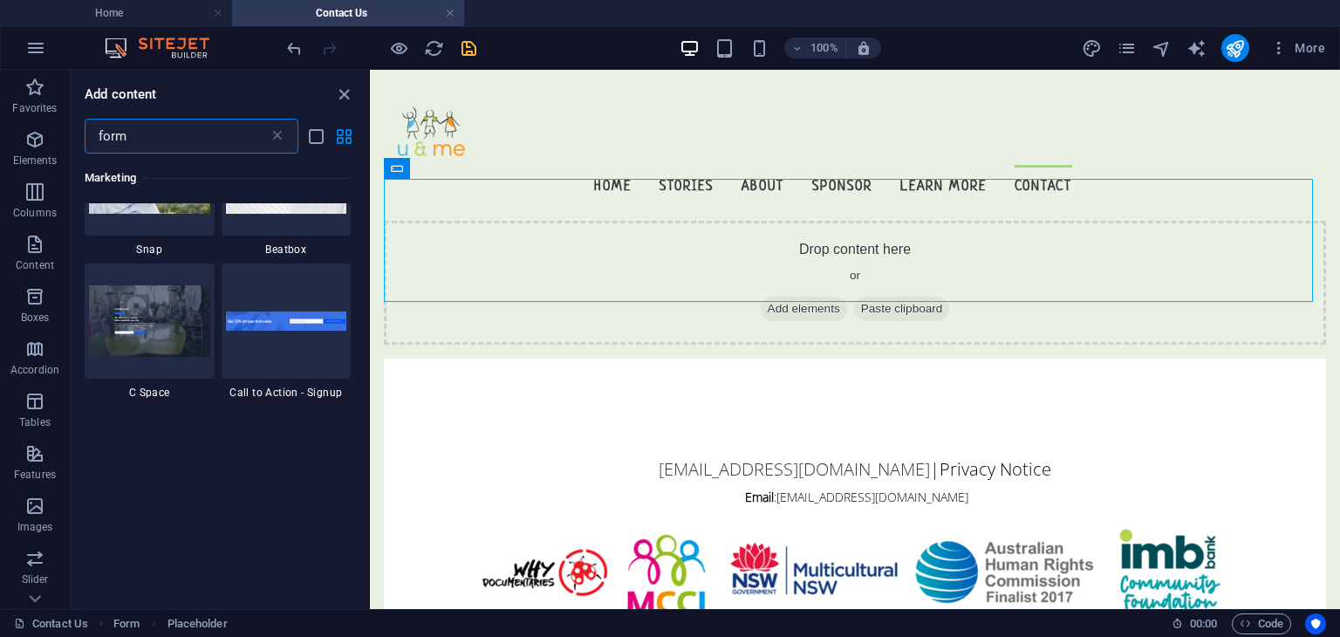
scroll to position [1925, 0]
click at [339, 93] on icon "close panel" at bounding box center [344, 95] width 20 height 20
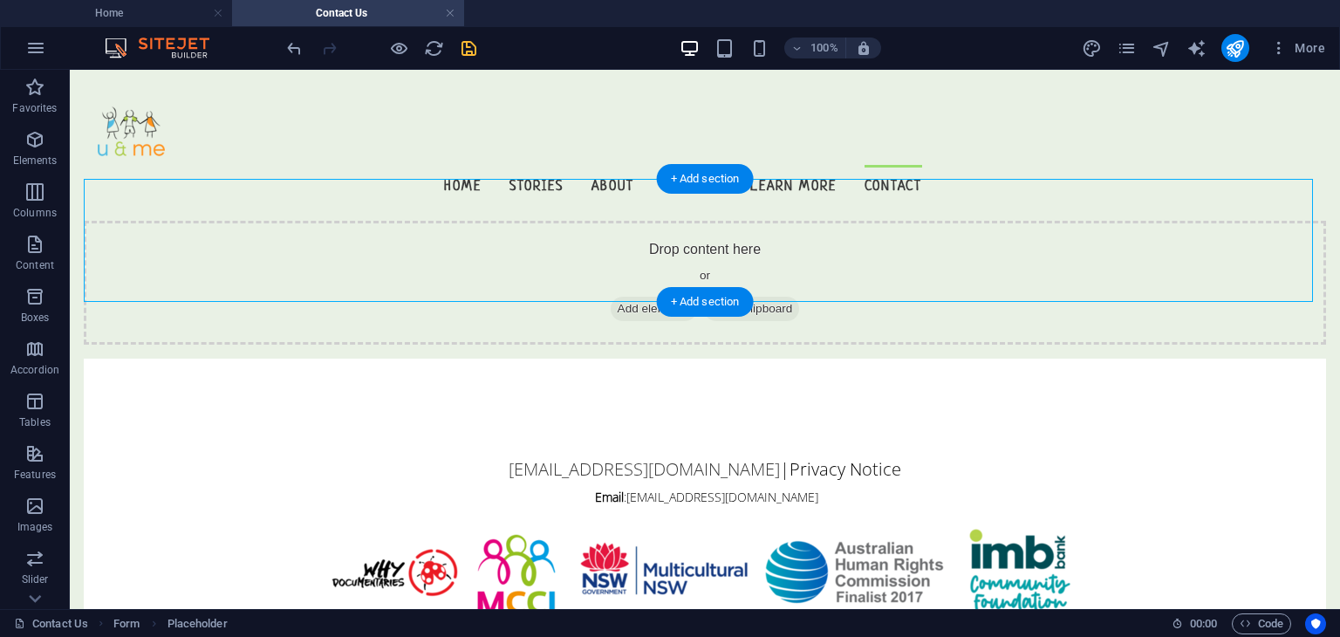
click at [646, 297] on span "Add elements" at bounding box center [654, 309] width 86 height 24
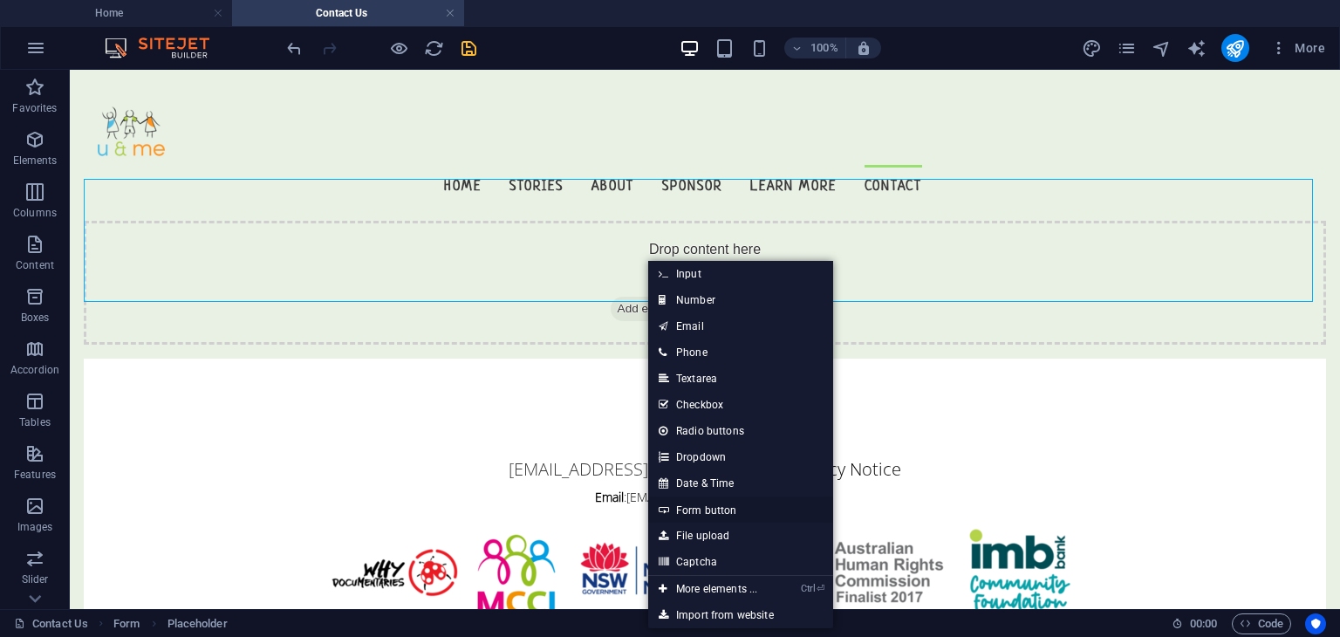
click at [706, 513] on link "Form button" at bounding box center [740, 509] width 185 height 26
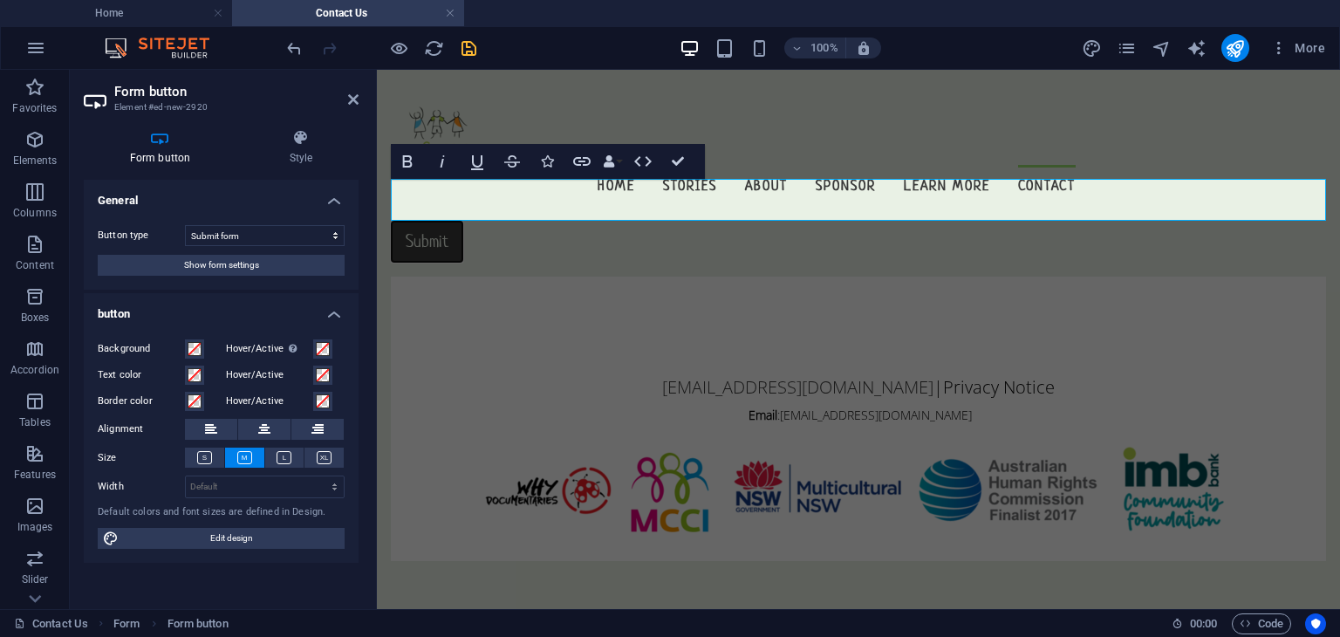
click at [623, 221] on div "Submit" at bounding box center [858, 242] width 935 height 42
click at [456, 277] on div "[EMAIL_ADDRESS][DOMAIN_NAME] | Privacy Notice Email : [EMAIL_ADDRESS][DOMAIN_NA…" at bounding box center [858, 419] width 935 height 284
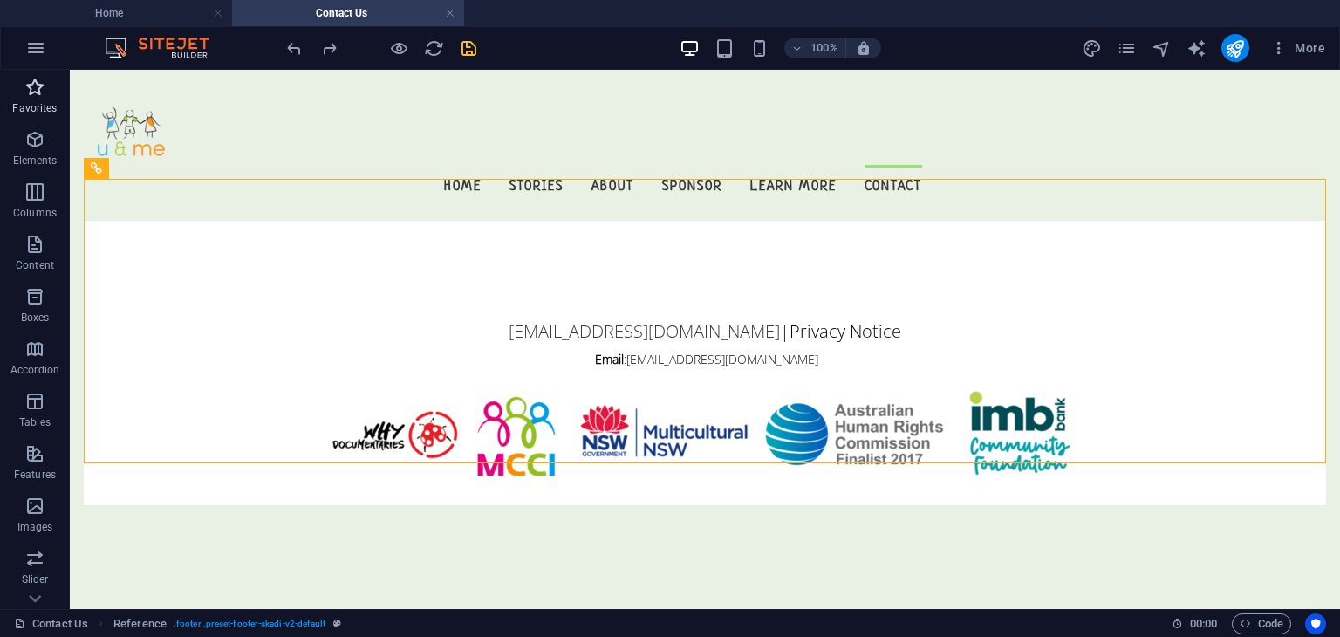
click at [44, 99] on span "Favorites" at bounding box center [35, 98] width 70 height 42
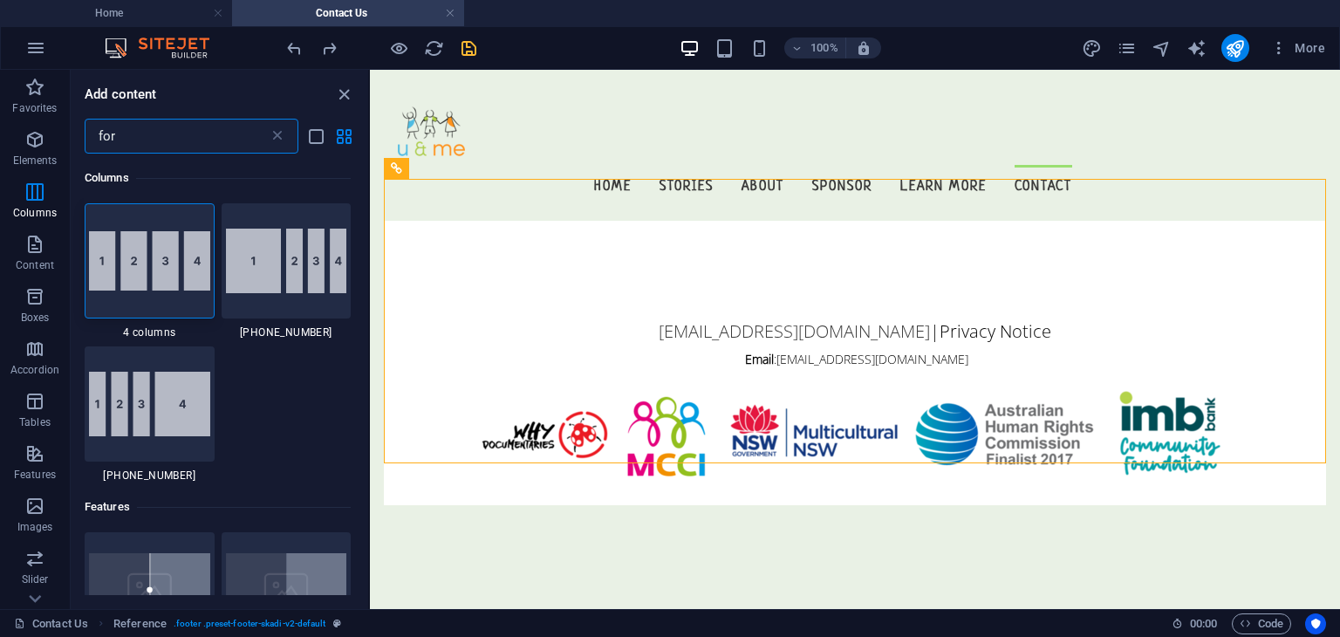
type input "form"
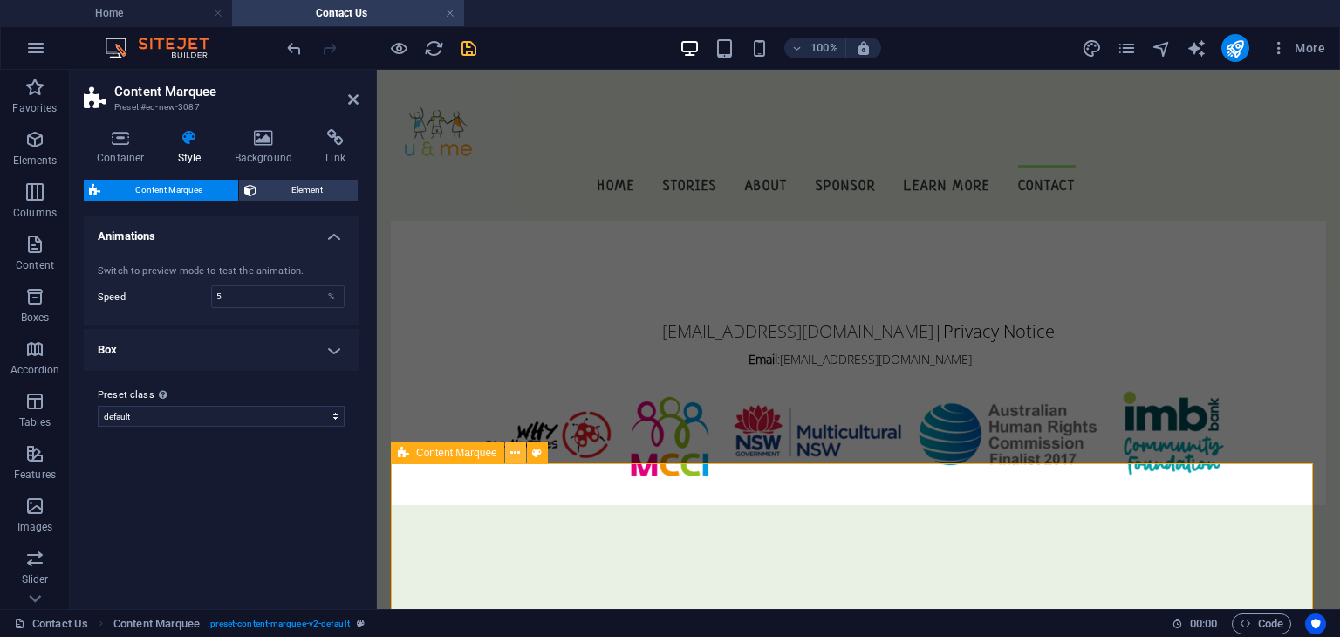
click at [511, 455] on icon at bounding box center [515, 453] width 10 height 18
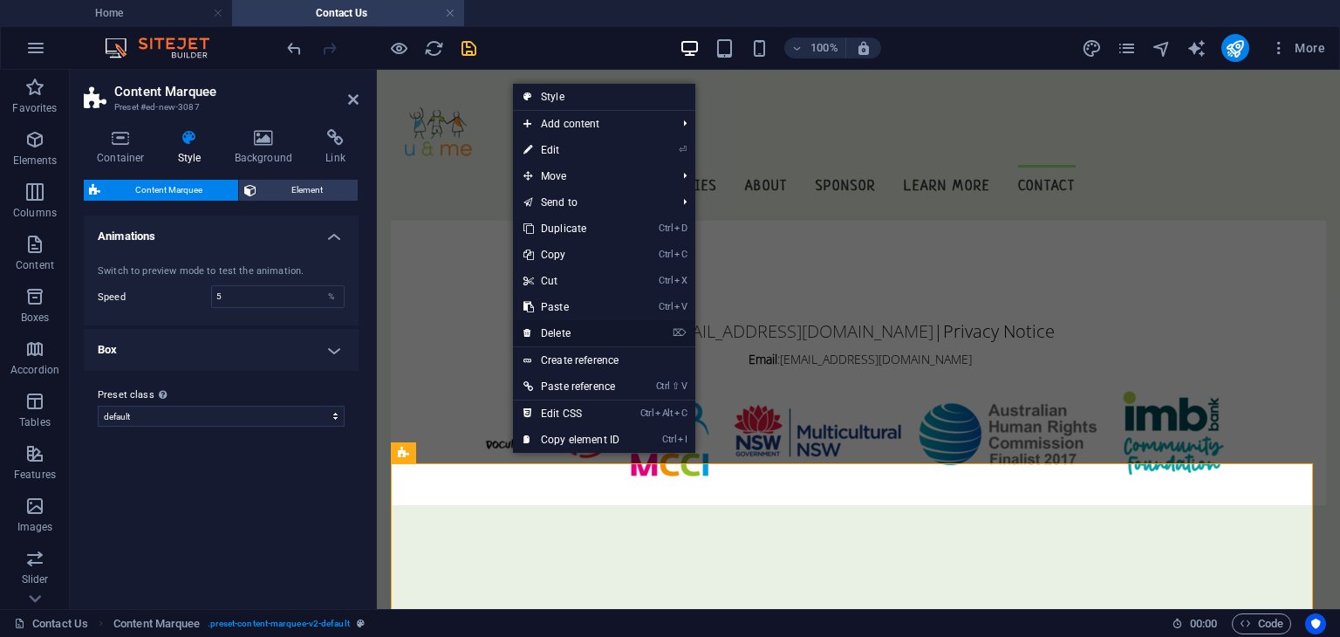
click at [567, 332] on link "⌦ Delete" at bounding box center [571, 333] width 117 height 26
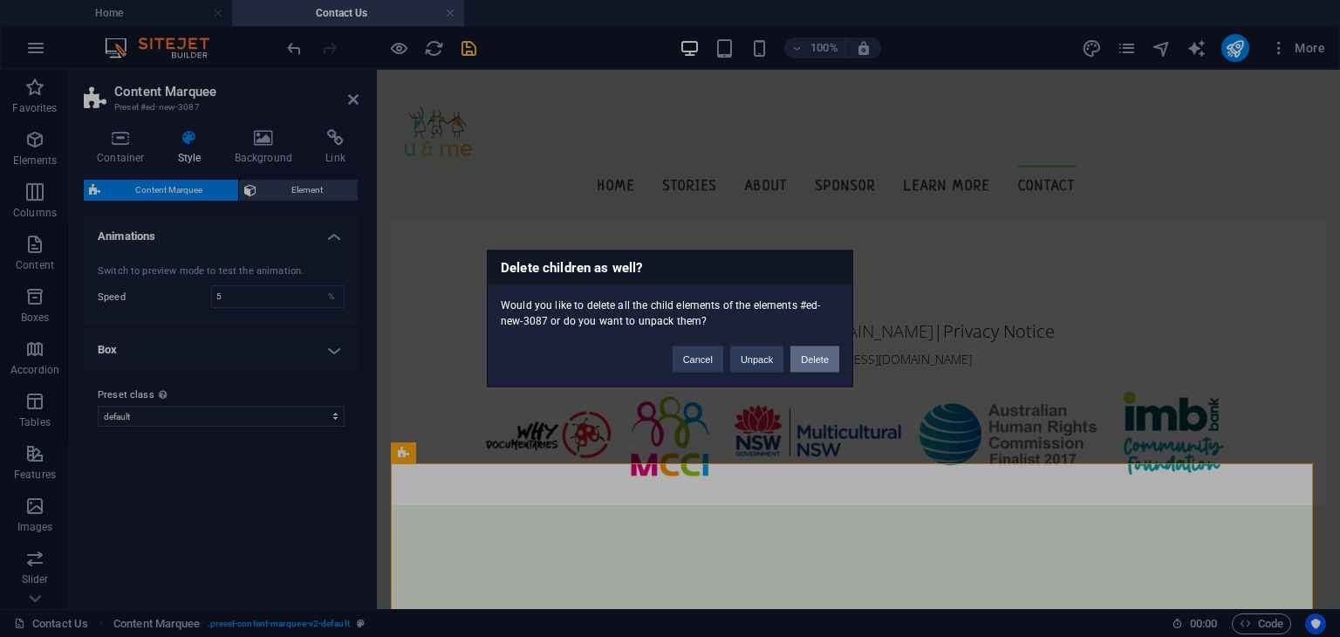
click at [825, 360] on button "Delete" at bounding box center [814, 359] width 49 height 26
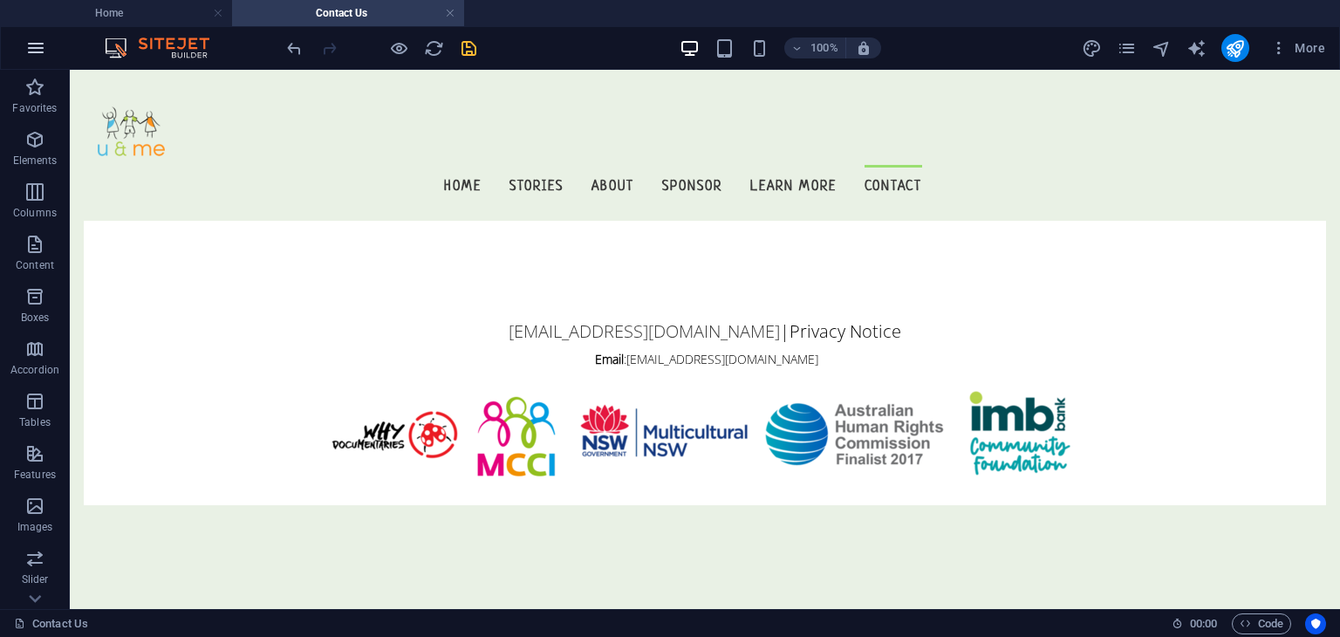
click at [30, 67] on button "button" at bounding box center [36, 48] width 42 height 42
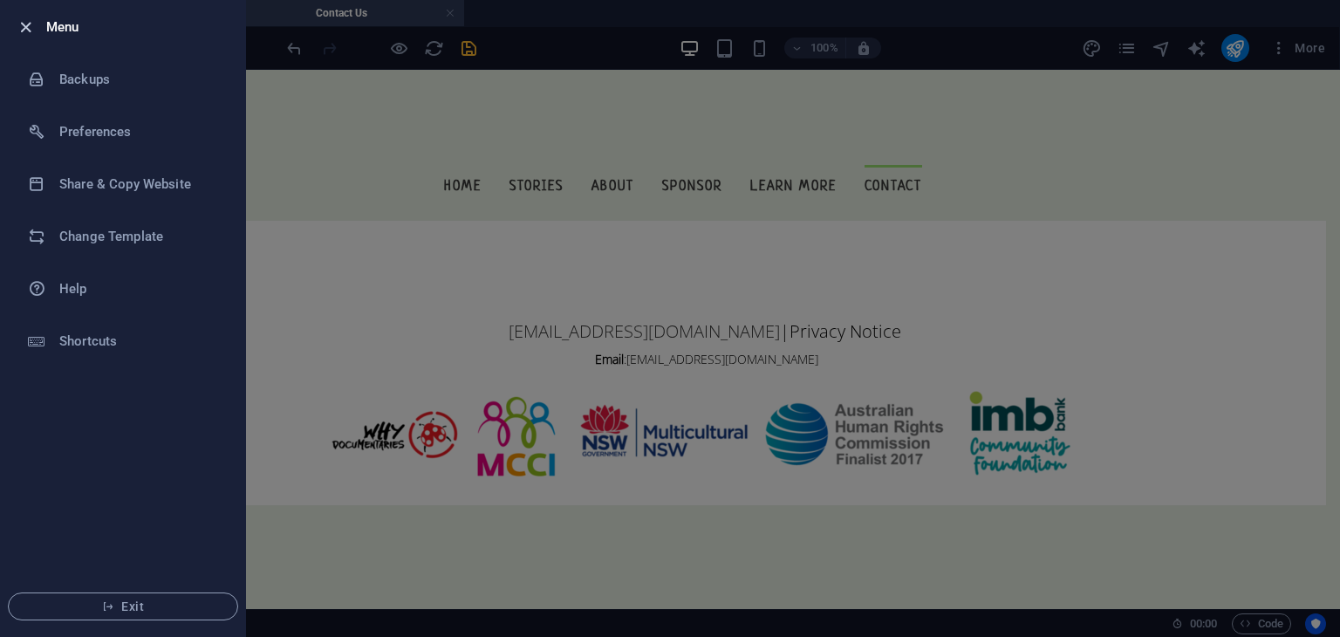
click at [21, 23] on icon "button" at bounding box center [26, 27] width 20 height 20
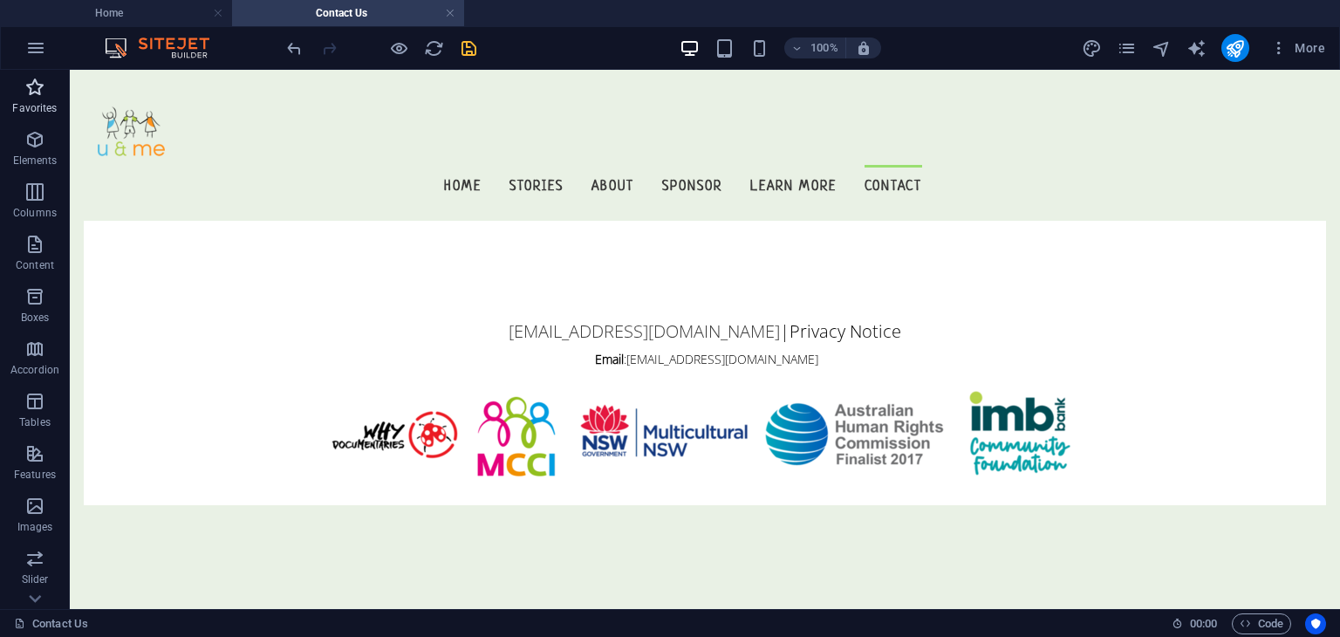
click at [34, 96] on icon "button" at bounding box center [34, 87] width 21 height 21
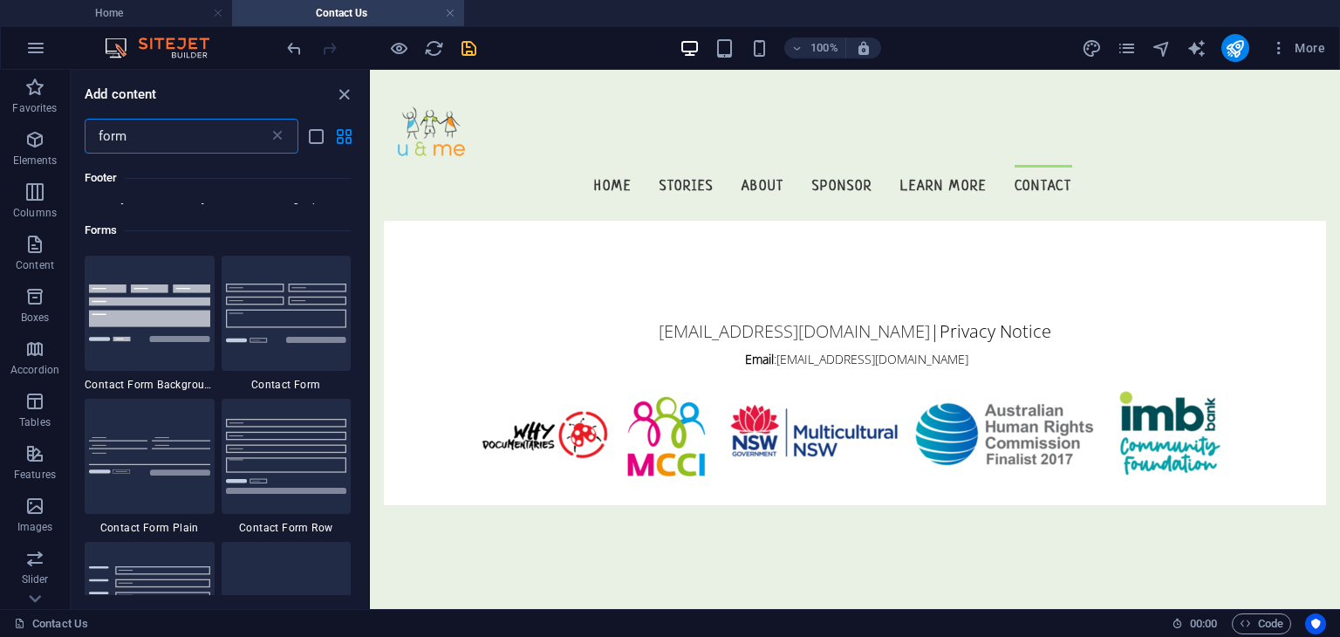
scroll to position [606, 0]
type input "form"
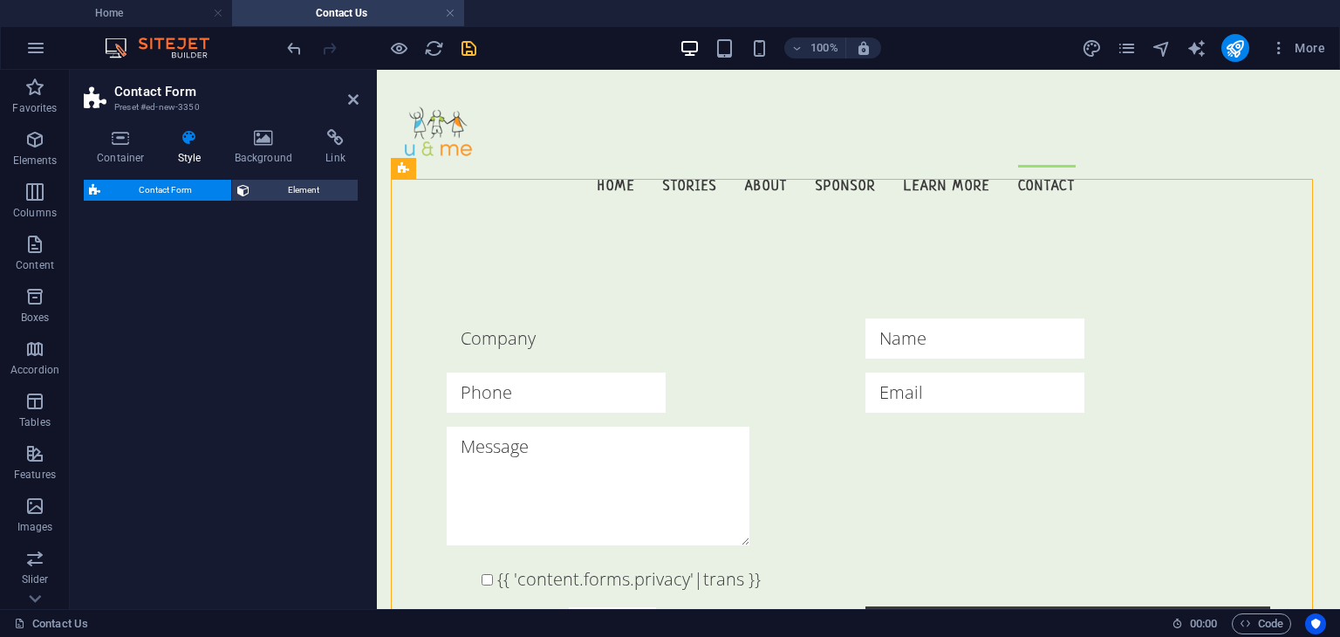
select select "rem"
select select "preset-contact-form-v3-background"
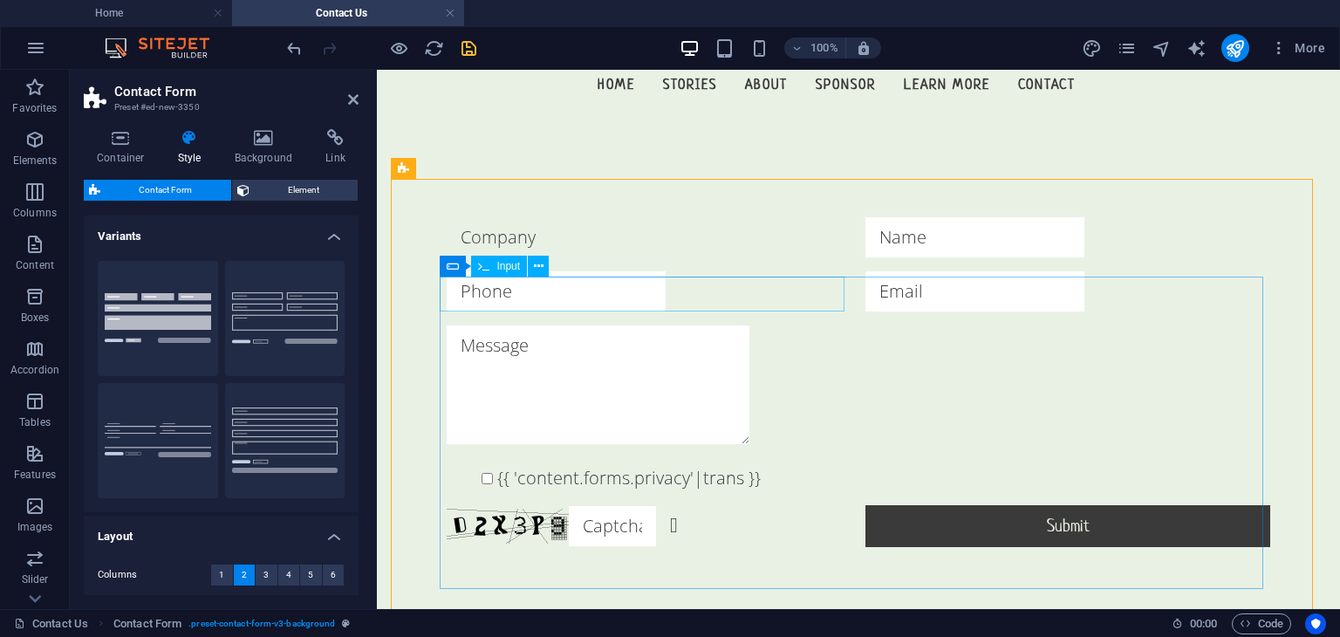
scroll to position [108, 0]
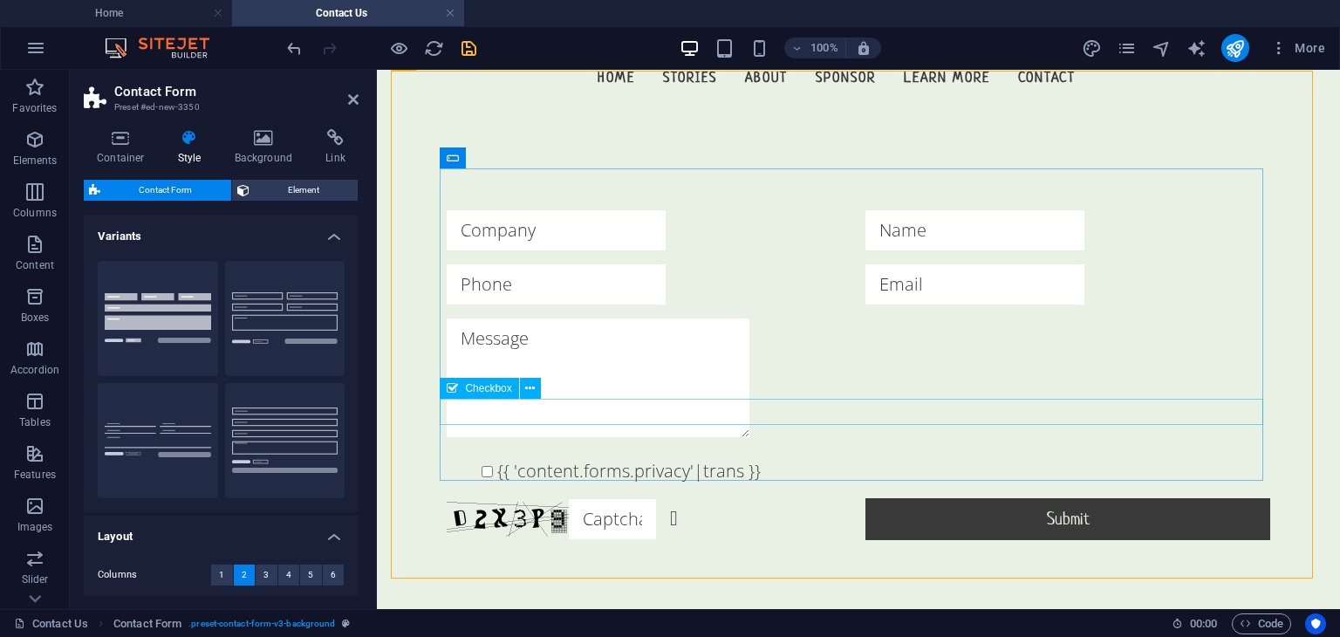
click at [578, 458] on div "{{ 'content.forms.privacy'|trans }}" at bounding box center [859, 471] width 824 height 26
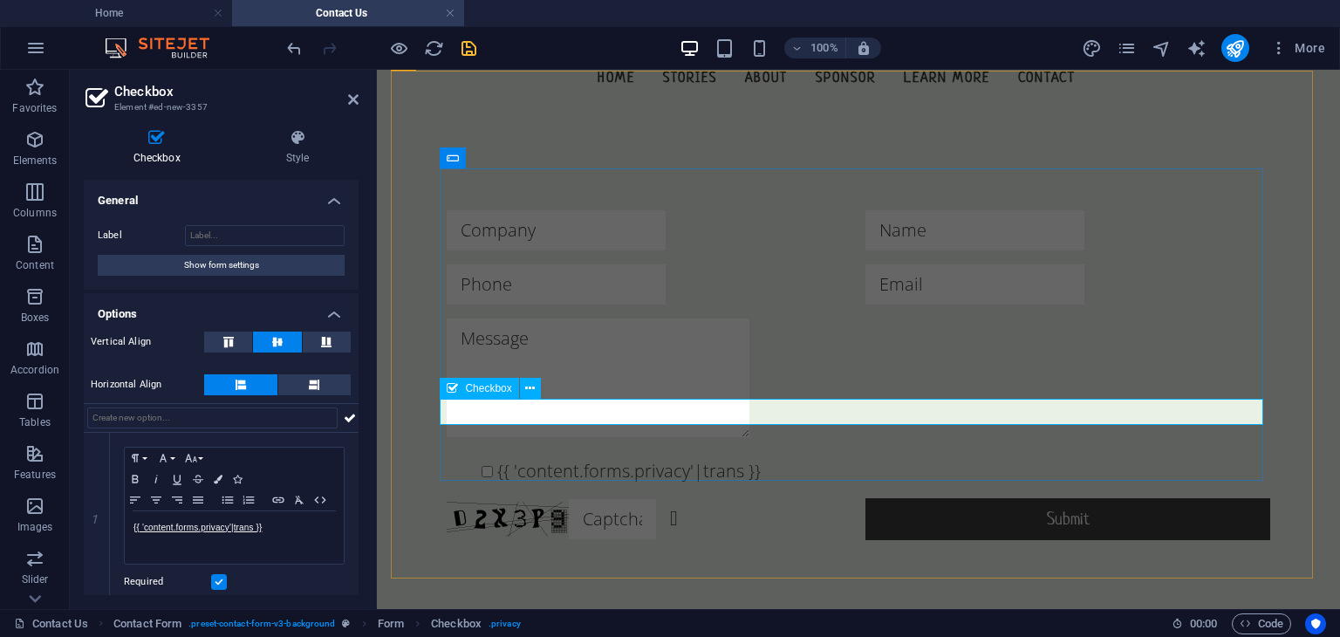
click at [568, 458] on div "{{ 'content.forms.privacy'|trans }}" at bounding box center [859, 471] width 824 height 26
drag, startPoint x: 289, startPoint y: 518, endPoint x: 0, endPoint y: 488, distance: 290.4
click at [0, 488] on section "Favorites Elements Columns Content Boxes Accordion Tables Features Images Slide…" at bounding box center [670, 339] width 1340 height 539
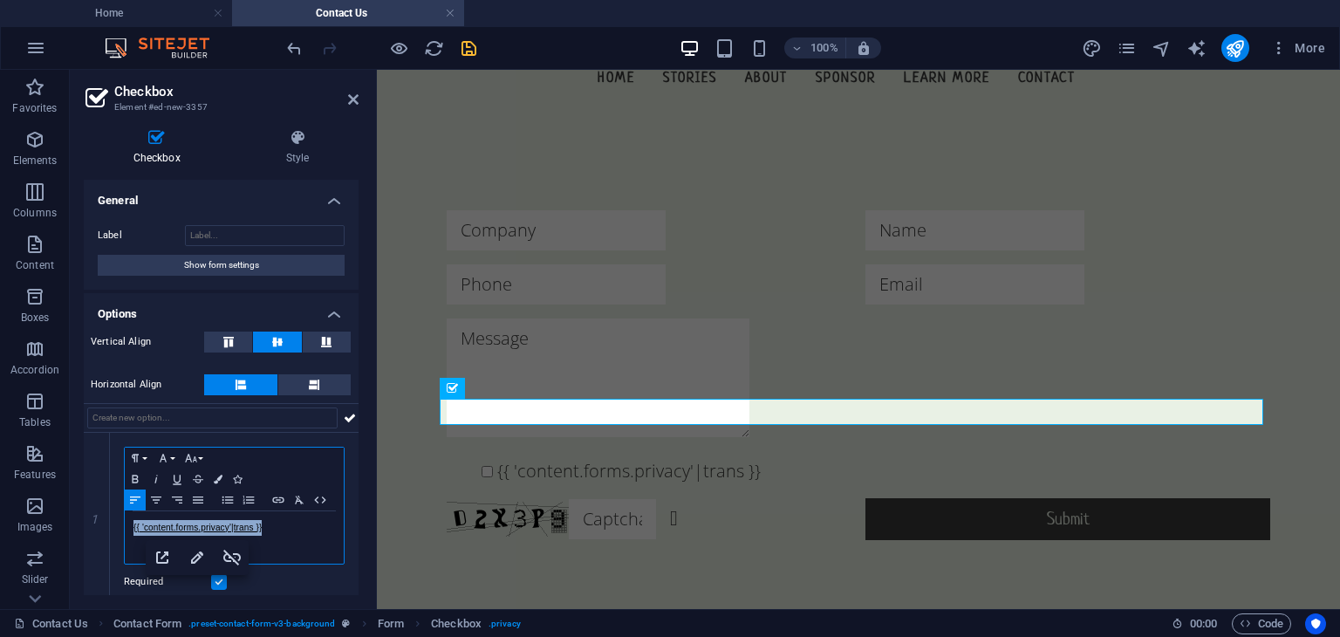
scroll to position [10, 0]
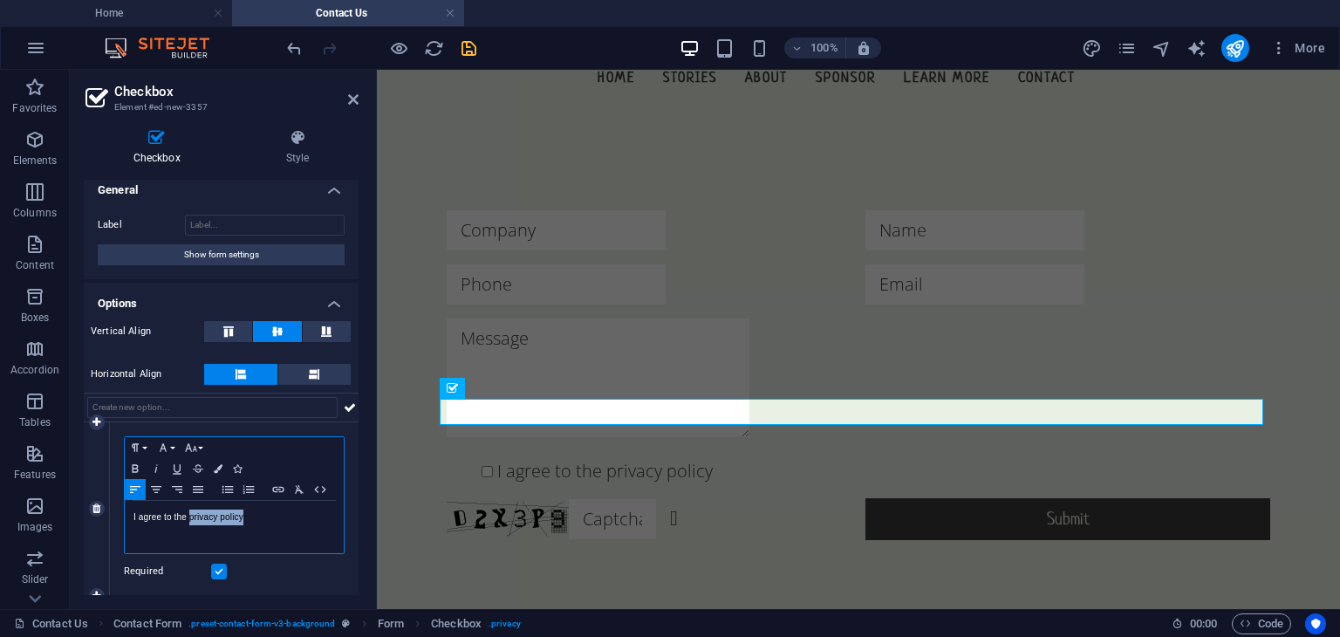
drag, startPoint x: 188, startPoint y: 517, endPoint x: 261, endPoint y: 516, distance: 73.3
click at [261, 516] on p "I agree to the privacy policy" at bounding box center [234, 517] width 202 height 16
click at [279, 493] on icon "button" at bounding box center [278, 489] width 21 height 14
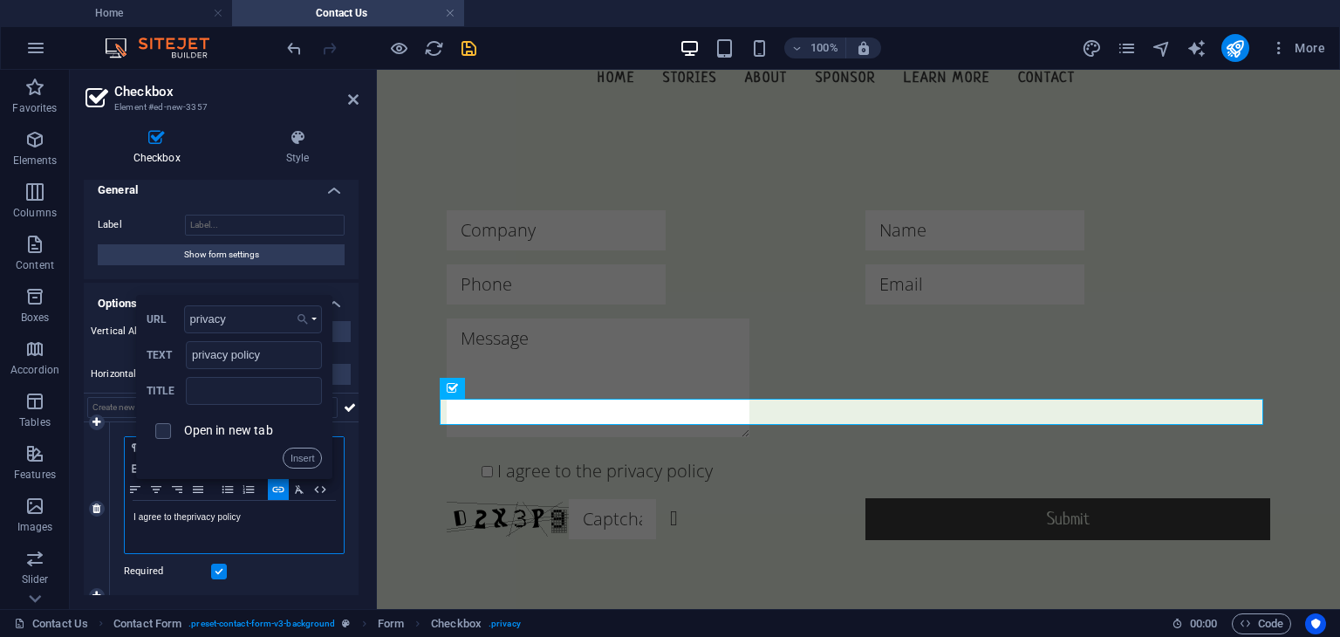
click at [299, 326] on button "Choose Link" at bounding box center [306, 319] width 31 height 28
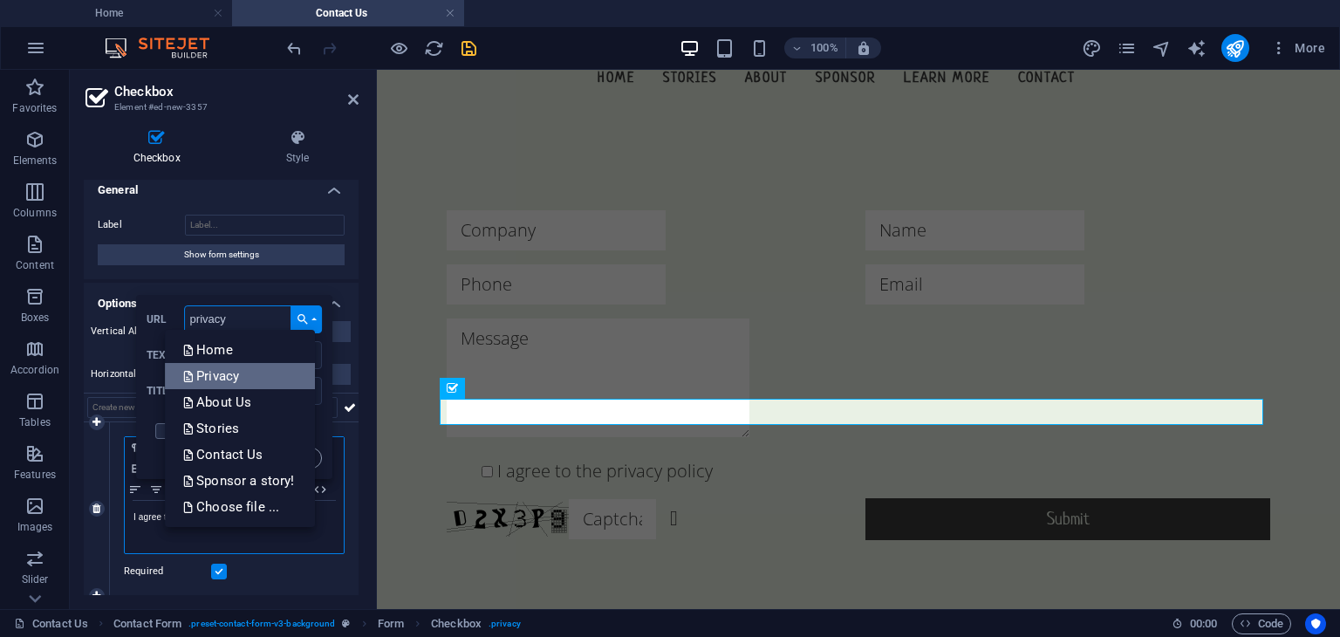
click at [244, 371] on link "Privacy" at bounding box center [240, 376] width 150 height 26
type input "/privacy"
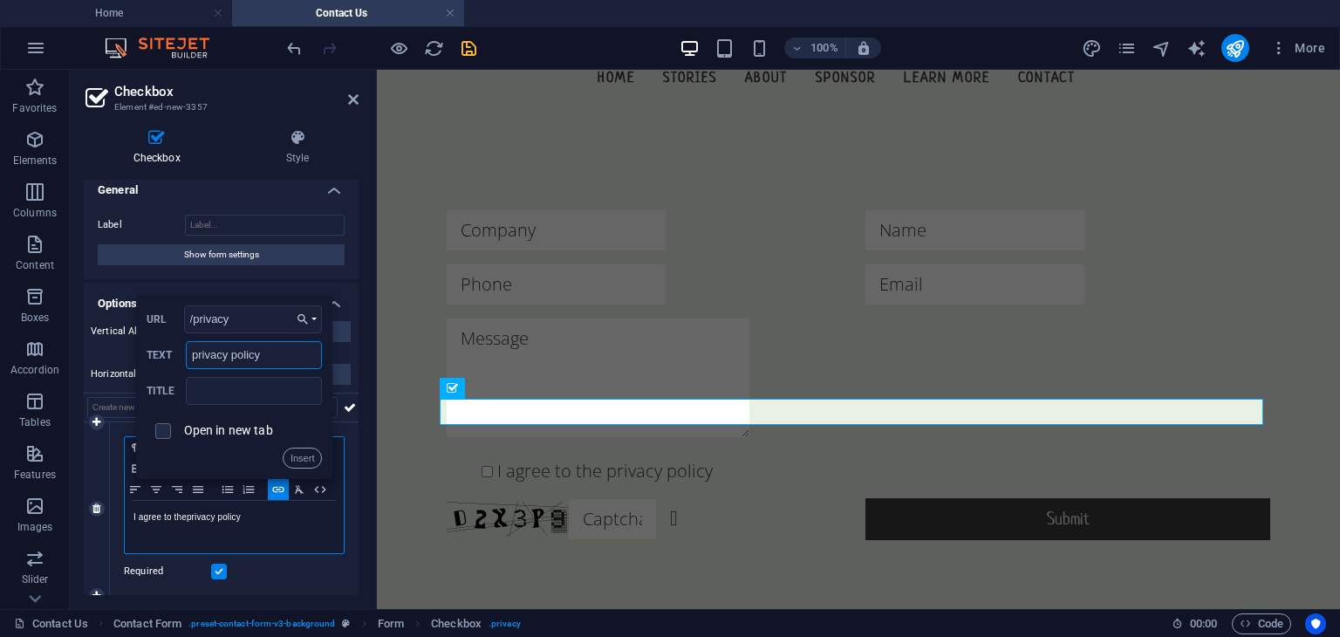
click at [244, 357] on input "privacy policy" at bounding box center [254, 355] width 136 height 28
click at [243, 423] on label "Open in new tab" at bounding box center [228, 430] width 89 height 14
checkbox input "true"
click at [301, 456] on button "Insert" at bounding box center [303, 458] width 40 height 21
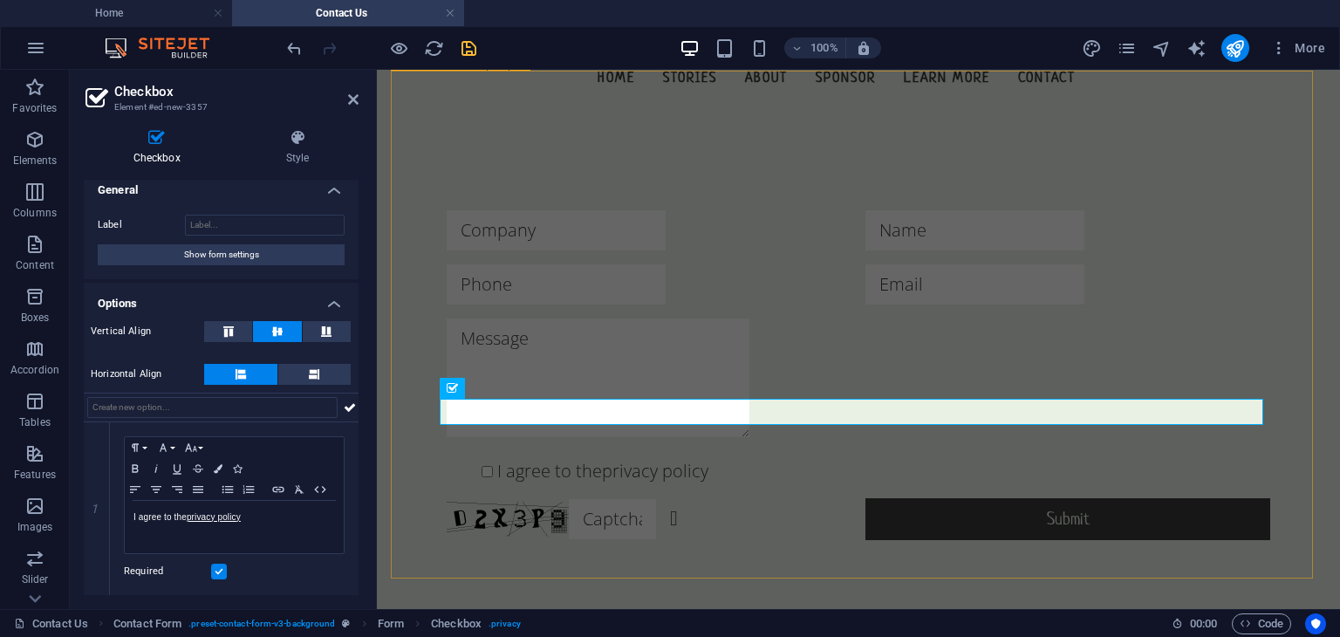
click at [448, 547] on div "I agree to the privacy policy Unreadable? Regenerate Submit" at bounding box center [858, 375] width 935 height 525
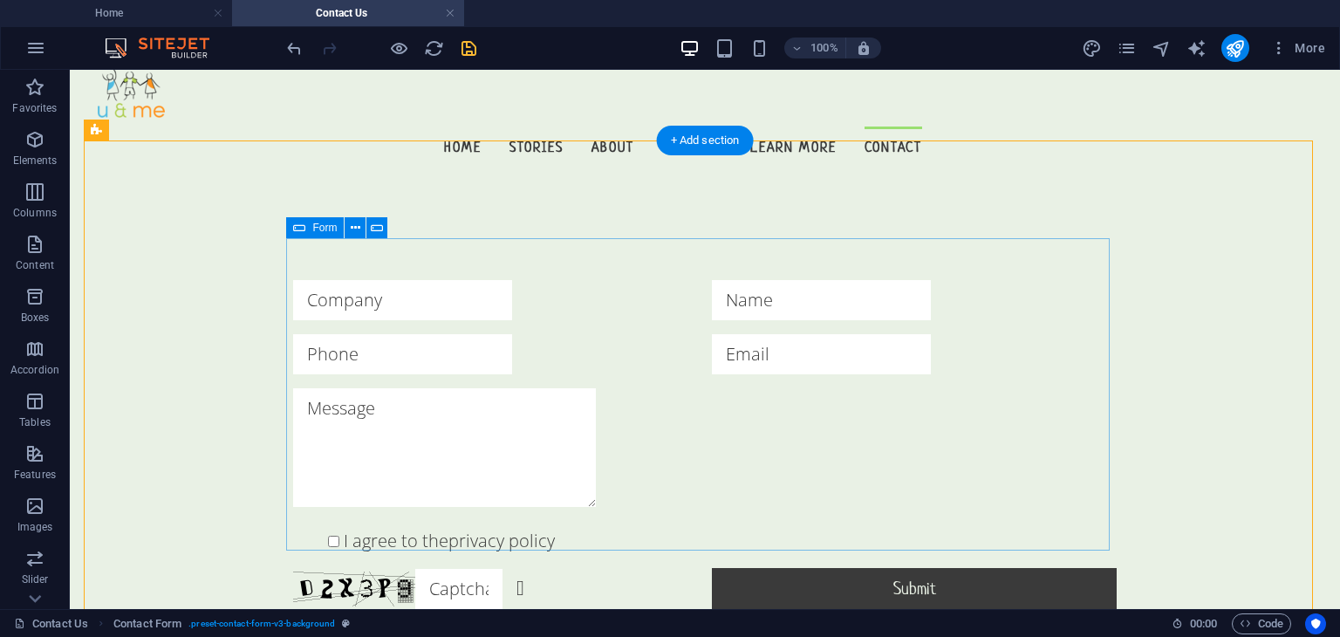
scroll to position [24, 0]
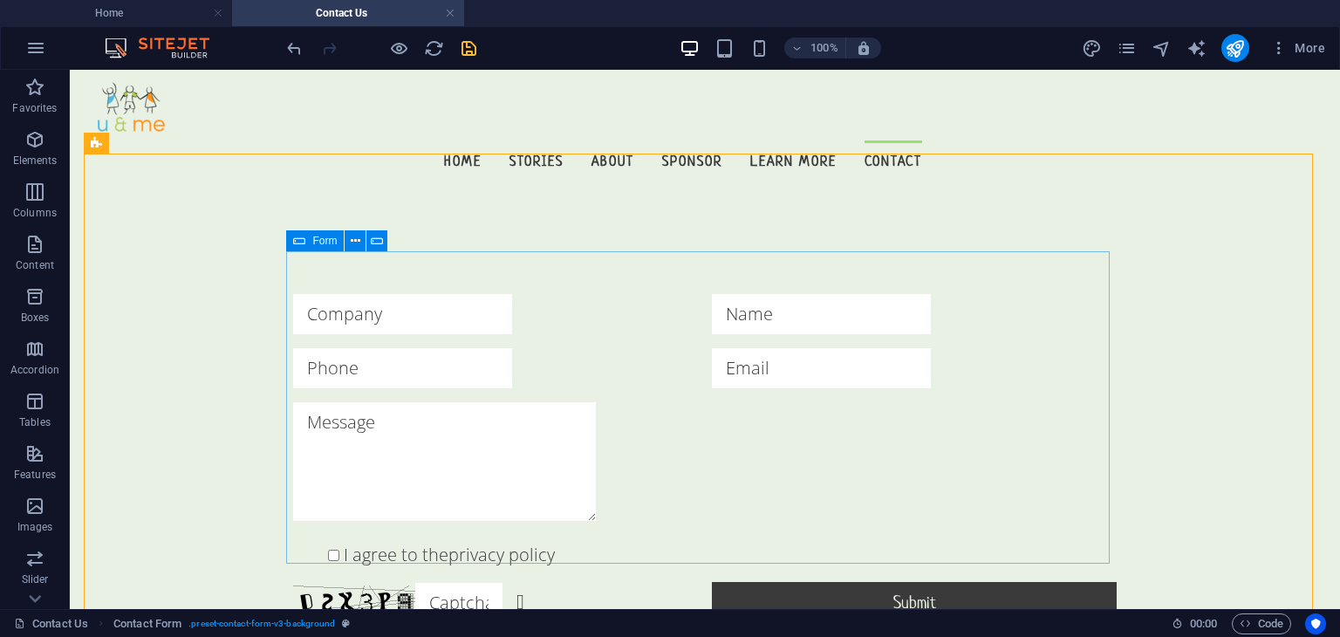
click at [297, 238] on icon at bounding box center [299, 240] width 12 height 21
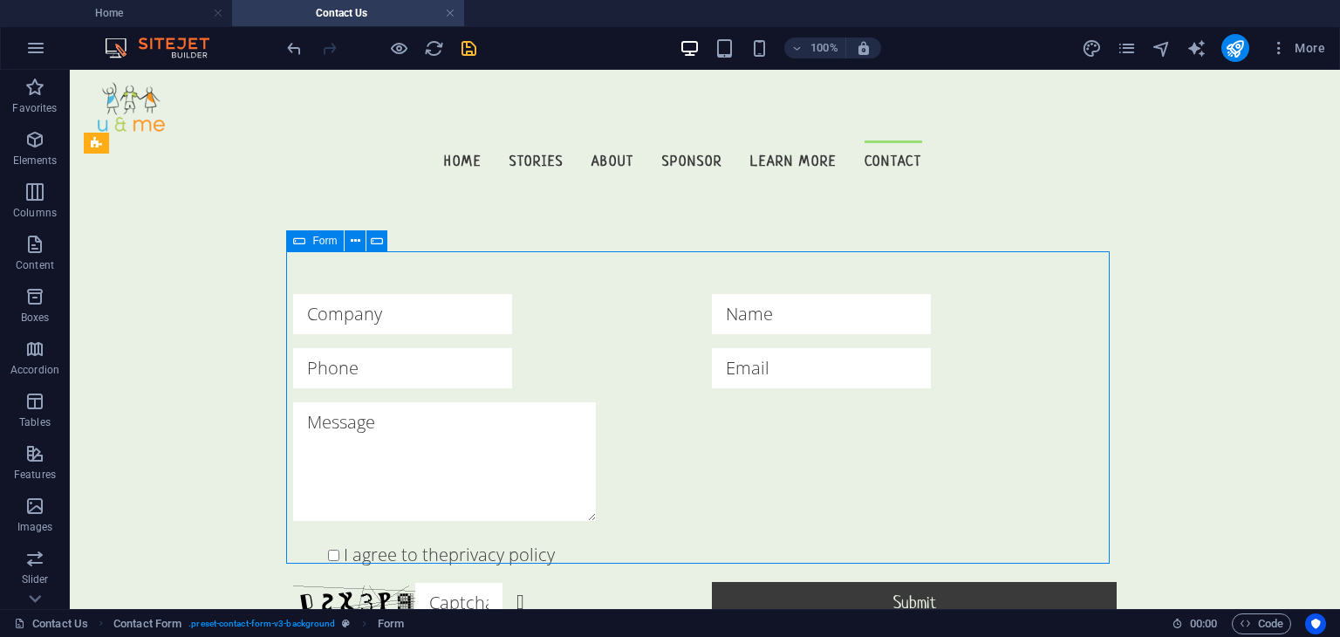
click at [297, 238] on icon at bounding box center [299, 240] width 12 height 21
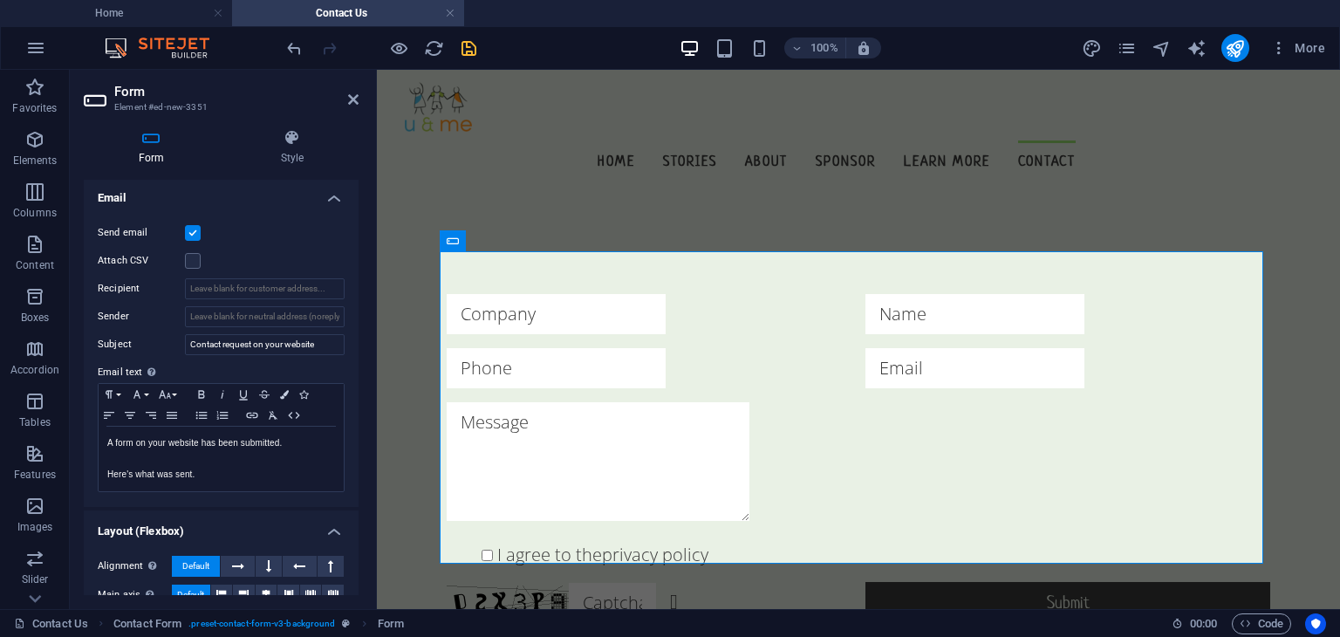
scroll to position [452, 0]
click at [222, 284] on input "Recipient" at bounding box center [265, 286] width 160 height 21
type input "v"
click at [253, 284] on input "v" at bounding box center [265, 286] width 160 height 21
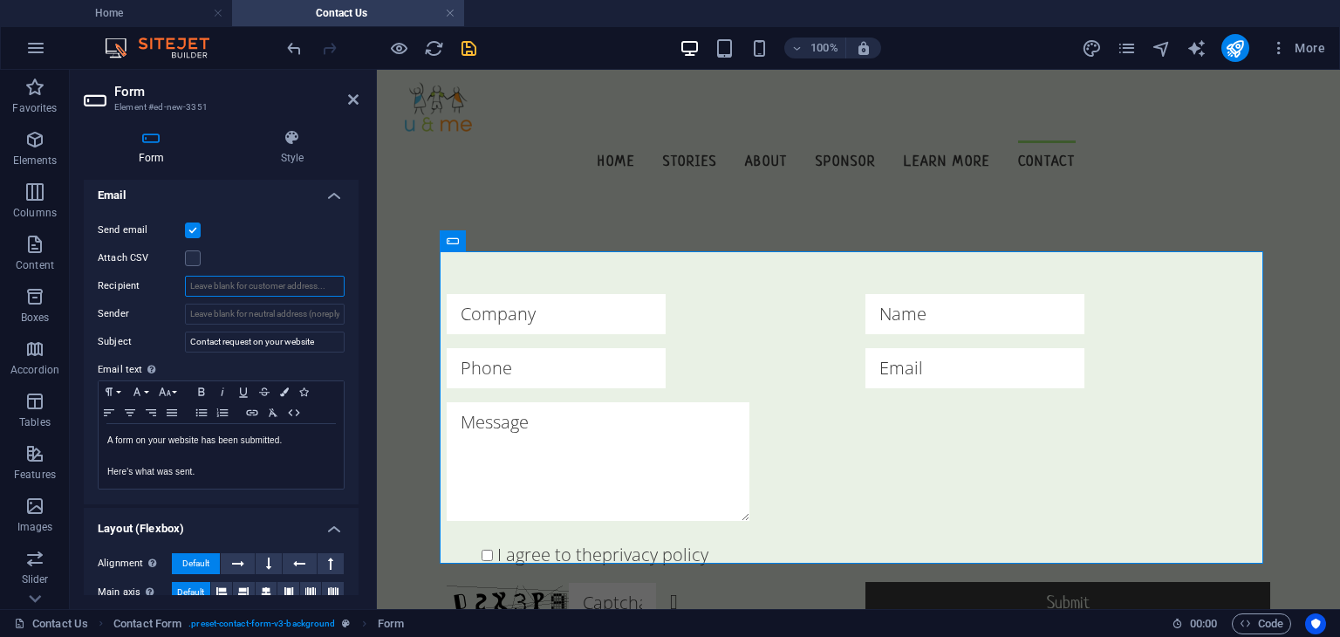
paste input "[PERSON_NAME][EMAIL_ADDRESS][DOMAIN_NAME] , [EMAIL_ADDRESS][DOMAIN_NAME]"
type input "[PERSON_NAME][EMAIL_ADDRESS][DOMAIN_NAME] , [EMAIL_ADDRESS][DOMAIN_NAME]"
click at [473, 42] on icon "save" at bounding box center [469, 48] width 20 height 20
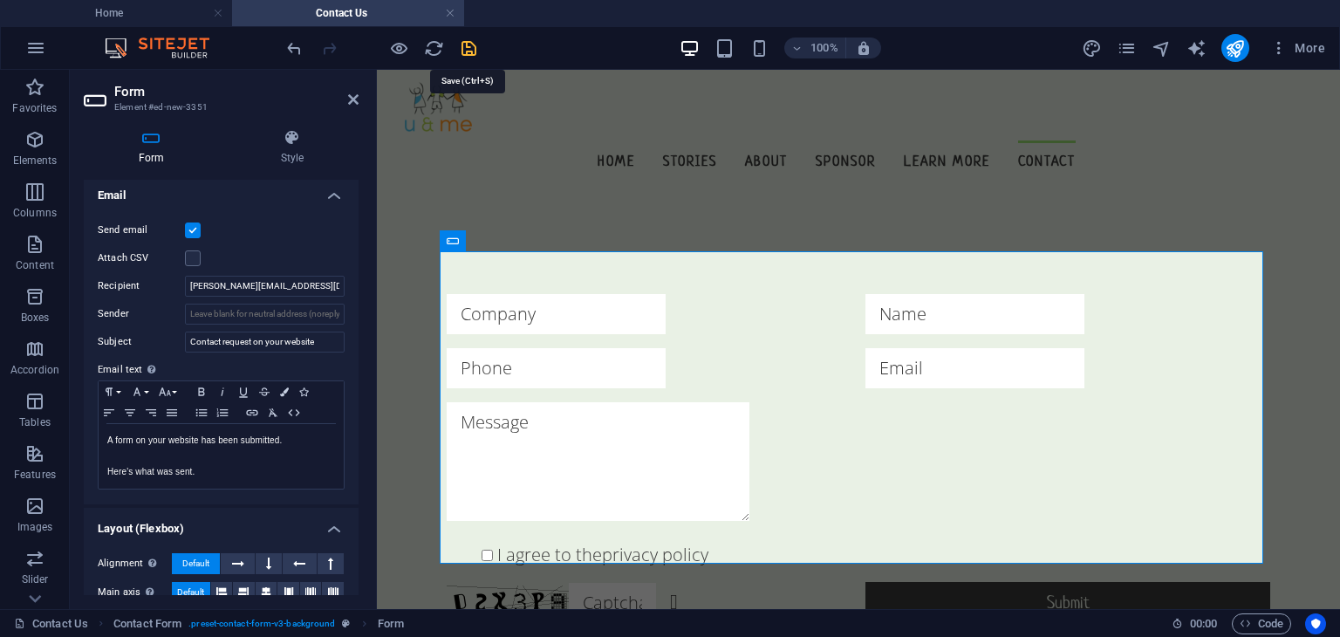
checkbox input "false"
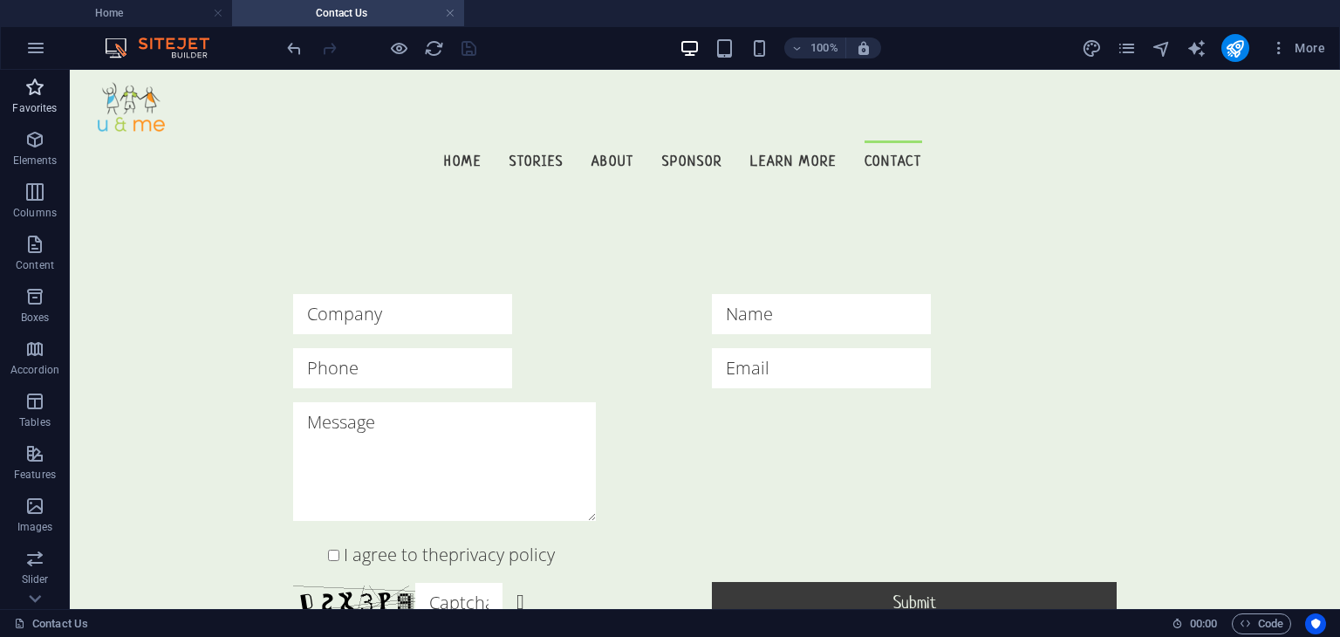
click at [21, 95] on span "Favorites" at bounding box center [35, 98] width 70 height 42
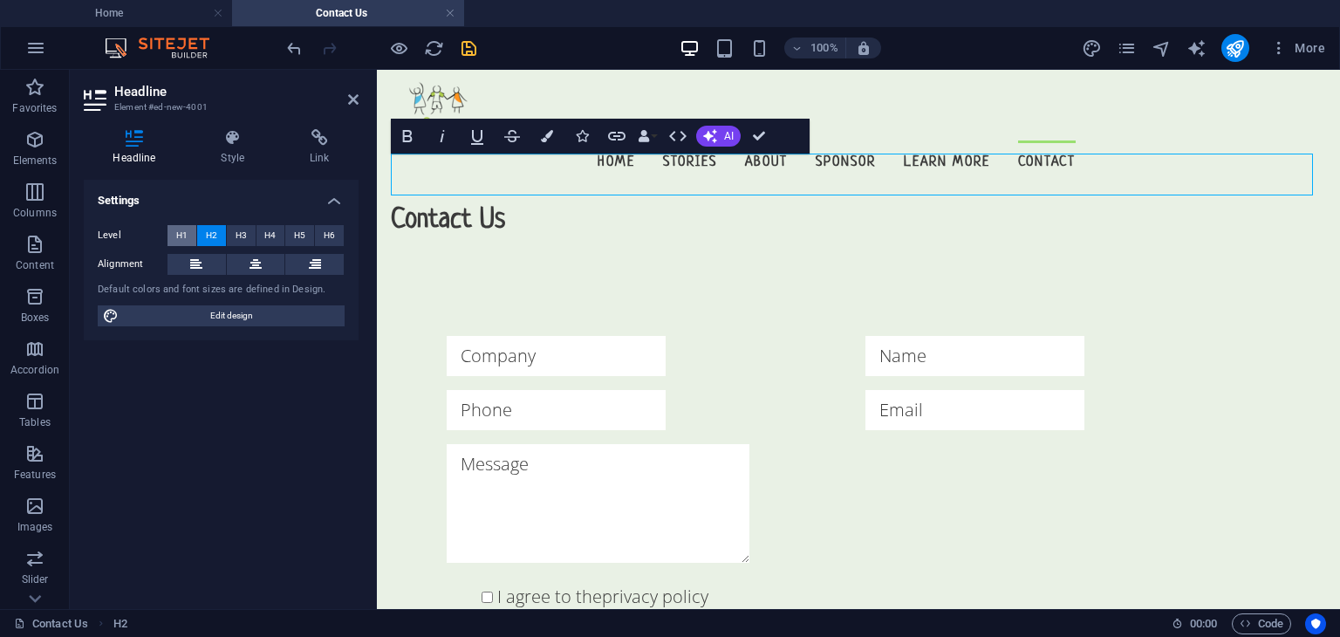
click at [186, 239] on span "H1" at bounding box center [181, 235] width 11 height 21
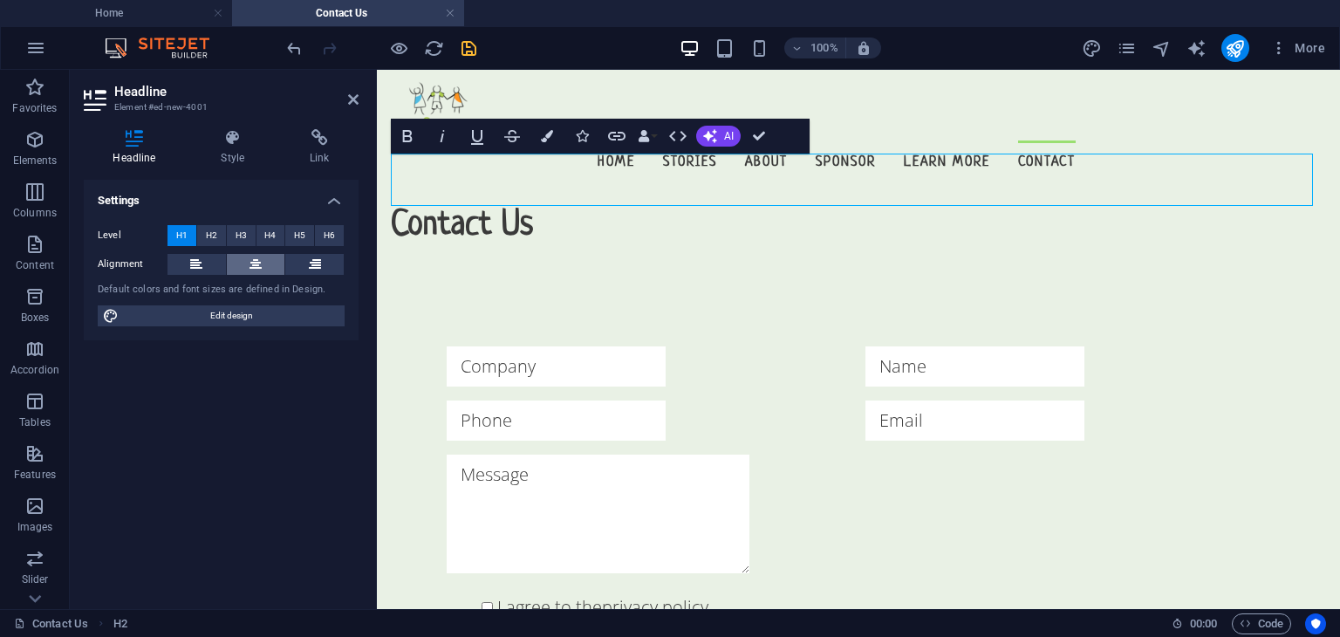
click at [260, 260] on icon at bounding box center [256, 264] width 12 height 21
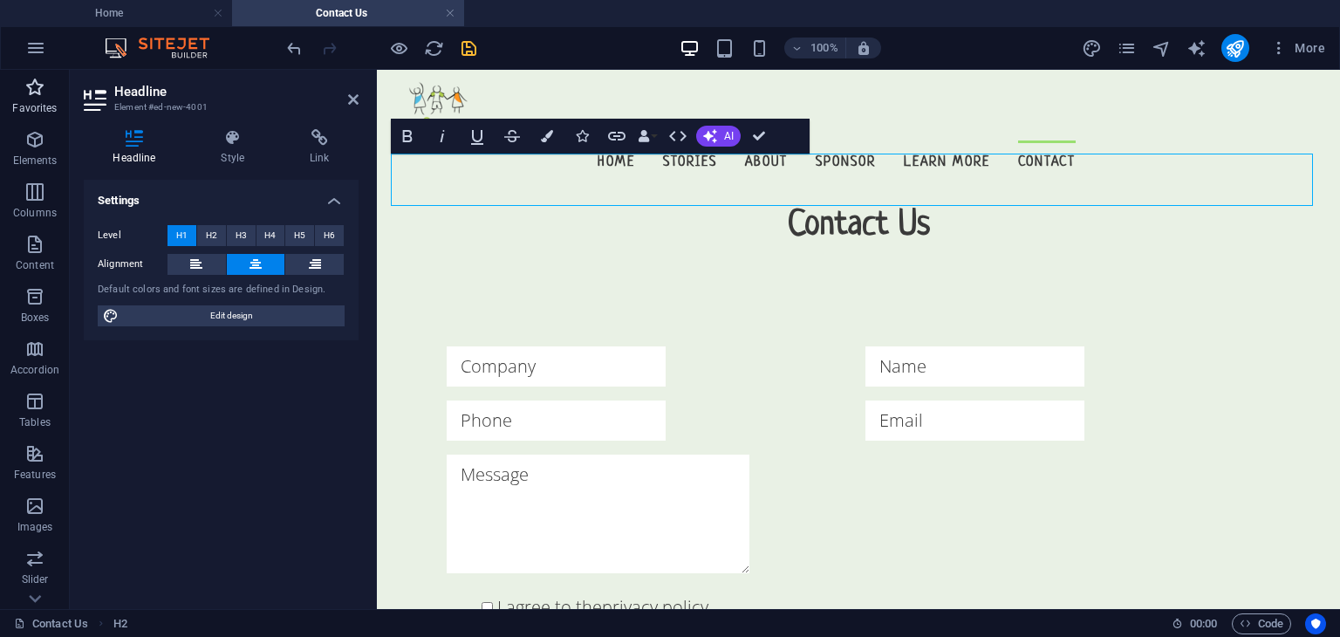
click at [18, 80] on span "Favorites" at bounding box center [35, 98] width 70 height 42
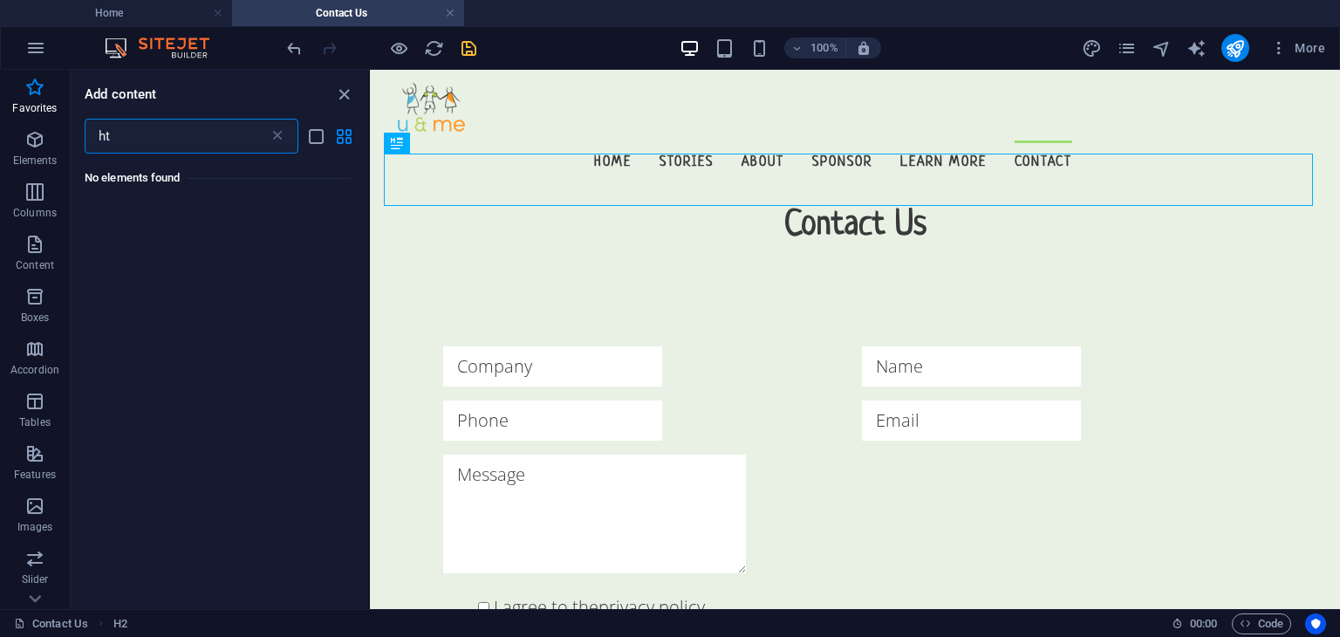
type input "h"
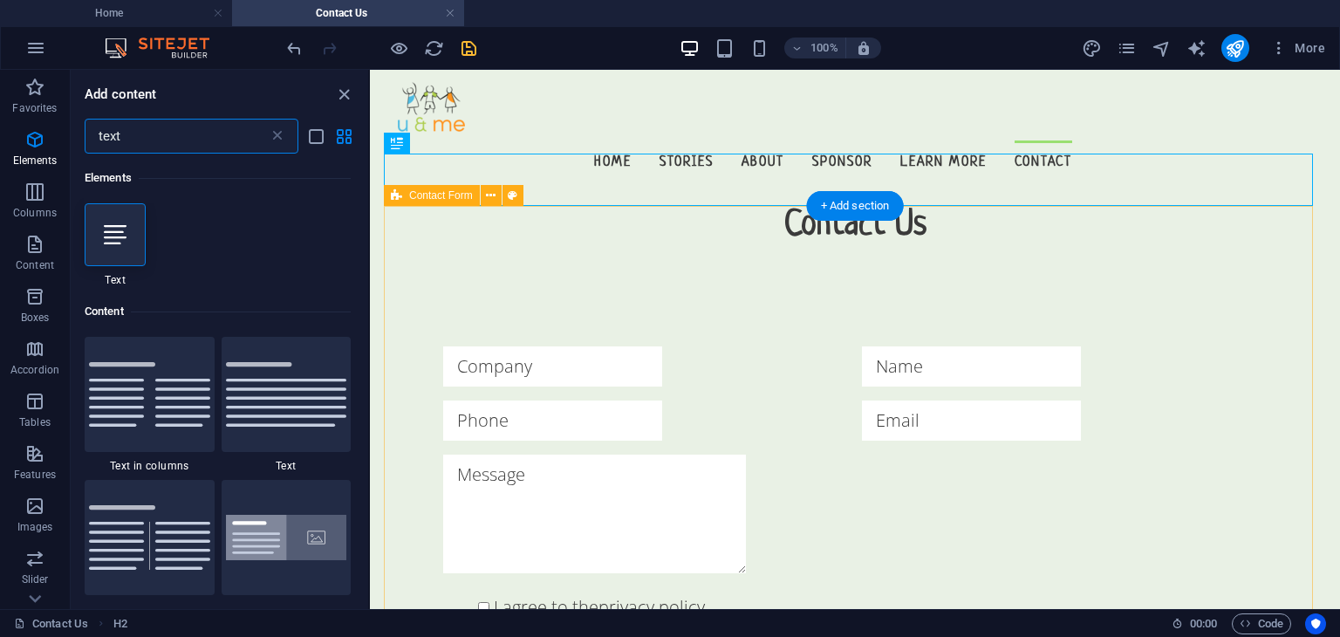
type input "text"
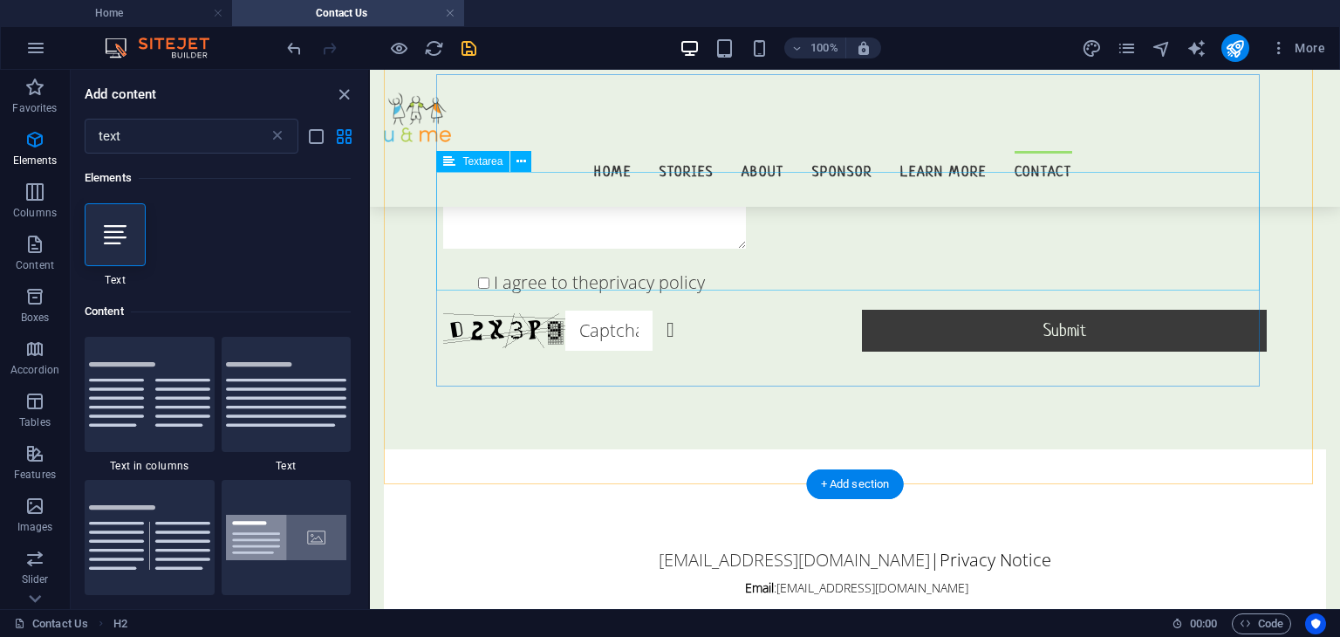
scroll to position [307, 0]
drag, startPoint x: 71, startPoint y: 223, endPoint x: 87, endPoint y: 229, distance: 17.4
click at [87, 229] on div "Elements 1 Star Text Content 1 Star Text in columns 1 Star Text 1 Star Text wit…" at bounding box center [219, 374] width 297 height 441
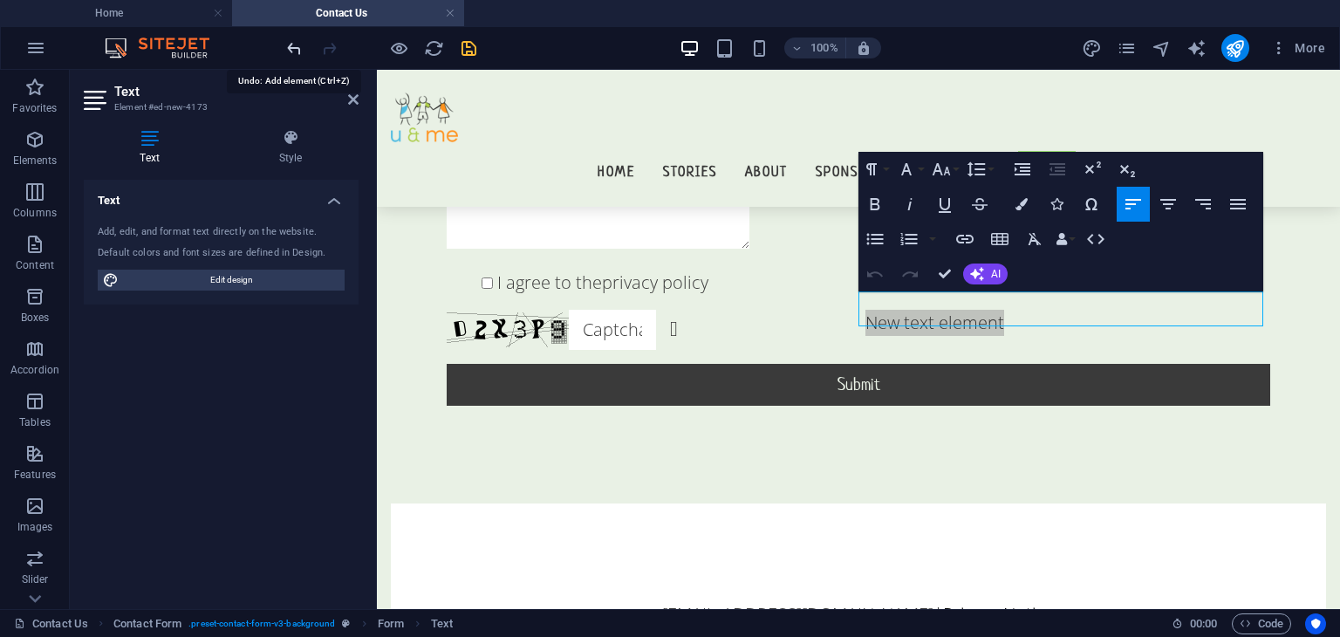
click at [298, 41] on icon "undo" at bounding box center [294, 48] width 20 height 20
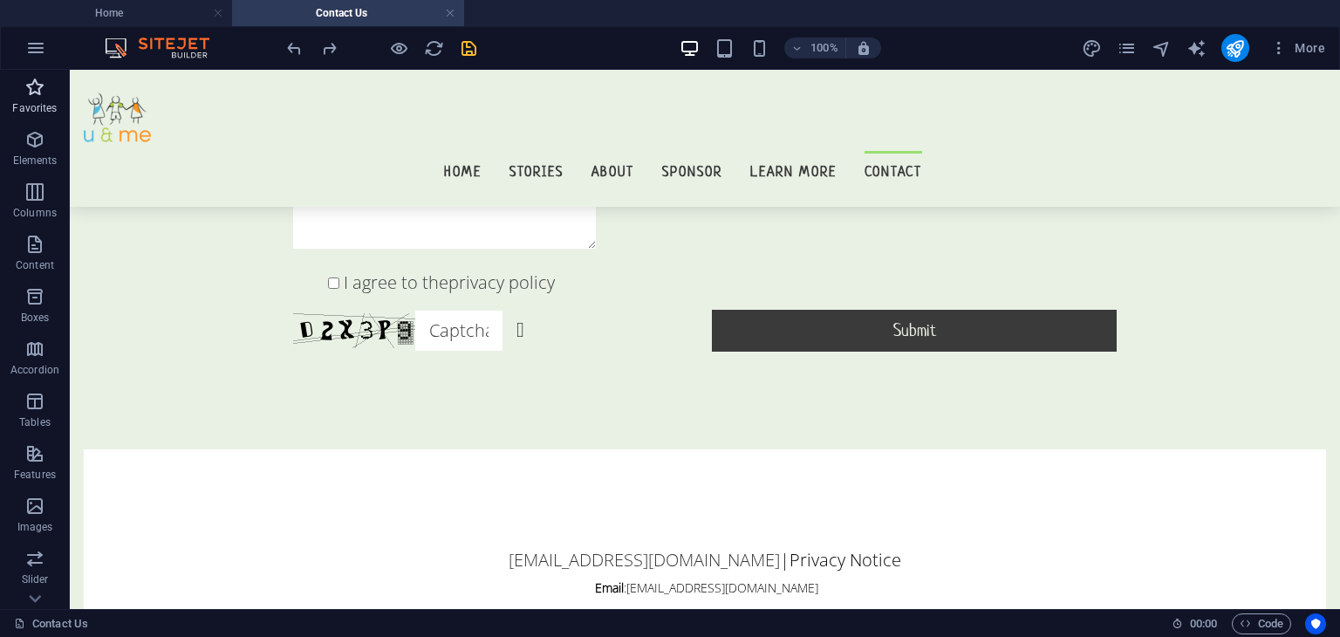
click at [19, 96] on span "Favorites" at bounding box center [35, 98] width 70 height 42
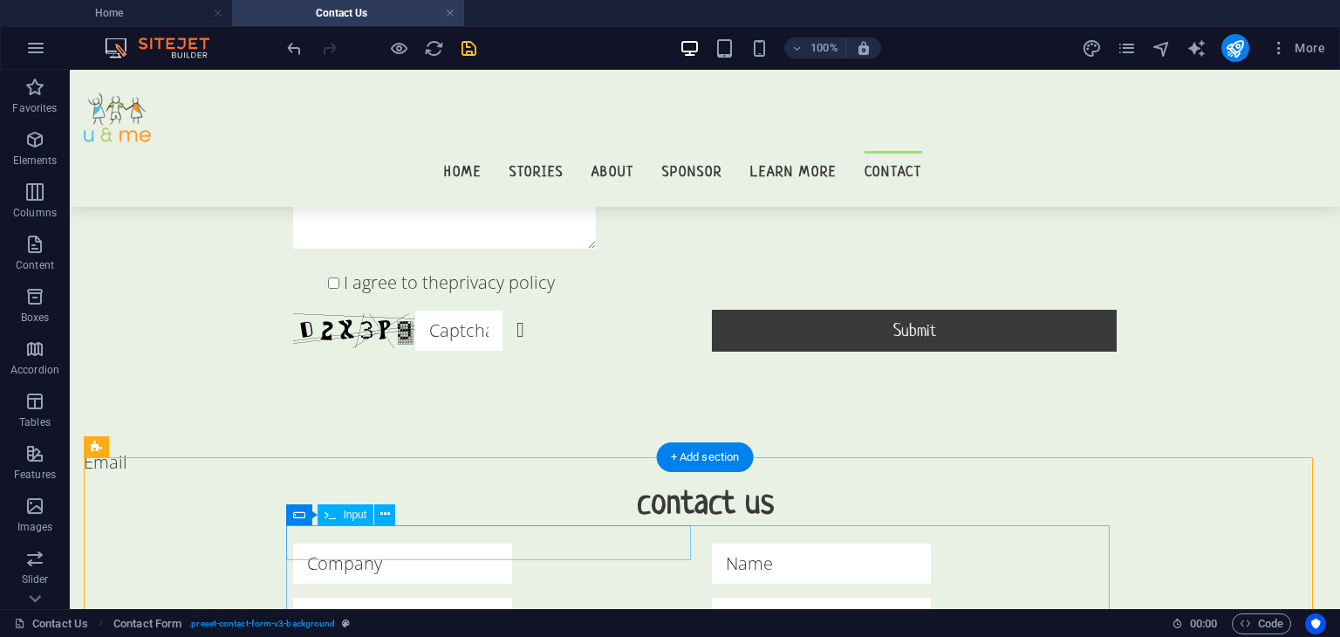
scroll to position [391, 0]
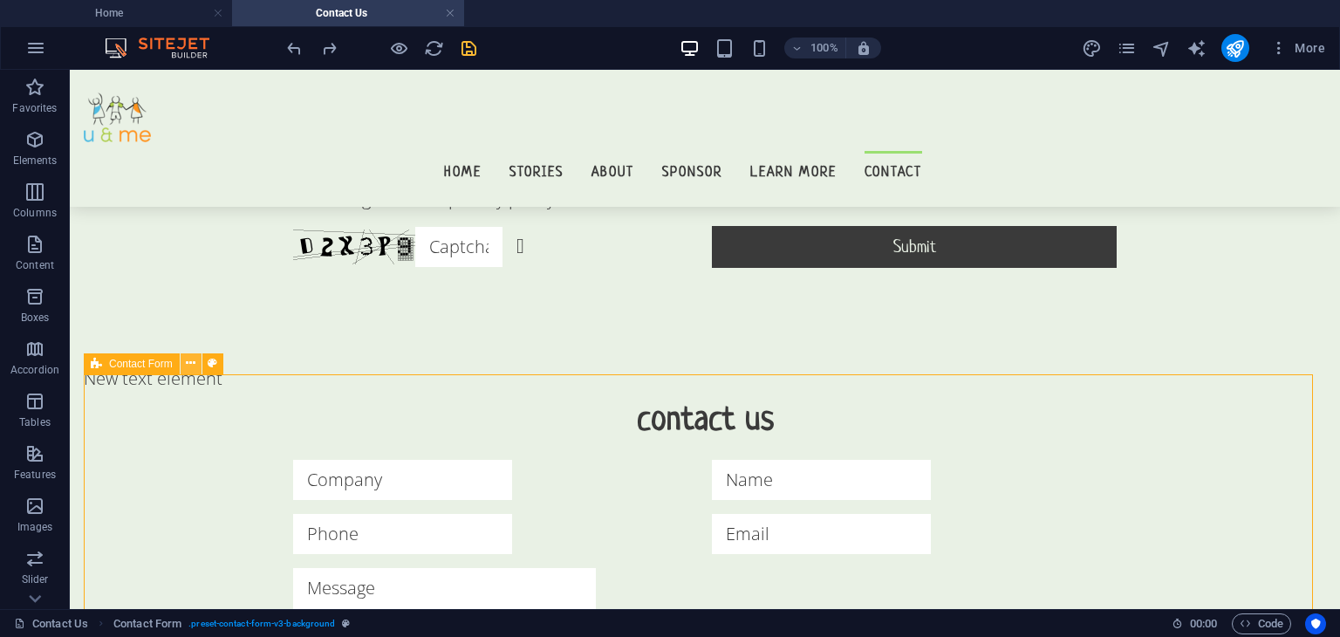
click at [190, 367] on icon at bounding box center [191, 363] width 10 height 18
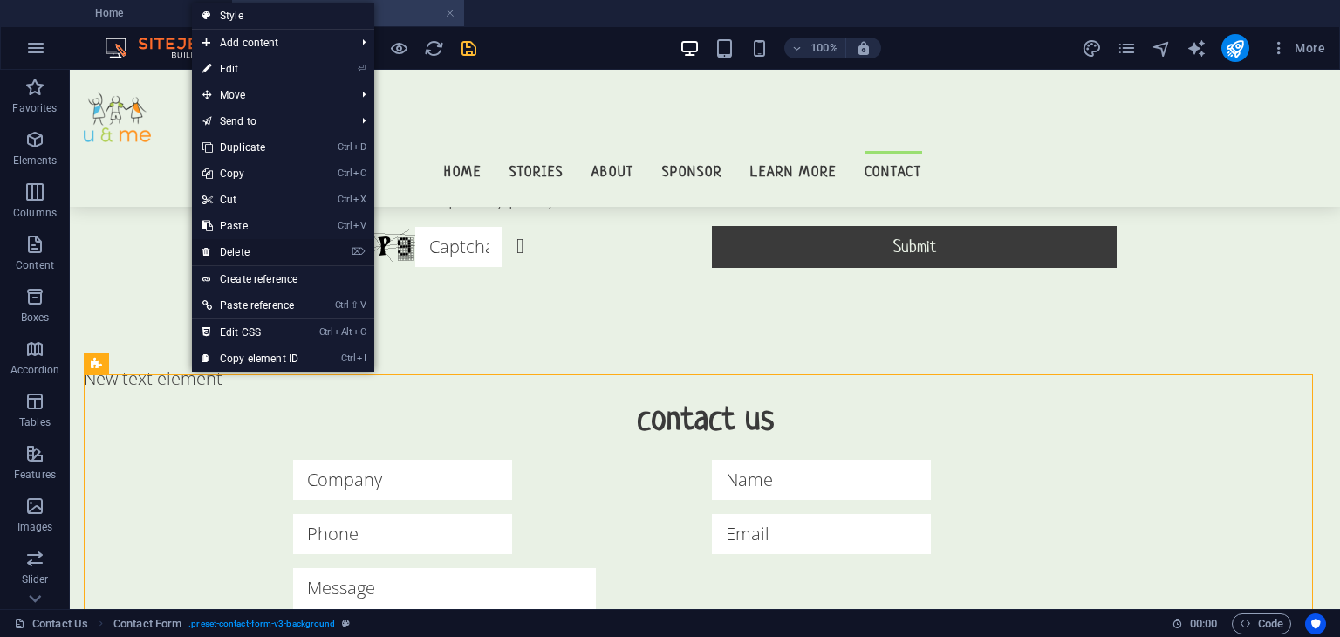
click at [230, 256] on link "⌦ Delete" at bounding box center [250, 252] width 117 height 26
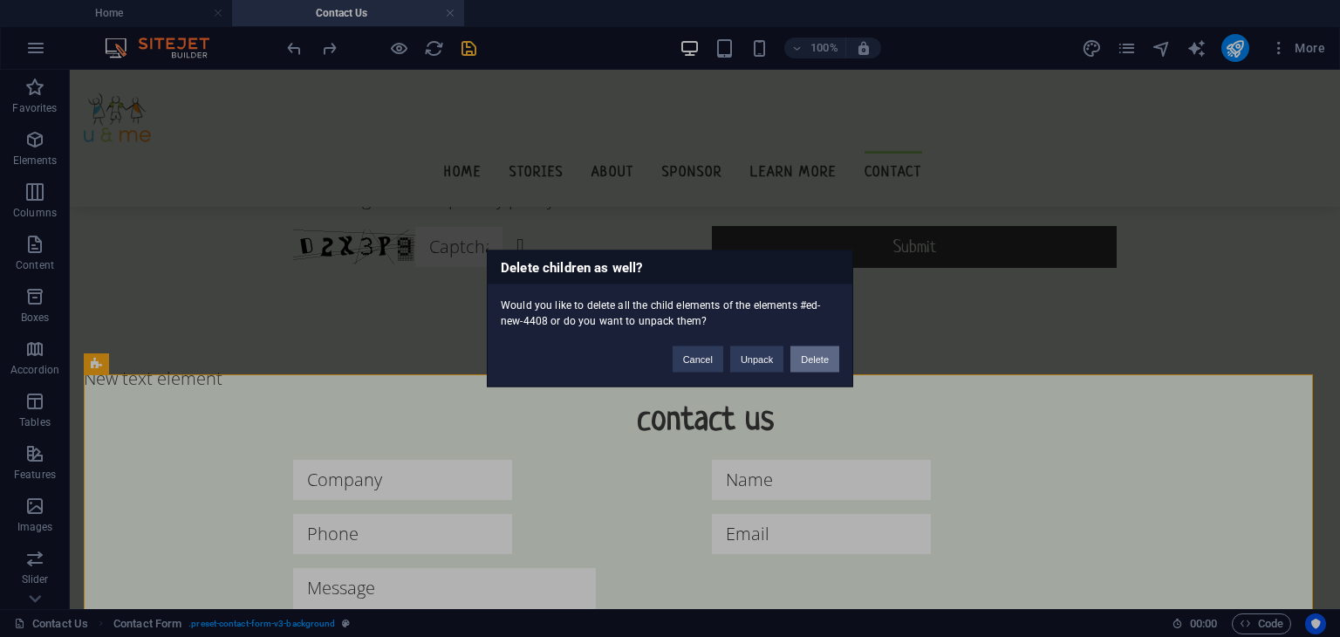
click at [823, 357] on button "Delete" at bounding box center [814, 359] width 49 height 26
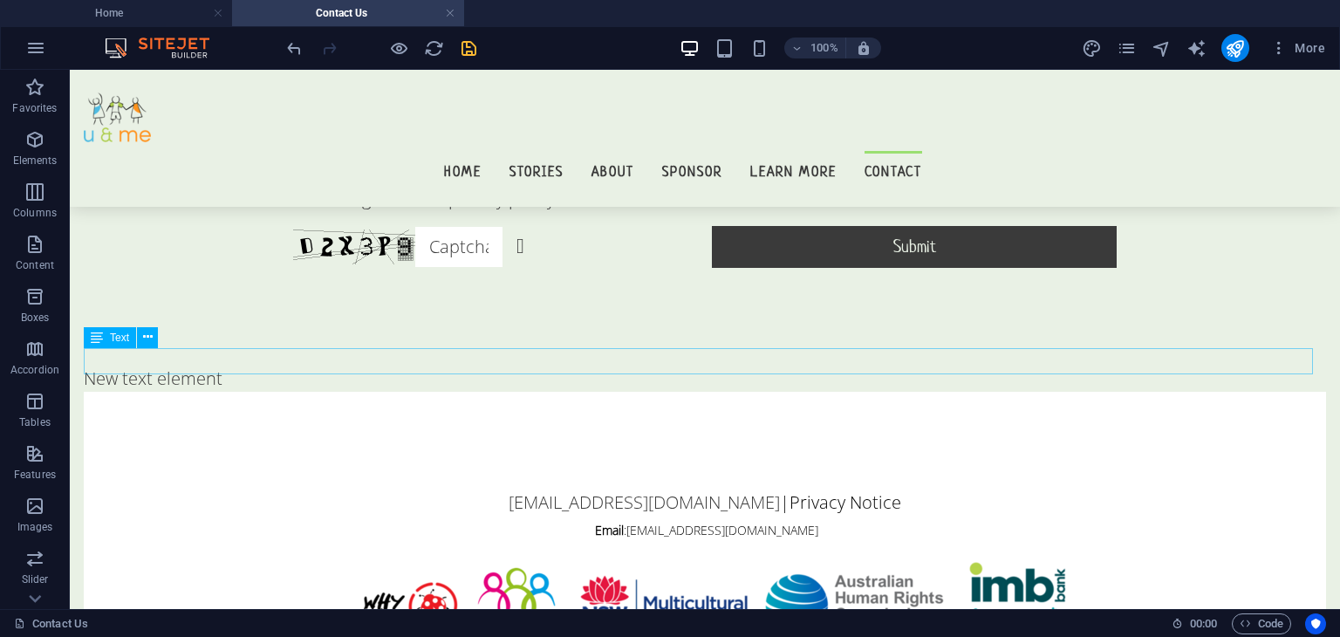
click at [238, 366] on div "New text element" at bounding box center [705, 379] width 1242 height 26
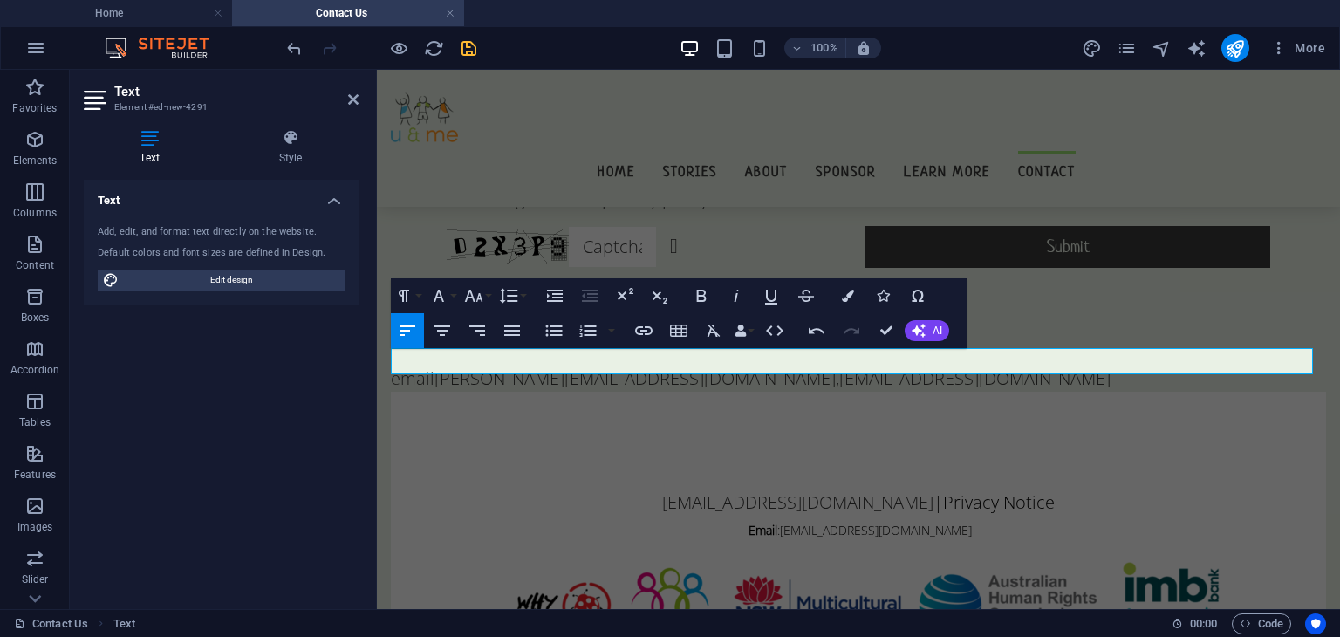
scroll to position [755, 14]
drag, startPoint x: 705, startPoint y: 365, endPoint x: 438, endPoint y: 357, distance: 267.1
click at [438, 366] on p "email [PERSON_NAME][EMAIL_ADDRESS][DOMAIN_NAME] , [EMAIL_ADDRESS][DOMAIN_NAME]" at bounding box center [858, 379] width 935 height 26
click at [434, 337] on icon "button" at bounding box center [442, 330] width 21 height 21
click at [742, 366] on p "email [EMAIL_ADDRESS][DOMAIN_NAME]" at bounding box center [858, 379] width 935 height 26
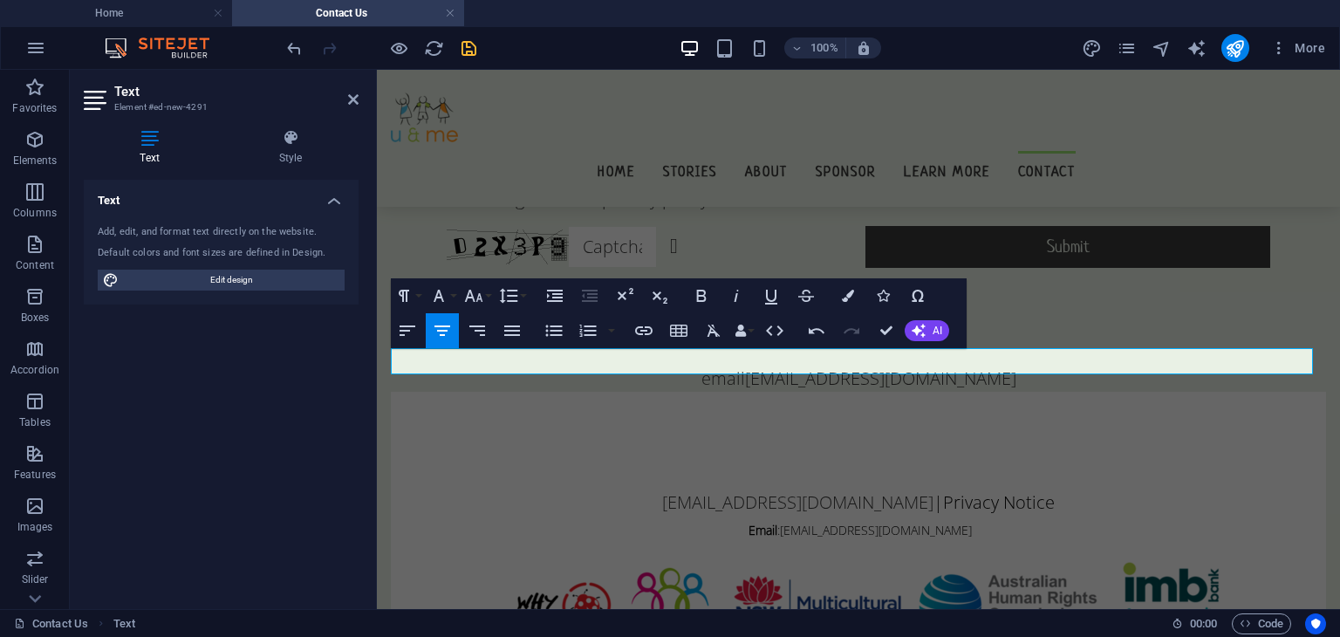
click at [742, 366] on p "email [EMAIL_ADDRESS][DOMAIN_NAME]" at bounding box center [858, 379] width 935 height 26
click at [444, 295] on icon "button" at bounding box center [438, 295] width 21 height 21
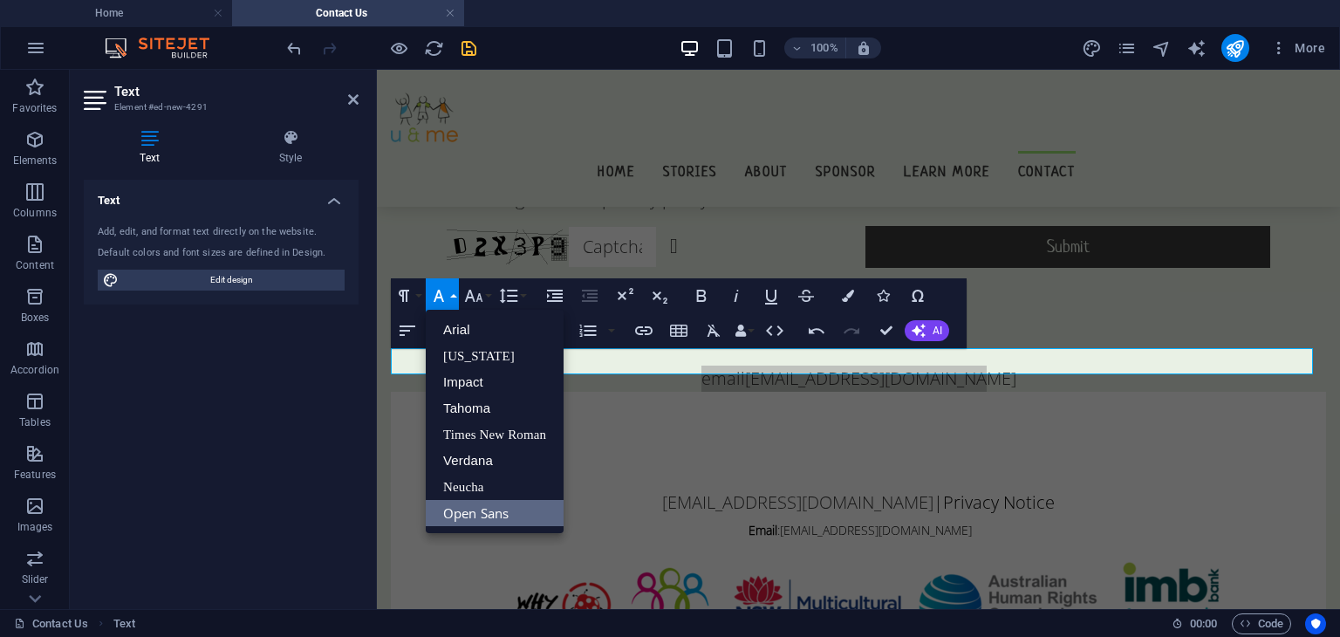
scroll to position [0, 0]
click at [490, 516] on link "Open Sans" at bounding box center [495, 513] width 138 height 26
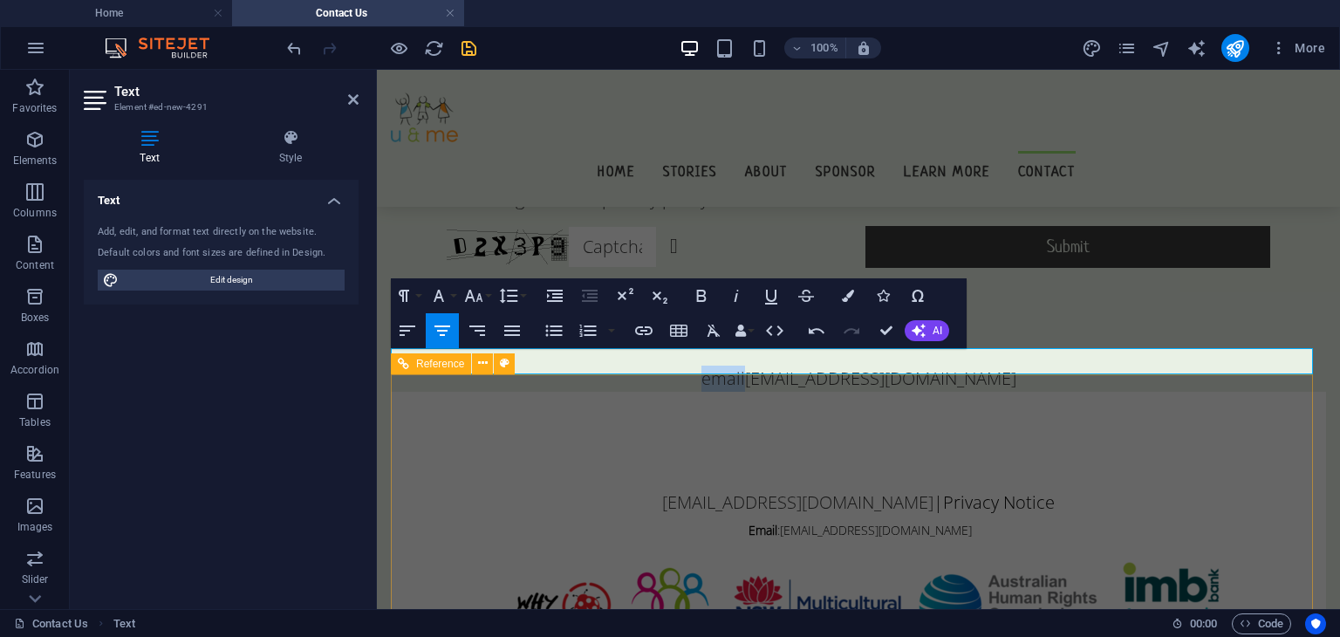
click at [673, 413] on div "[EMAIL_ADDRESS][DOMAIN_NAME] | Privacy Notice Email : [EMAIL_ADDRESS][DOMAIN_NA…" at bounding box center [858, 534] width 935 height 284
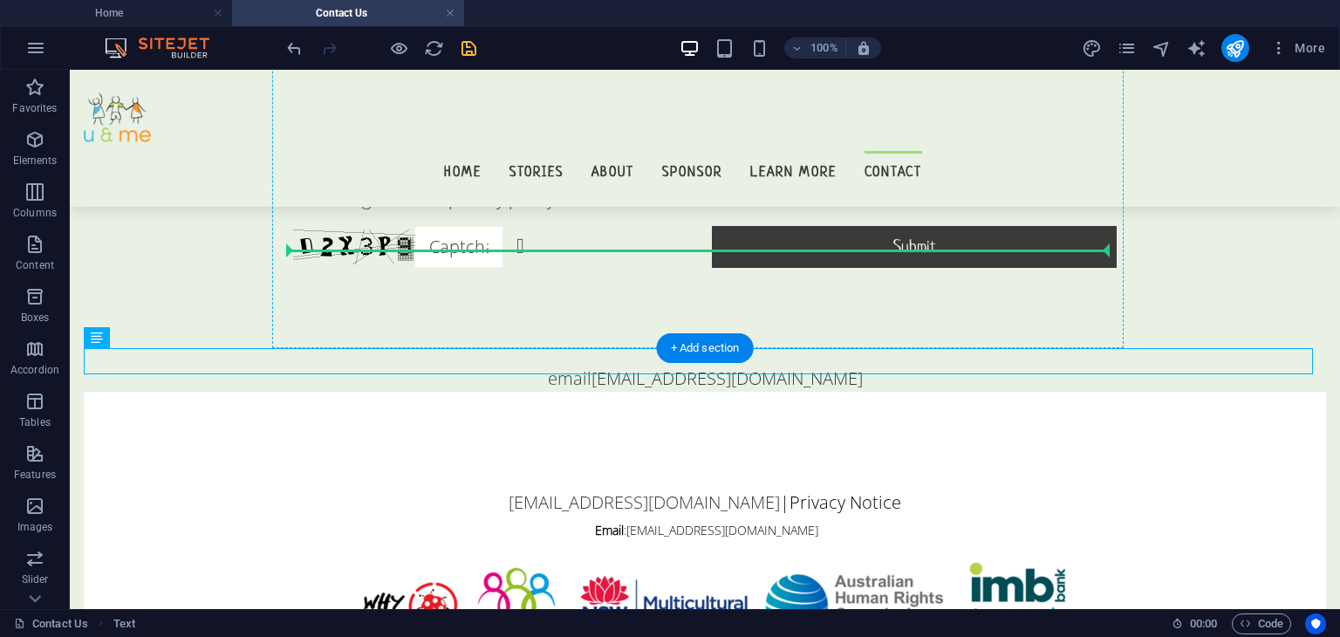
drag, startPoint x: 582, startPoint y: 353, endPoint x: 694, endPoint y: 249, distance: 153.7
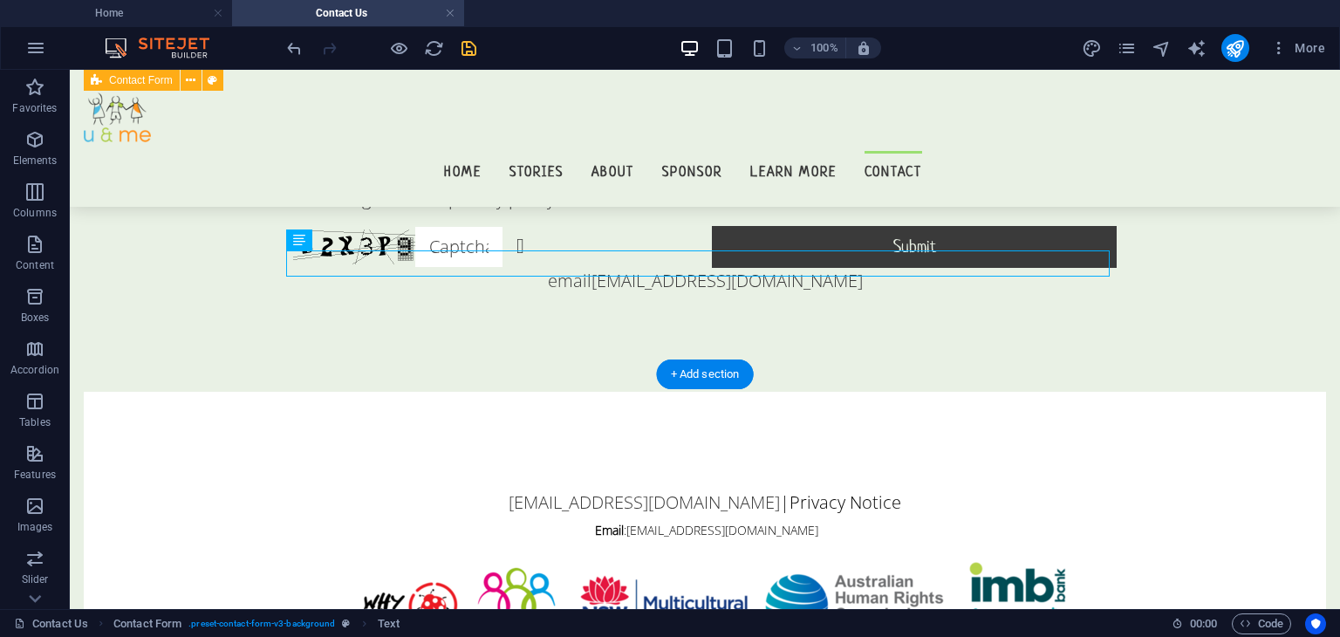
click at [536, 318] on div "I agree to the privacy policy Unreadable? Regenerate Submit email [EMAIL_ADDRES…" at bounding box center [705, 115] width 1242 height 551
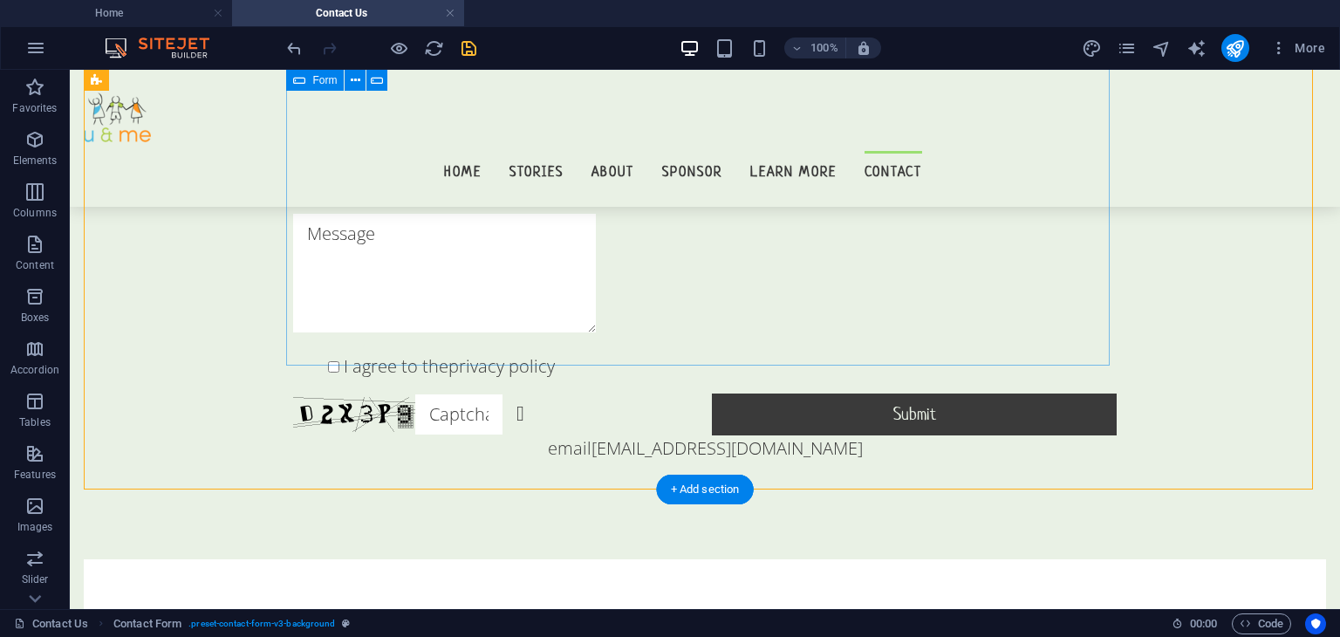
scroll to position [213, 0]
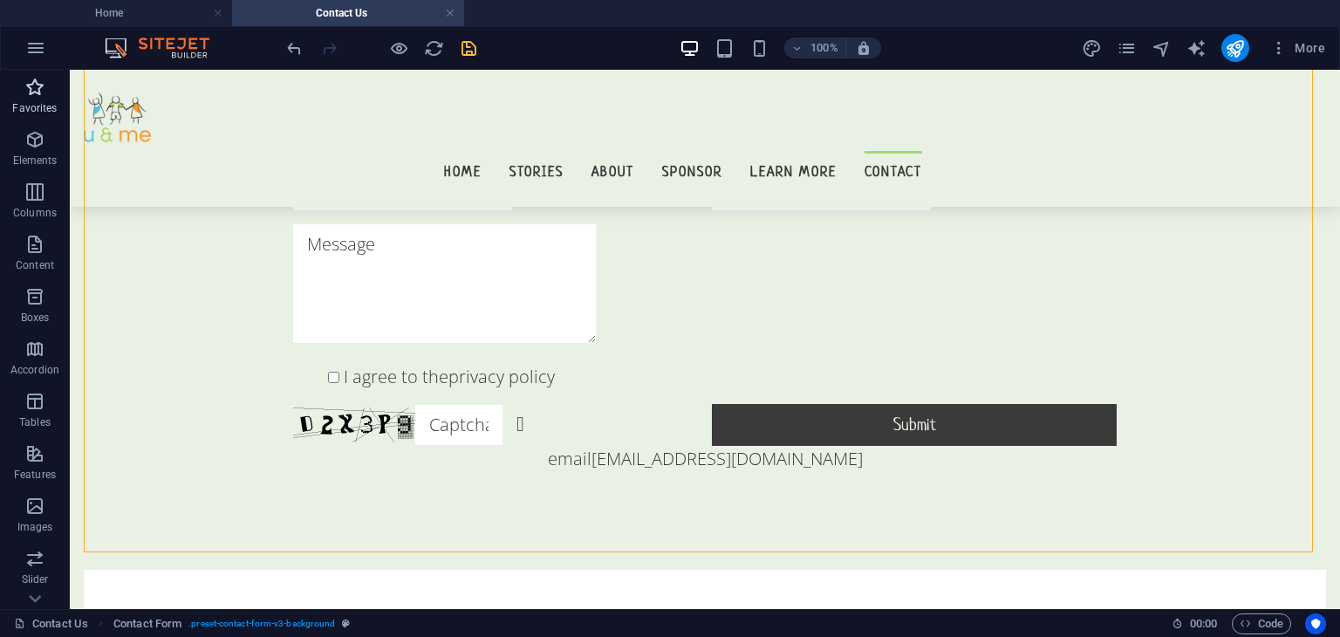
click at [24, 79] on icon "button" at bounding box center [34, 87] width 21 height 21
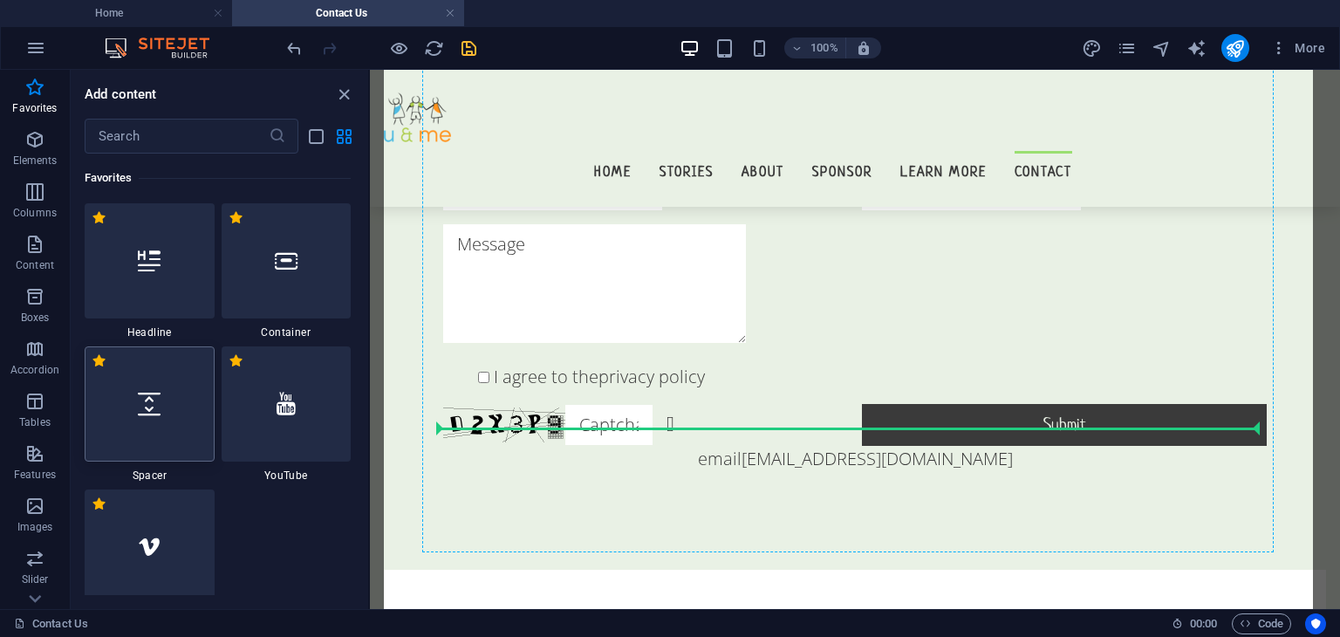
select select "px"
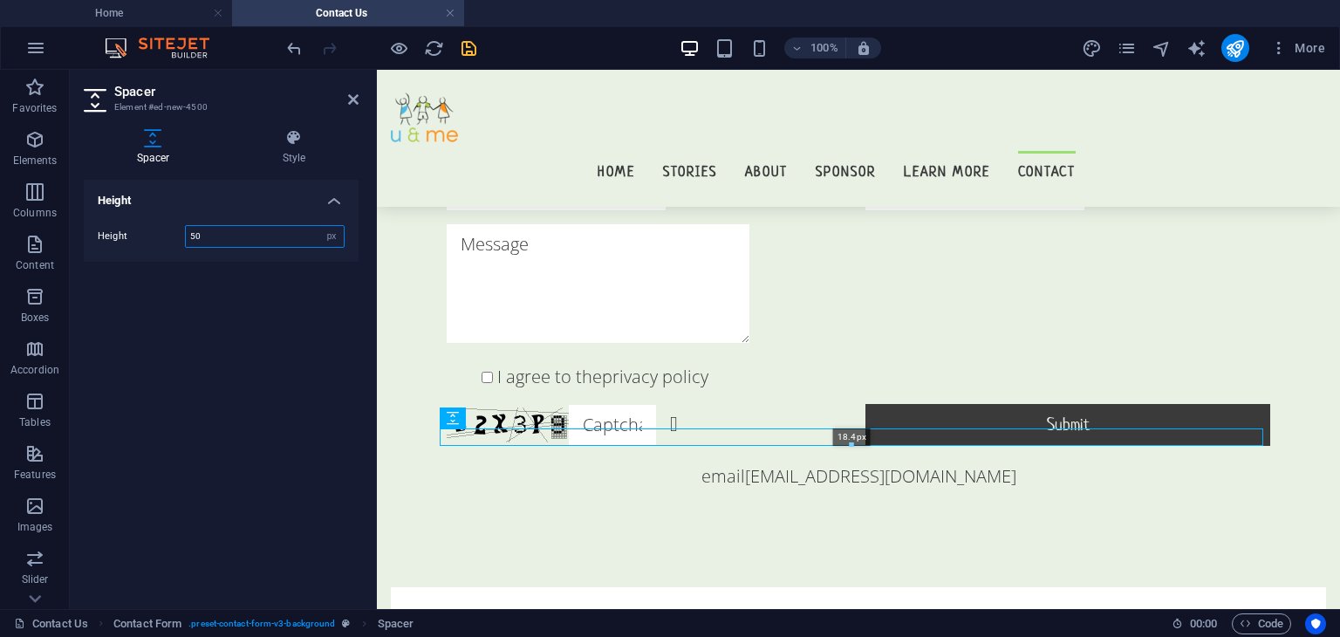
drag, startPoint x: 852, startPoint y: 473, endPoint x: 851, endPoint y: 437, distance: 35.8
click at [851, 437] on div "18.4px" at bounding box center [852, 436] width 824 height 17
type input "18"
click at [712, 494] on div "I agree to the privacy policy Unreadable? Regenerate Submit email [EMAIL_ADDRES…" at bounding box center [858, 301] width 935 height 567
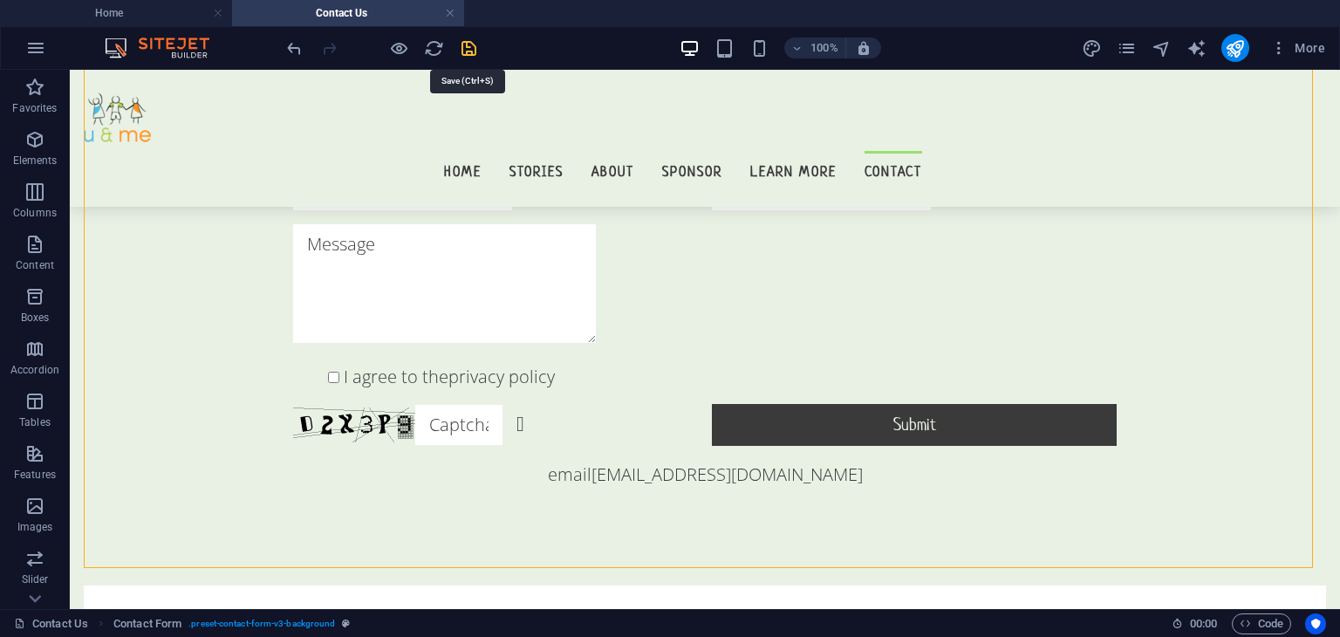
click at [475, 41] on icon "save" at bounding box center [469, 48] width 20 height 20
checkbox input "false"
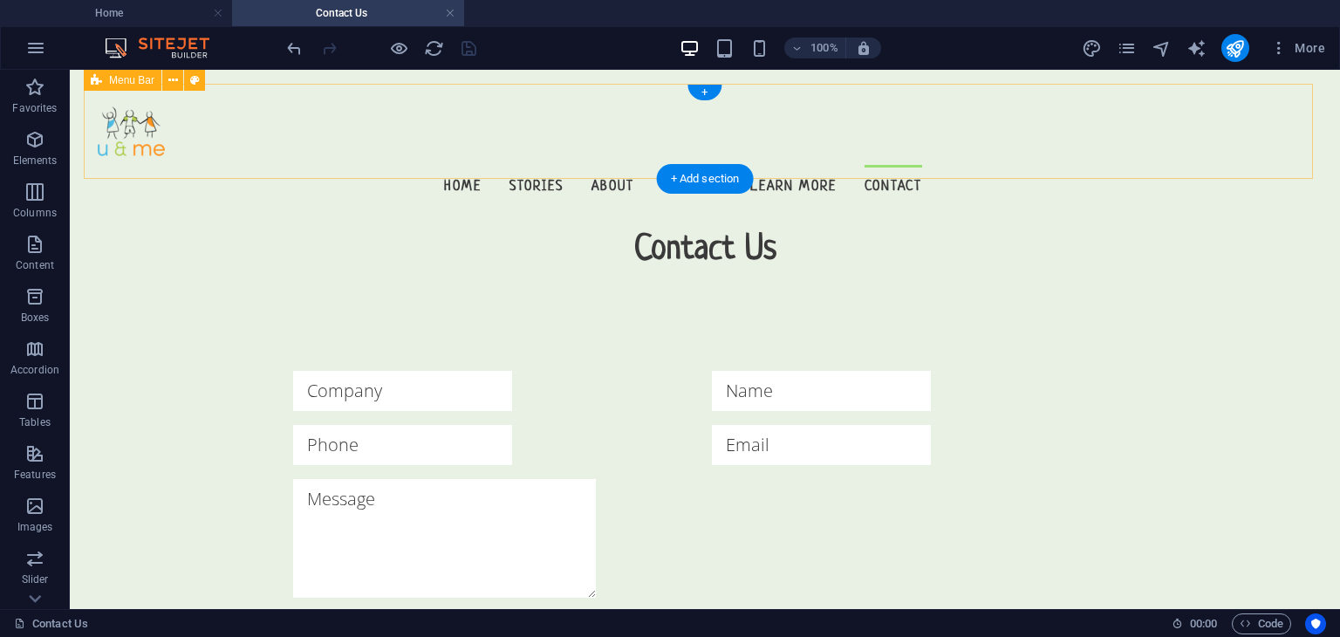
scroll to position [0, 0]
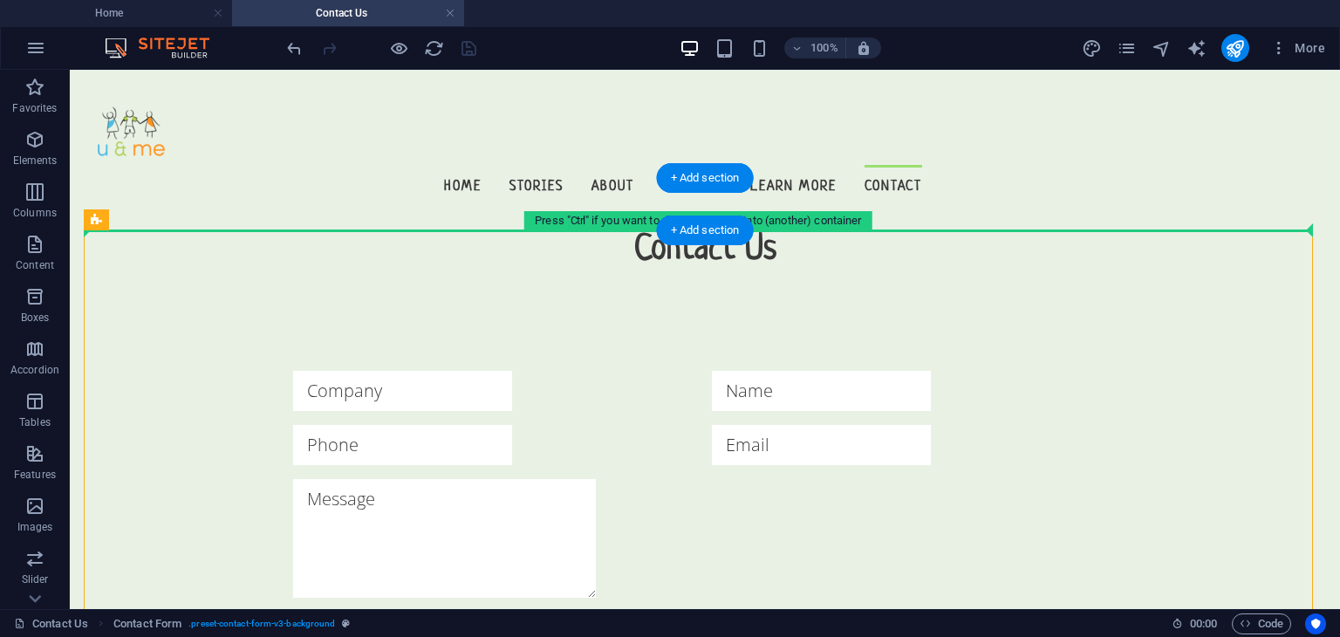
drag, startPoint x: 370, startPoint y: 392, endPoint x: 598, endPoint y: 225, distance: 282.9
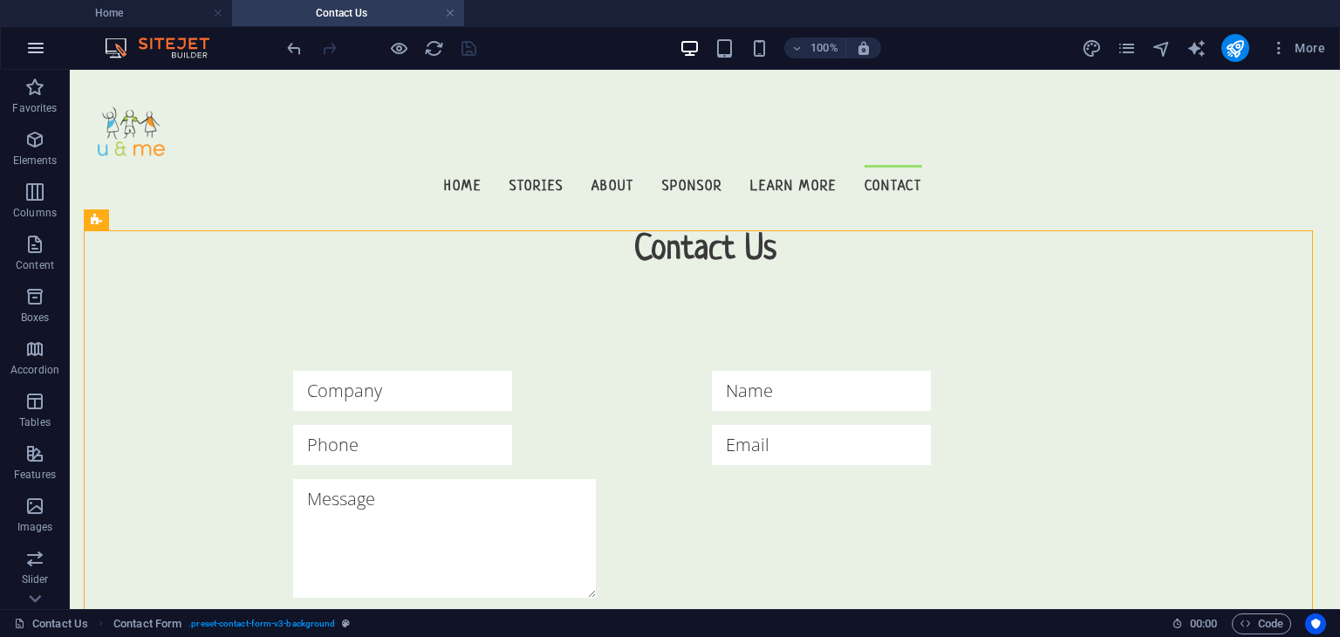
click at [38, 44] on icon "button" at bounding box center [35, 48] width 21 height 21
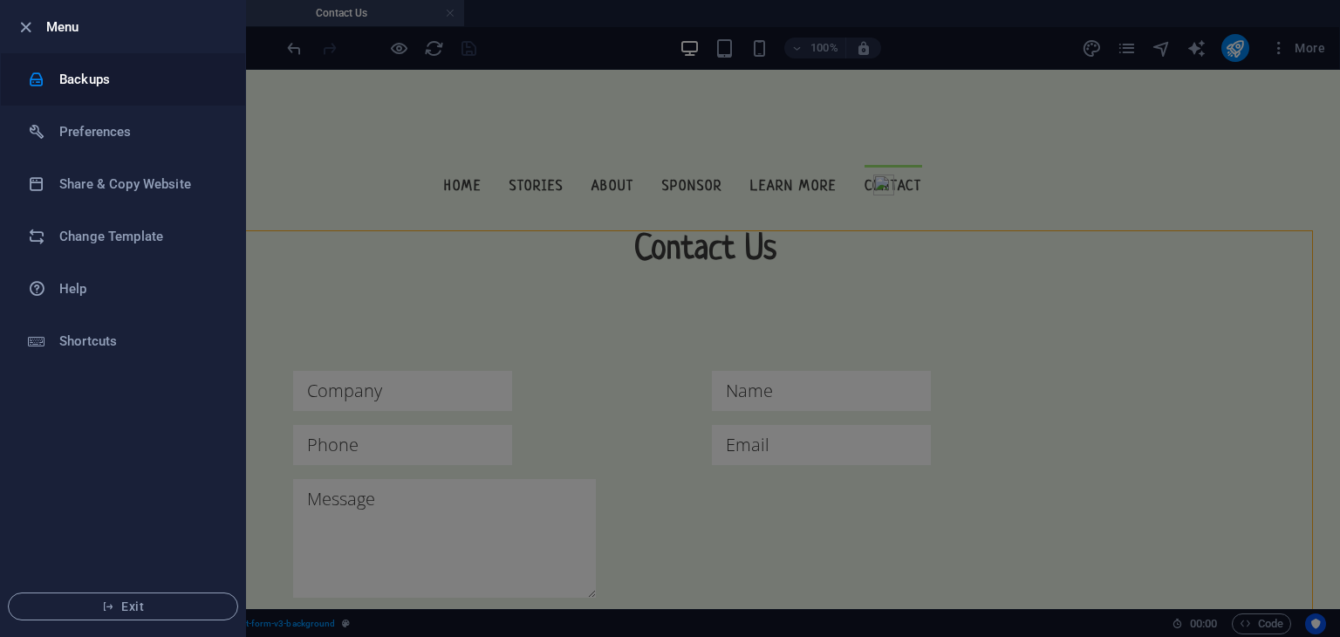
click at [52, 78] on div at bounding box center [43, 79] width 31 height 17
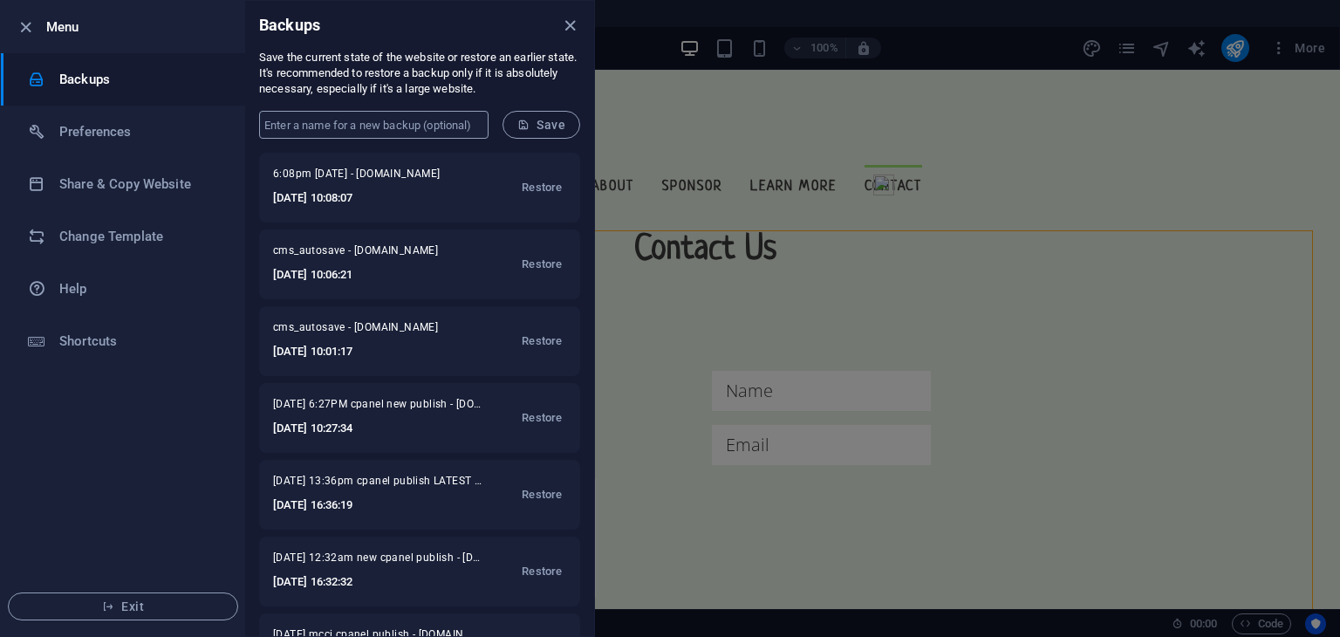
click at [330, 120] on input "text" at bounding box center [373, 125] width 229 height 28
type input "612pm 2/10"
click at [523, 121] on icon "submit" at bounding box center [523, 125] width 12 height 12
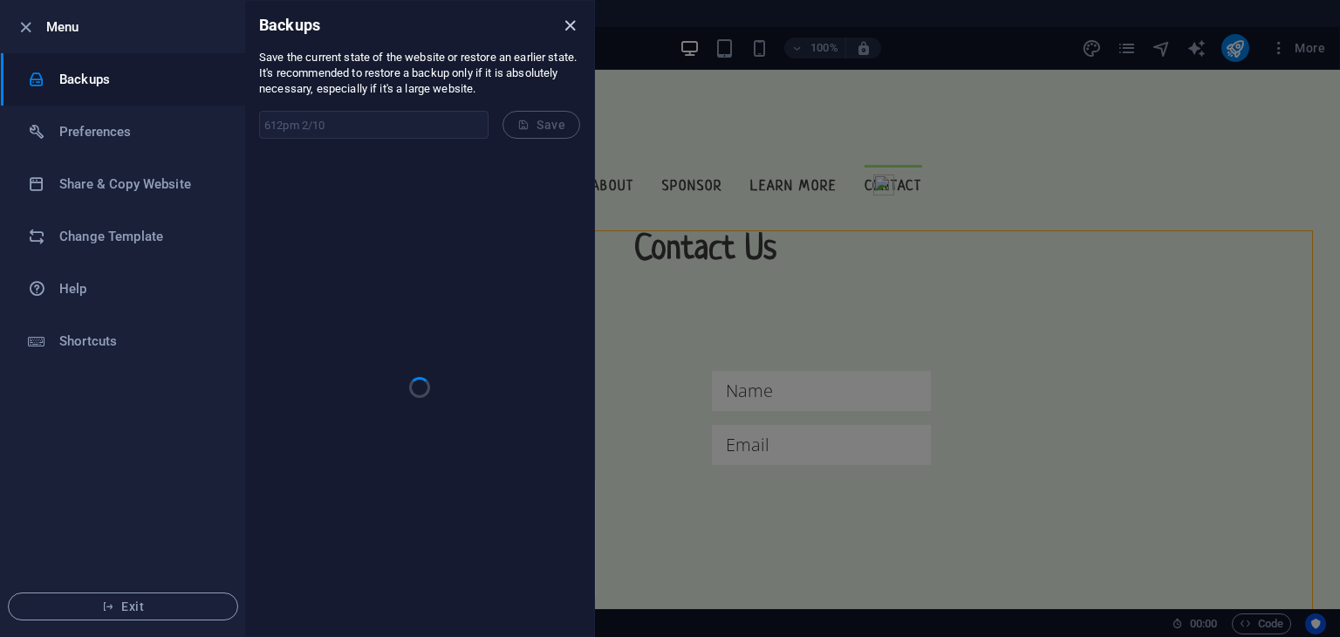
click at [570, 24] on icon "close" at bounding box center [570, 26] width 20 height 20
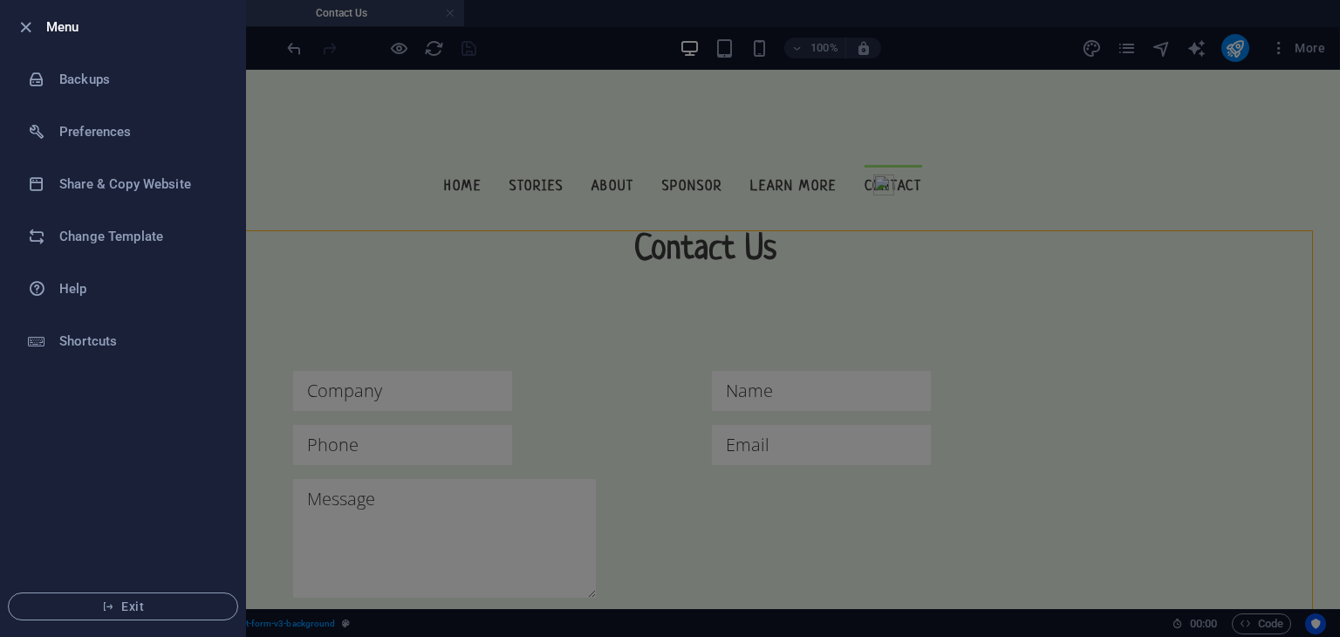
click at [502, 161] on div at bounding box center [670, 318] width 1340 height 637
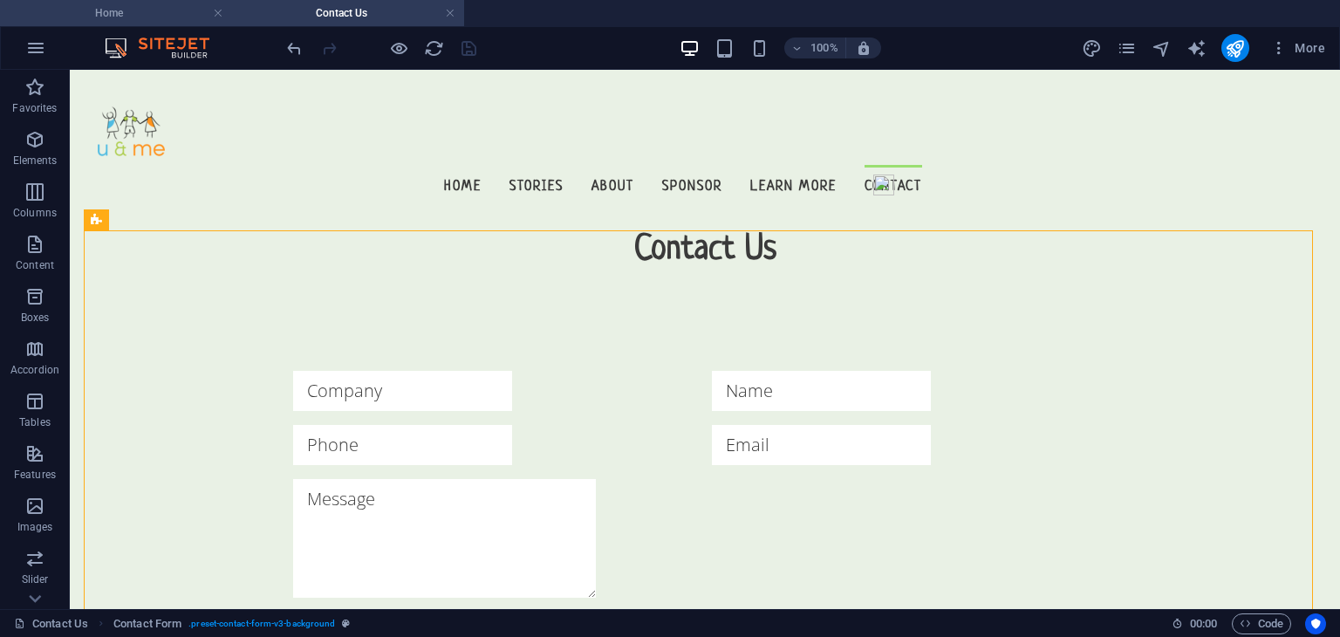
click at [129, 10] on h4 "Home" at bounding box center [116, 12] width 232 height 19
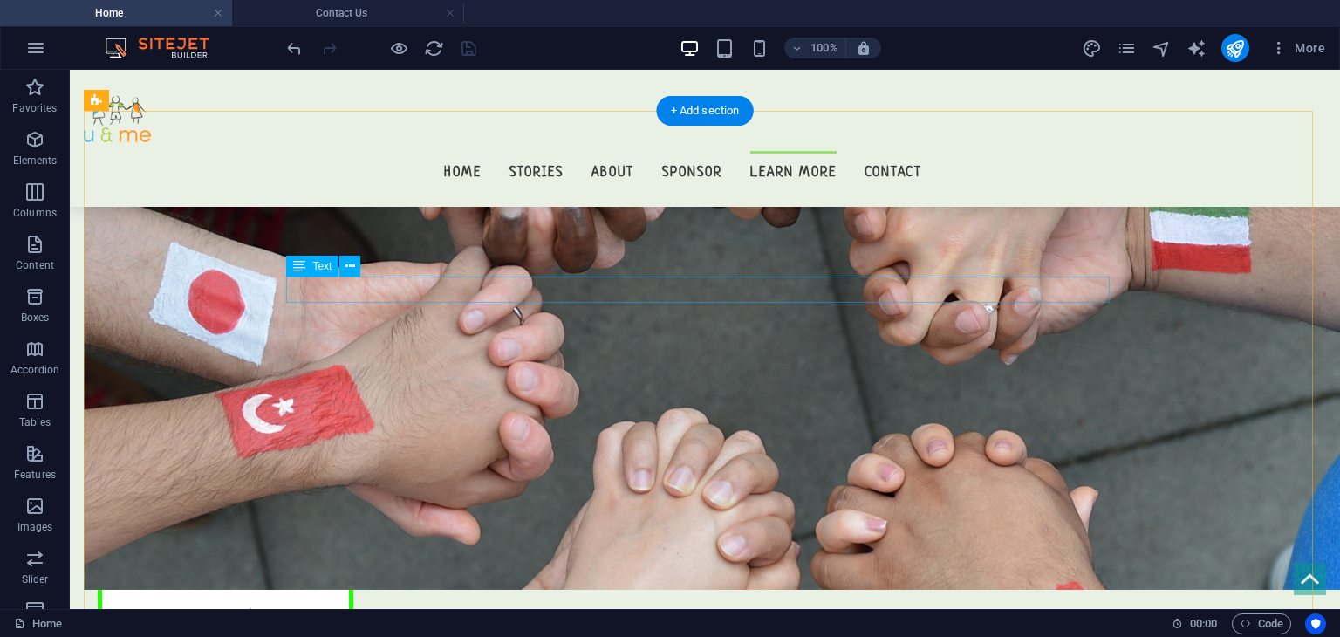
scroll to position [16996, 0]
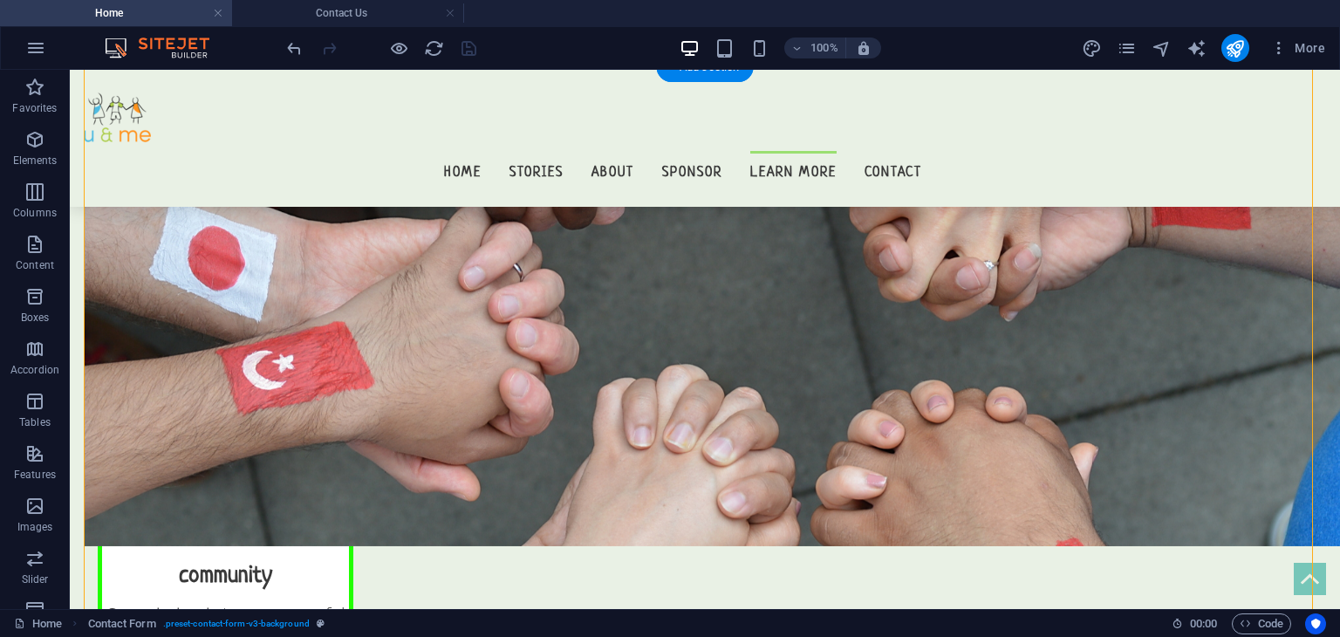
drag, startPoint x: 590, startPoint y: 247, endPoint x: 663, endPoint y: 252, distance: 73.5
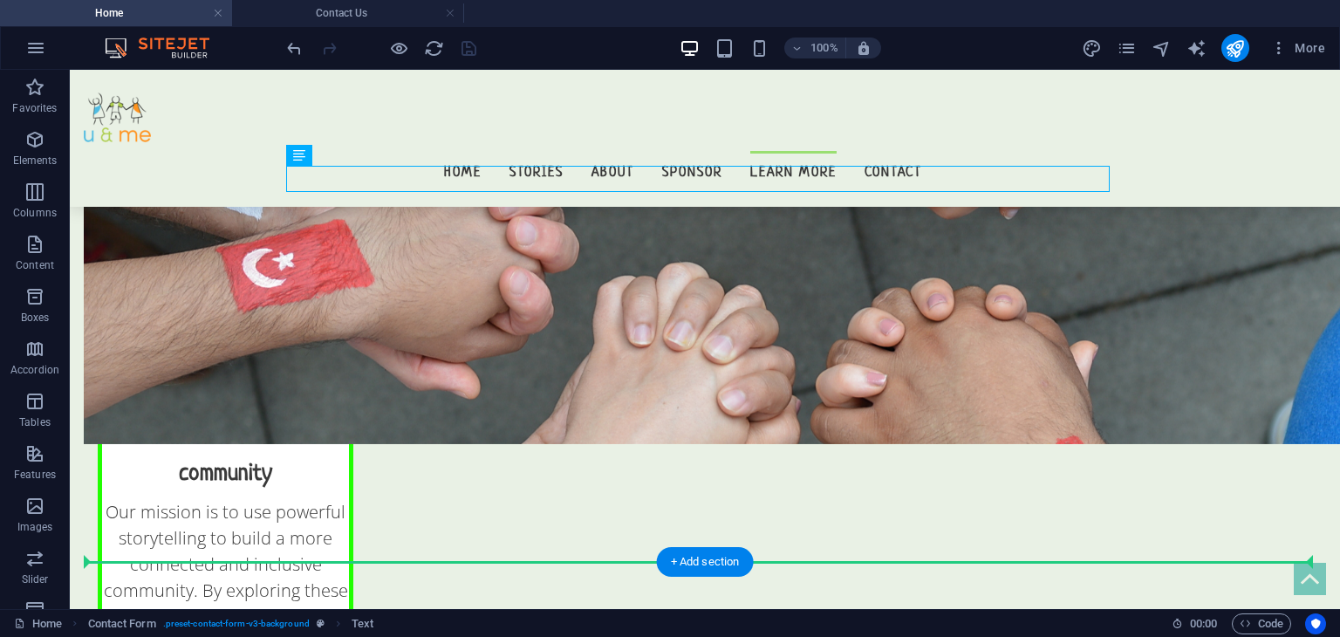
scroll to position [17111, 0]
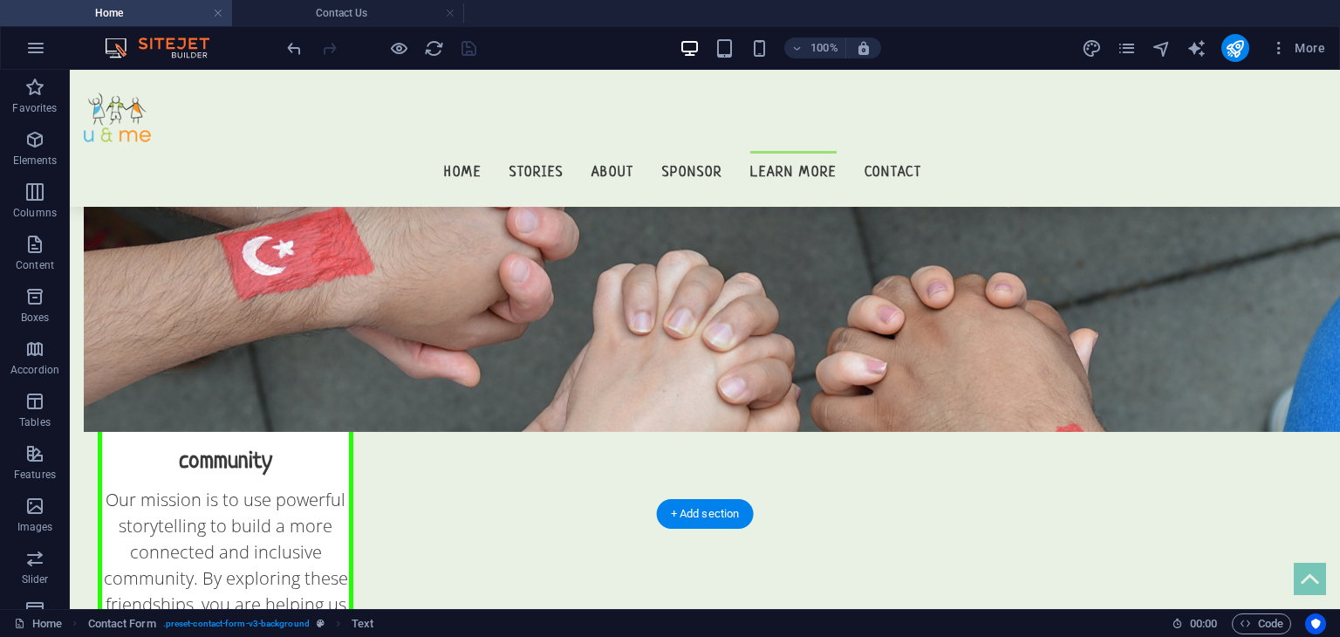
drag, startPoint x: 642, startPoint y: 249, endPoint x: 701, endPoint y: 416, distance: 177.7
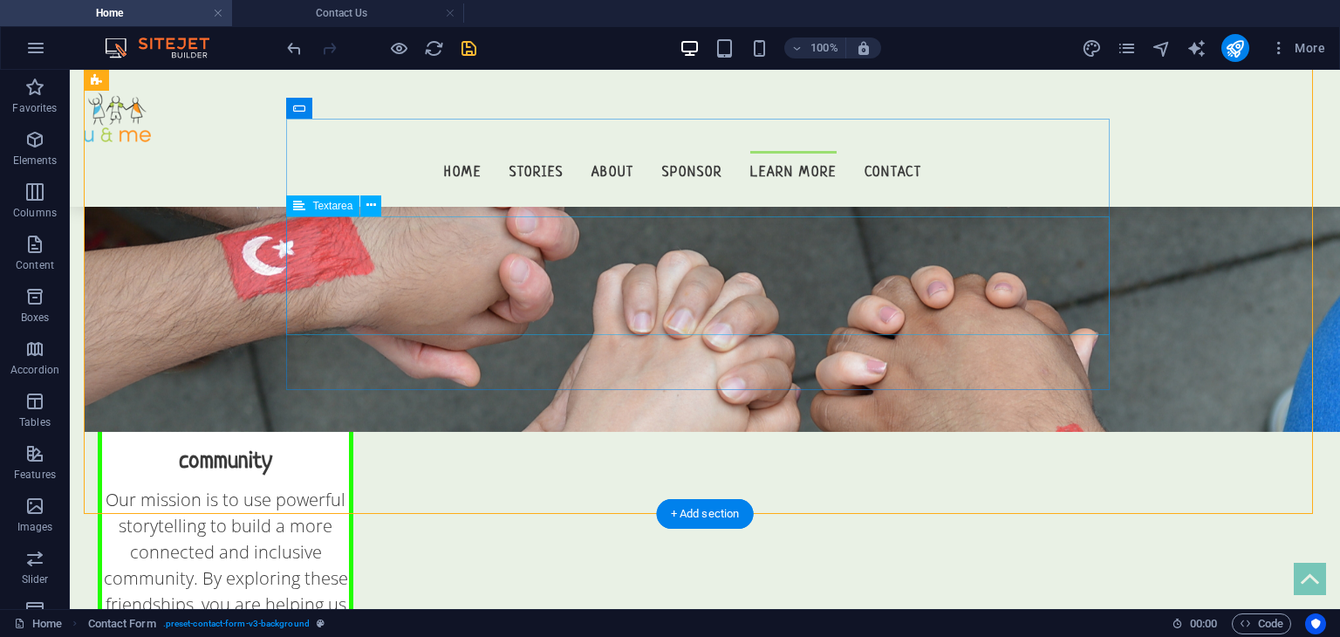
scroll to position [17073, 0]
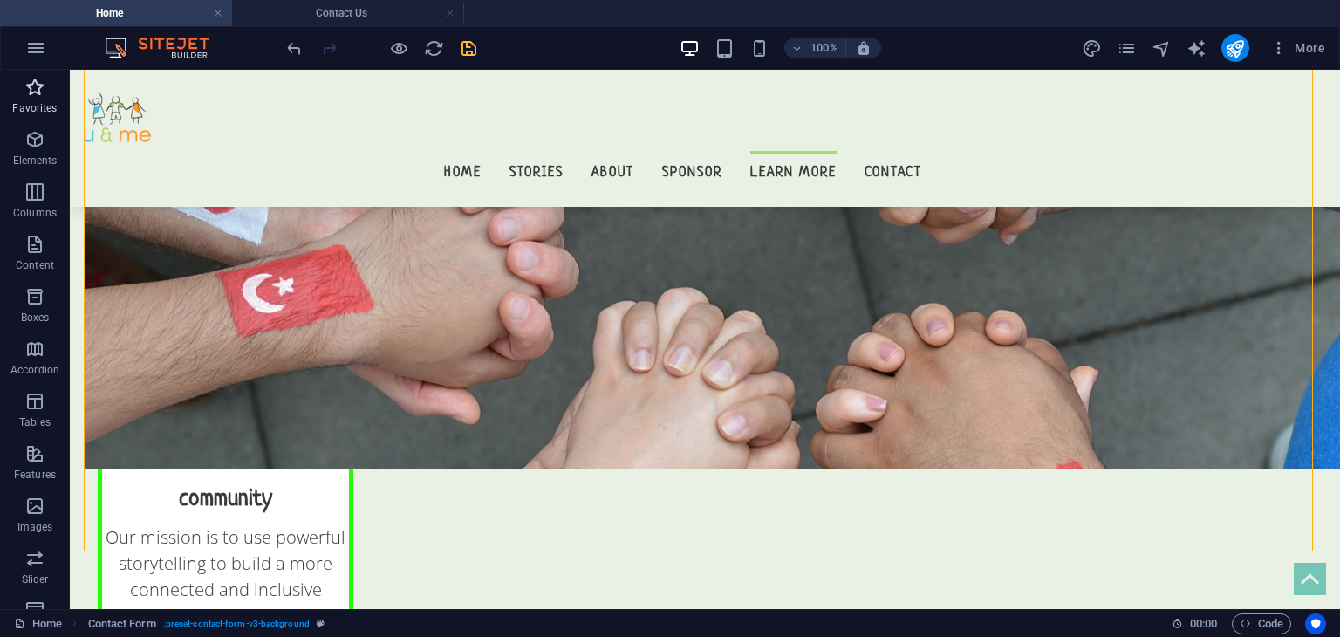
click at [15, 99] on span "Favorites" at bounding box center [35, 98] width 70 height 42
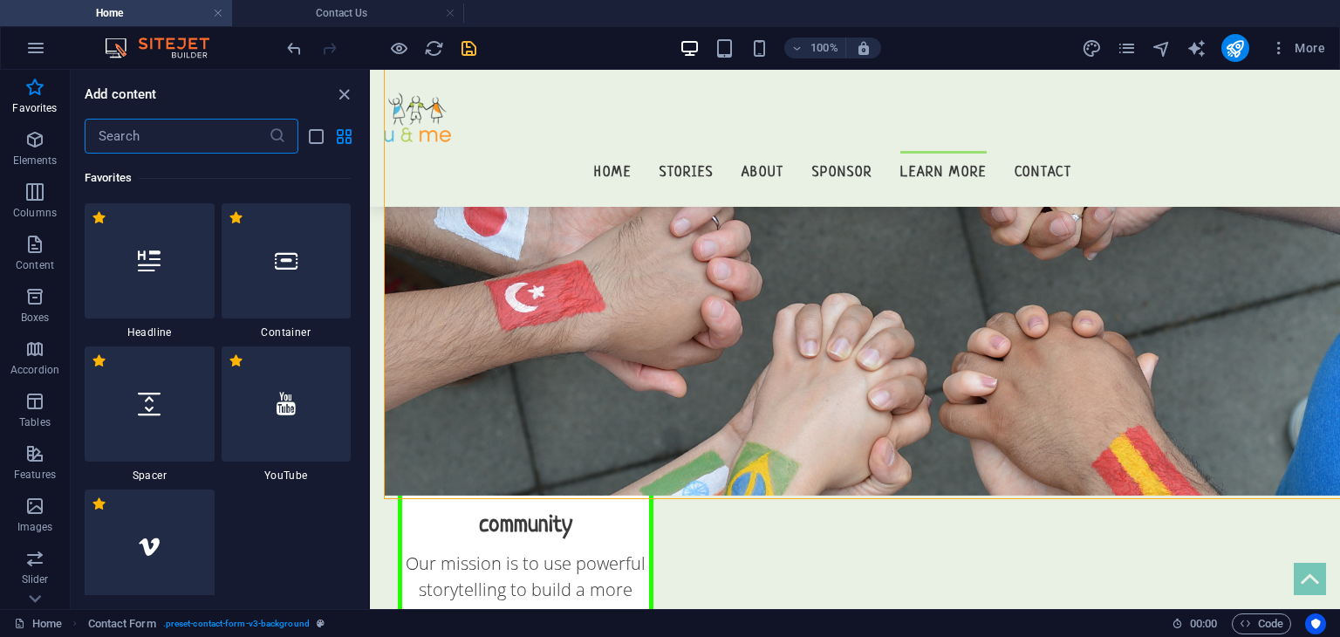
scroll to position [17126, 0]
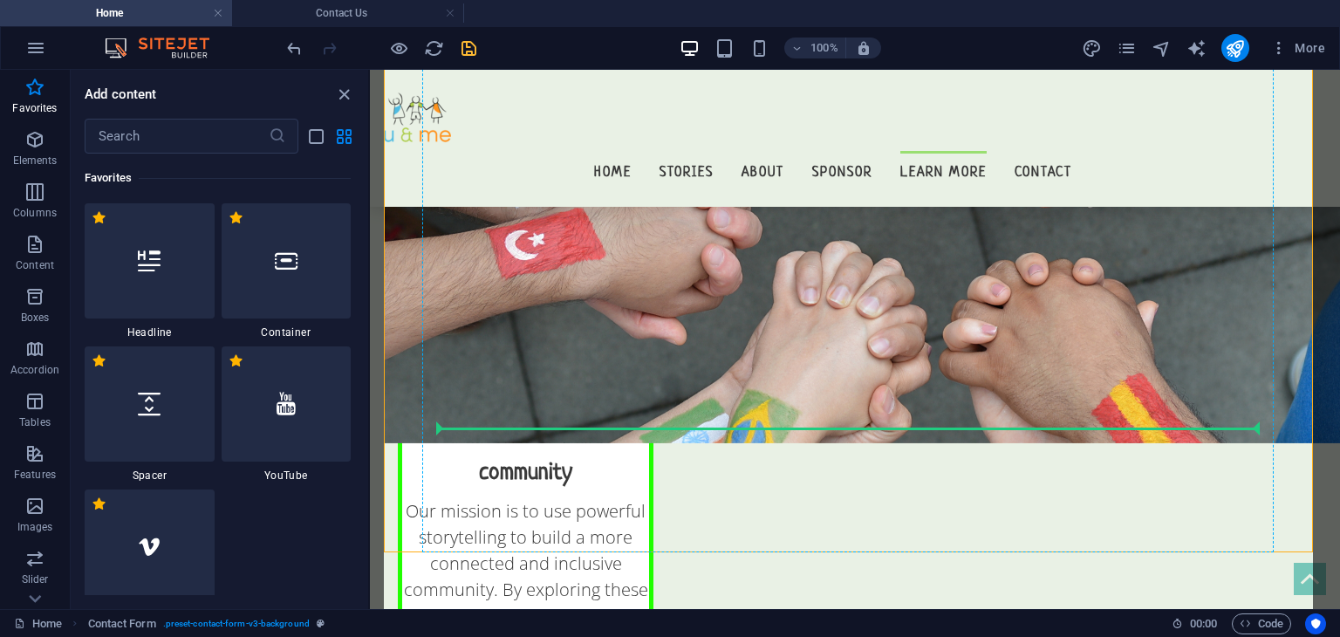
select select "px"
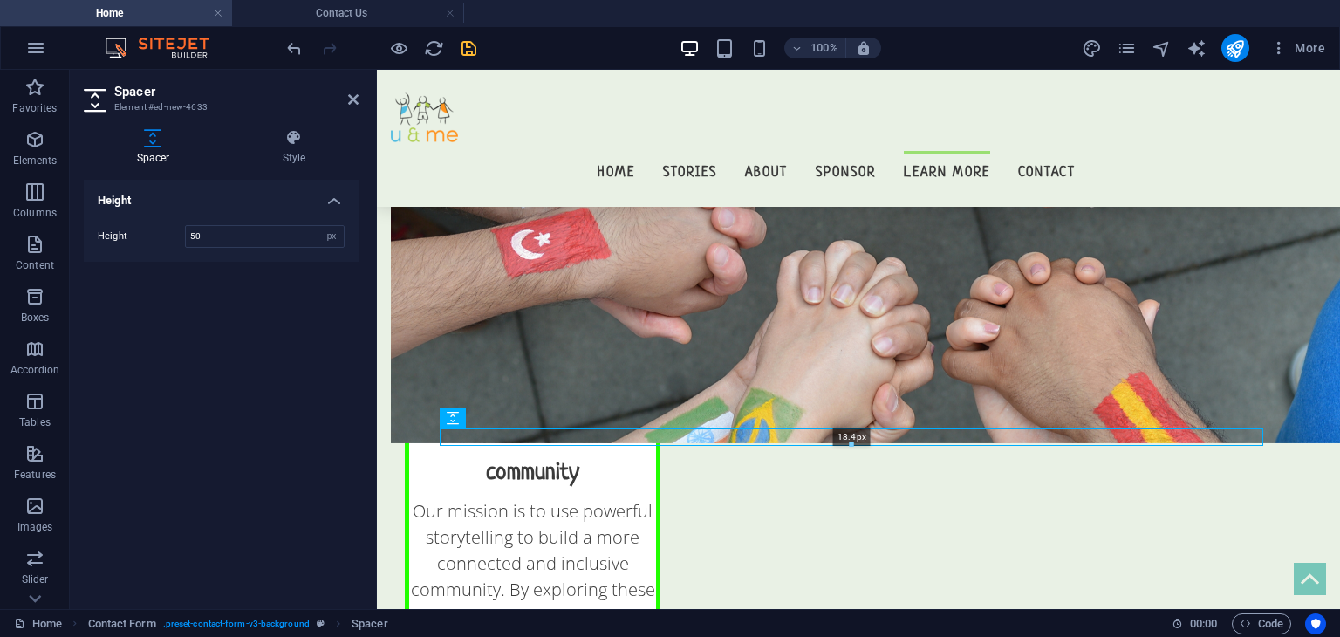
drag, startPoint x: 847, startPoint y: 468, endPoint x: 857, endPoint y: 435, distance: 34.5
click at [857, 435] on div "18.4px" at bounding box center [852, 436] width 824 height 17
type input "18"
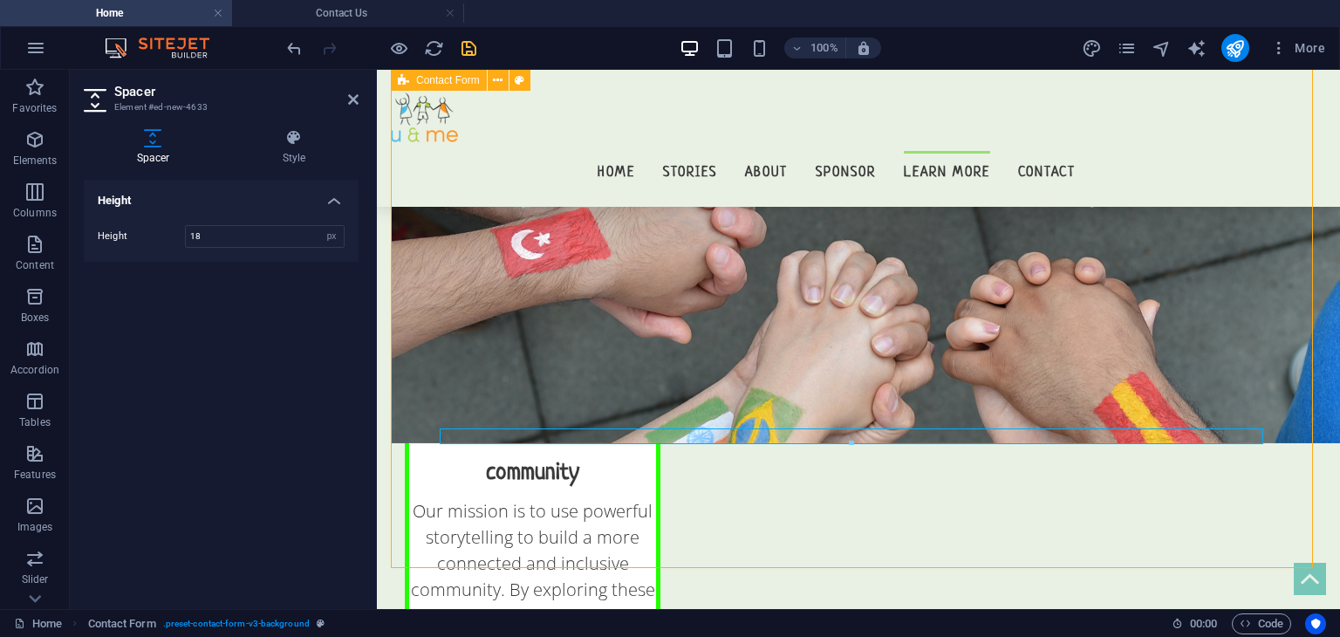
scroll to position [17073, 0]
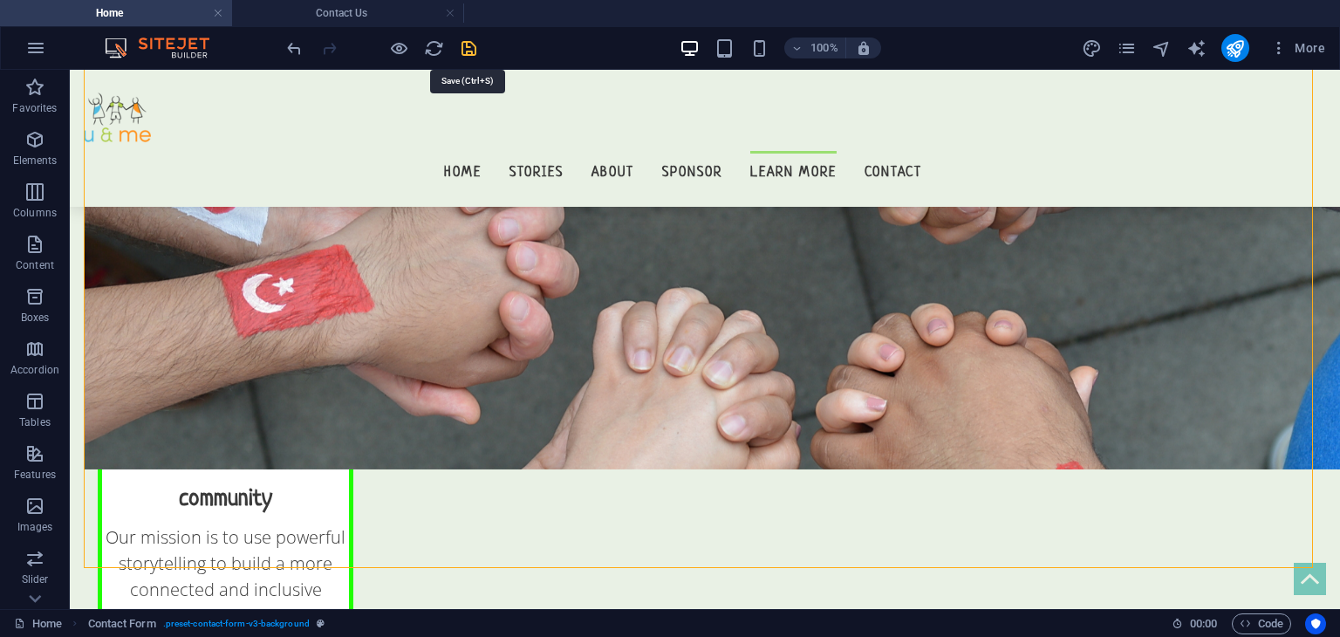
click at [472, 50] on icon "save" at bounding box center [469, 48] width 20 height 20
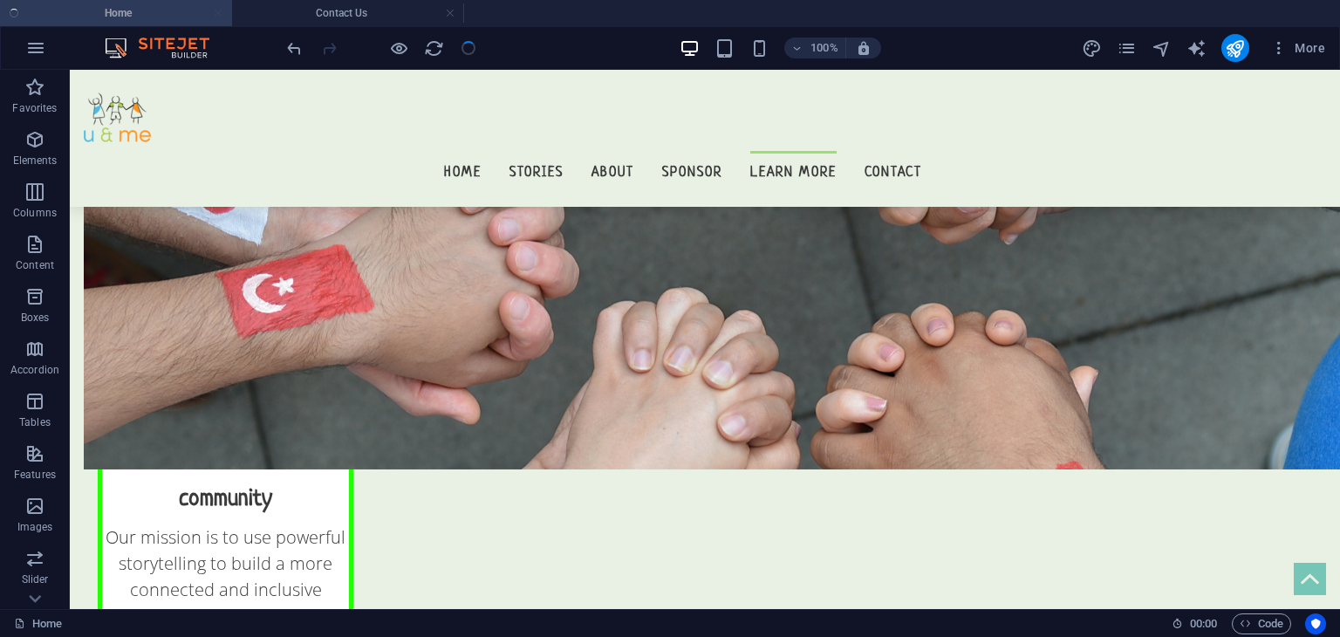
click at [7, 52] on div "100% More" at bounding box center [670, 48] width 1338 height 42
click at [23, 51] on button "button" at bounding box center [36, 48] width 42 height 42
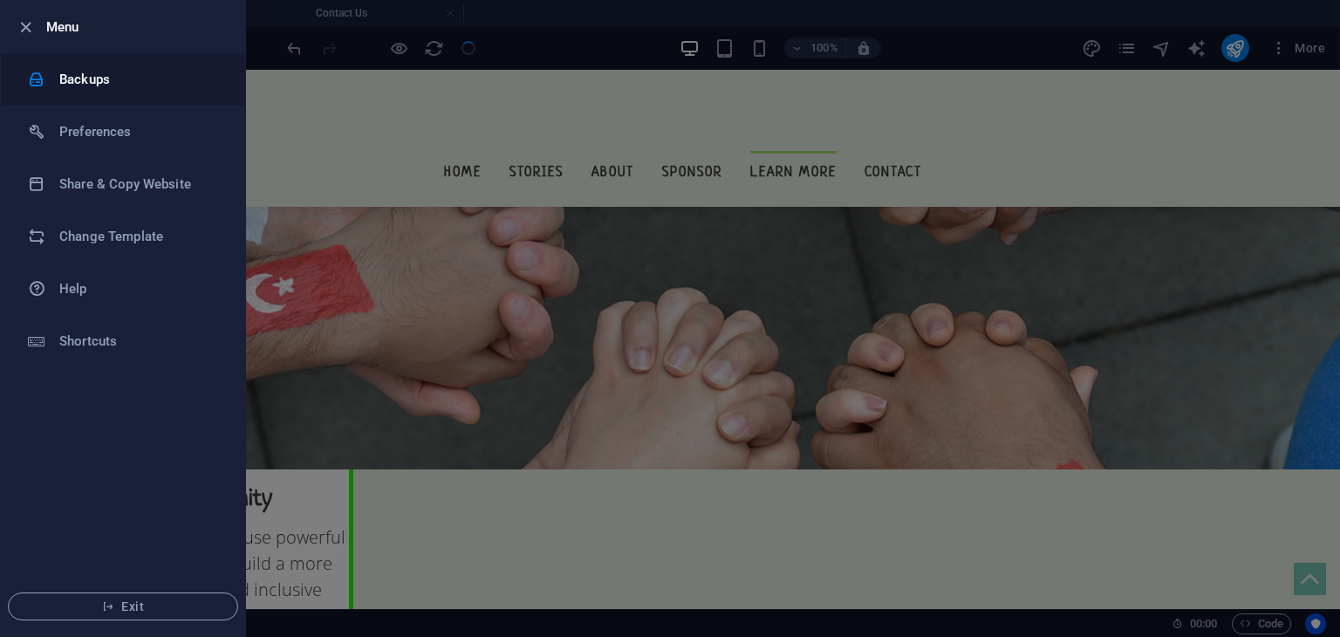
click at [119, 73] on h6 "Backups" at bounding box center [139, 79] width 161 height 21
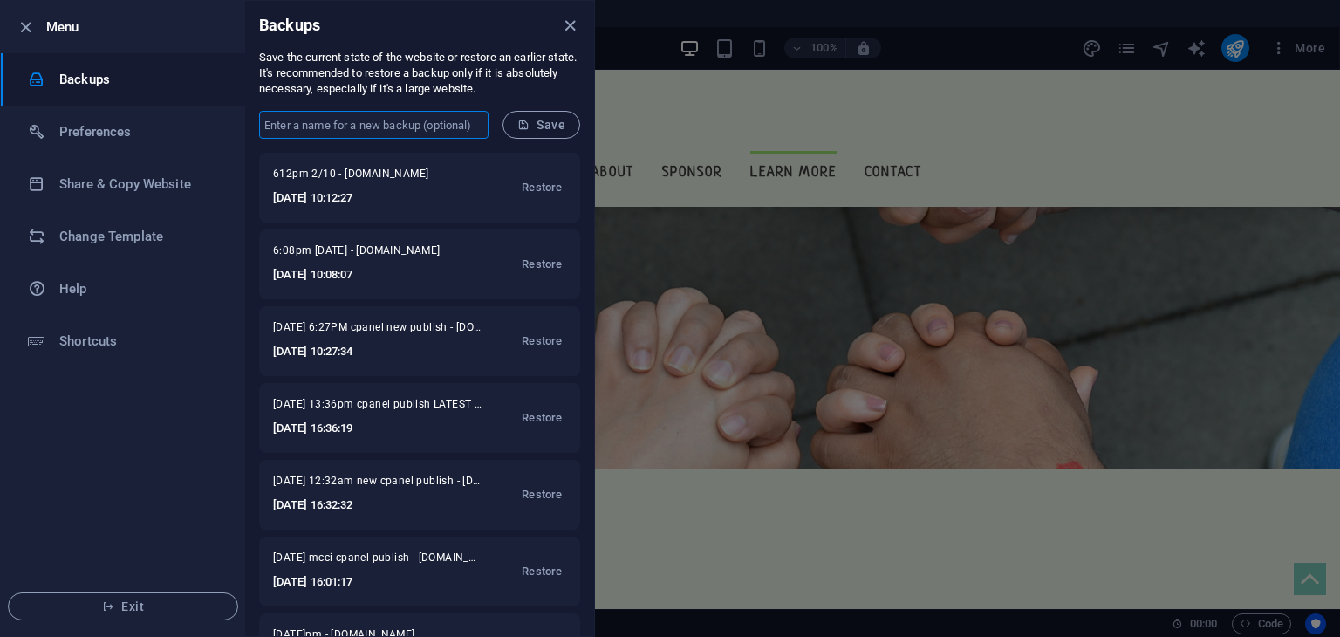
click at [333, 117] on input "text" at bounding box center [373, 125] width 229 height 28
type input "613pm"
click at [527, 126] on icon "submit" at bounding box center [523, 125] width 12 height 12
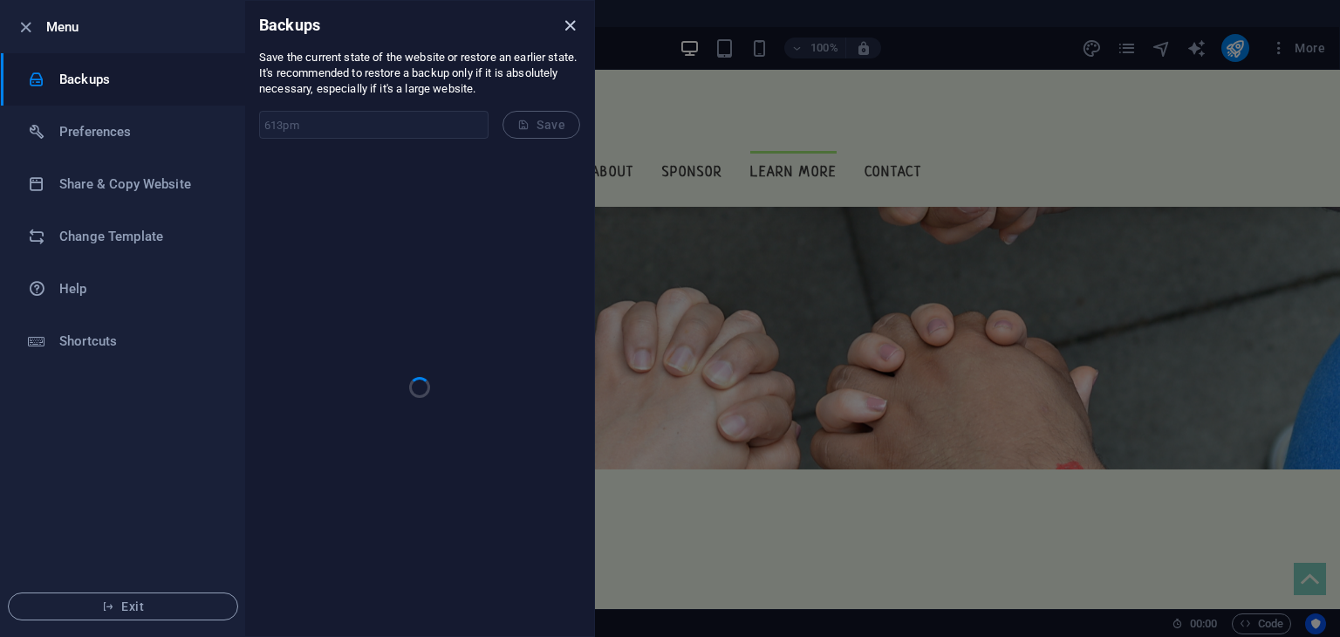
click at [568, 25] on icon "close" at bounding box center [570, 26] width 20 height 20
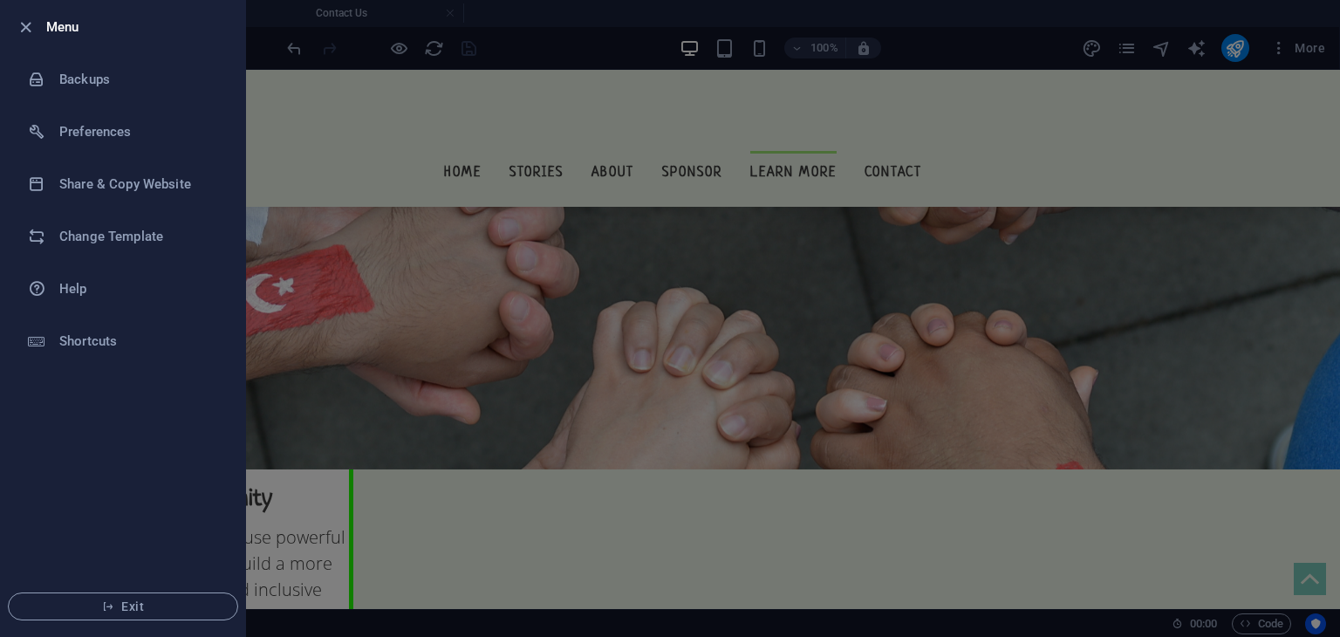
click at [1268, 203] on div at bounding box center [670, 318] width 1340 height 637
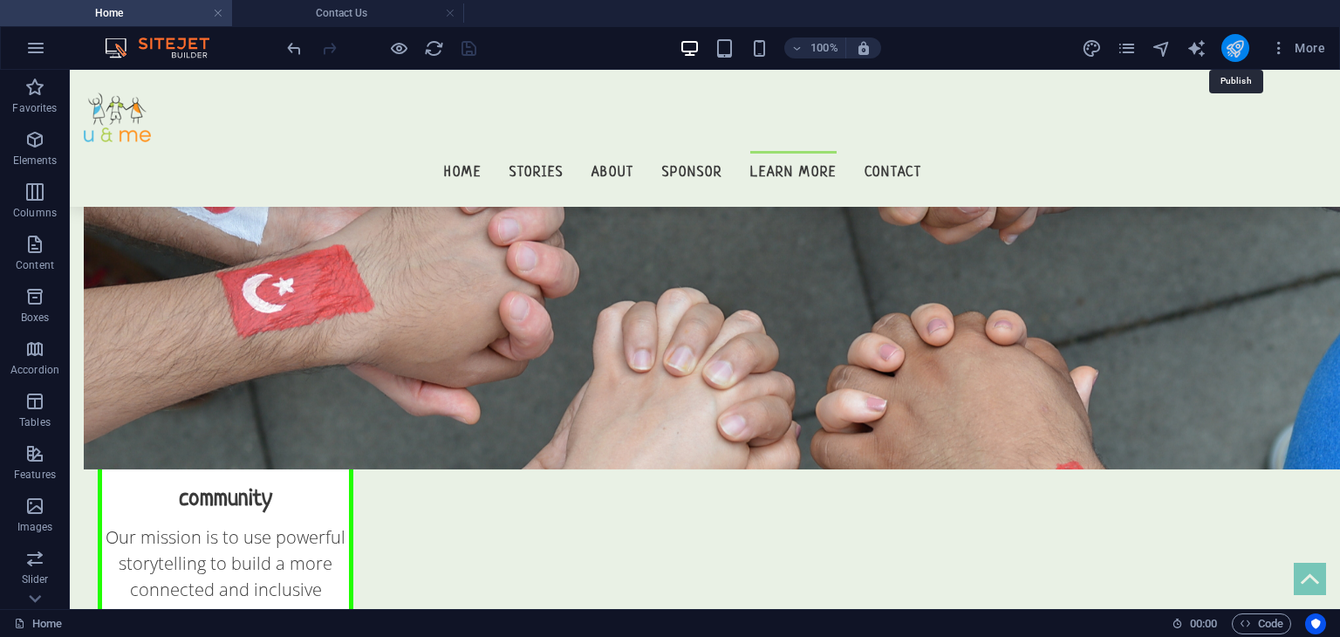
click at [1233, 46] on icon "publish" at bounding box center [1235, 48] width 20 height 20
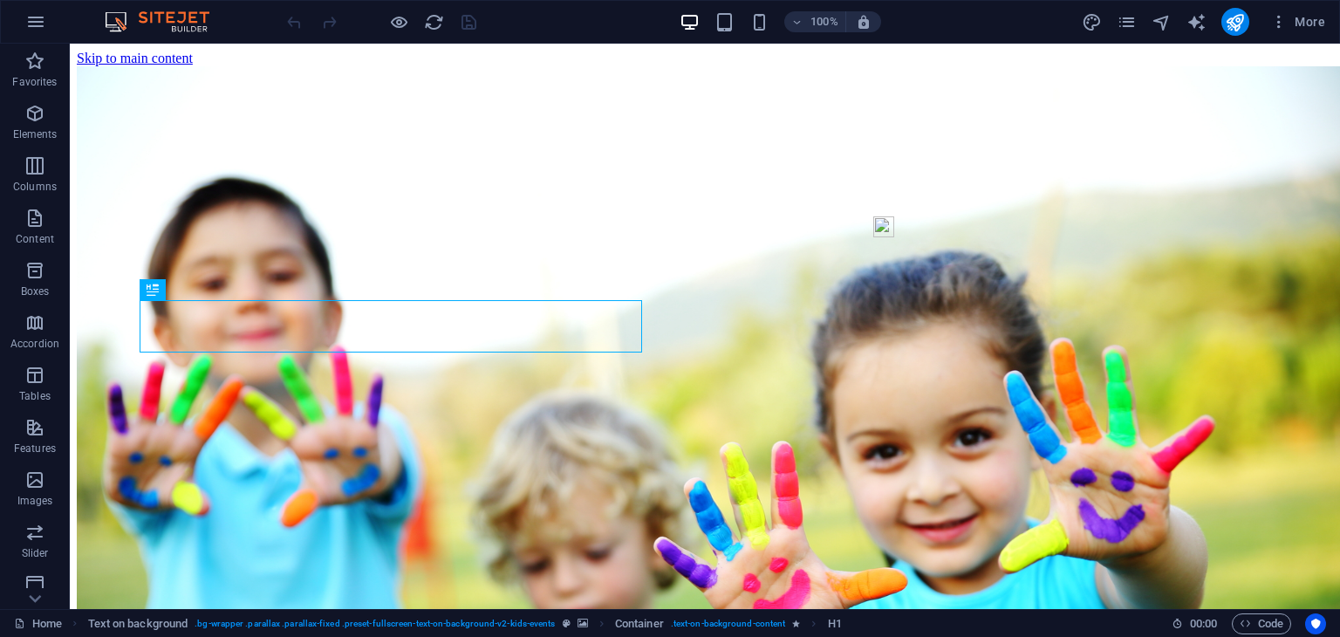
scroll to position [484, 0]
